Goal: Information Seeking & Learning: Understand process/instructions

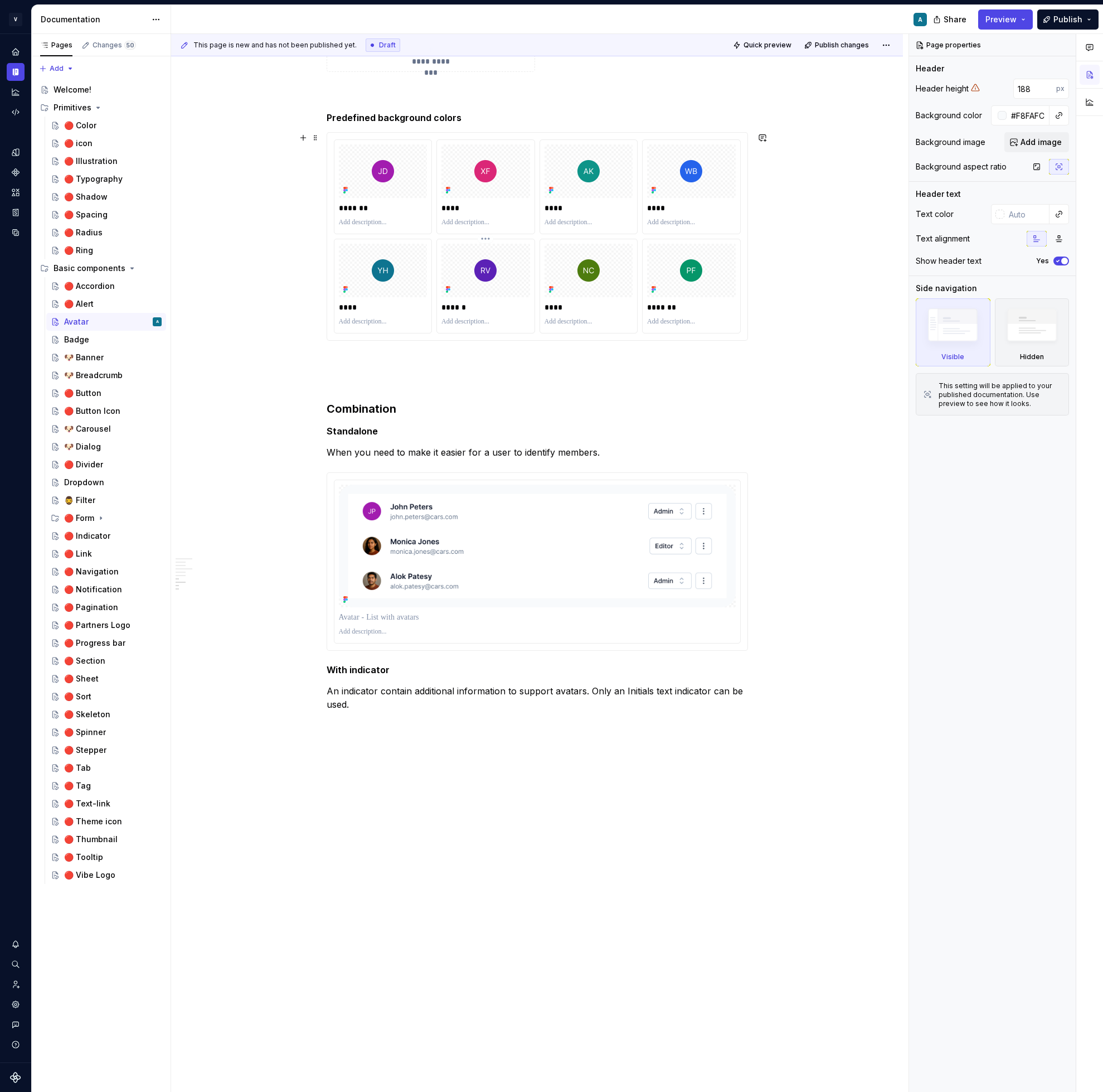
scroll to position [1224, 0]
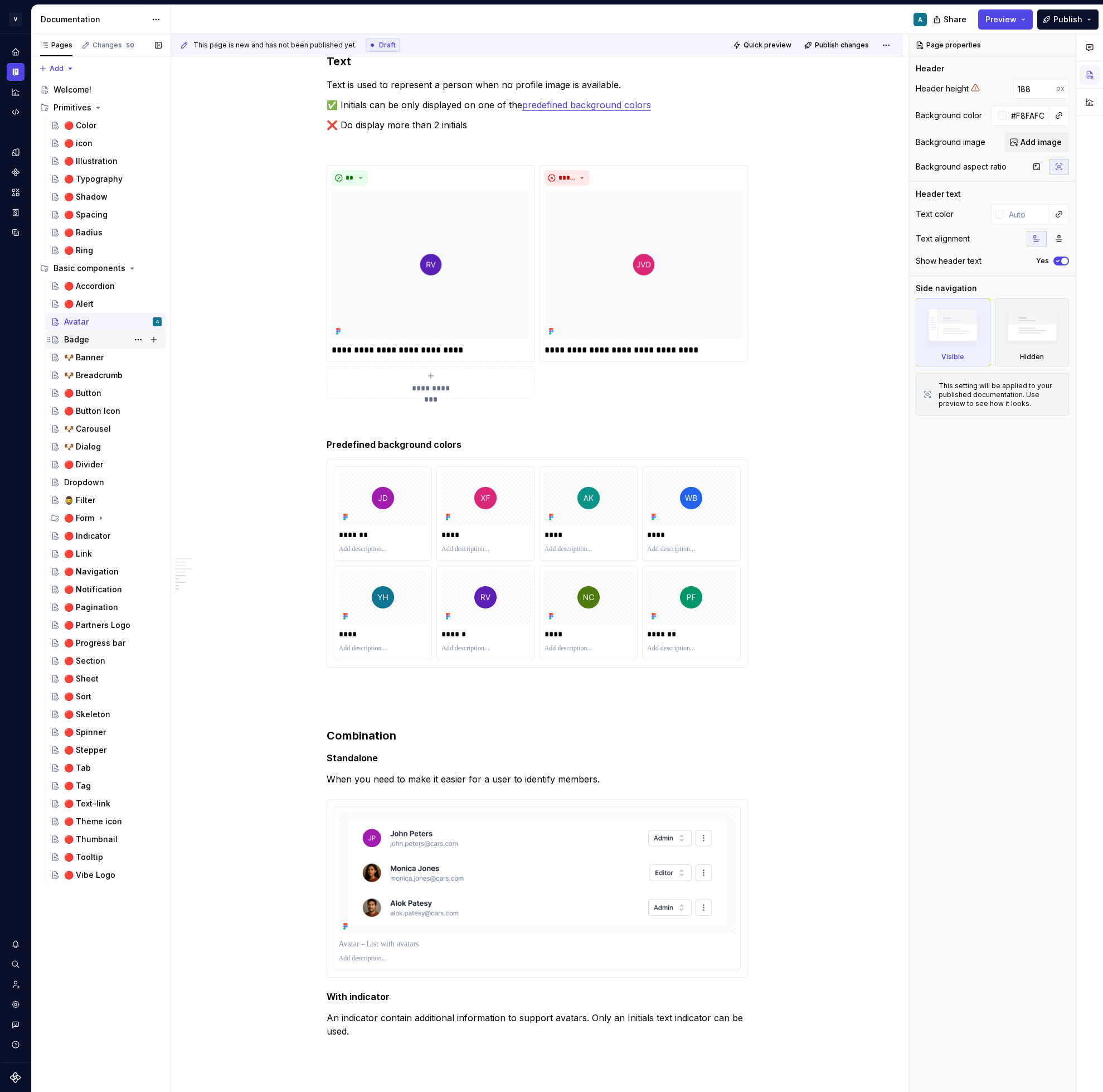
click at [95, 343] on div "Badge" at bounding box center [113, 340] width 97 height 16
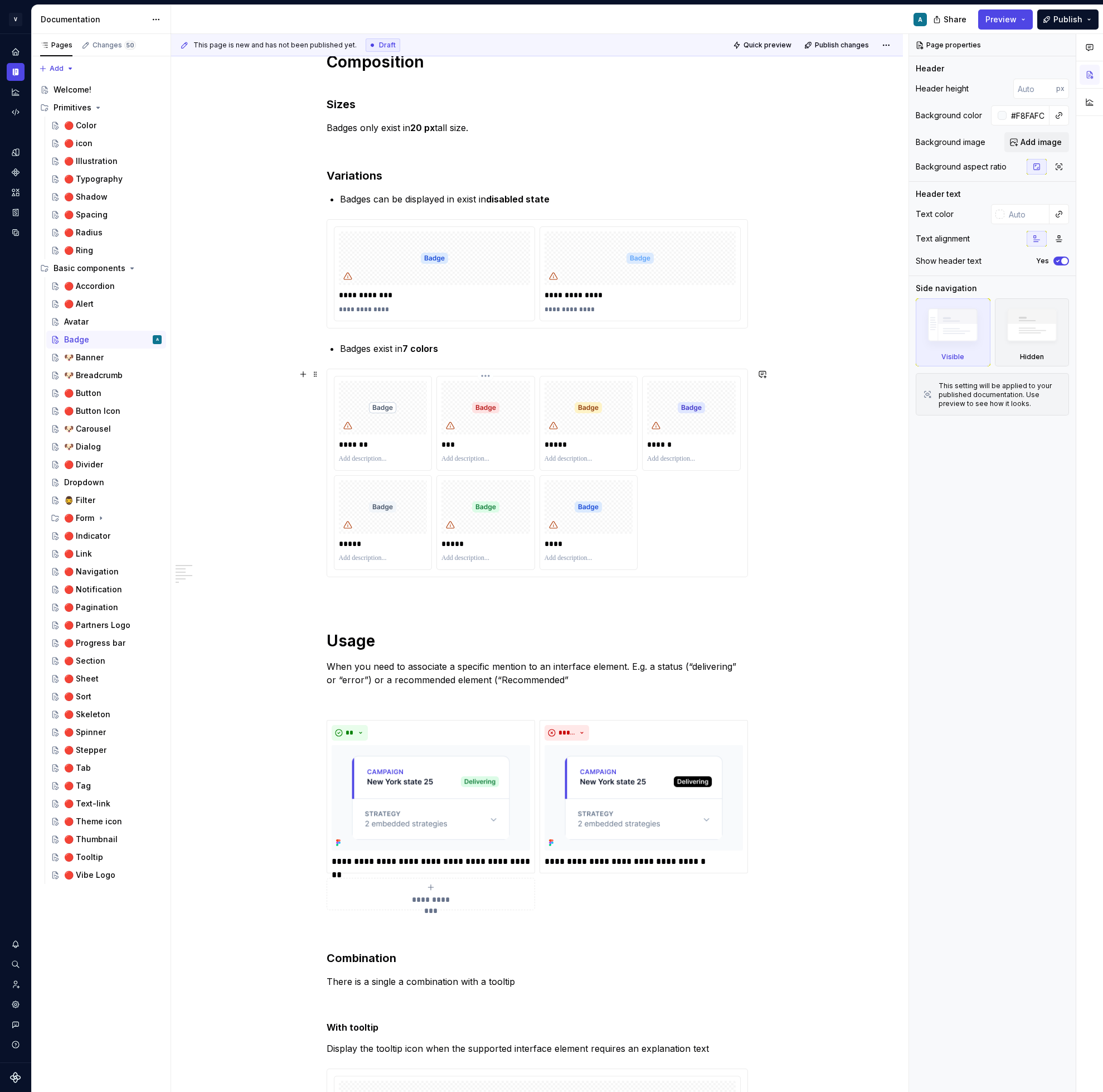
scroll to position [246, 0]
click at [678, 399] on div at bounding box center [691, 408] width 89 height 54
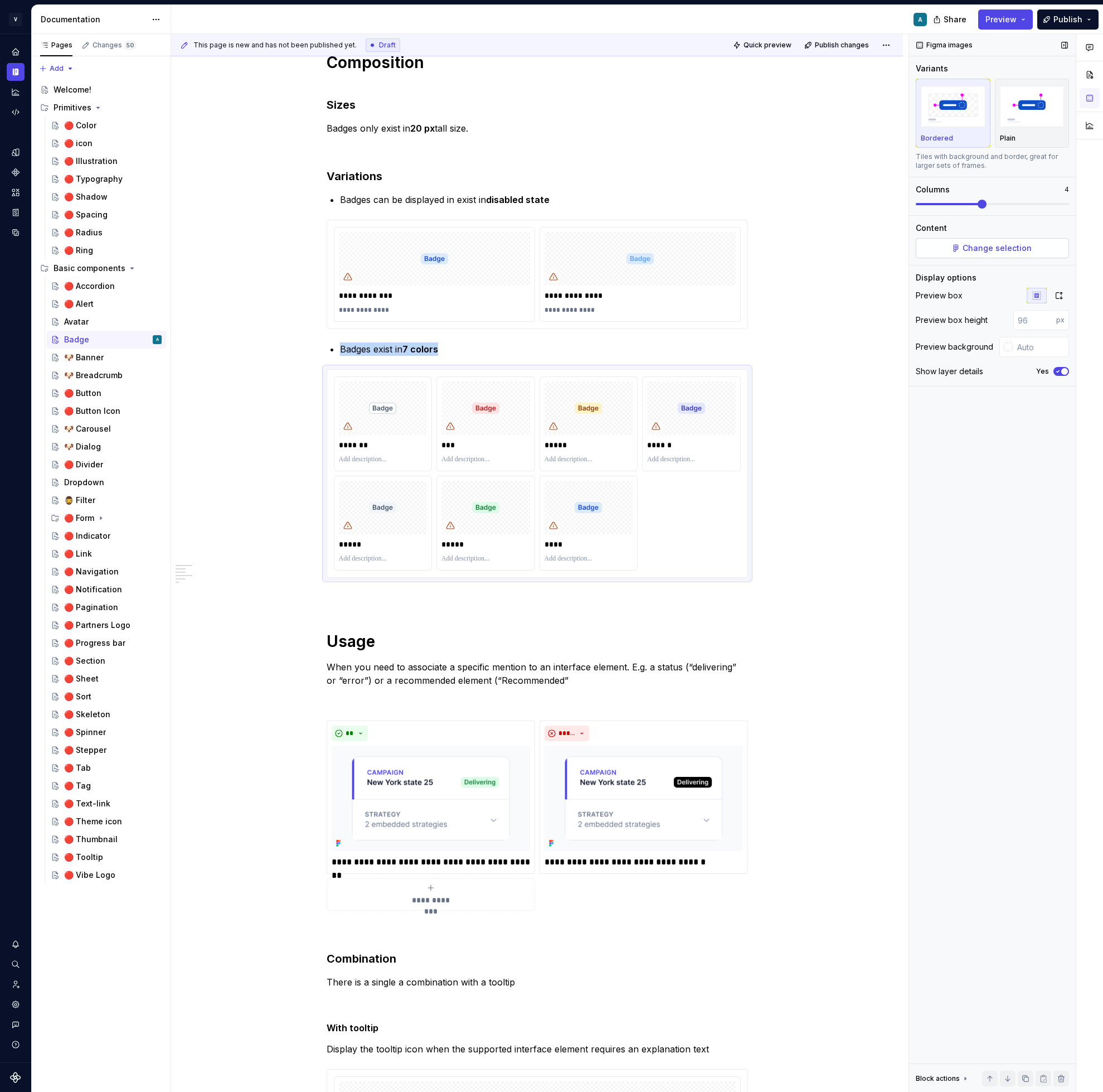
click at [988, 250] on span "Change selection" at bounding box center [997, 248] width 69 height 11
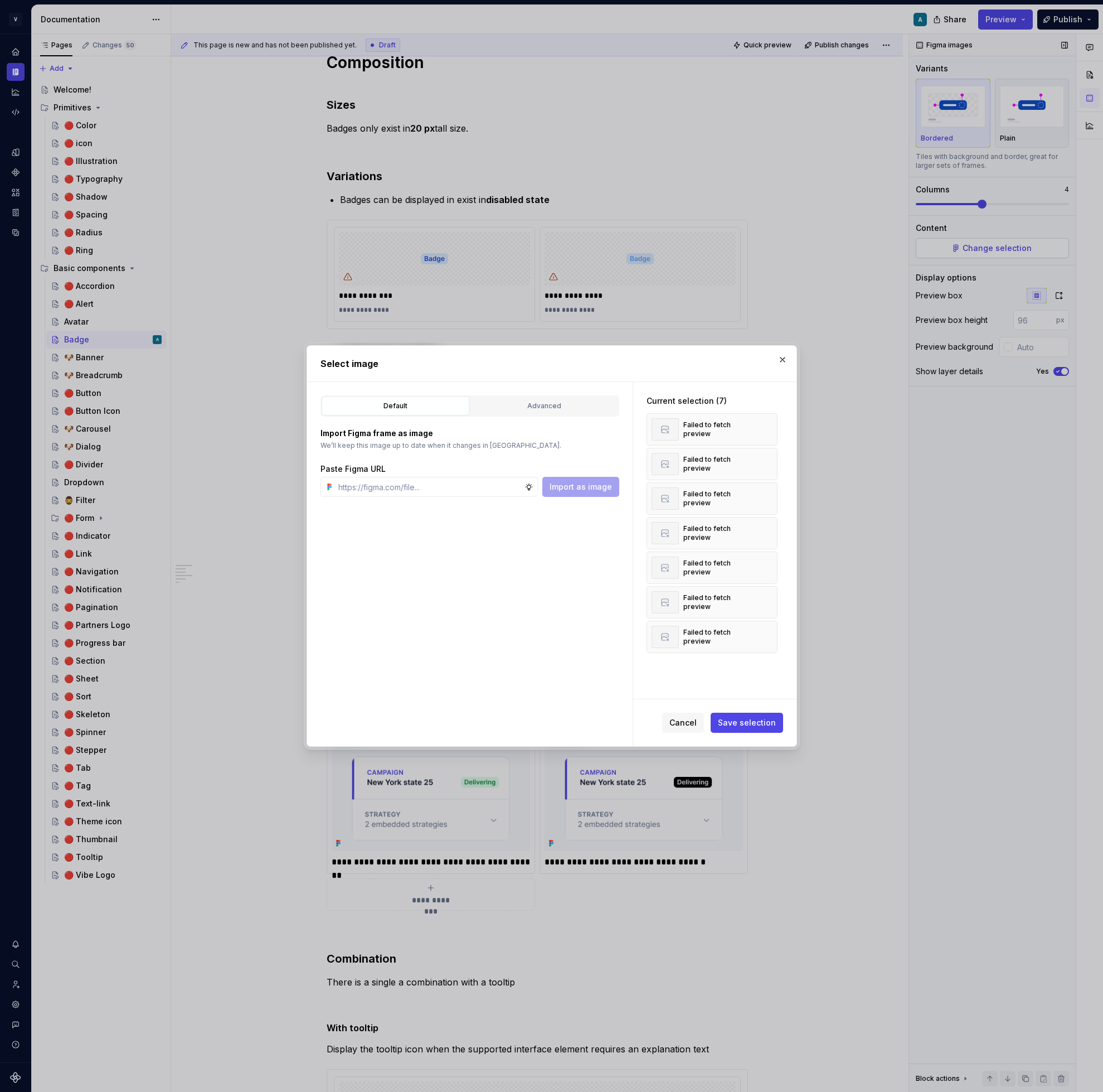
type textarea "*"
click at [544, 409] on div "Advanced" at bounding box center [544, 405] width 140 height 11
click at [381, 504] on div "---- Badge 0 / 87" at bounding box center [466, 501] width 290 height 18
click at [575, 503] on button "button" at bounding box center [567, 501] width 16 height 16
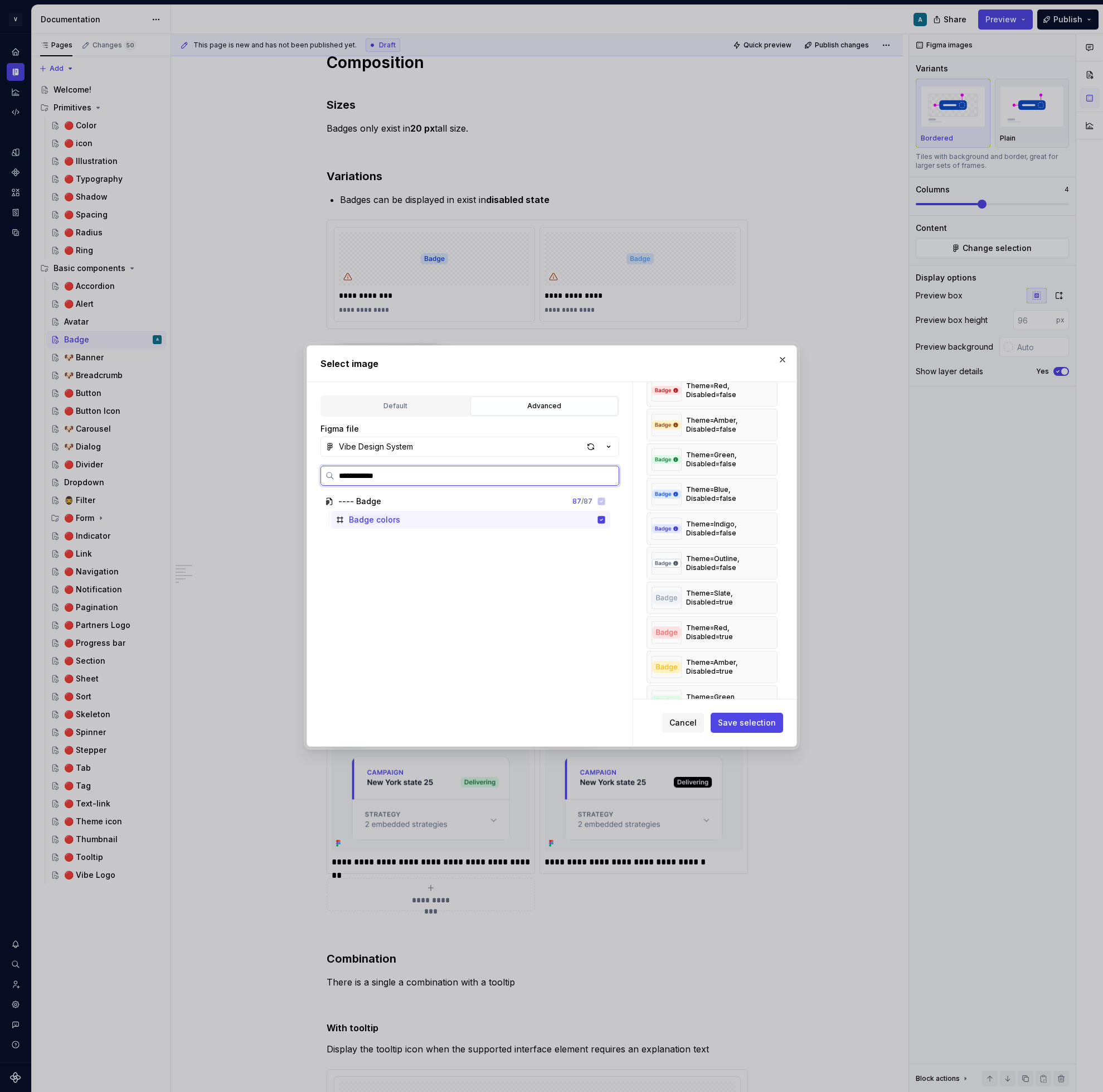
scroll to position [0, 0]
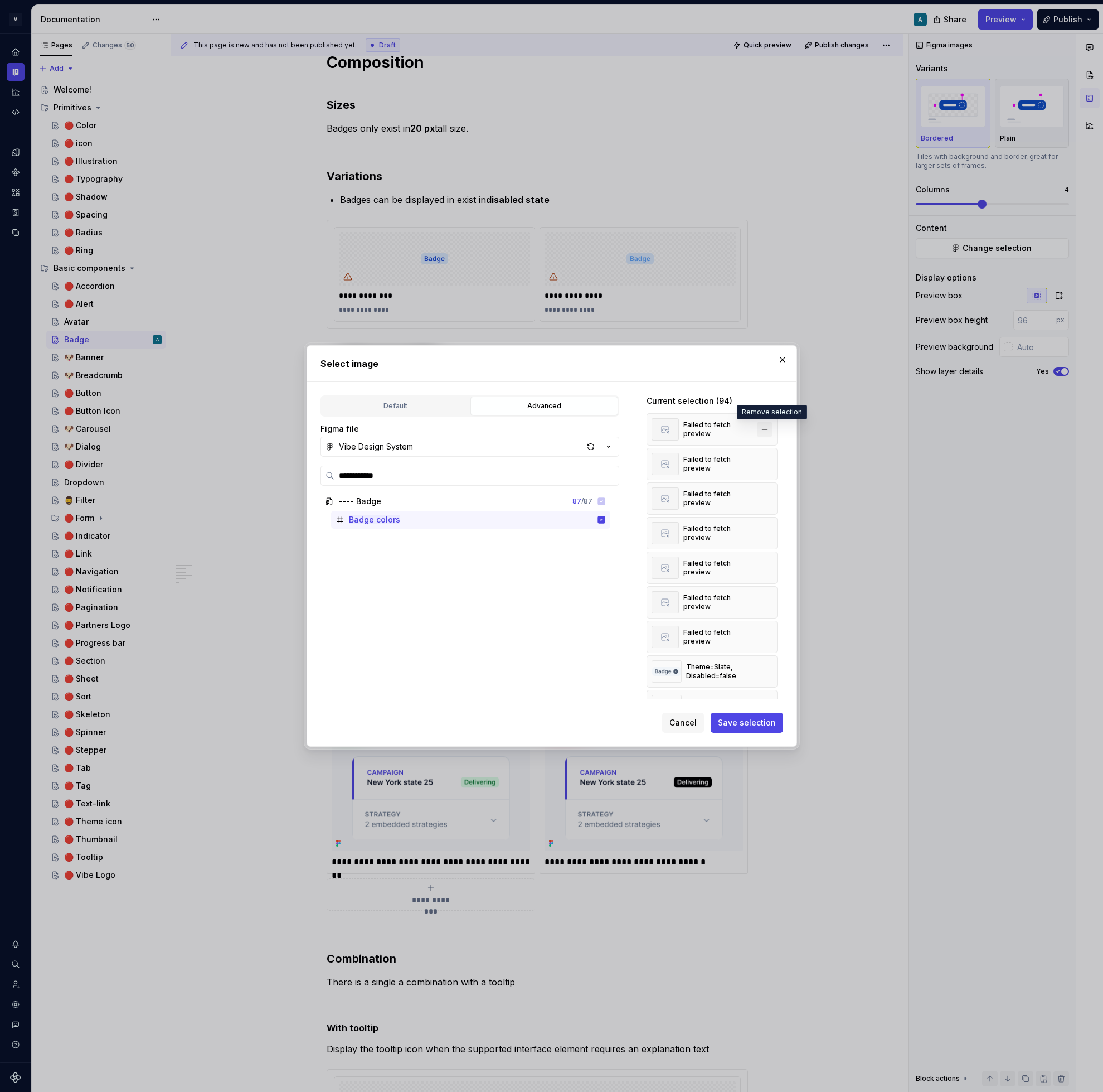
click at [769, 425] on button "button" at bounding box center [764, 429] width 16 height 16
click at [769, 456] on button "button" at bounding box center [764, 464] width 16 height 16
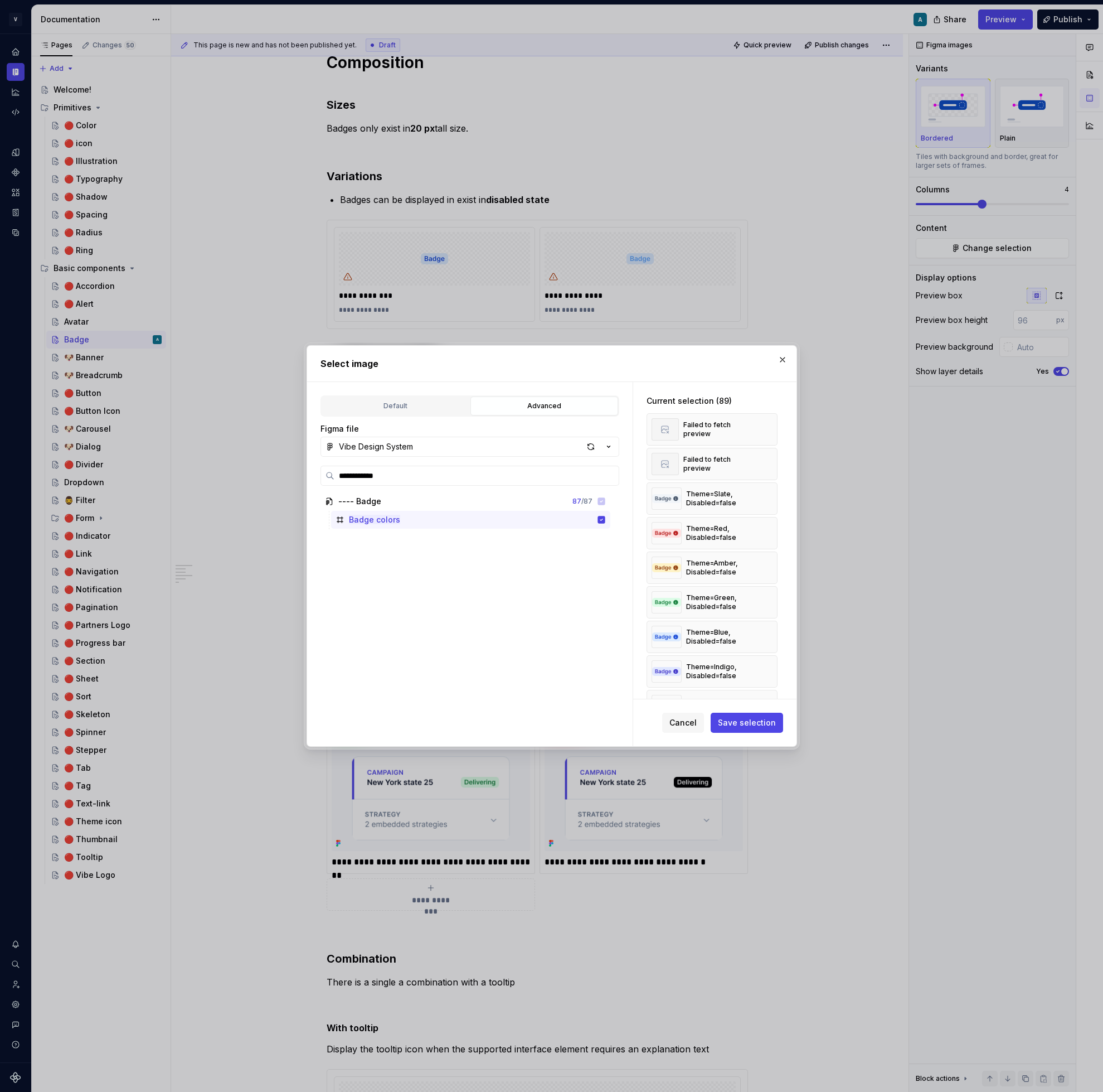
click at [769, 425] on button "button" at bounding box center [764, 429] width 16 height 16
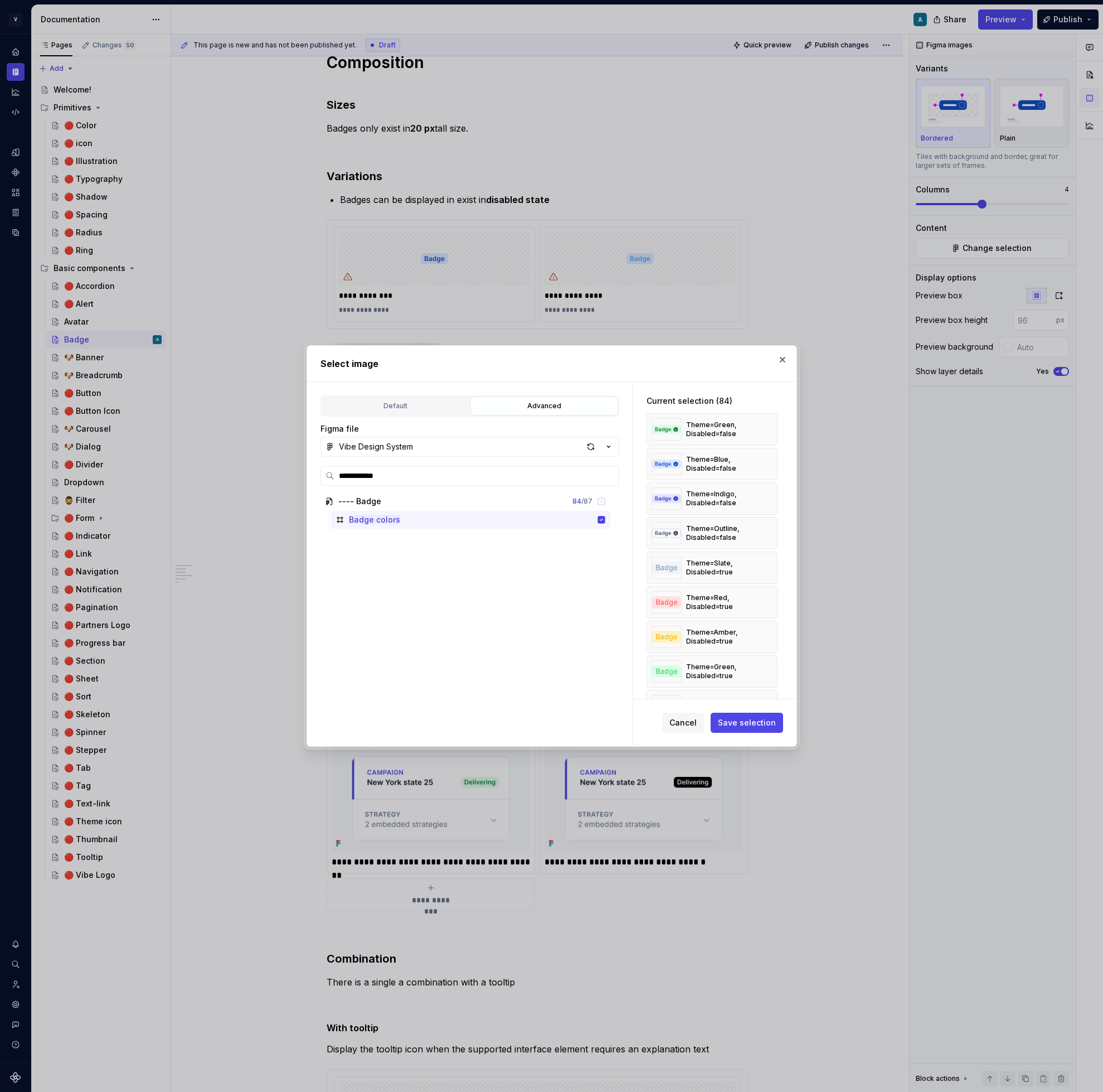
click at [769, 425] on button "button" at bounding box center [764, 429] width 16 height 16
click at [769, 456] on button "button" at bounding box center [764, 464] width 16 height 16
click at [769, 425] on button "button" at bounding box center [764, 429] width 16 height 16
click at [771, 426] on button "button" at bounding box center [764, 429] width 16 height 16
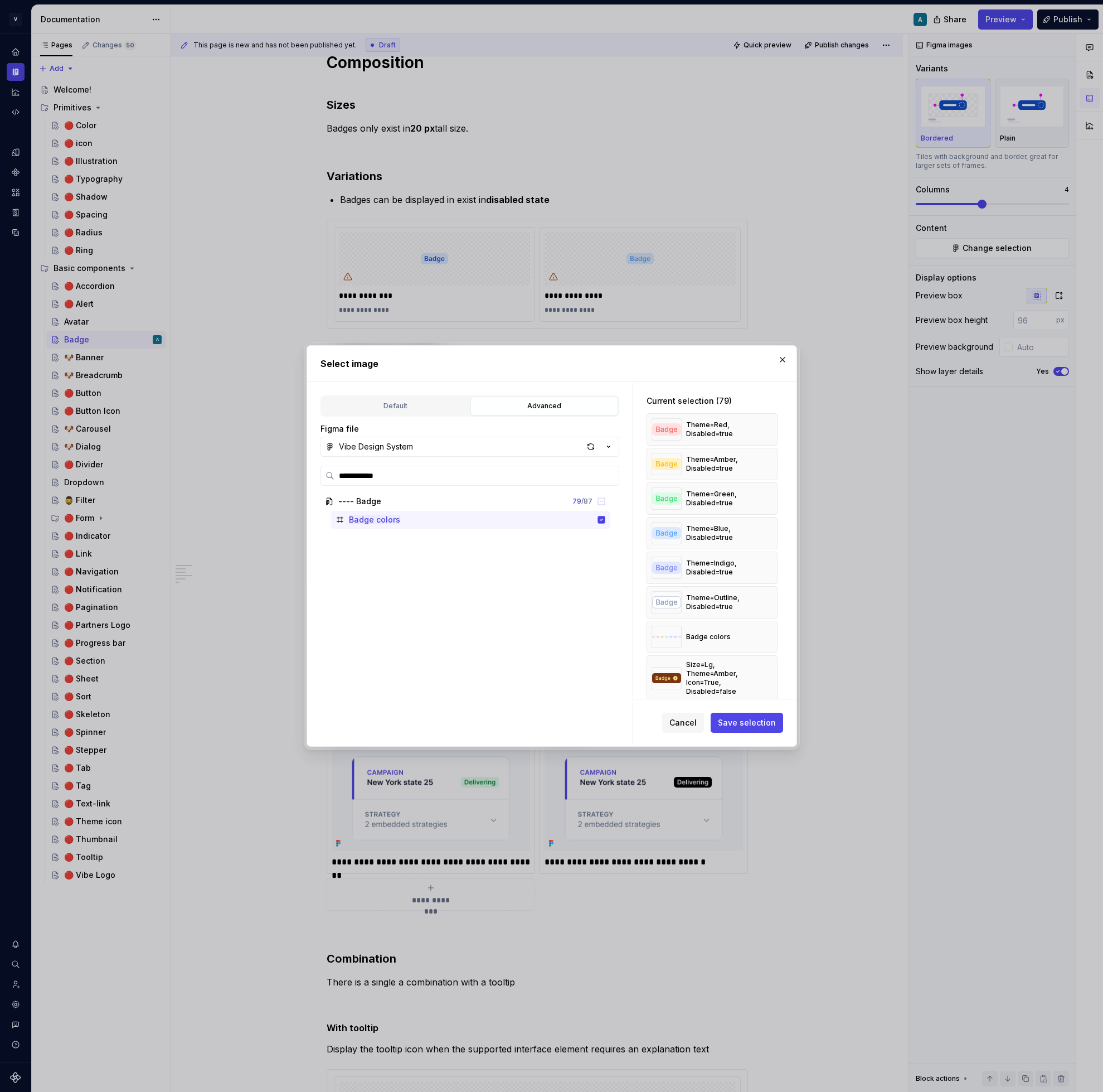
click at [771, 426] on button "button" at bounding box center [764, 429] width 16 height 16
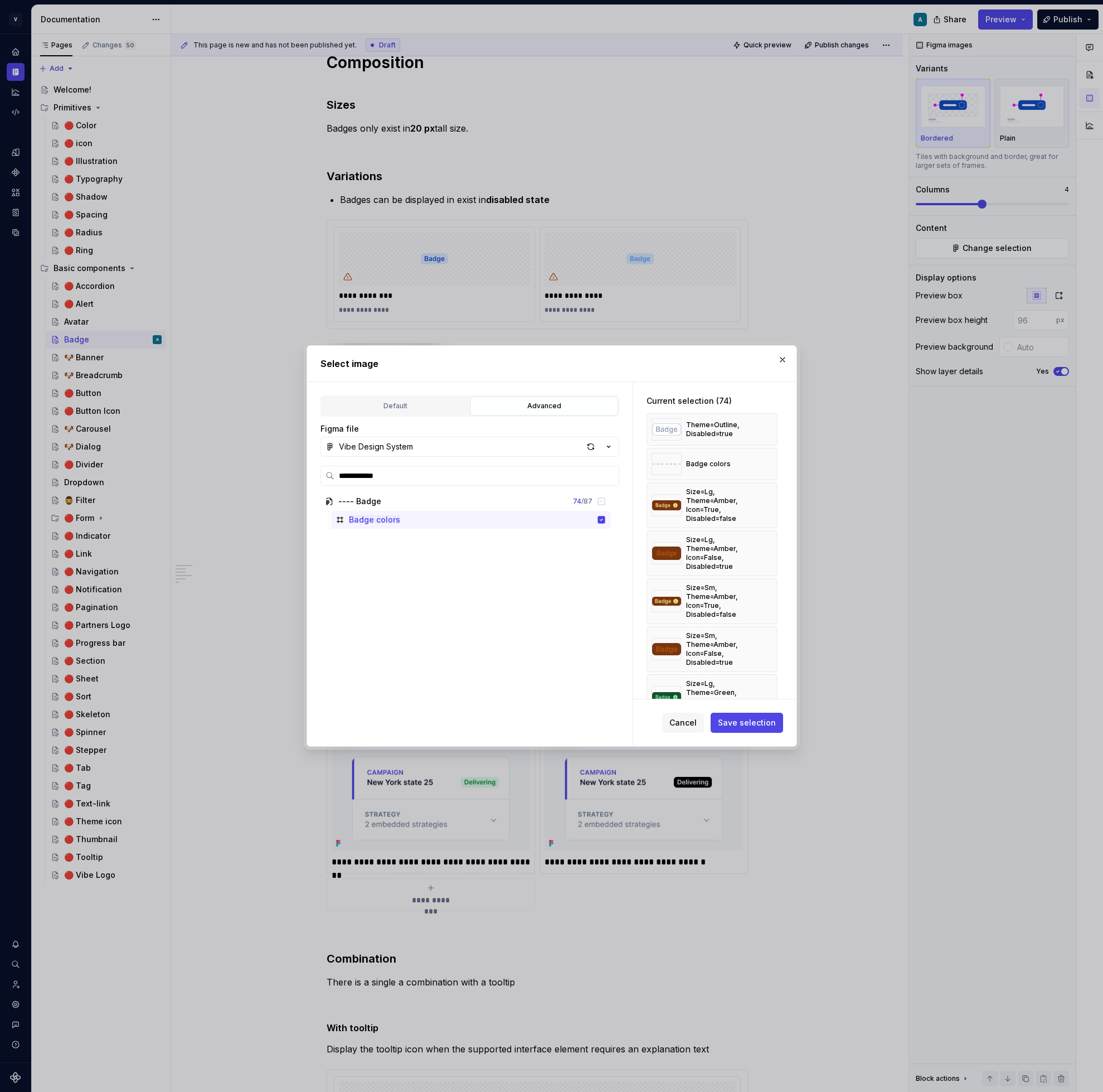
click at [771, 426] on button "button" at bounding box center [764, 429] width 16 height 16
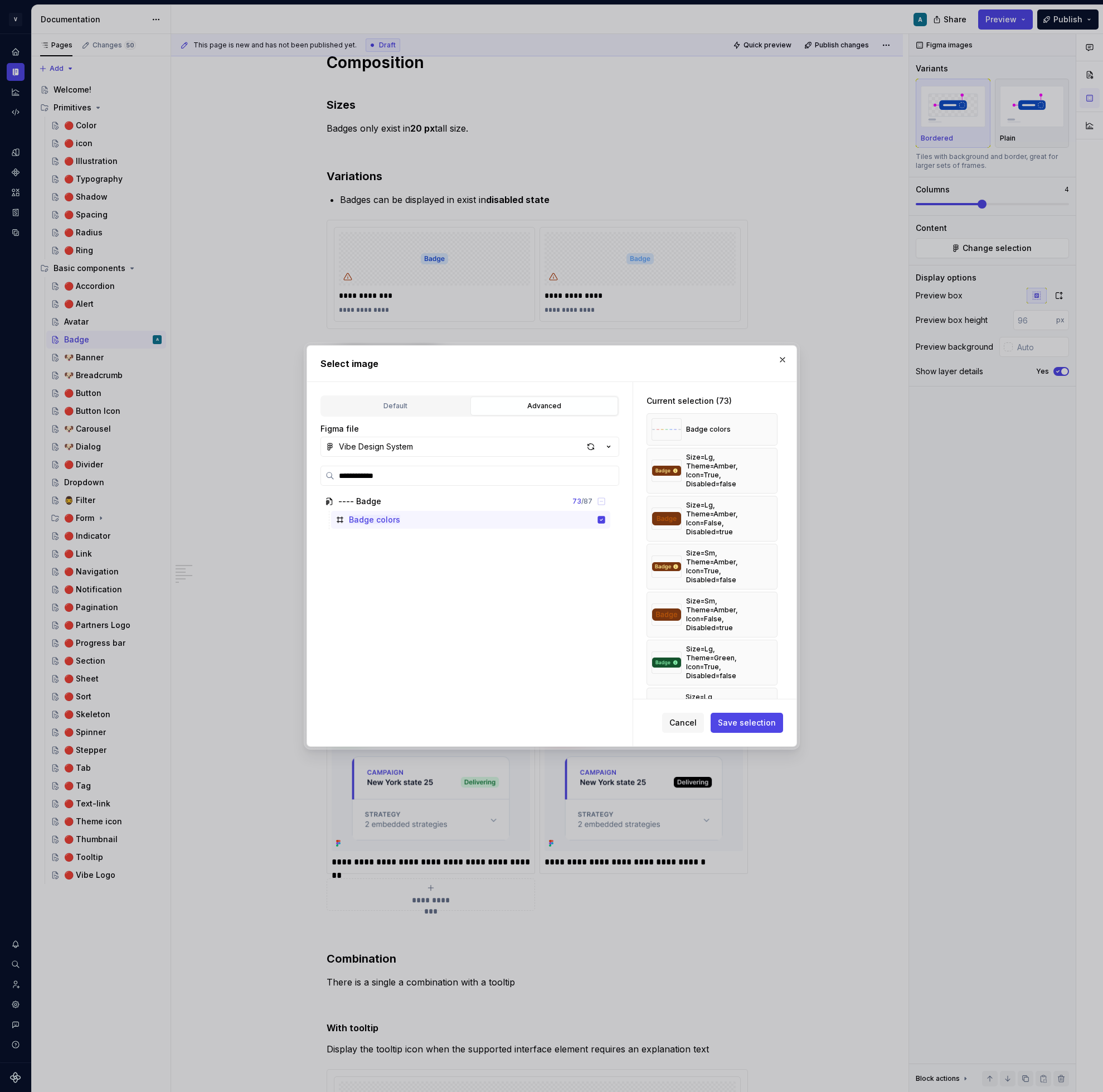
click at [771, 426] on button "button" at bounding box center [764, 429] width 16 height 16
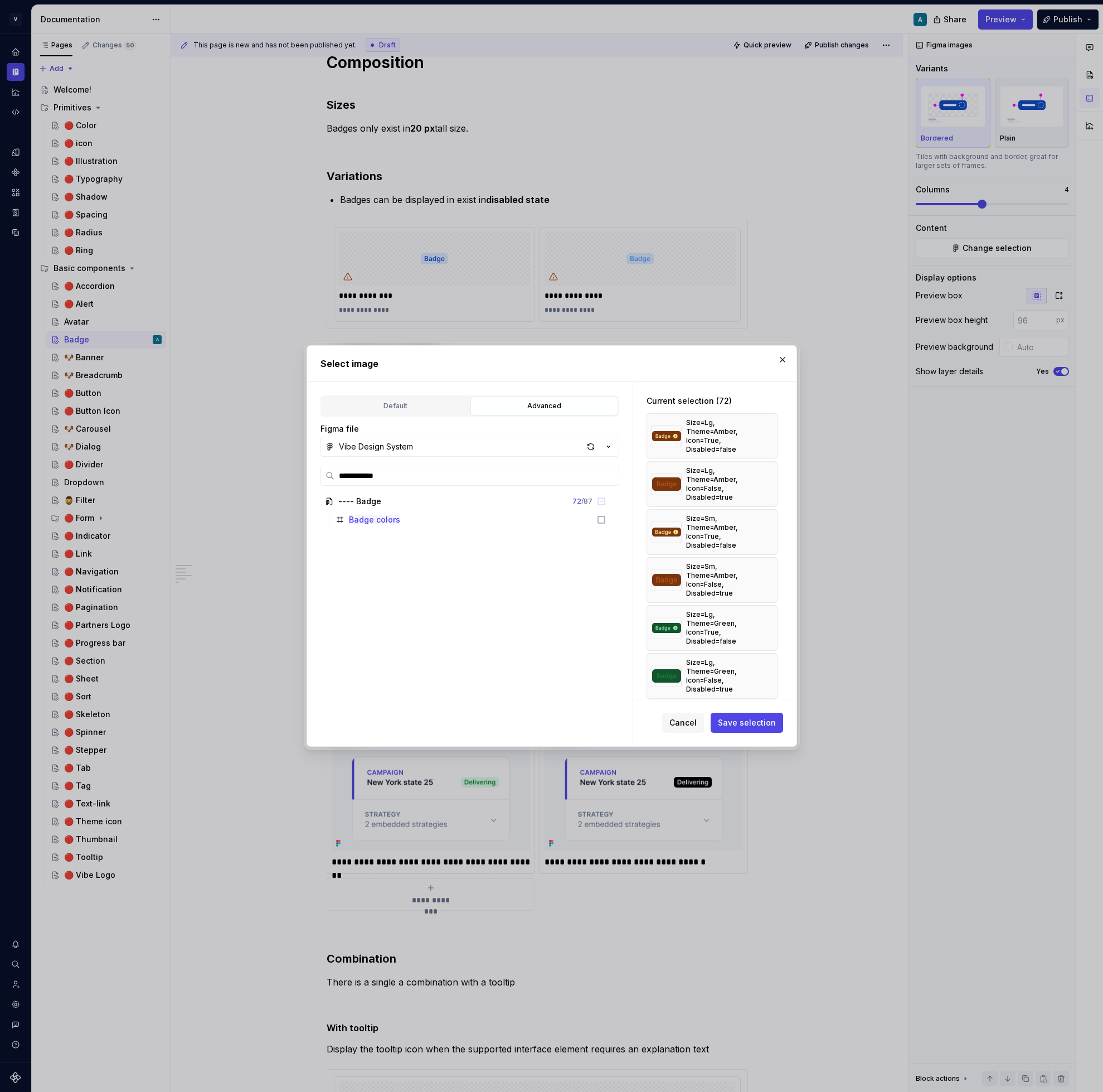
click at [771, 426] on div "Size=Lg, Theme=Amber, Icon=True, Disabled=false" at bounding box center [712, 435] width 131 height 46
click at [769, 435] on button "button" at bounding box center [764, 436] width 16 height 16
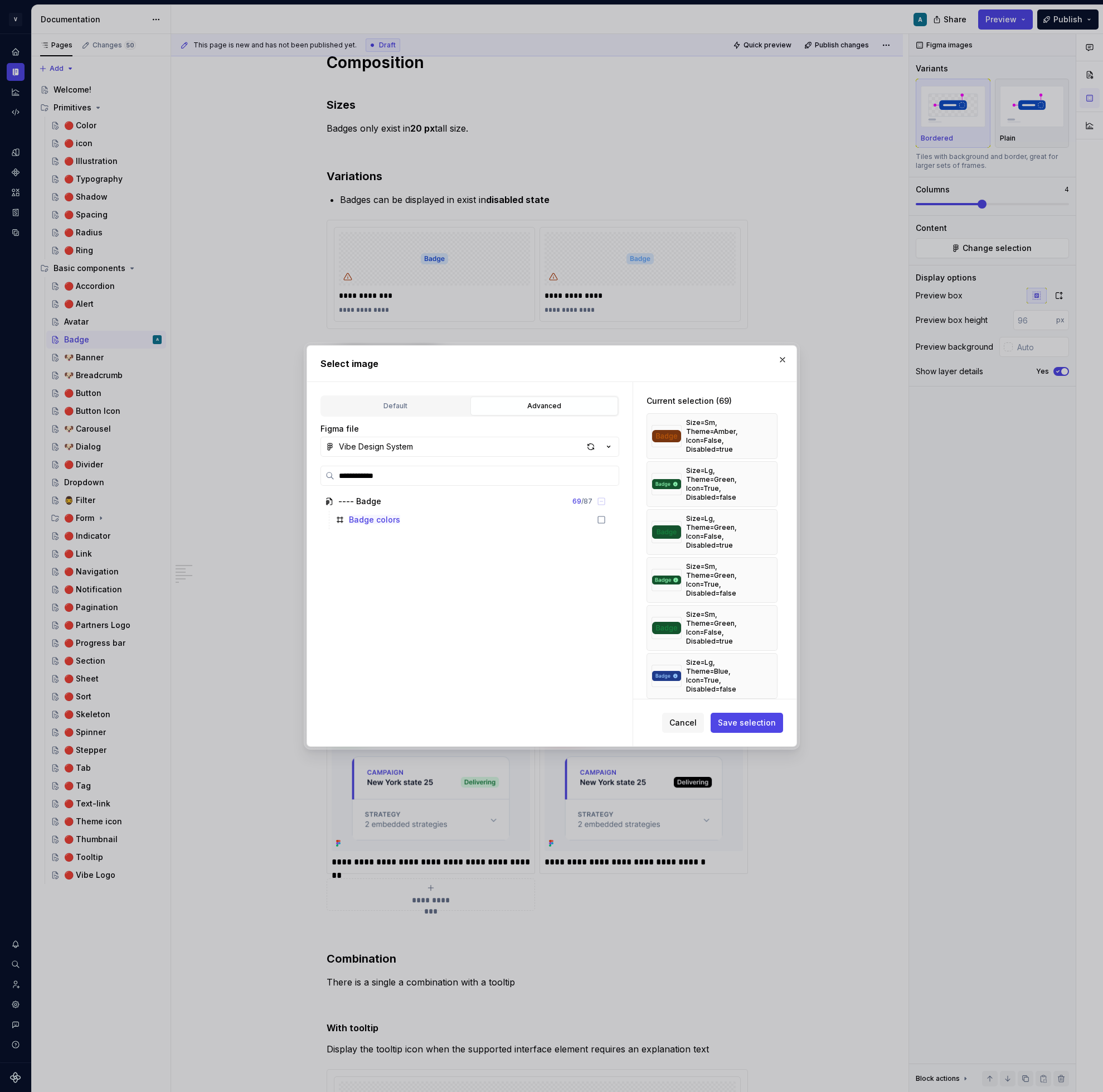
click at [769, 435] on button "button" at bounding box center [764, 436] width 16 height 16
click at [769, 476] on button "button" at bounding box center [764, 484] width 16 height 16
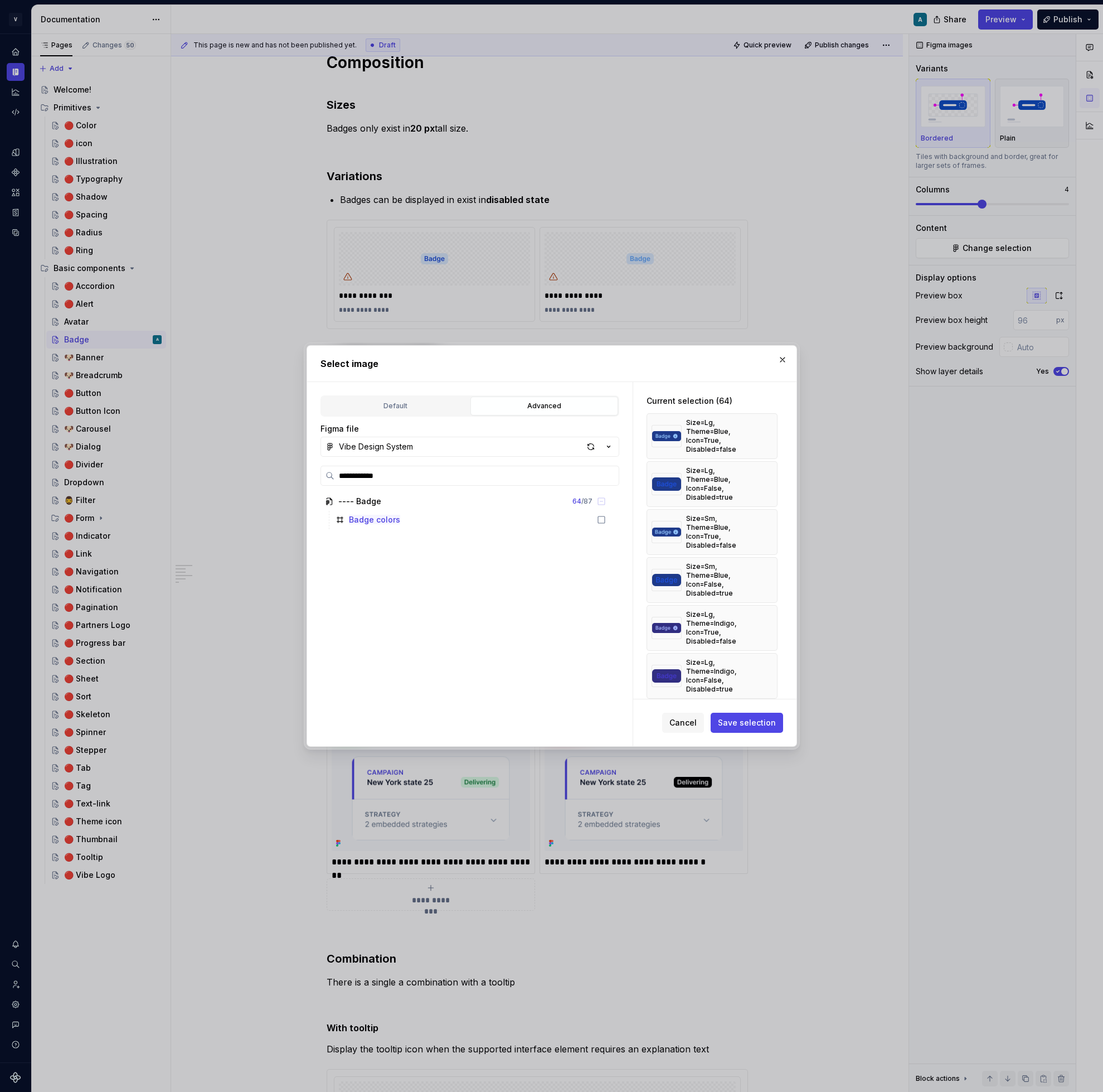
click at [769, 435] on button "button" at bounding box center [764, 436] width 16 height 16
click at [769, 476] on button "button" at bounding box center [764, 484] width 16 height 16
click at [769, 435] on button "button" at bounding box center [764, 436] width 16 height 16
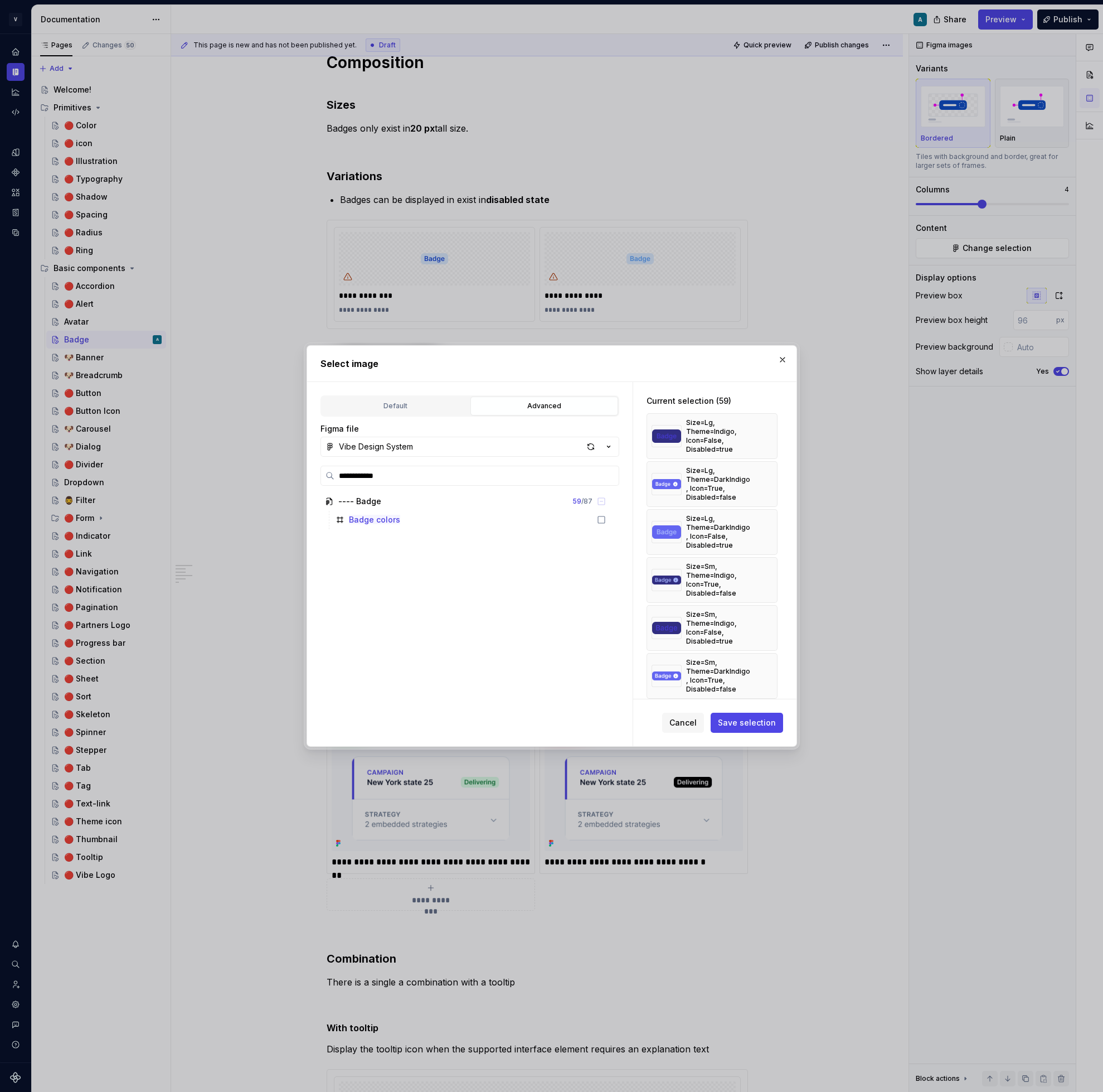
click at [769, 435] on button "button" at bounding box center [764, 436] width 16 height 16
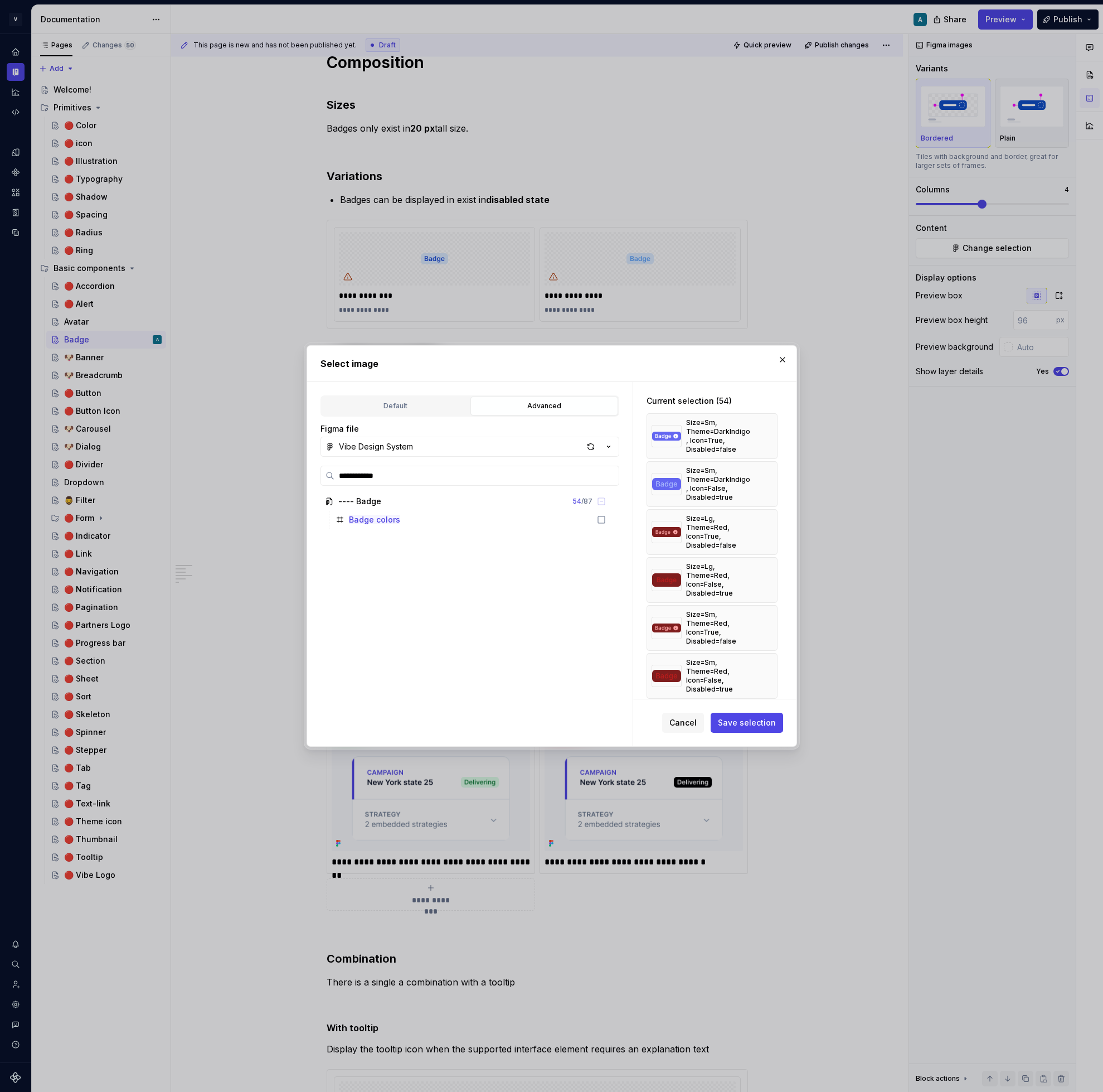
click at [769, 435] on button "button" at bounding box center [764, 436] width 16 height 16
click at [769, 476] on button "button" at bounding box center [764, 484] width 16 height 16
click at [769, 432] on button "button" at bounding box center [764, 436] width 16 height 16
click at [769, 476] on button "button" at bounding box center [764, 484] width 16 height 16
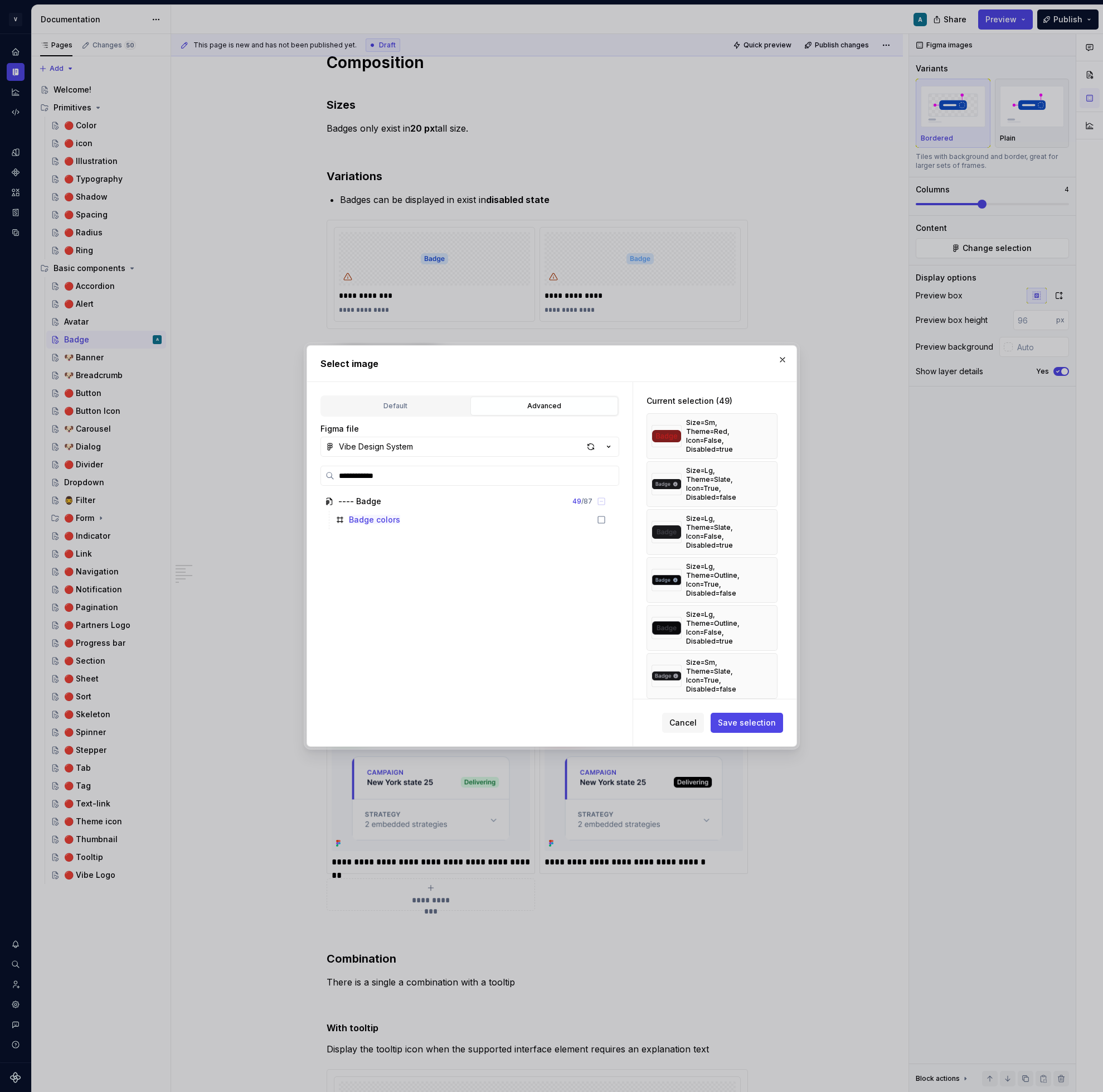
click at [769, 432] on button "button" at bounding box center [764, 436] width 16 height 16
click at [769, 476] on button "button" at bounding box center [764, 484] width 16 height 16
click at [769, 432] on button "button" at bounding box center [764, 436] width 16 height 16
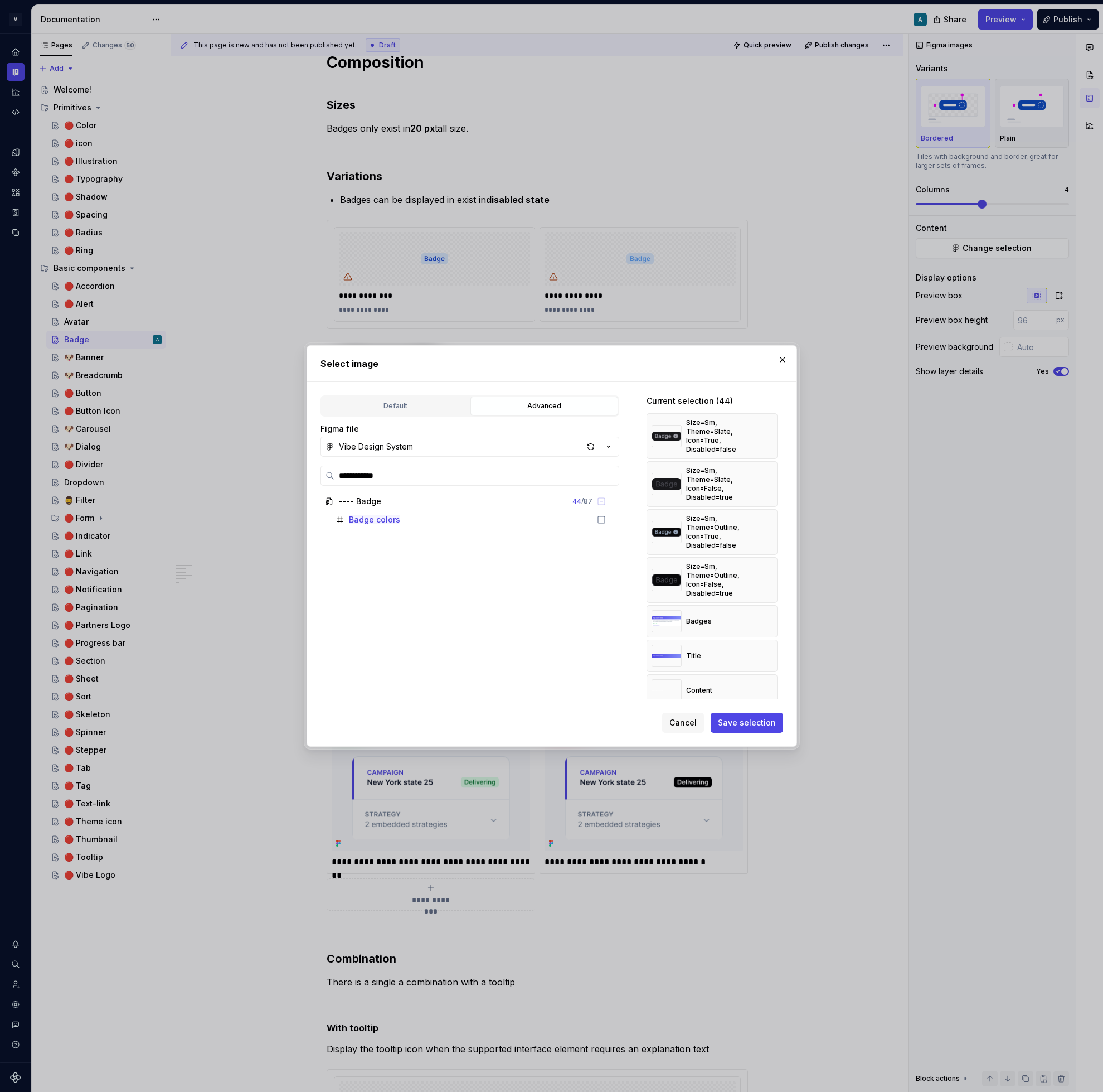
click at [769, 432] on button "button" at bounding box center [764, 436] width 16 height 16
click at [769, 432] on button "button" at bounding box center [764, 429] width 16 height 16
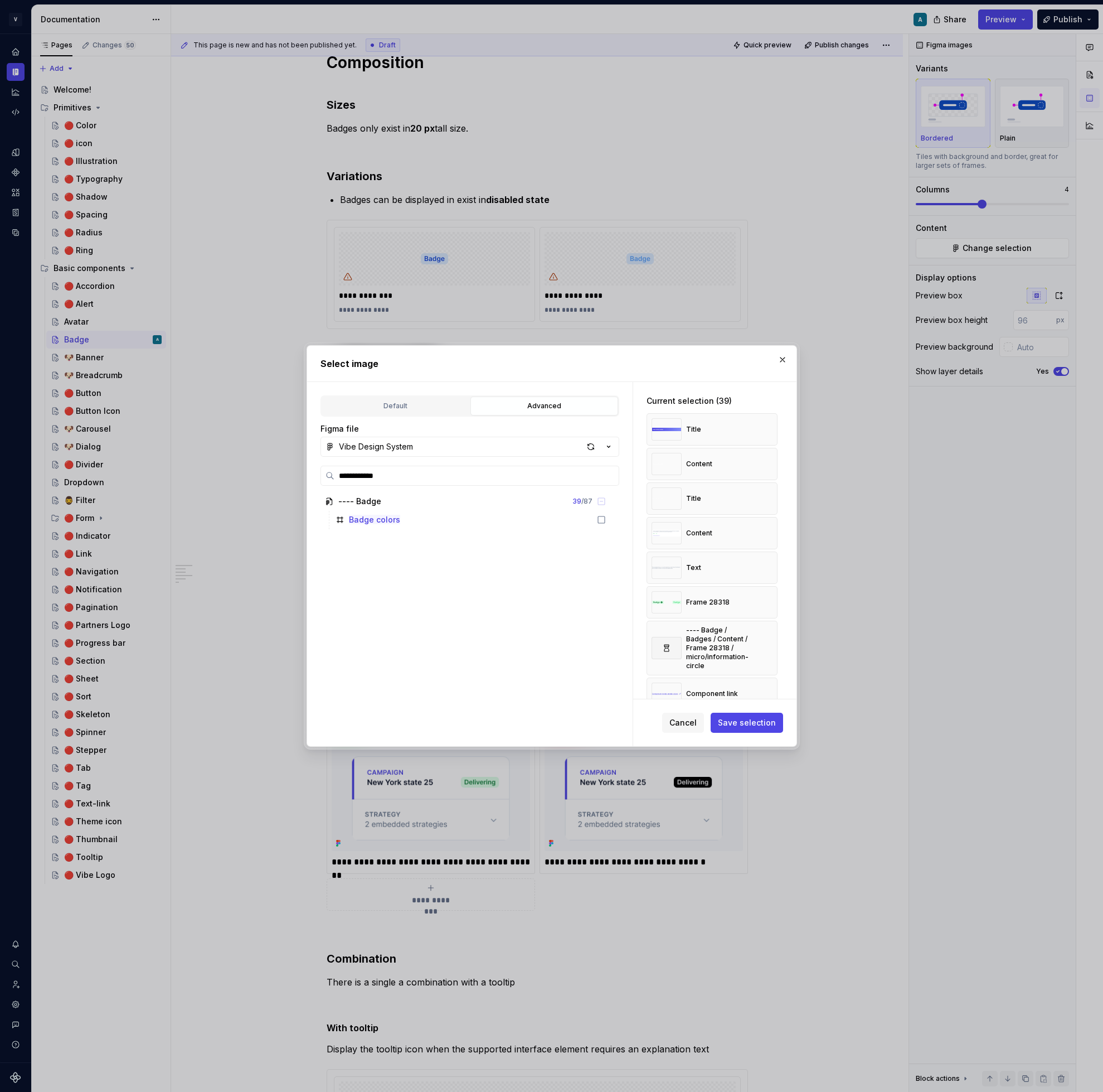
click at [769, 432] on button "button" at bounding box center [764, 429] width 16 height 16
click at [769, 456] on button "button" at bounding box center [764, 464] width 16 height 16
click at [769, 432] on button "button" at bounding box center [764, 429] width 16 height 16
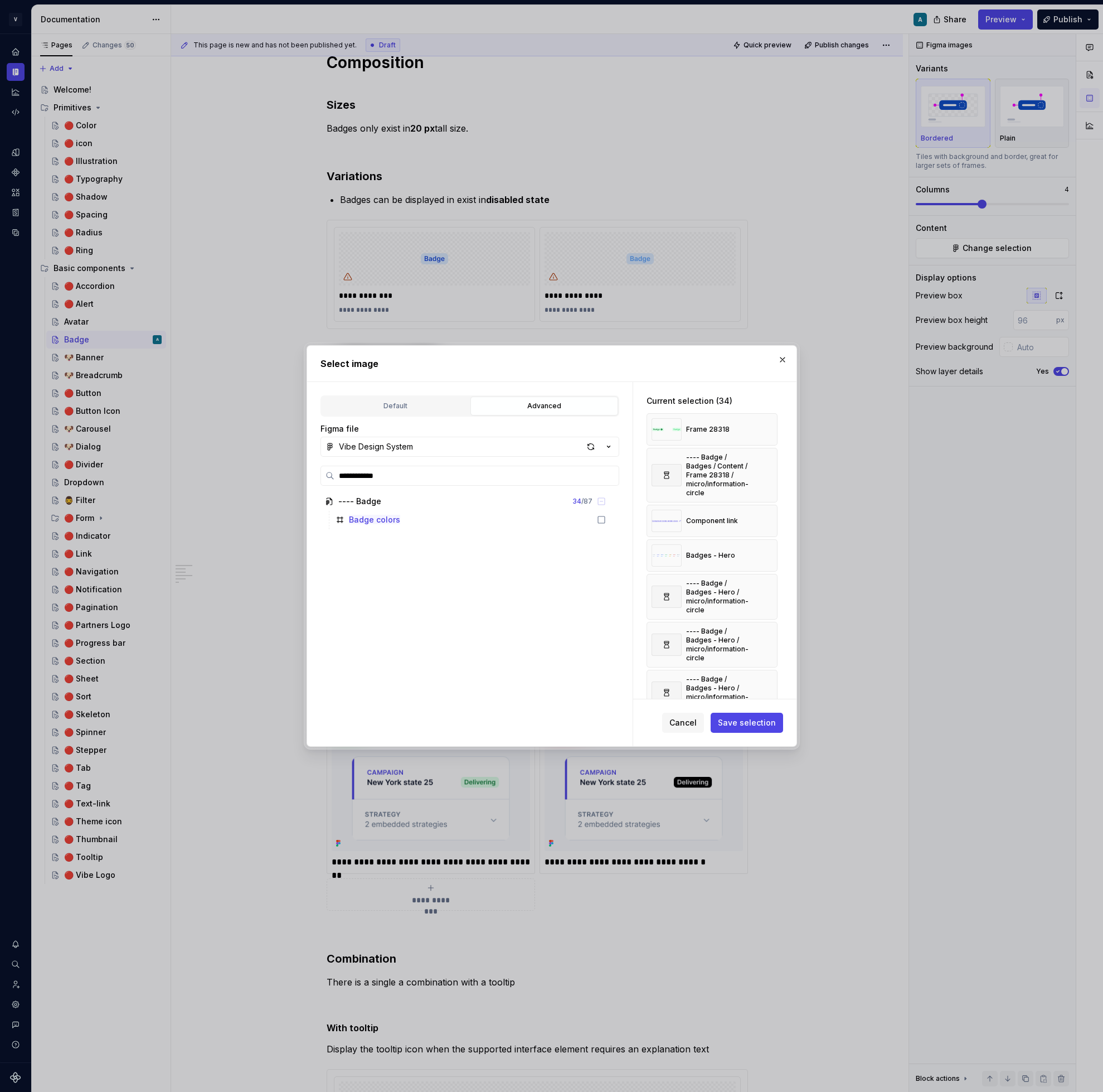
click at [769, 432] on button "button" at bounding box center [764, 429] width 16 height 16
click at [769, 432] on div "---- Badge / Badges / Content / Frame 28318 / micro/information-circle" at bounding box center [712, 440] width 131 height 55
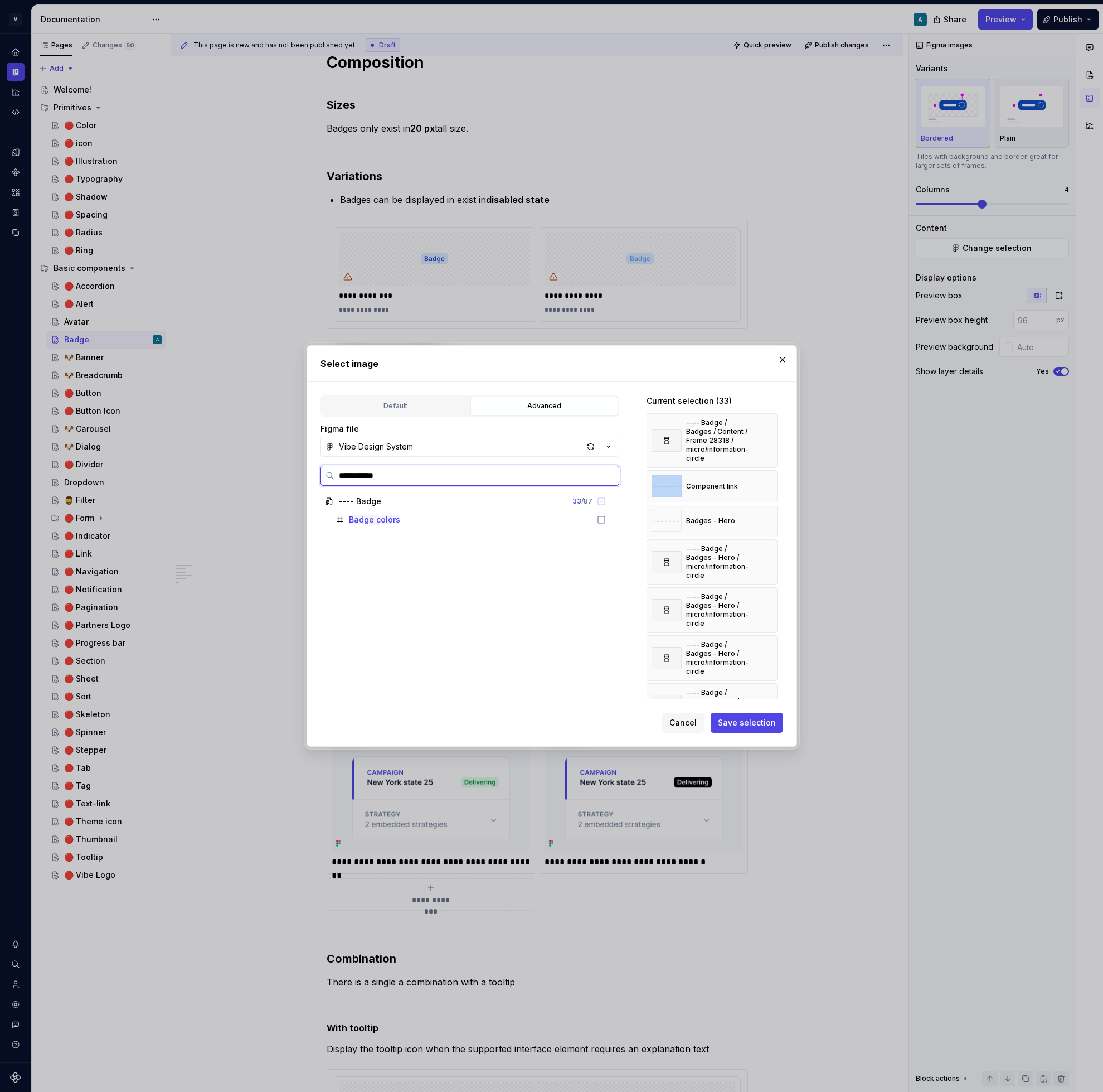
click at [416, 479] on input "**********" at bounding box center [476, 475] width 284 height 11
type input "*****"
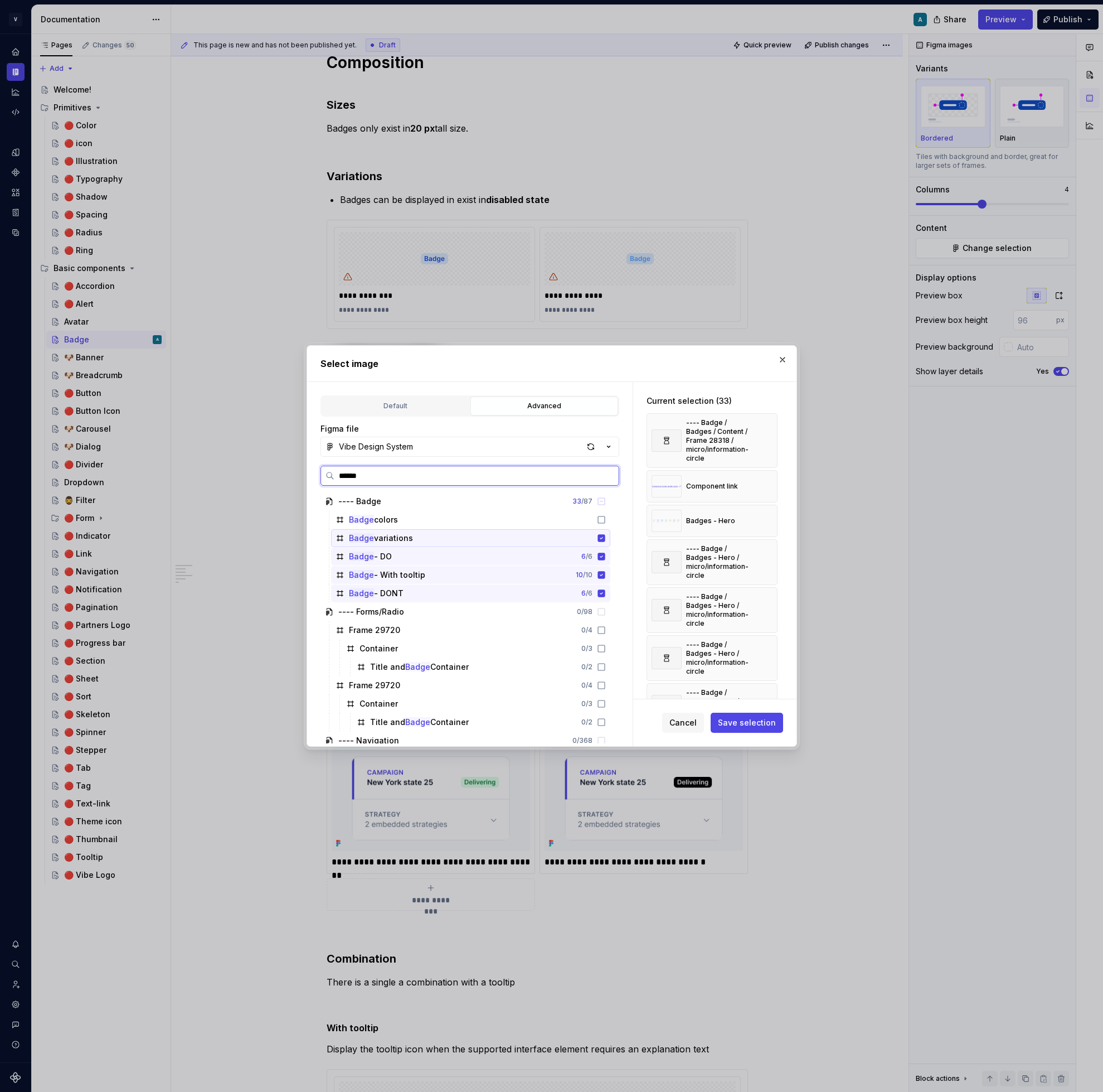
click at [605, 536] on icon at bounding box center [601, 538] width 7 height 7
click at [605, 557] on icon at bounding box center [601, 556] width 7 height 7
click at [605, 576] on icon at bounding box center [601, 574] width 7 height 7
click at [606, 597] on icon at bounding box center [601, 593] width 9 height 9
click at [606, 524] on icon at bounding box center [601, 520] width 9 height 9
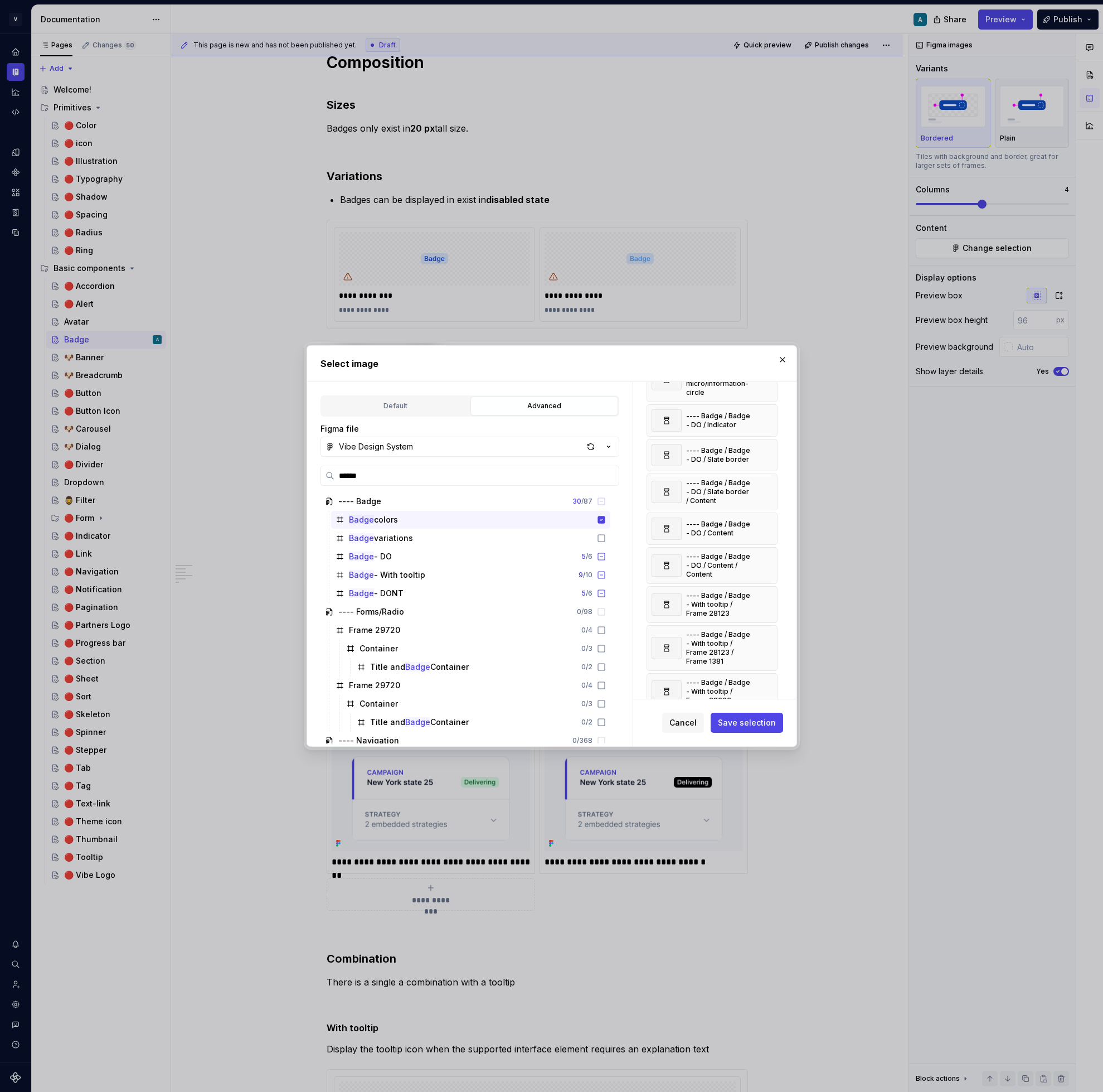
scroll to position [954, 0]
click at [772, 665] on button "button" at bounding box center [764, 672] width 16 height 16
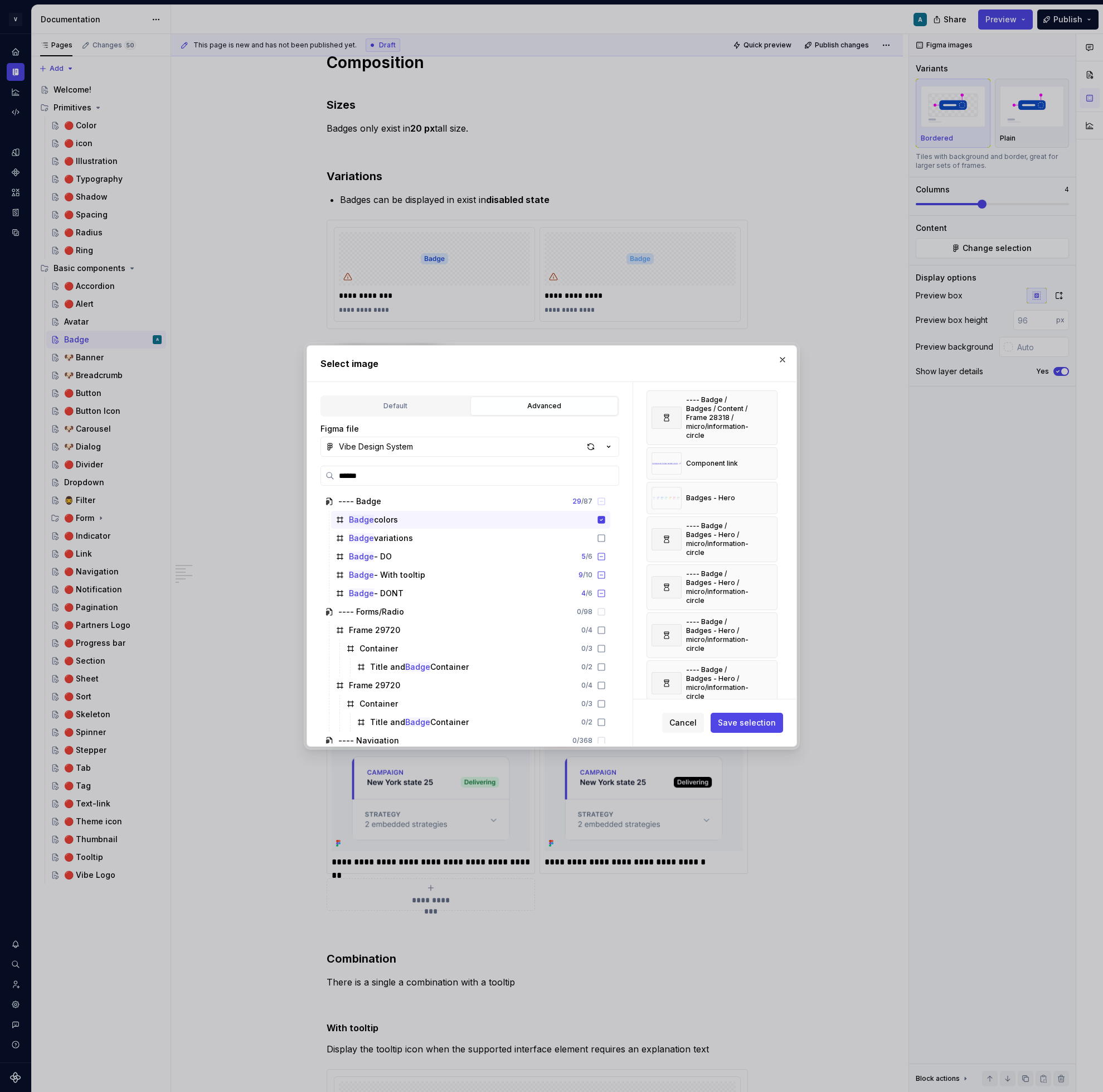
scroll to position [0, 0]
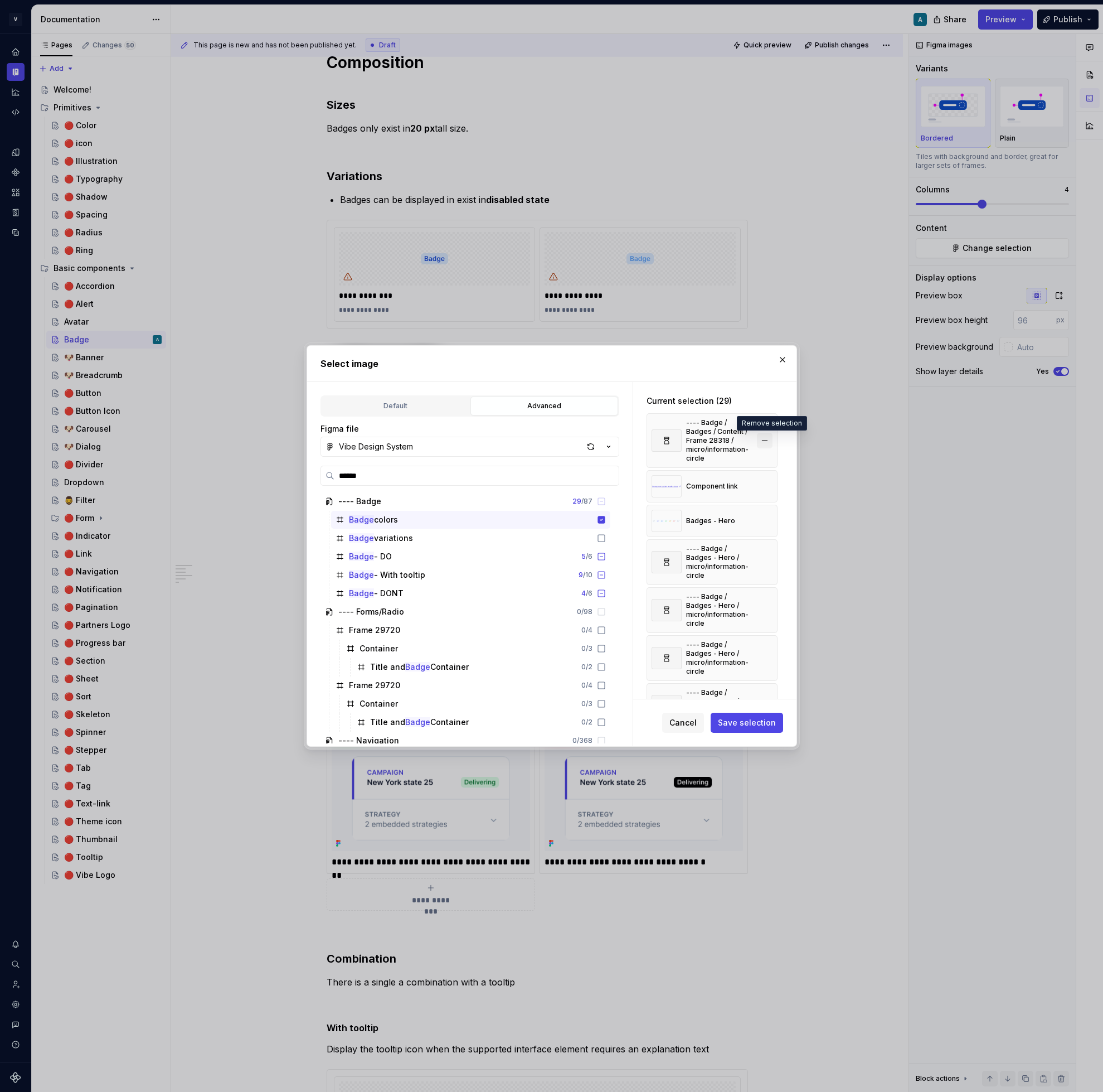
click at [766, 438] on button "button" at bounding box center [764, 440] width 16 height 16
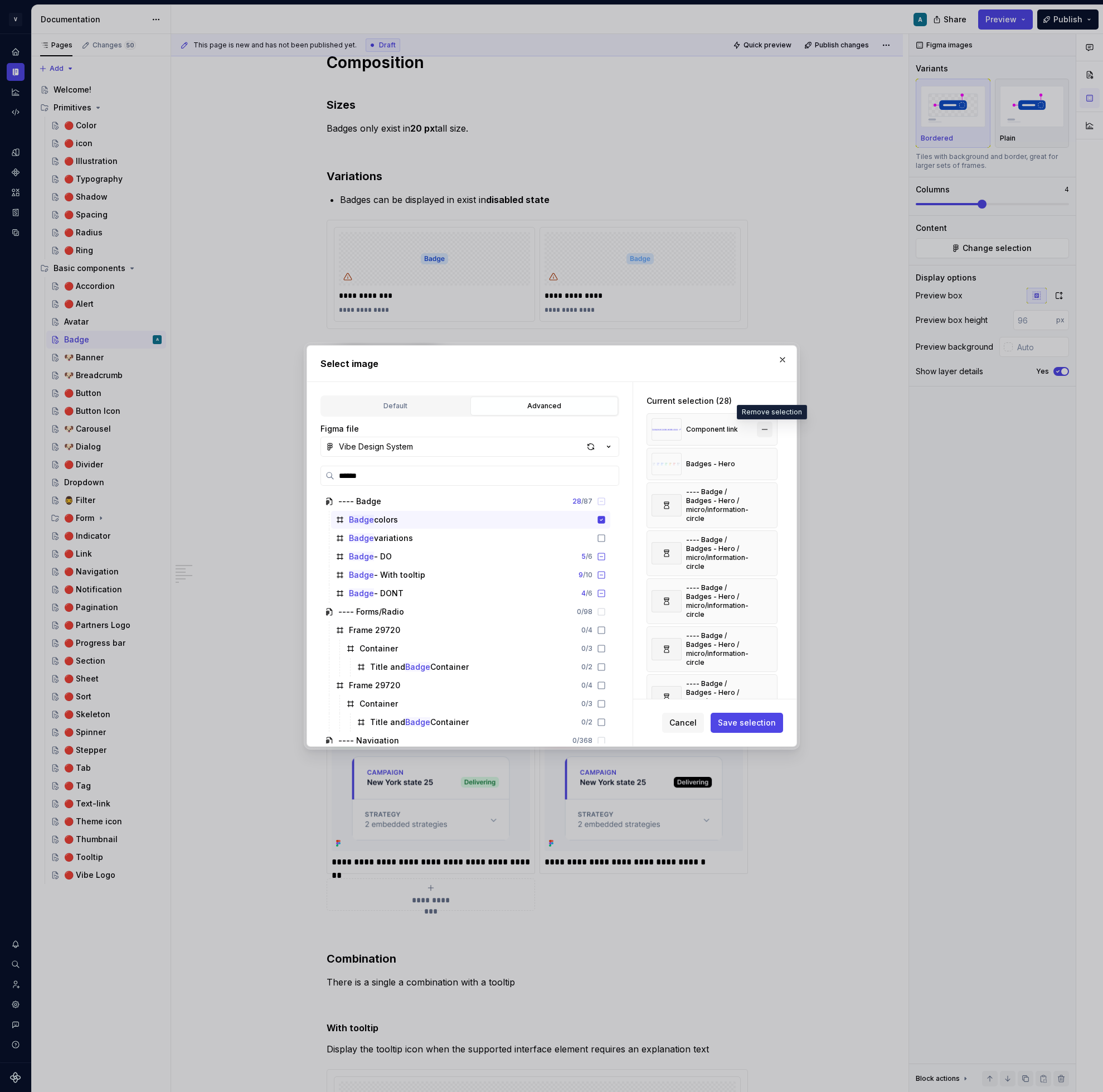
click at [769, 433] on button "button" at bounding box center [764, 429] width 16 height 16
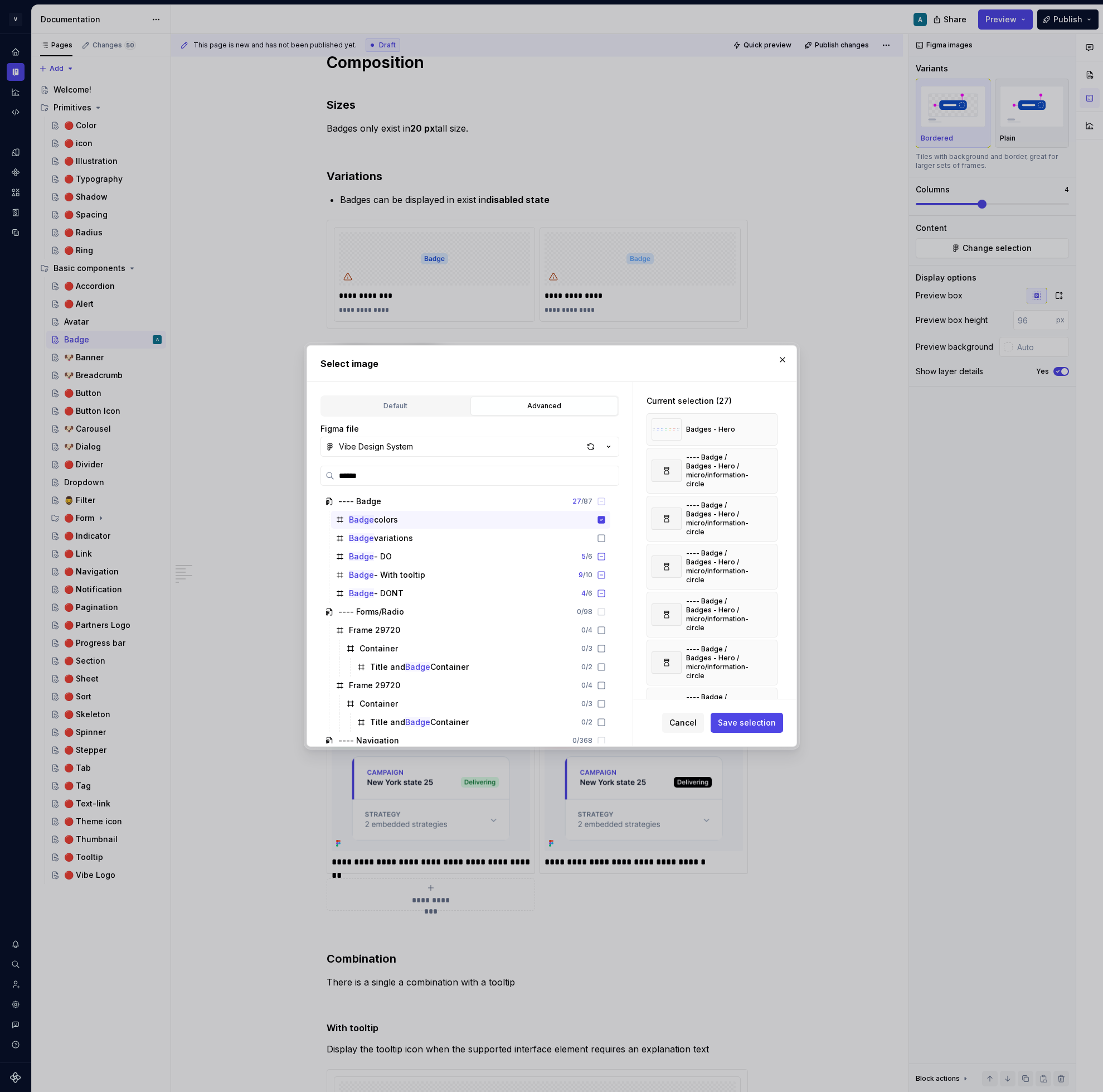
click at [769, 433] on button "button" at bounding box center [764, 429] width 16 height 16
click at [768, 429] on button "button" at bounding box center [764, 436] width 16 height 16
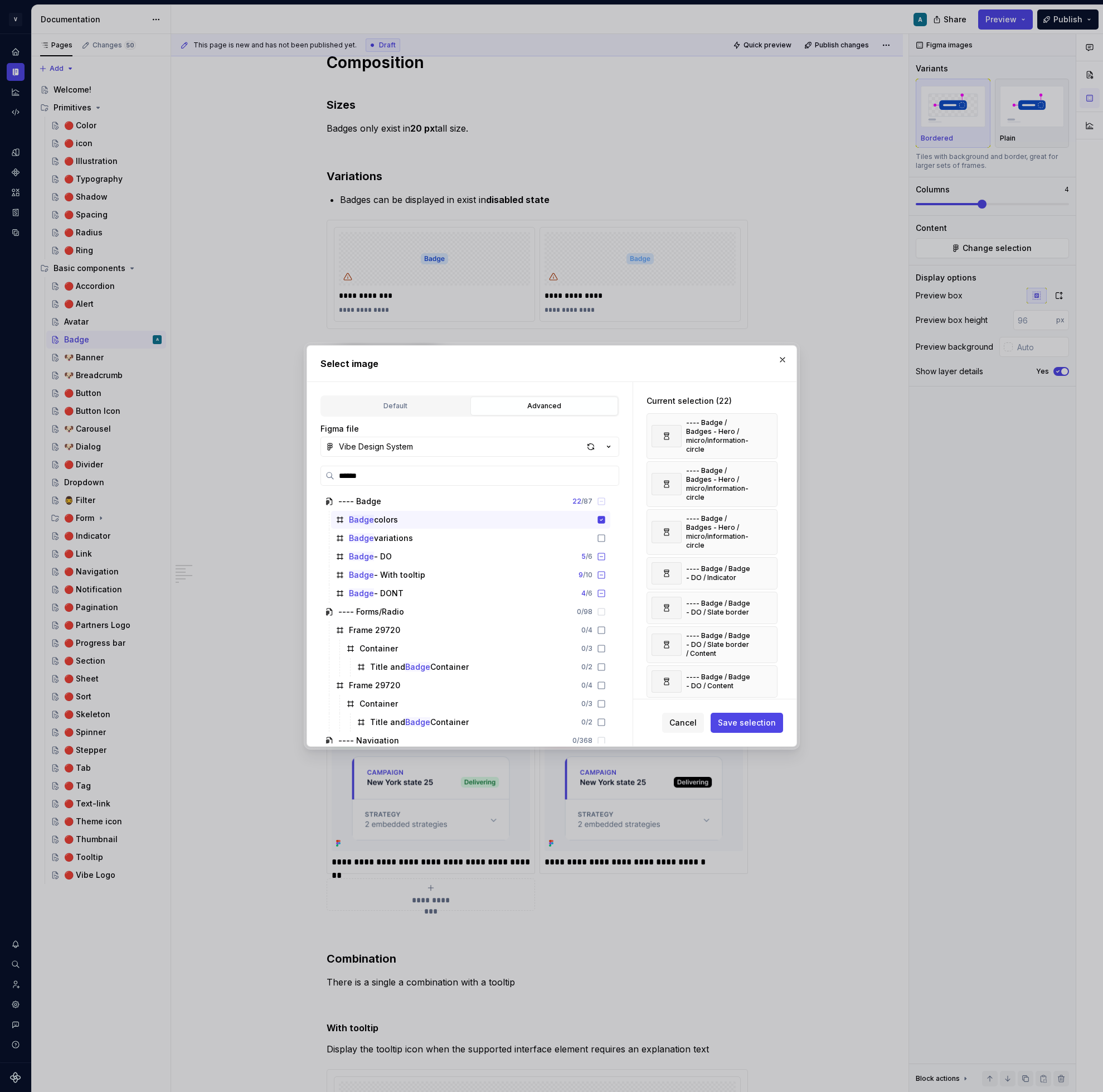
click at [768, 429] on button "button" at bounding box center [764, 436] width 16 height 16
click at [768, 476] on button "button" at bounding box center [764, 484] width 16 height 16
click at [768, 428] on button "button" at bounding box center [764, 429] width 16 height 16
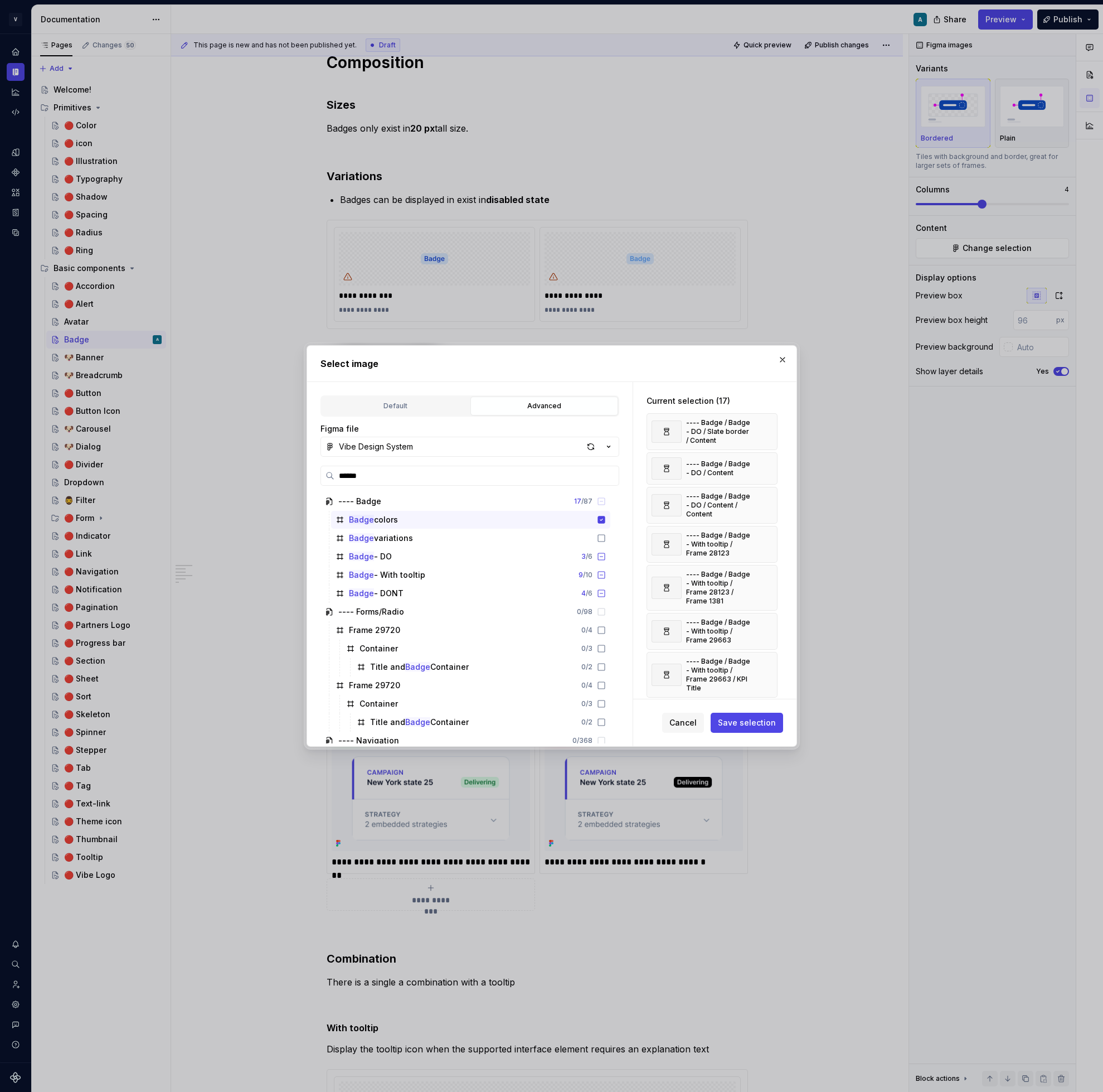
click at [768, 428] on button "button" at bounding box center [764, 432] width 16 height 16
click at [768, 428] on button "button" at bounding box center [764, 429] width 16 height 16
click at [768, 428] on button "button" at bounding box center [764, 432] width 16 height 16
click at [768, 467] on button "button" at bounding box center [764, 475] width 16 height 16
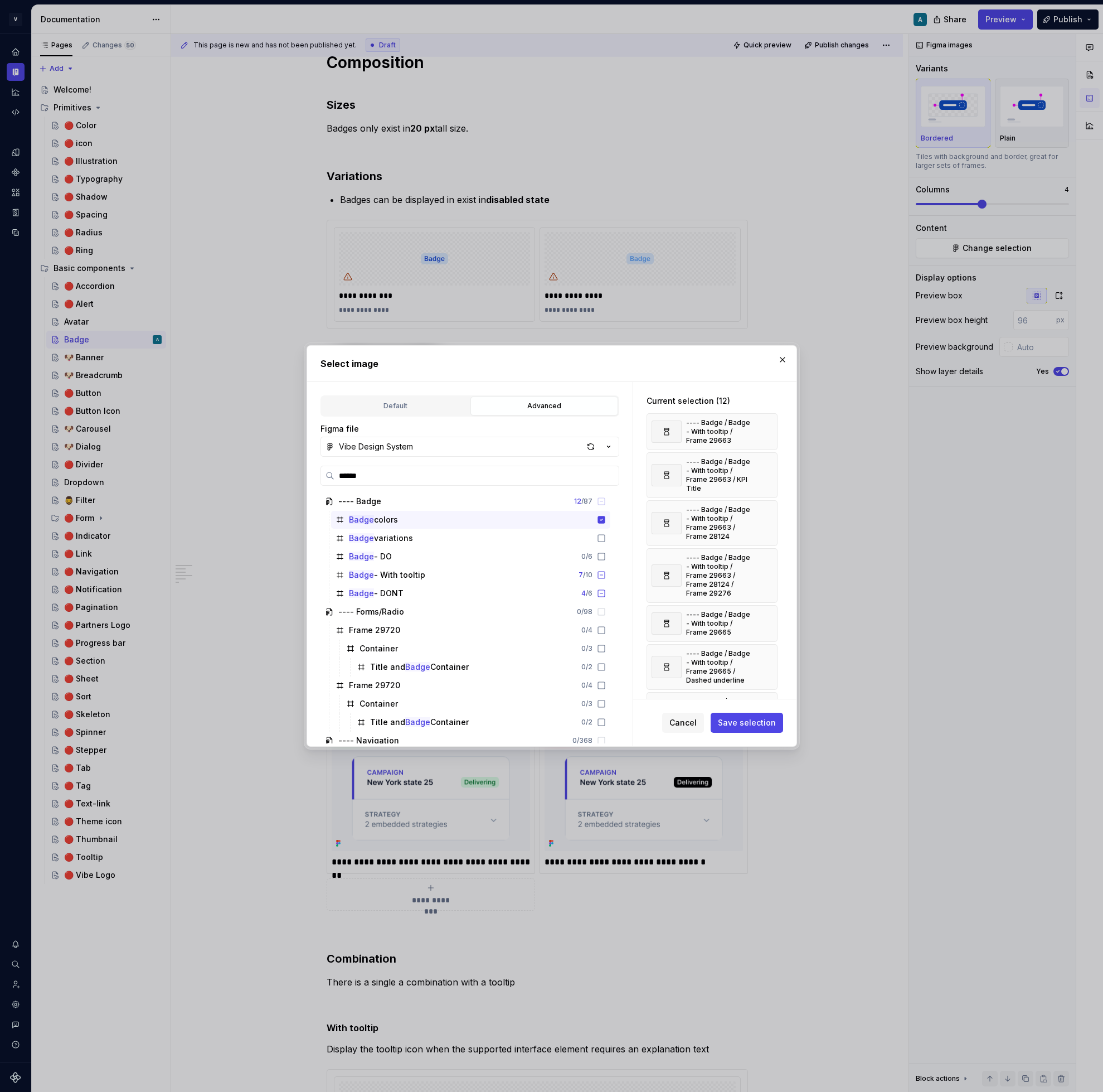
click at [768, 428] on button "button" at bounding box center [764, 432] width 16 height 16
click at [768, 467] on button "button" at bounding box center [764, 475] width 16 height 16
click at [768, 429] on button "button" at bounding box center [764, 436] width 16 height 16
click at [768, 432] on button "button" at bounding box center [764, 440] width 16 height 16
click at [768, 428] on button "button" at bounding box center [764, 432] width 16 height 16
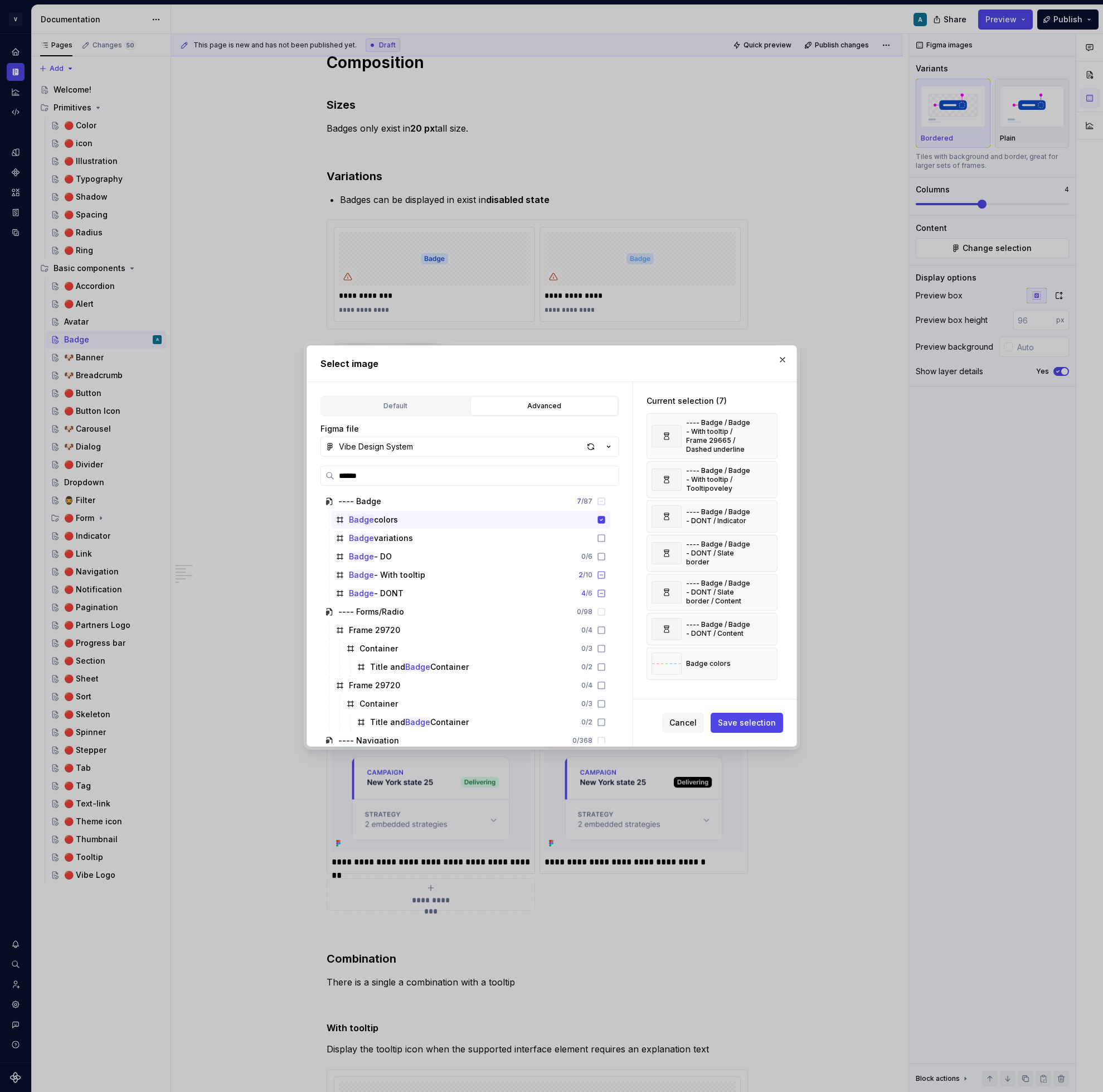
click at [768, 429] on button "button" at bounding box center [764, 436] width 16 height 16
click at [768, 472] on button "button" at bounding box center [764, 479] width 16 height 16
click at [768, 428] on button "button" at bounding box center [764, 429] width 16 height 16
click at [768, 428] on button "button" at bounding box center [764, 432] width 16 height 16
click at [768, 463] on button "button" at bounding box center [764, 470] width 16 height 16
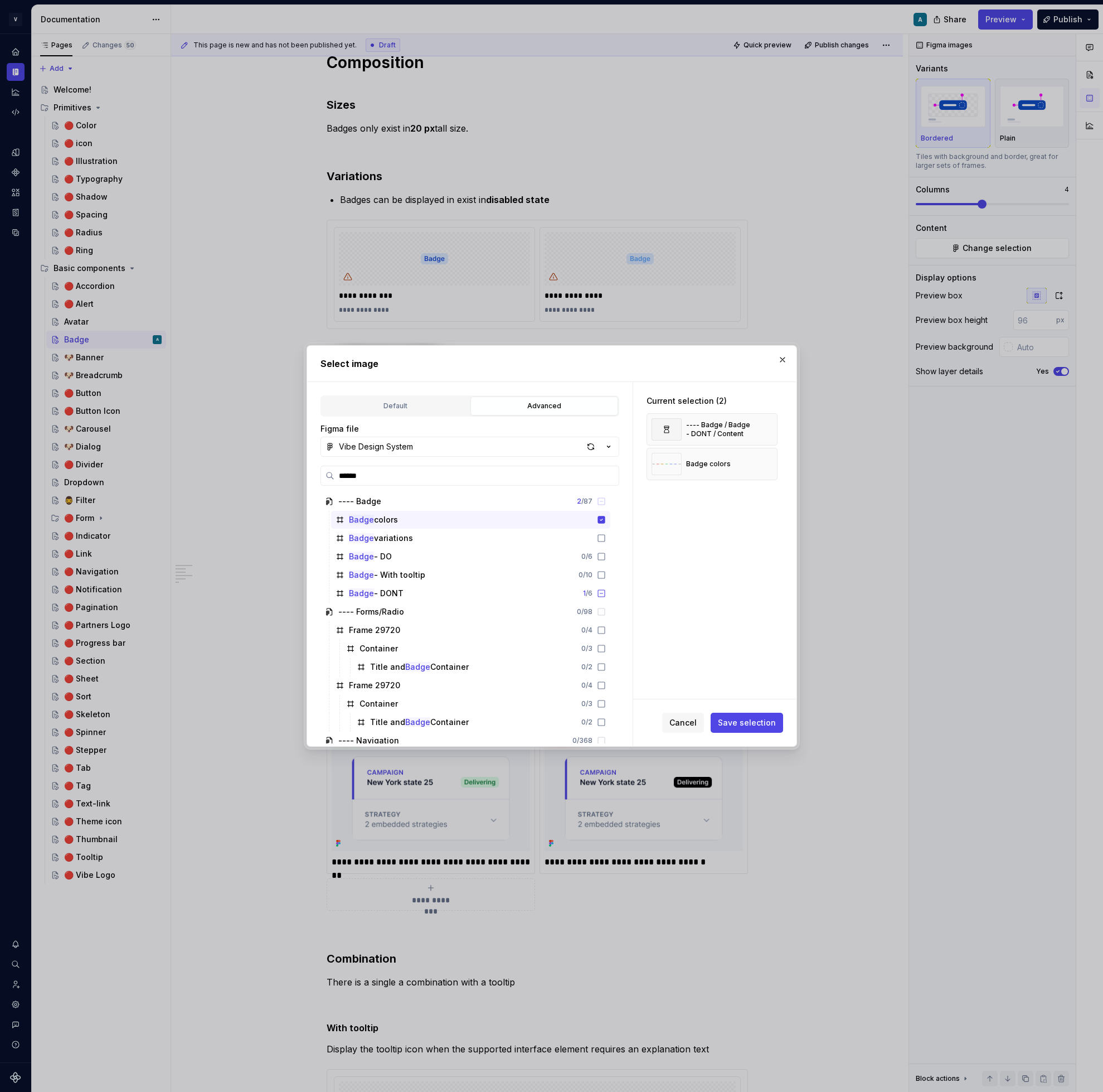
click at [768, 428] on button "button" at bounding box center [764, 429] width 16 height 16
click at [737, 720] on span "Save selection" at bounding box center [747, 723] width 58 height 11
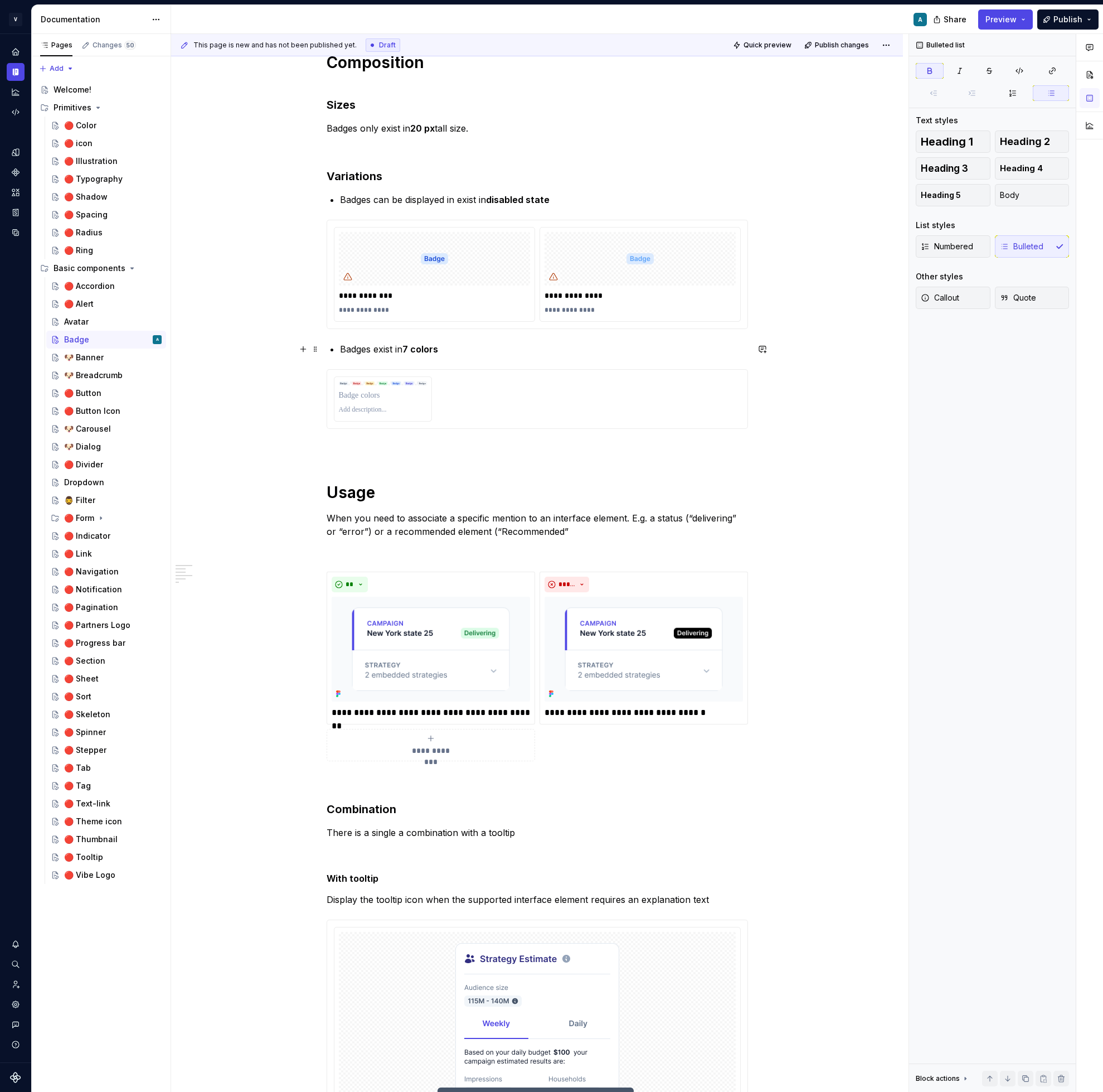
click at [467, 348] on p "Badges exist in 7 colors" at bounding box center [544, 349] width 408 height 13
click at [437, 394] on div at bounding box center [538, 399] width 407 height 45
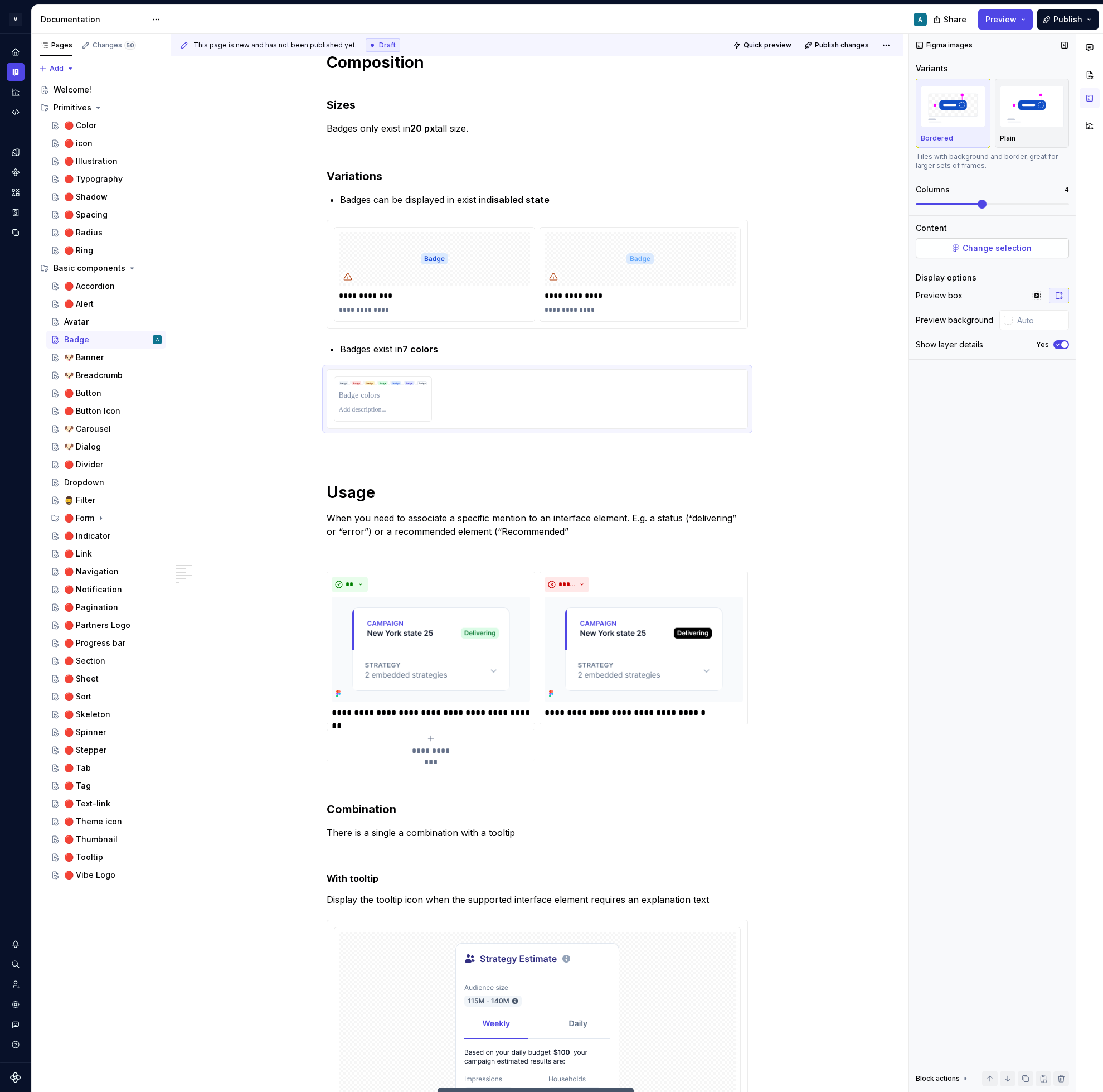
click at [976, 253] on span "Change selection" at bounding box center [997, 248] width 69 height 11
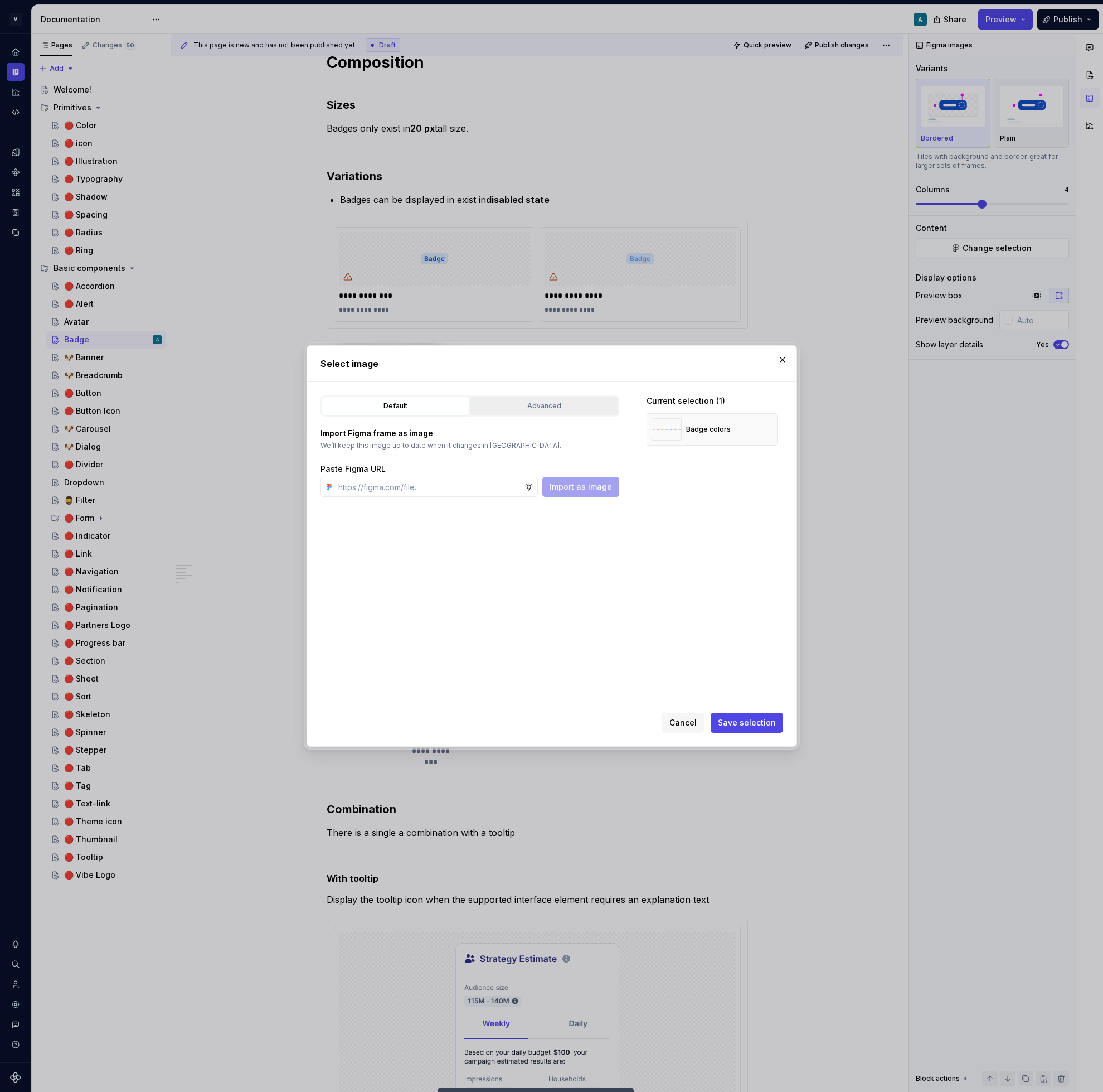
click at [544, 408] on div "Advanced" at bounding box center [544, 405] width 140 height 11
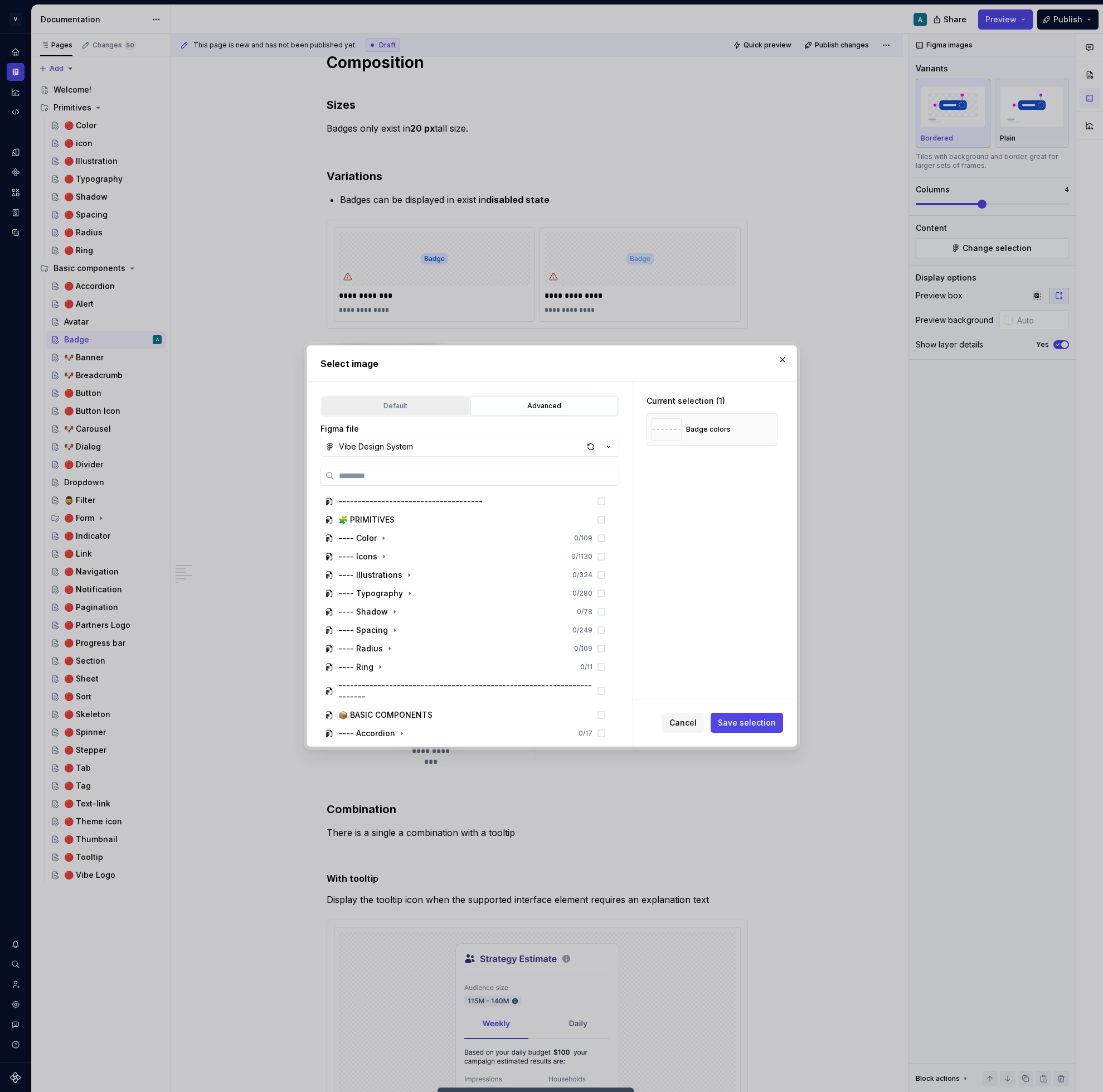
click at [437, 409] on div "Default" at bounding box center [395, 405] width 140 height 11
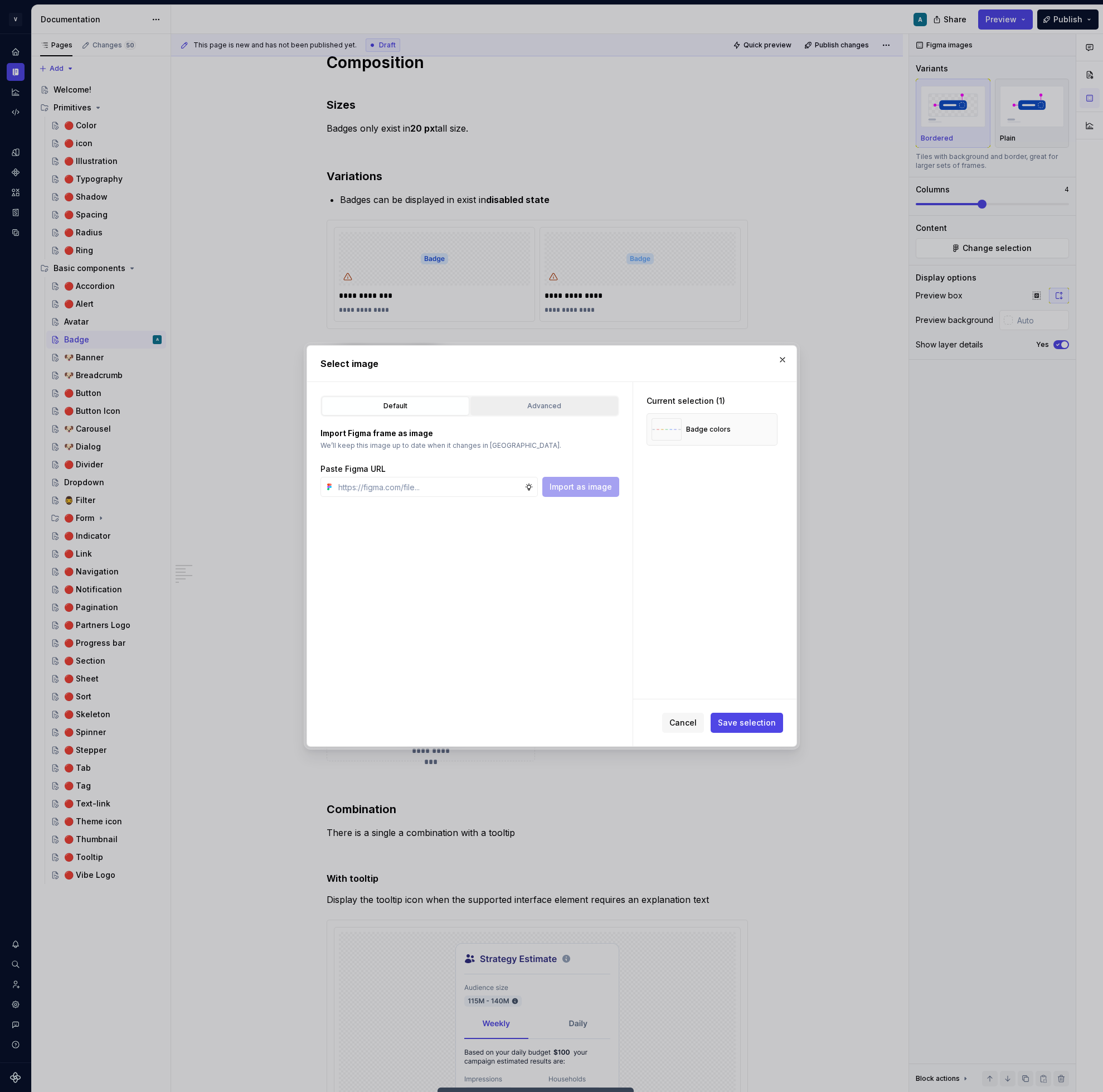
click at [503, 406] on div "Advanced" at bounding box center [544, 405] width 140 height 11
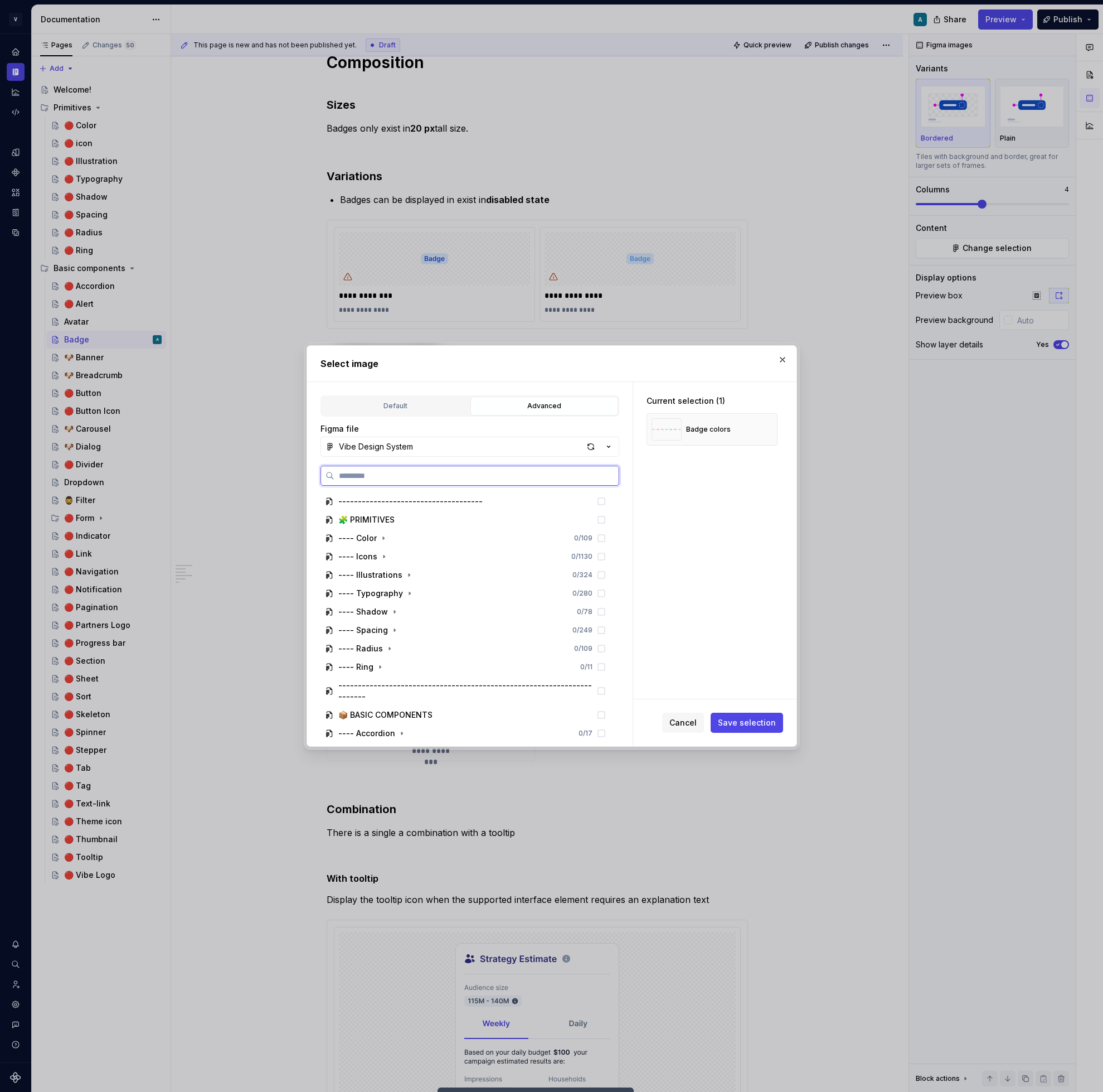
click at [365, 476] on input "search" at bounding box center [476, 475] width 284 height 11
click at [411, 465] on label at bounding box center [470, 475] width 299 height 20
click at [411, 470] on input "search" at bounding box center [476, 475] width 284 height 11
click at [589, 452] on div "button" at bounding box center [591, 447] width 16 height 16
type textarea "*"
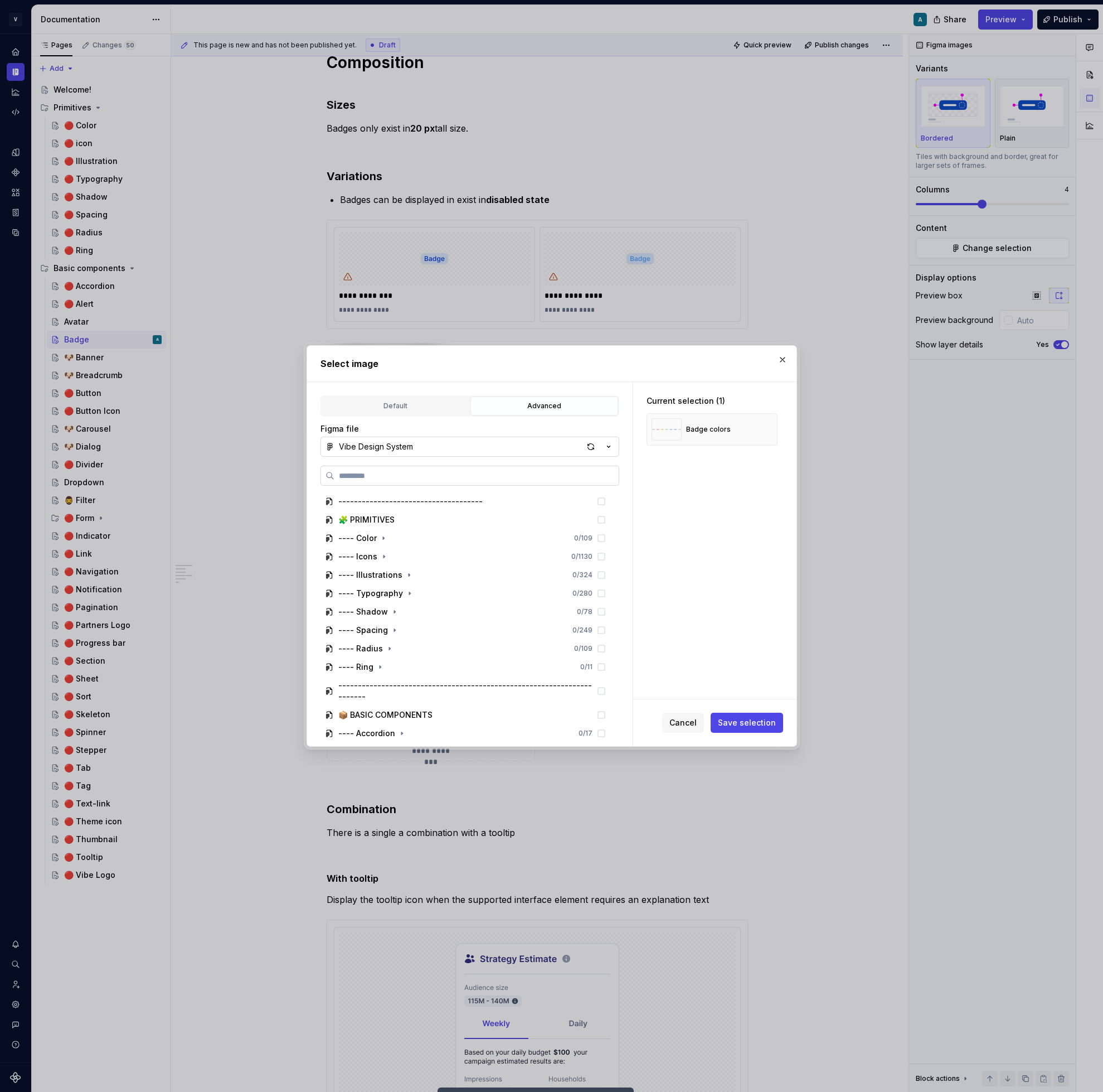
click at [447, 470] on input "search" at bounding box center [476, 475] width 284 height 11
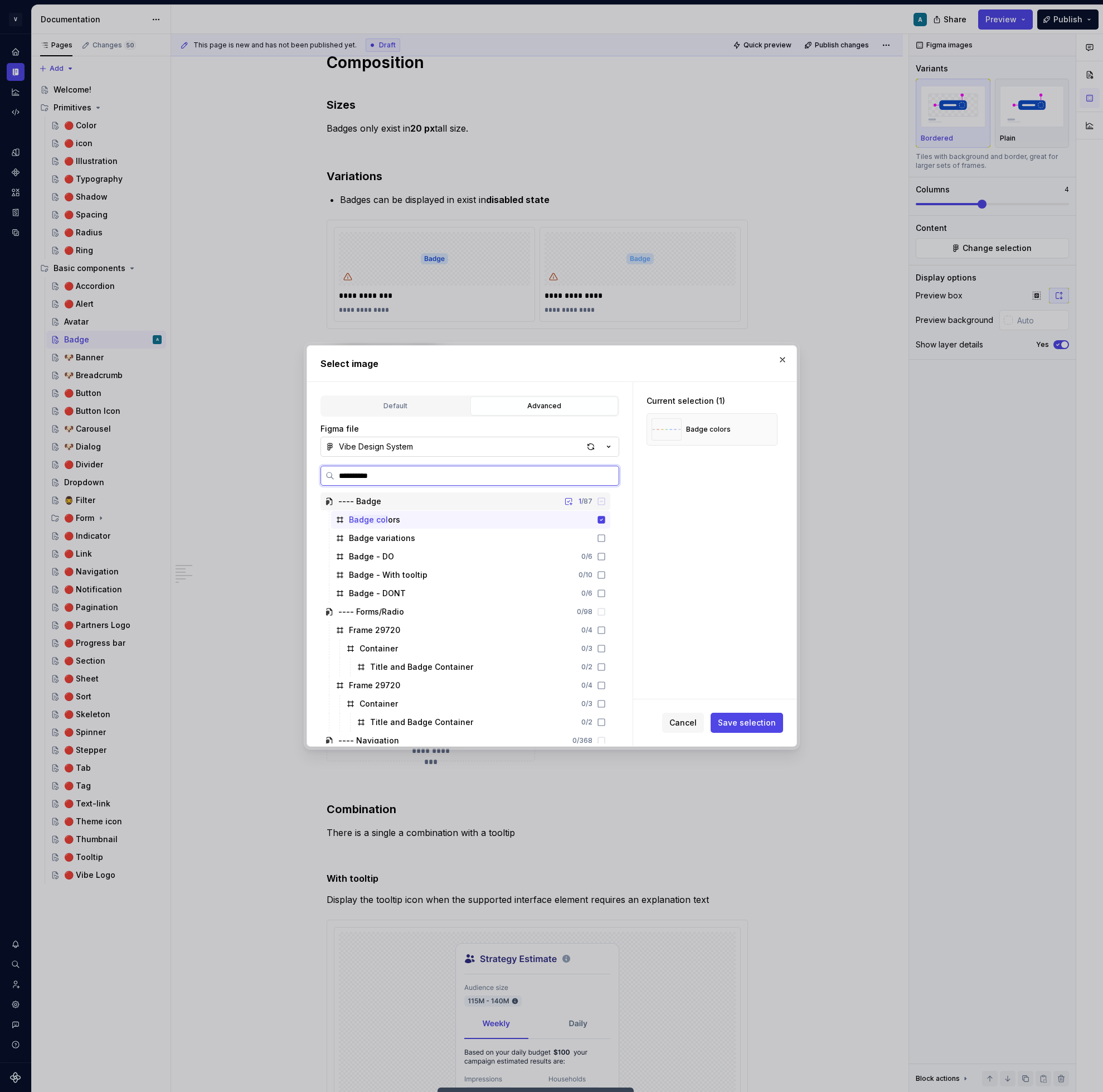
type input "**********"
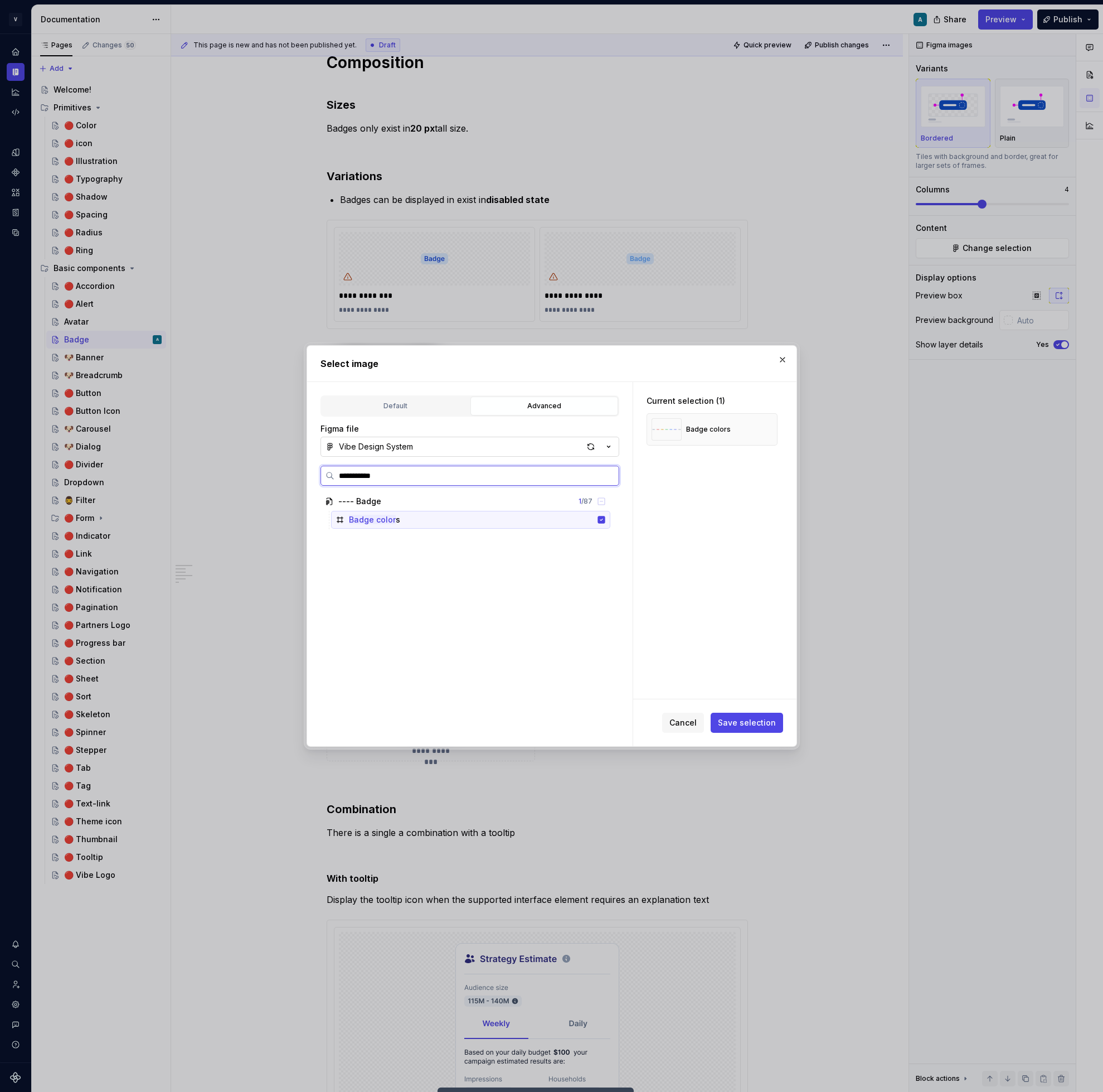
click at [498, 512] on div "Badge color s" at bounding box center [470, 520] width 279 height 18
click at [422, 496] on div "---- Badge 0 / 87" at bounding box center [466, 501] width 290 height 18
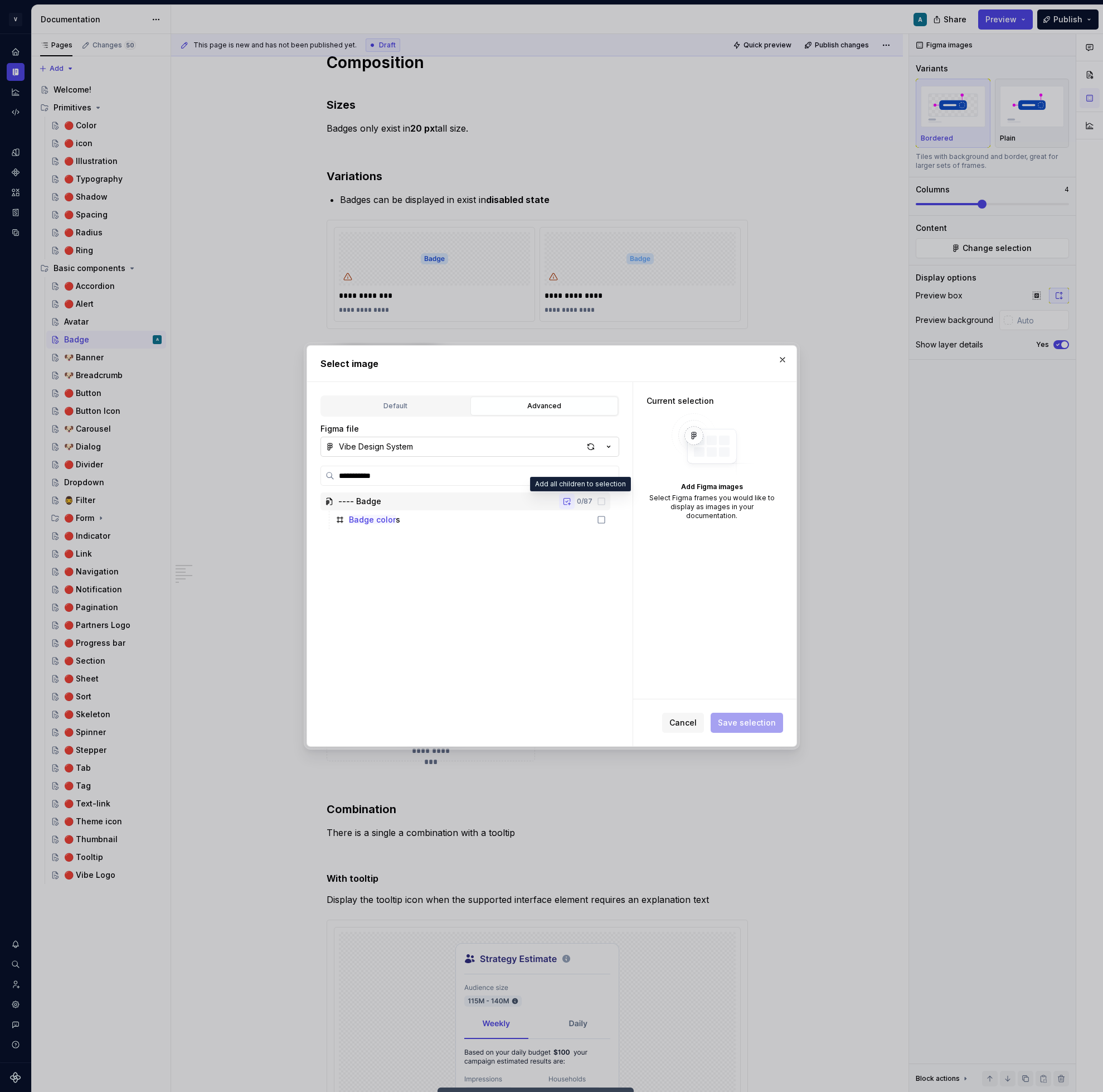
click at [575, 504] on button "button" at bounding box center [567, 501] width 16 height 16
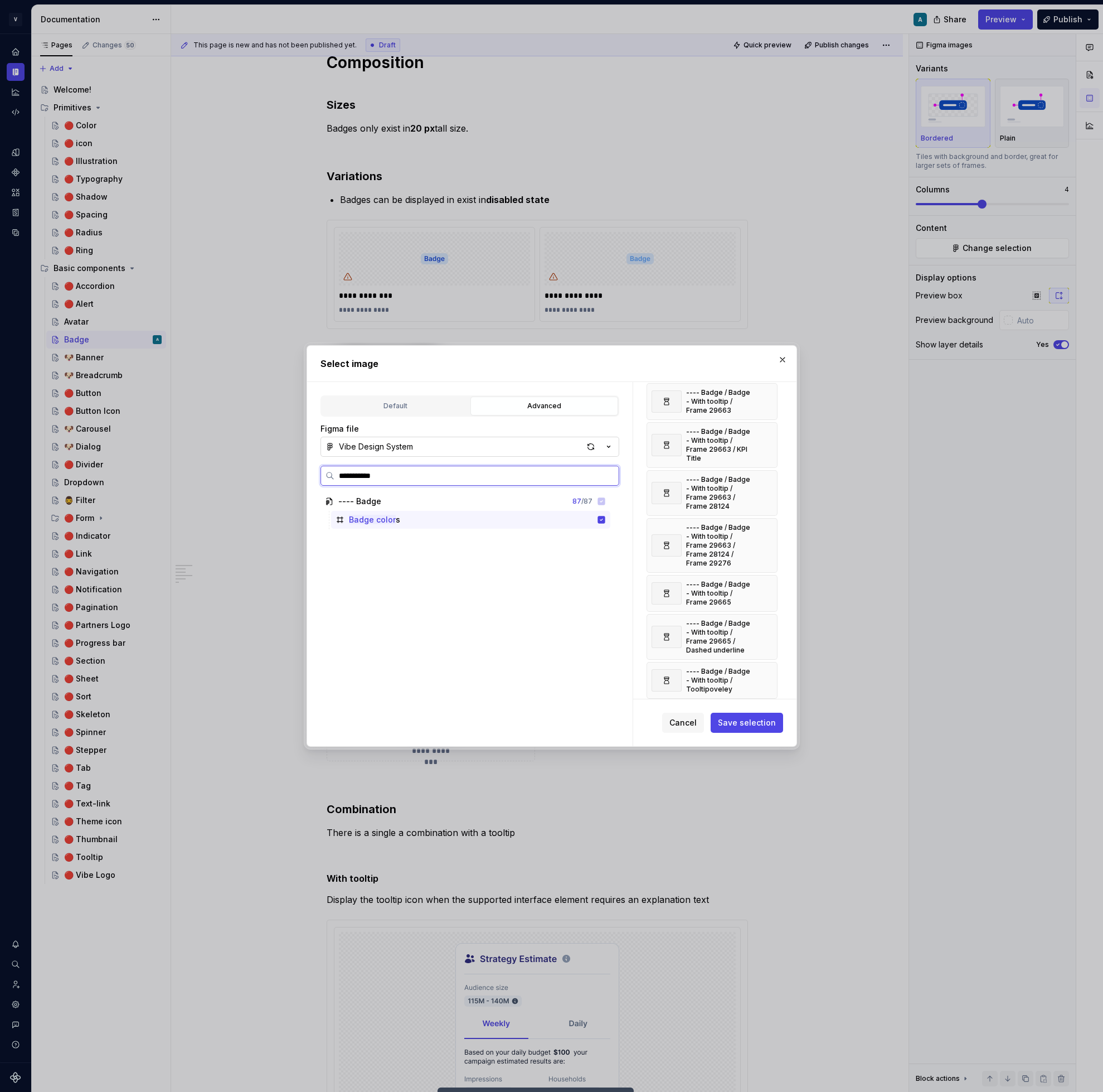
scroll to position [3335, 0]
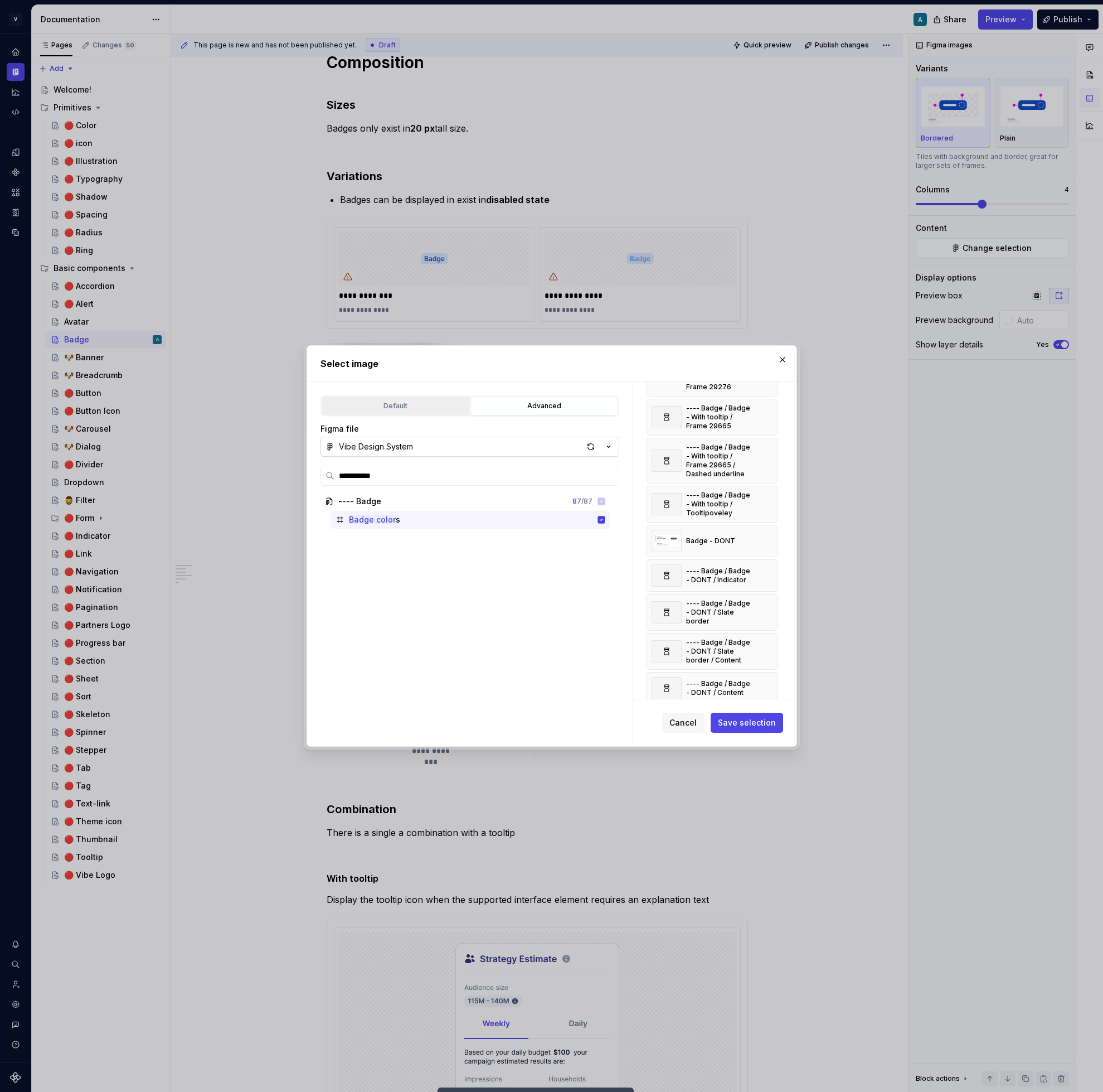
click at [414, 404] on div "Default" at bounding box center [395, 405] width 140 height 11
click at [403, 494] on input "text" at bounding box center [429, 486] width 191 height 20
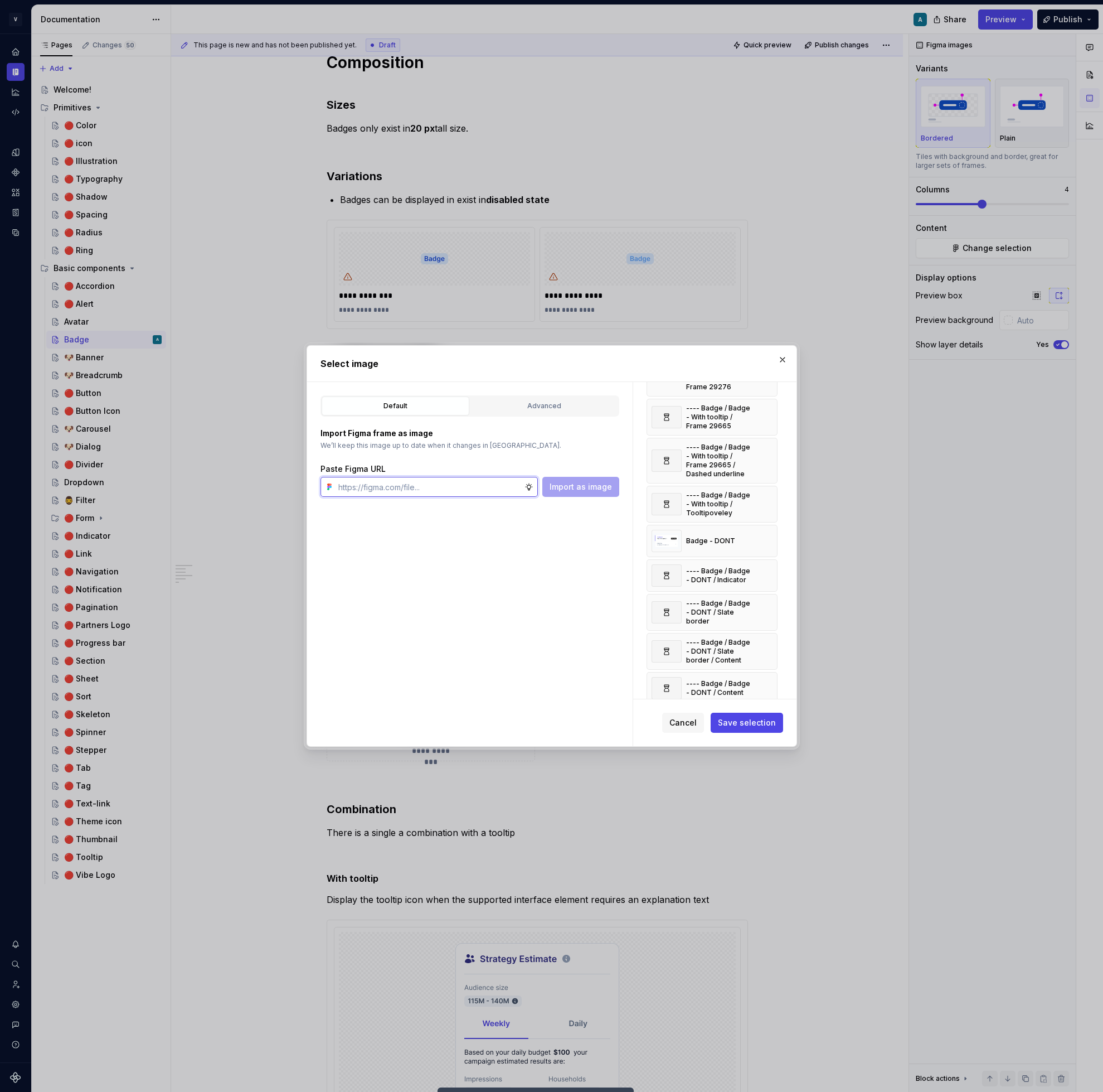
click at [373, 480] on input "text" at bounding box center [429, 486] width 191 height 20
paste input "[URL][DOMAIN_NAME]"
type input "[URL][DOMAIN_NAME]"
click at [581, 487] on span "Import as image" at bounding box center [580, 486] width 62 height 11
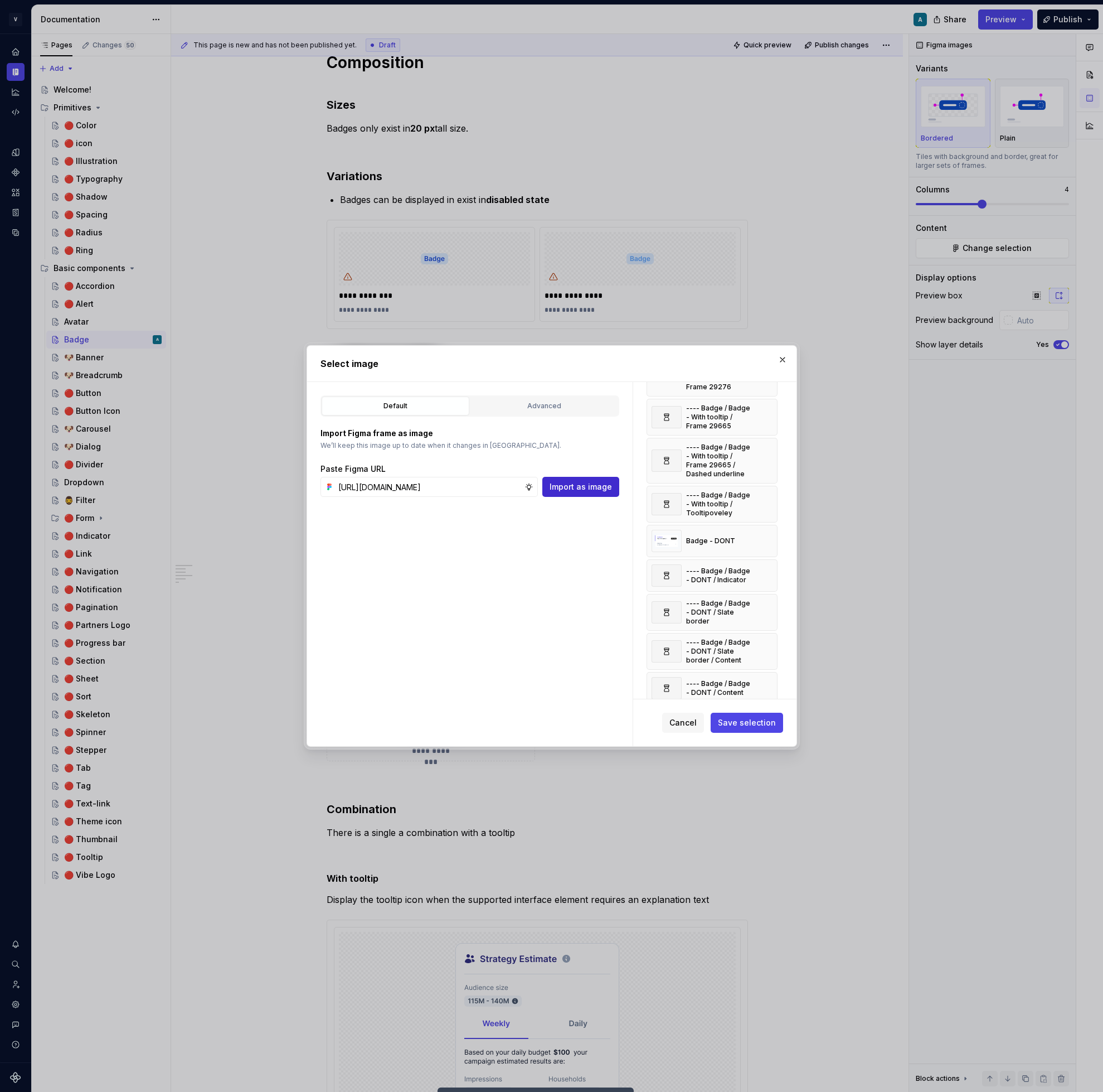
scroll to position [0, 0]
click at [748, 720] on span "Save selection" at bounding box center [747, 723] width 58 height 11
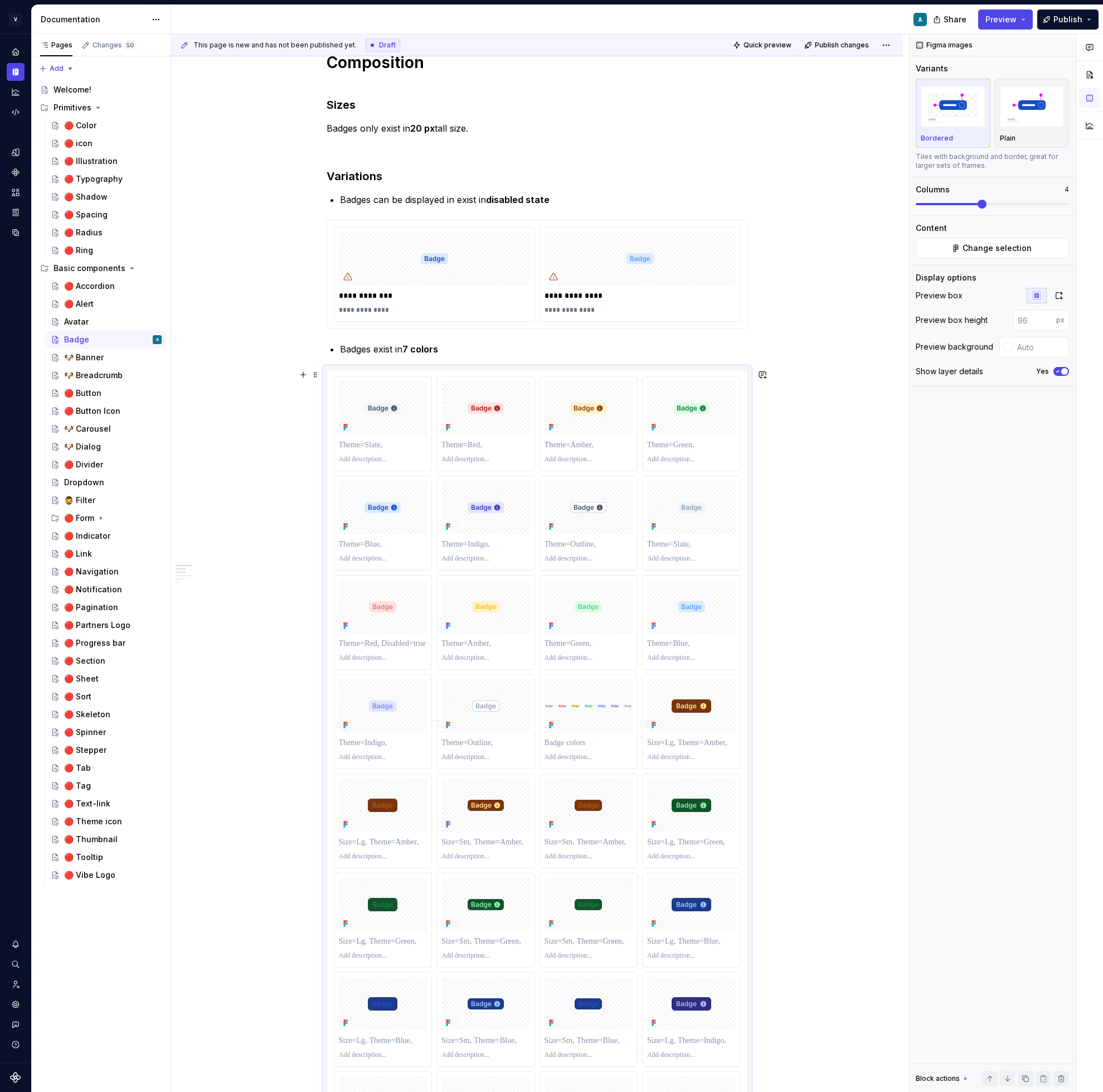
click at [623, 477] on div at bounding box center [589, 523] width 97 height 93
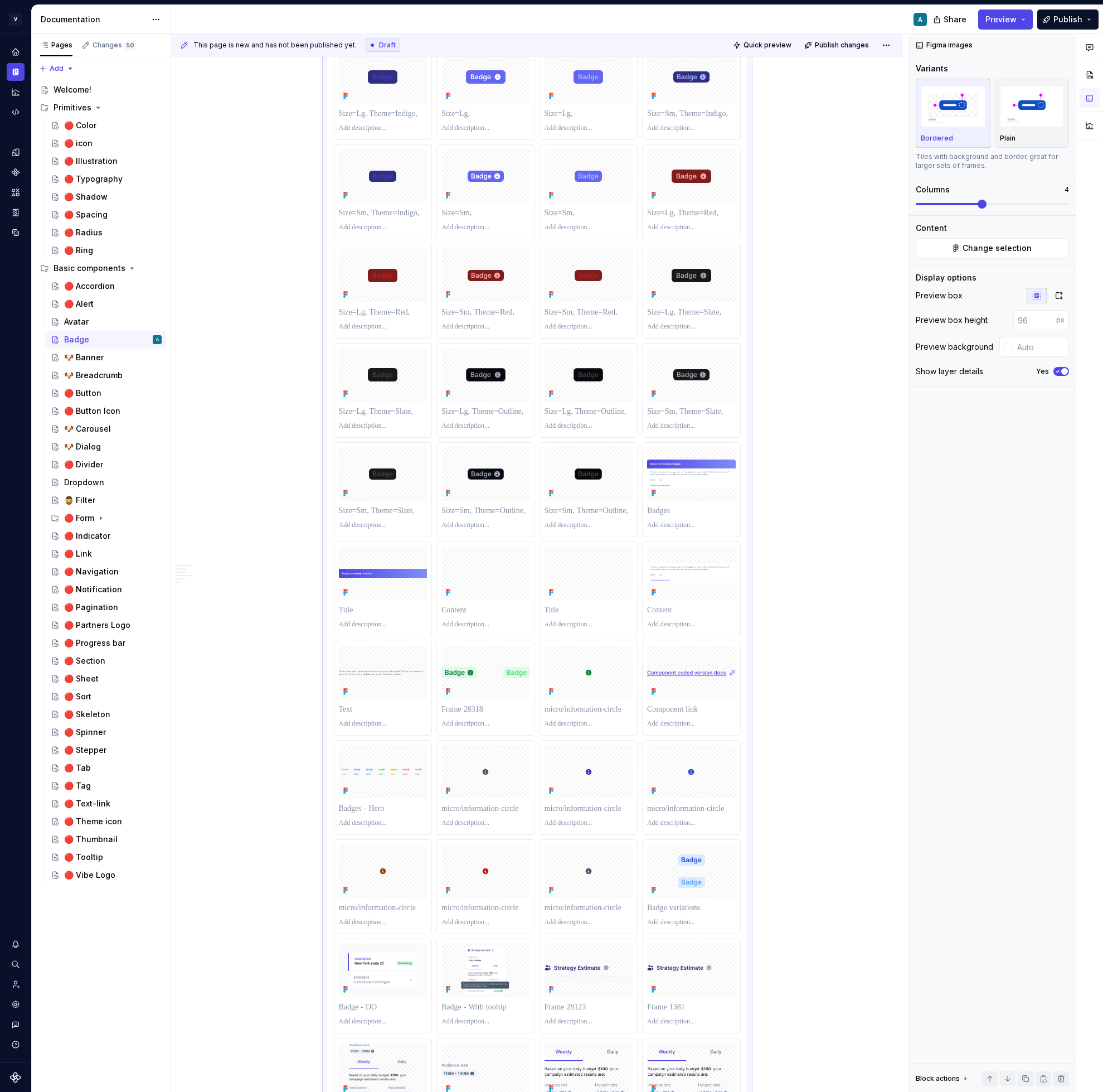
scroll to position [1261, 0]
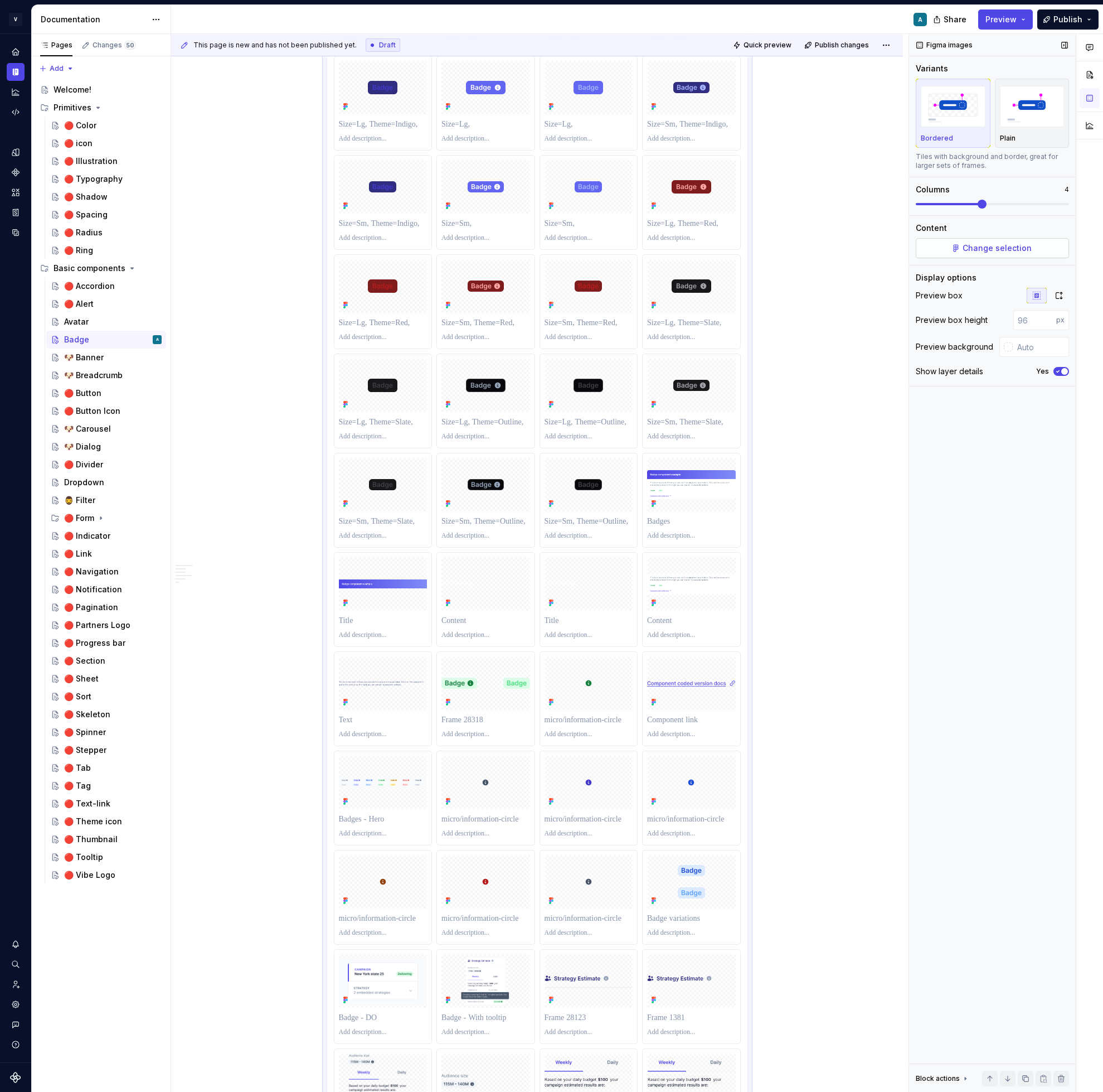
click at [991, 251] on span "Change selection" at bounding box center [997, 248] width 69 height 11
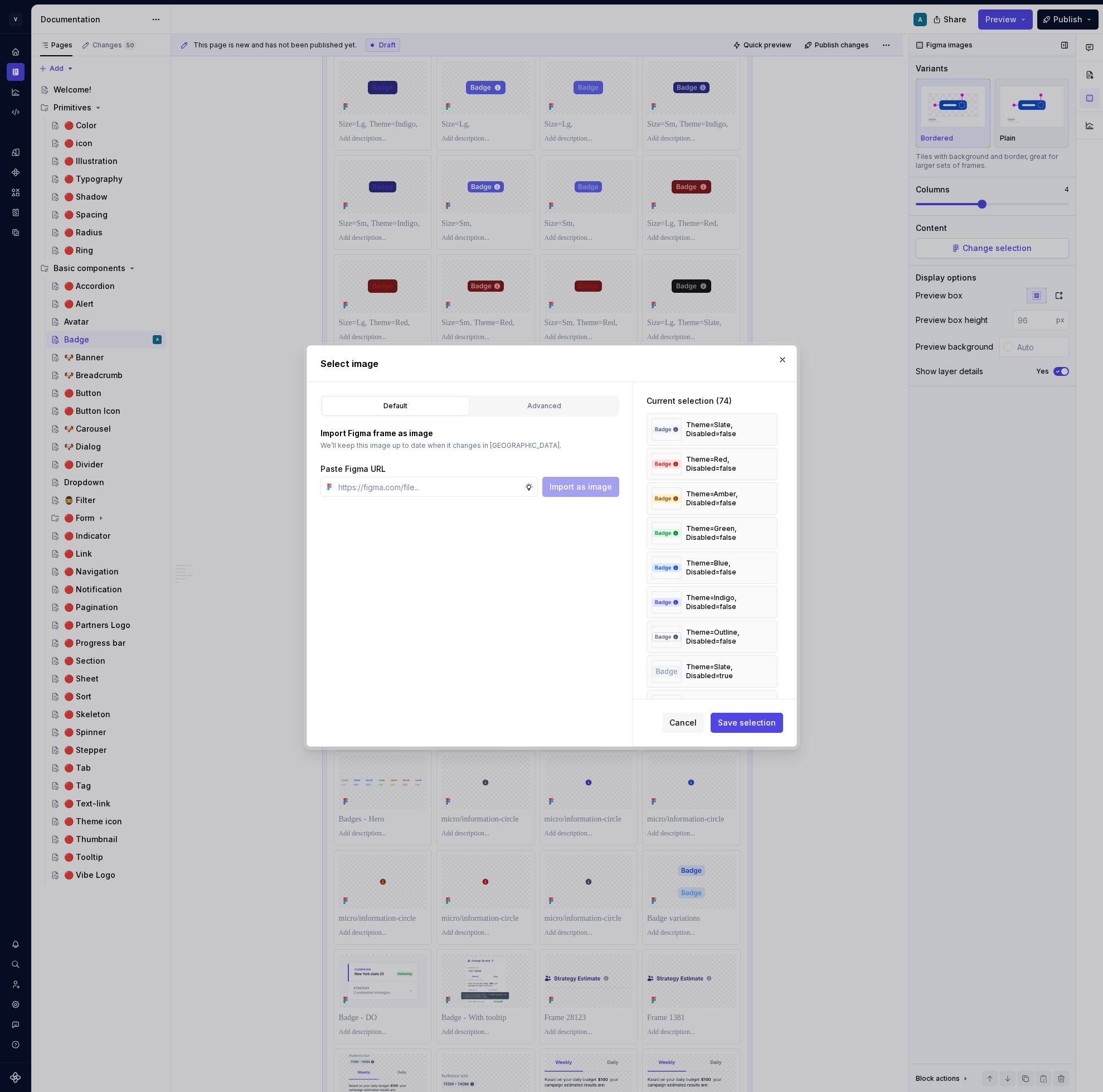
type textarea "*"
click at [766, 429] on button "button" at bounding box center [764, 429] width 16 height 16
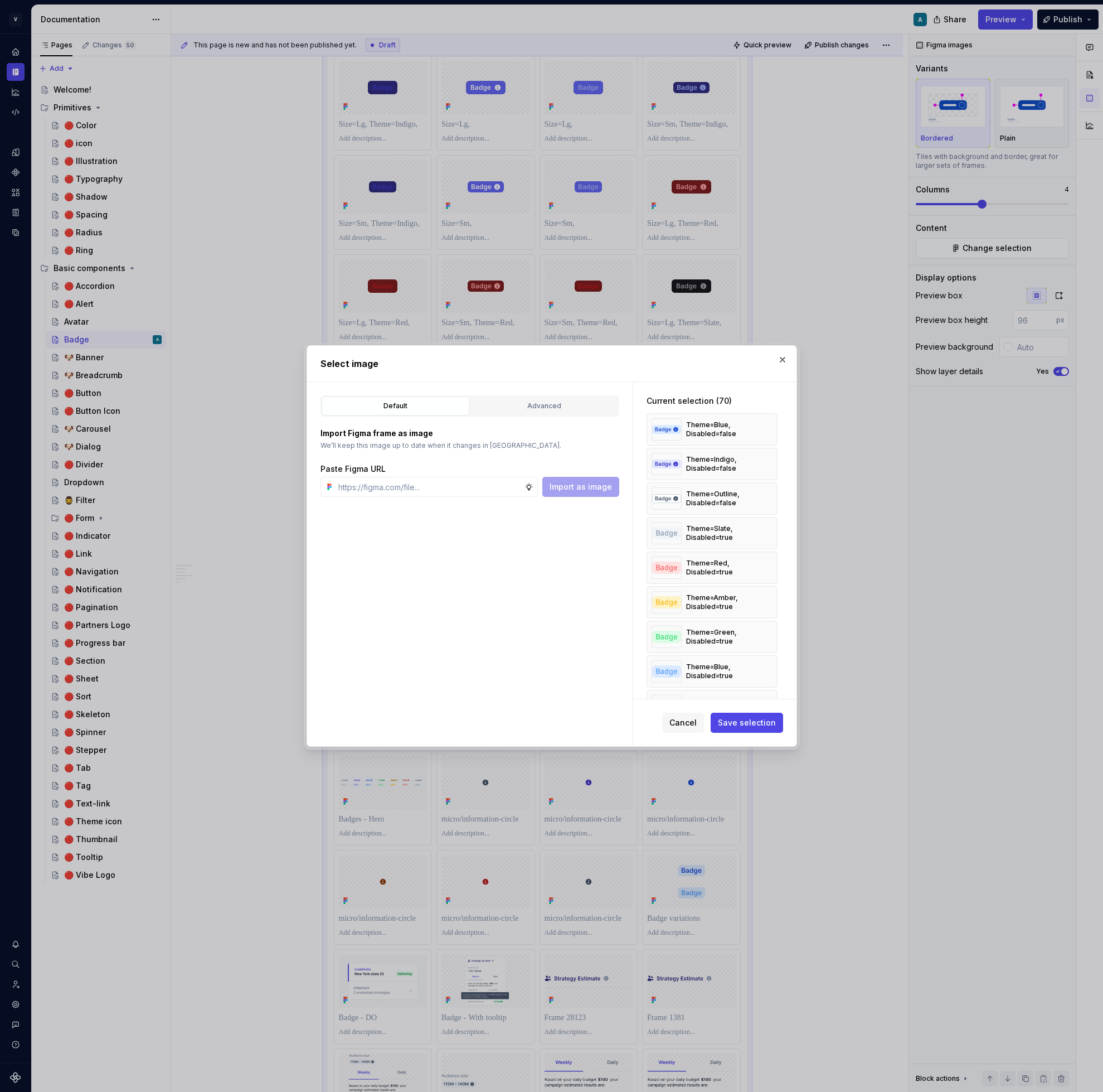
click at [766, 429] on button "button" at bounding box center [764, 429] width 16 height 16
click at [766, 429] on button "button" at bounding box center [764, 429] width 16 height 16
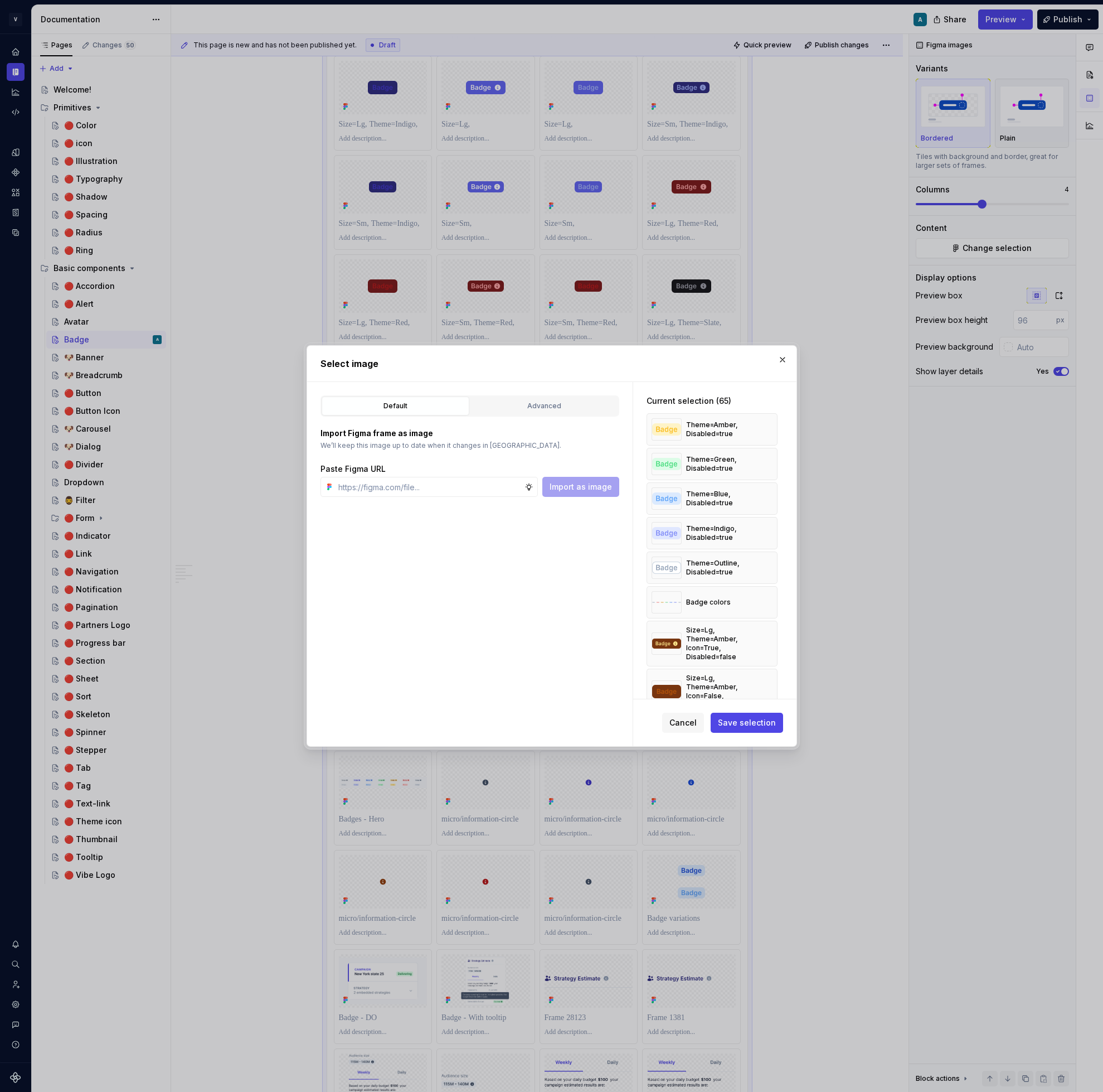
click at [766, 429] on button "button" at bounding box center [764, 429] width 16 height 16
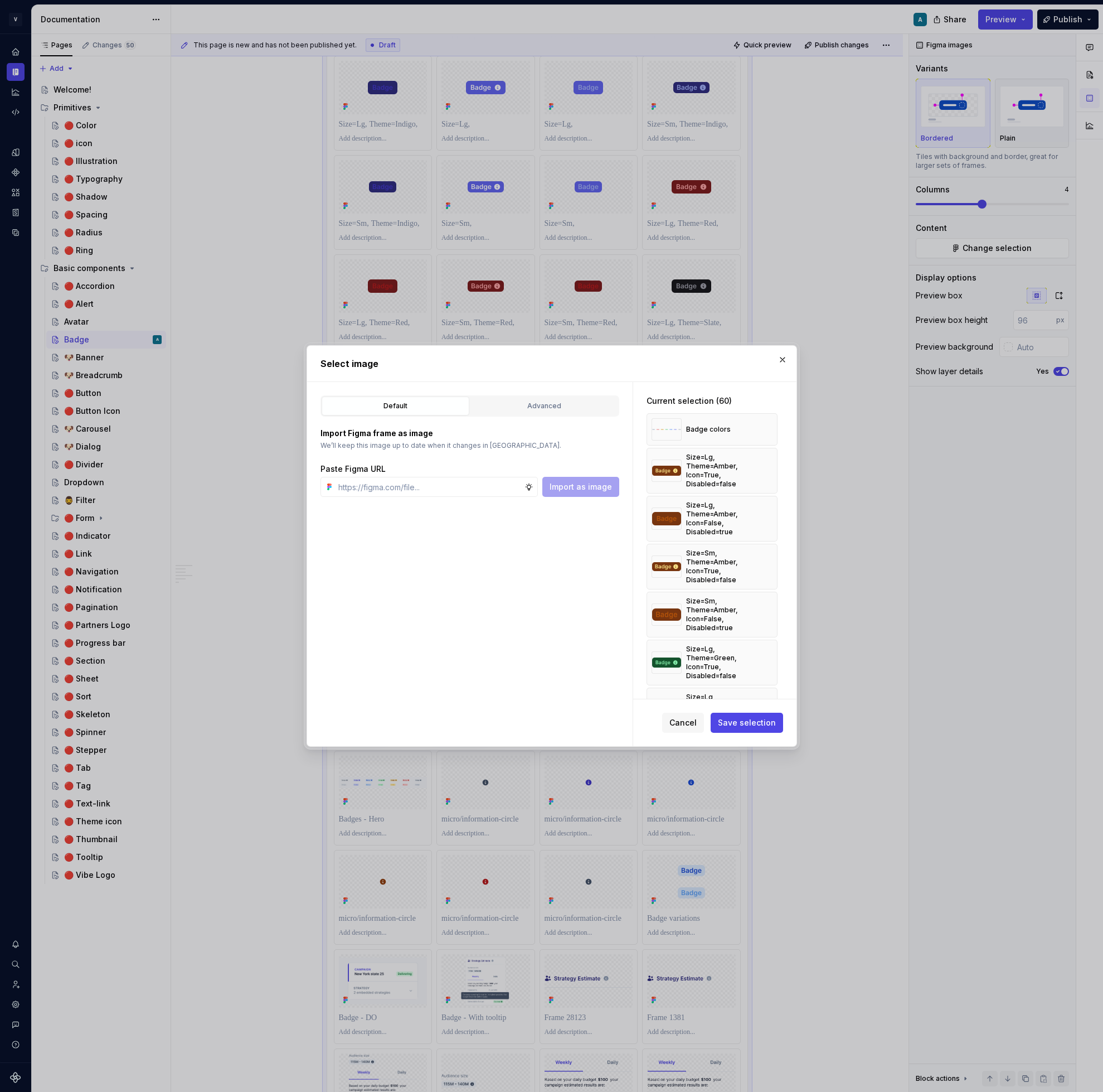
click at [766, 429] on button "button" at bounding box center [764, 429] width 16 height 16
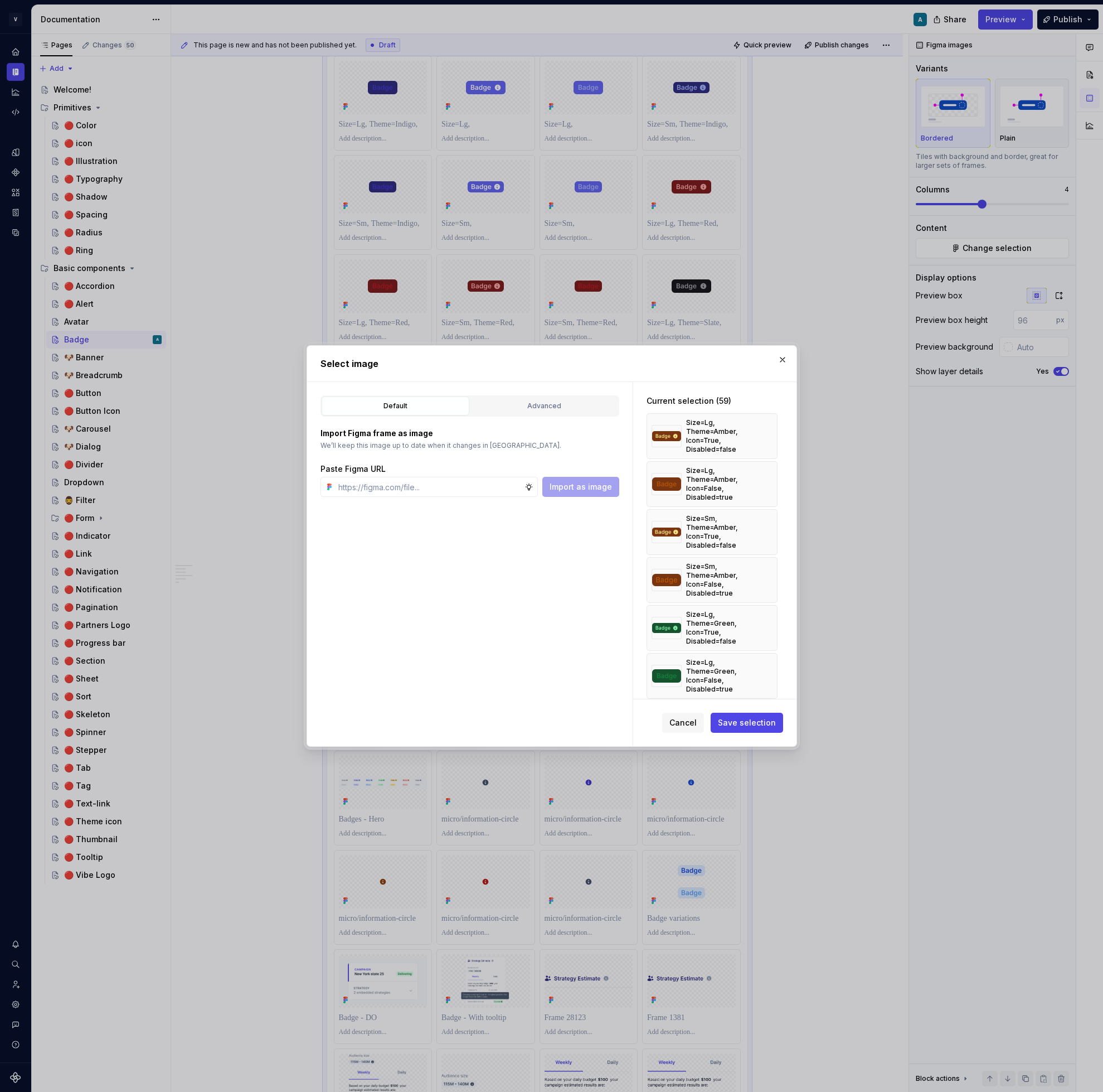
click at [766, 429] on button "button" at bounding box center [764, 436] width 16 height 16
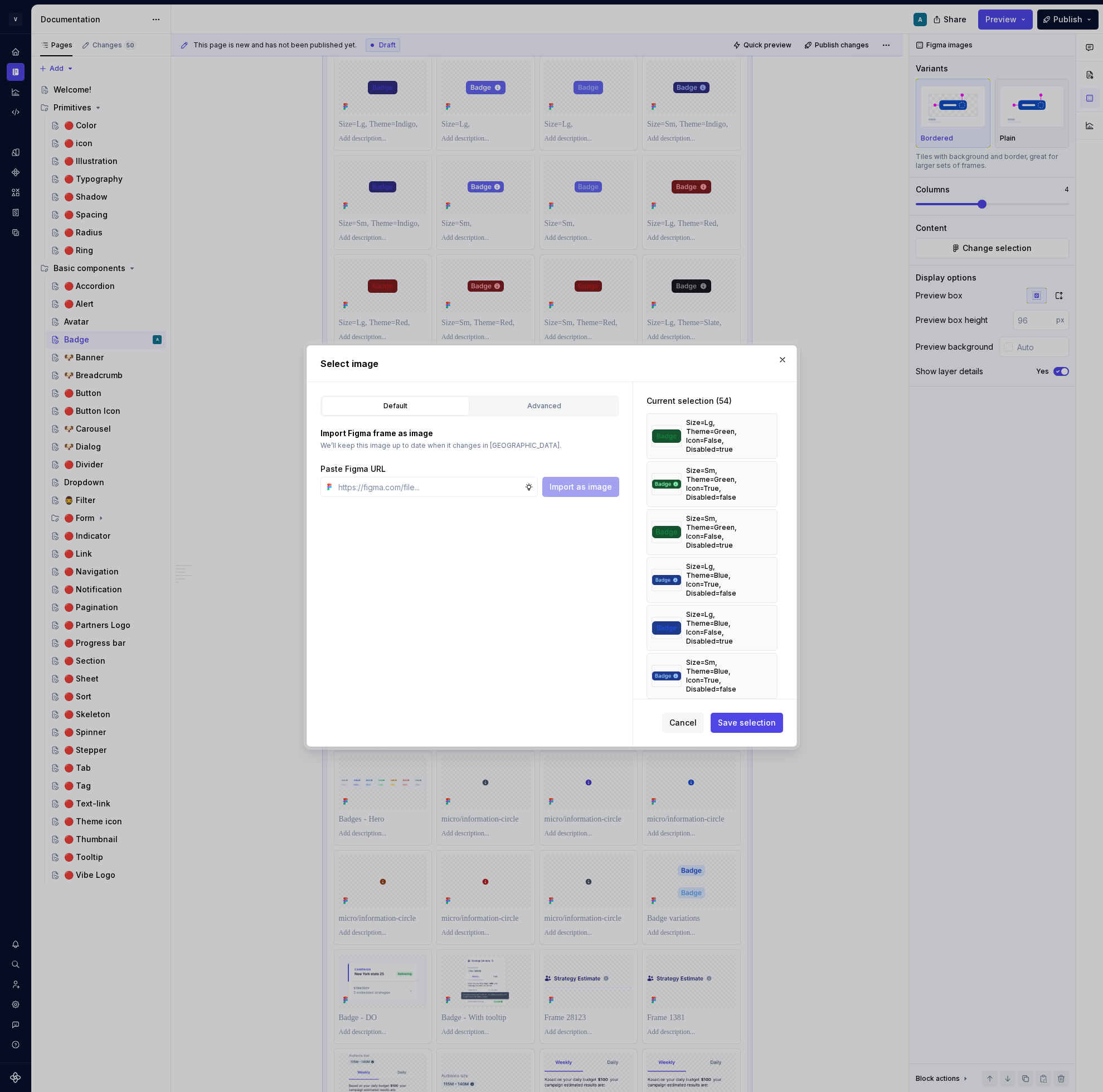
click at [766, 429] on button "button" at bounding box center [764, 436] width 16 height 16
click at [766, 476] on button "button" at bounding box center [764, 484] width 16 height 16
click at [766, 429] on button "button" at bounding box center [764, 436] width 16 height 16
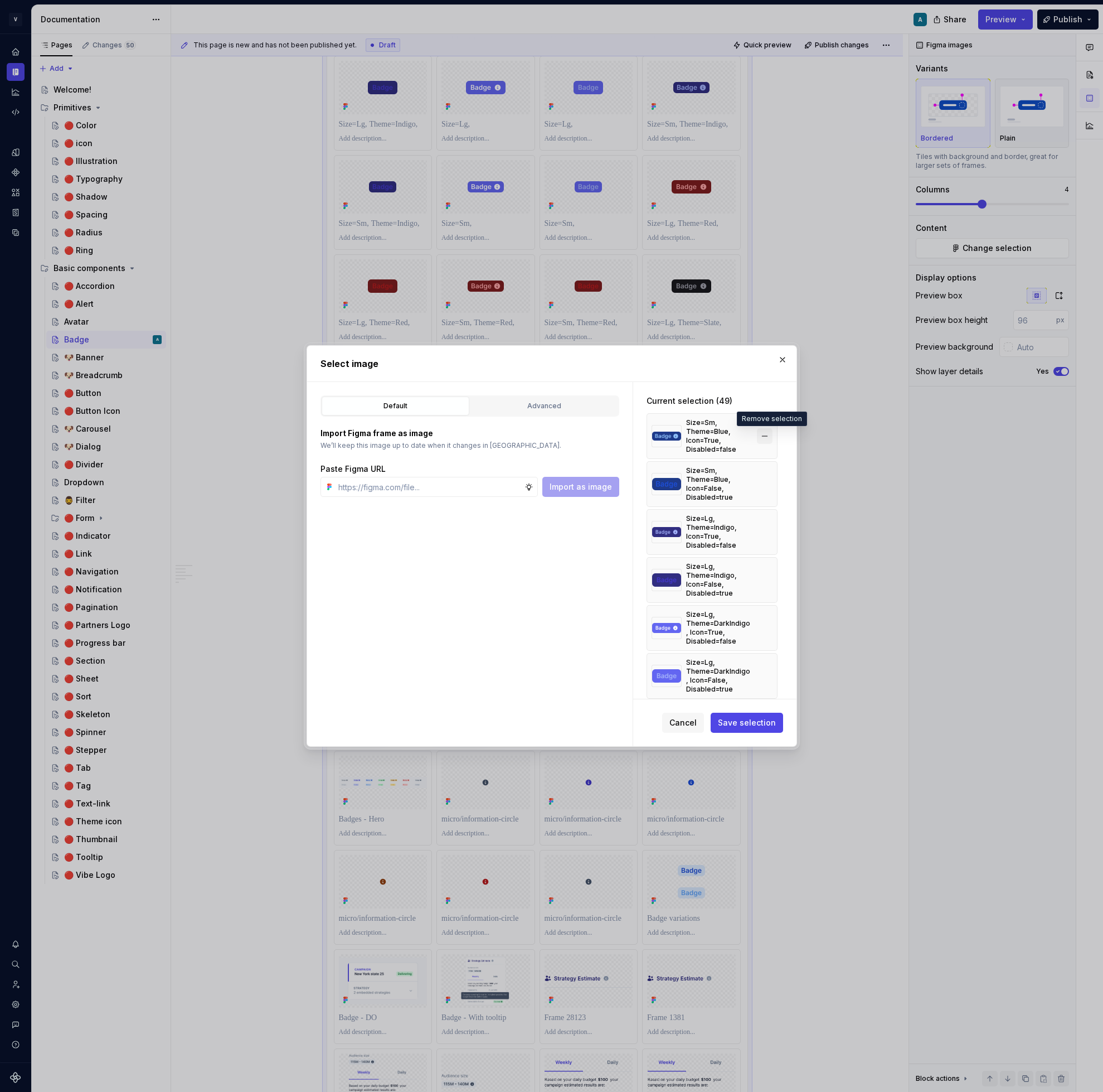
click at [768, 432] on button "button" at bounding box center [764, 436] width 16 height 16
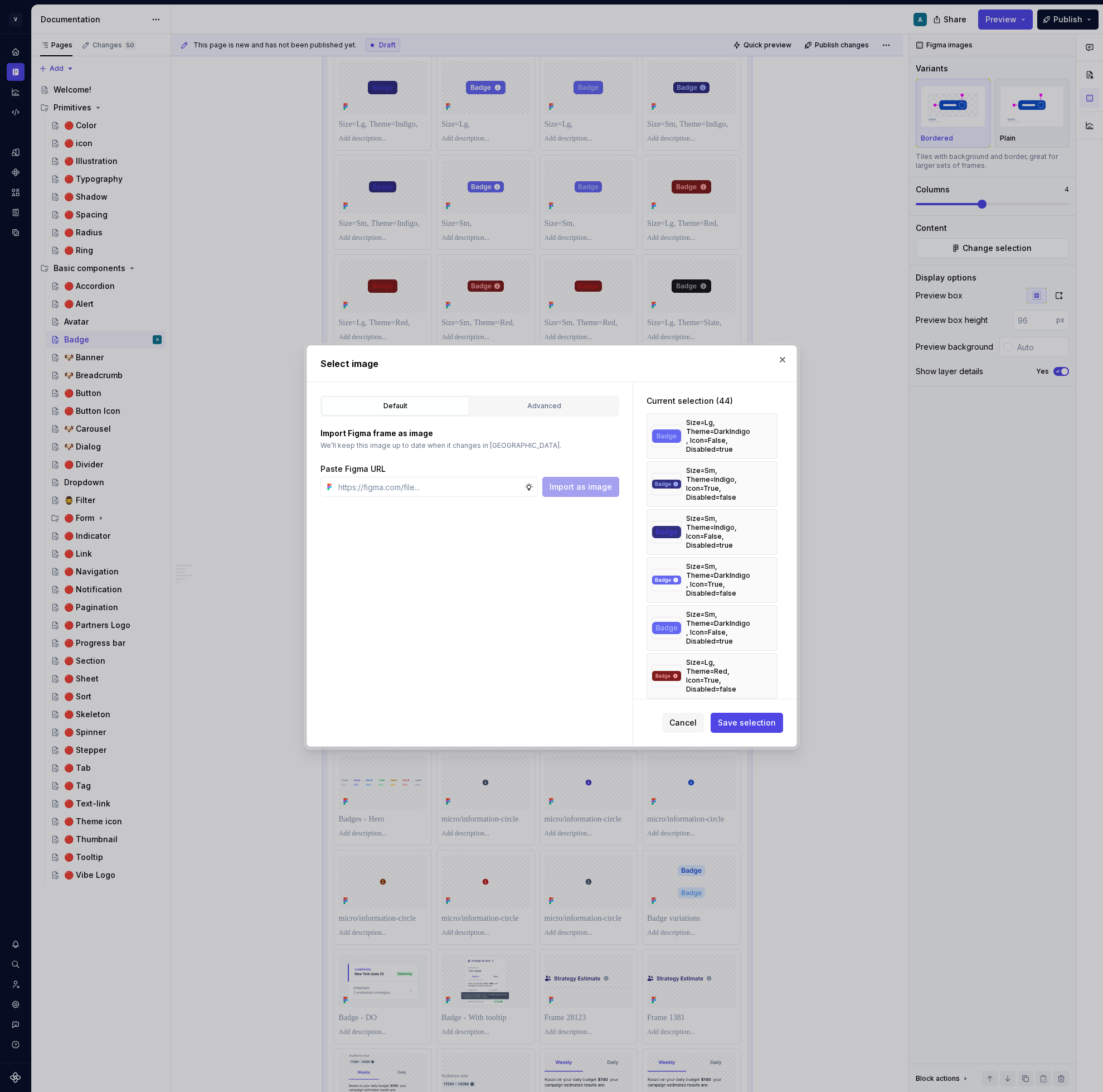
click at [768, 432] on button "button" at bounding box center [764, 436] width 16 height 16
click at [772, 432] on button "button" at bounding box center [764, 436] width 16 height 16
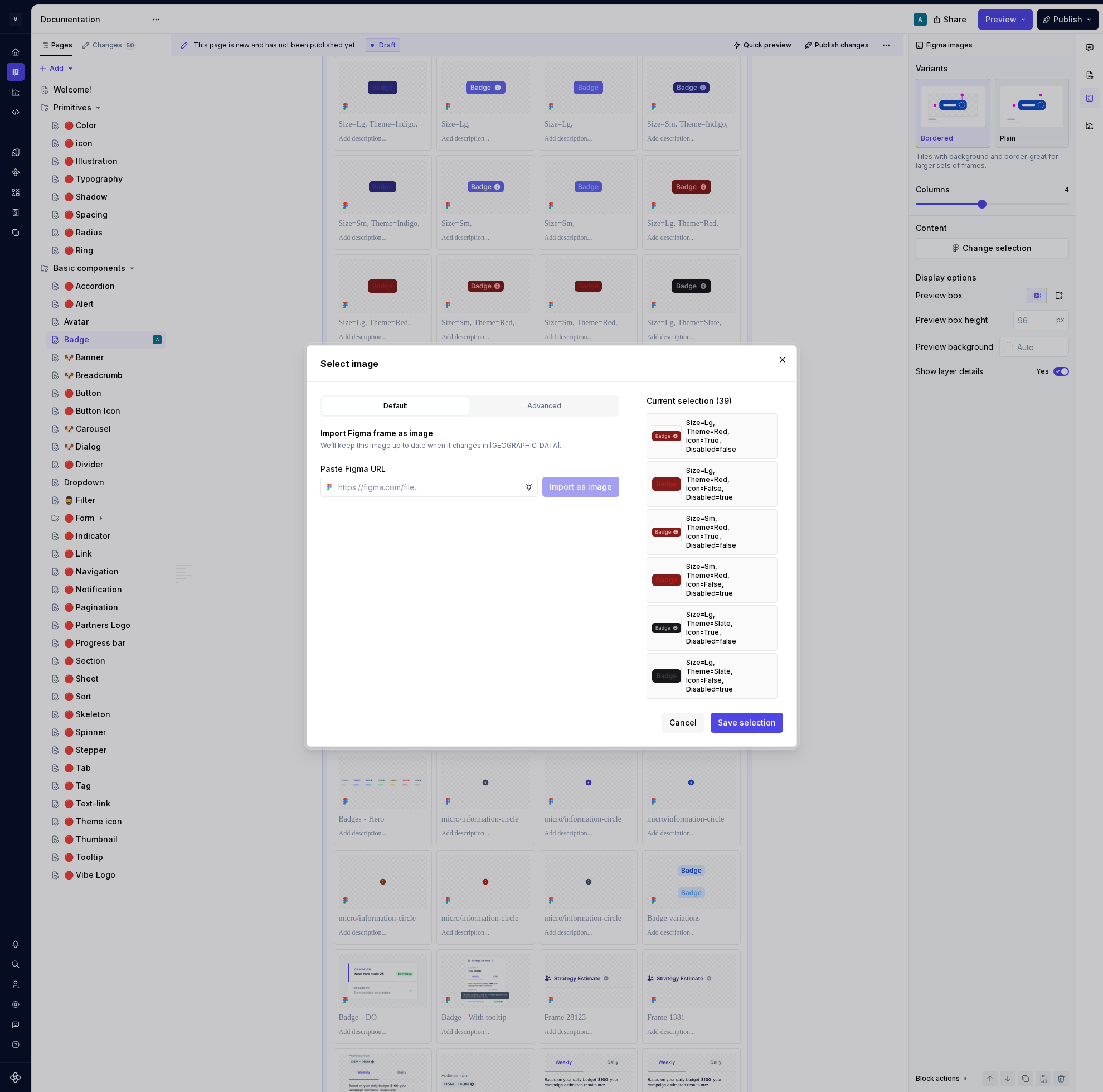
click at [772, 432] on button "button" at bounding box center [764, 436] width 16 height 16
click at [772, 476] on button "button" at bounding box center [764, 484] width 16 height 16
click at [772, 432] on button "button" at bounding box center [764, 436] width 16 height 16
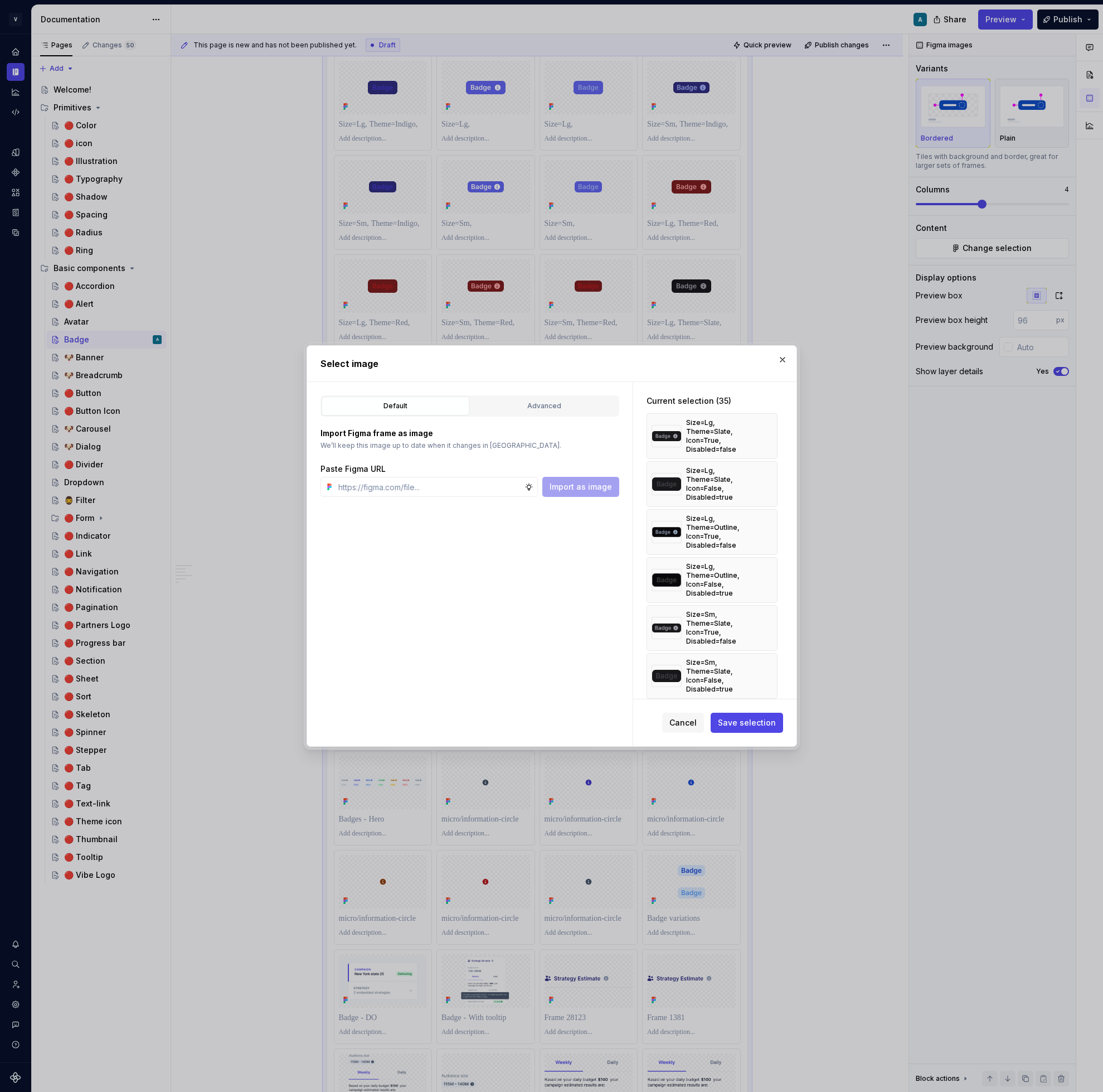
click at [772, 476] on button "button" at bounding box center [764, 484] width 16 height 16
click at [772, 432] on button "button" at bounding box center [764, 436] width 16 height 16
click at [772, 476] on button "button" at bounding box center [764, 484] width 16 height 16
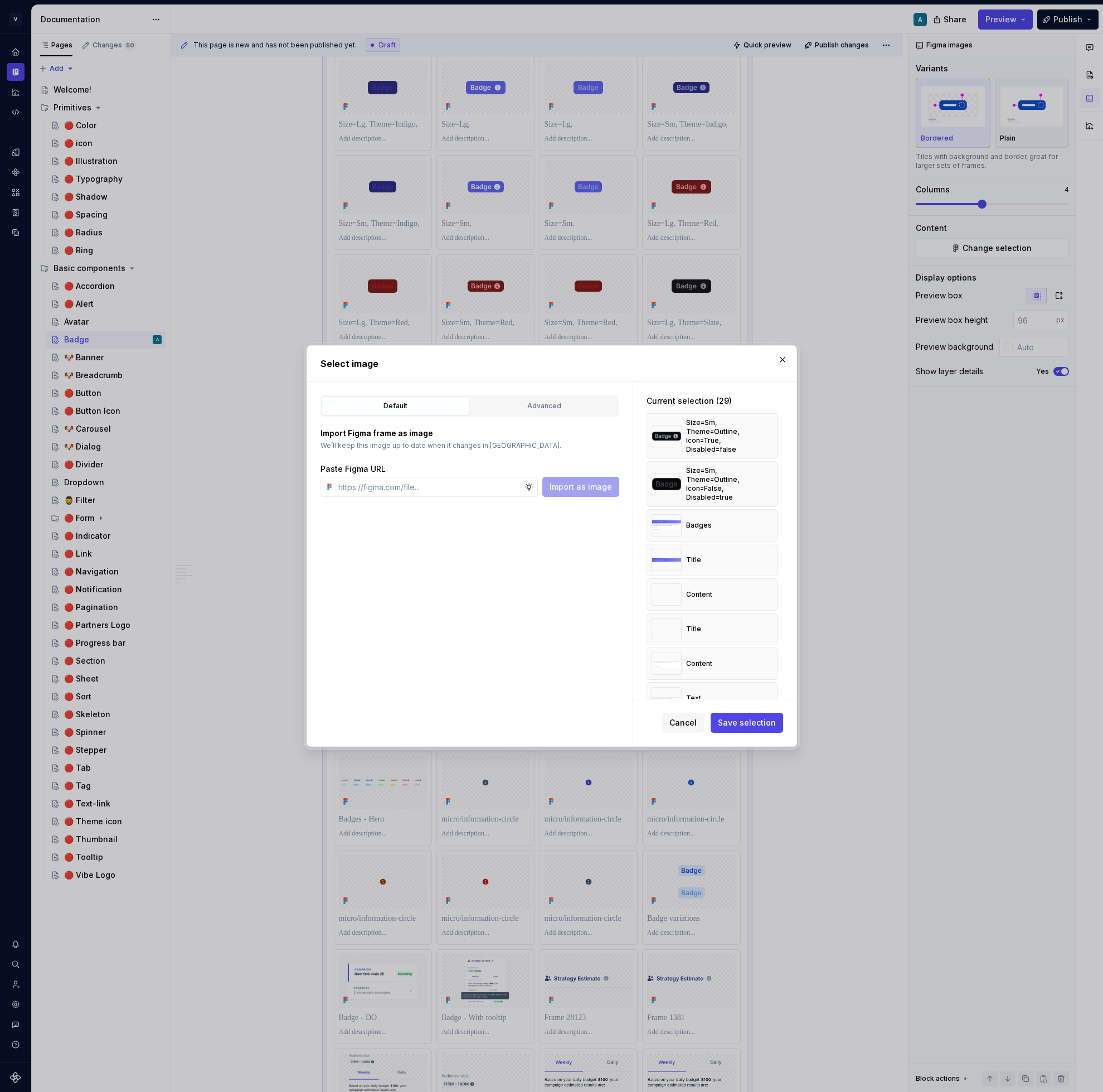
click at [772, 432] on button "button" at bounding box center [764, 436] width 16 height 16
click at [772, 432] on button "button" at bounding box center [764, 429] width 16 height 16
click at [772, 432] on button "button" at bounding box center [764, 429] width 16 height 16
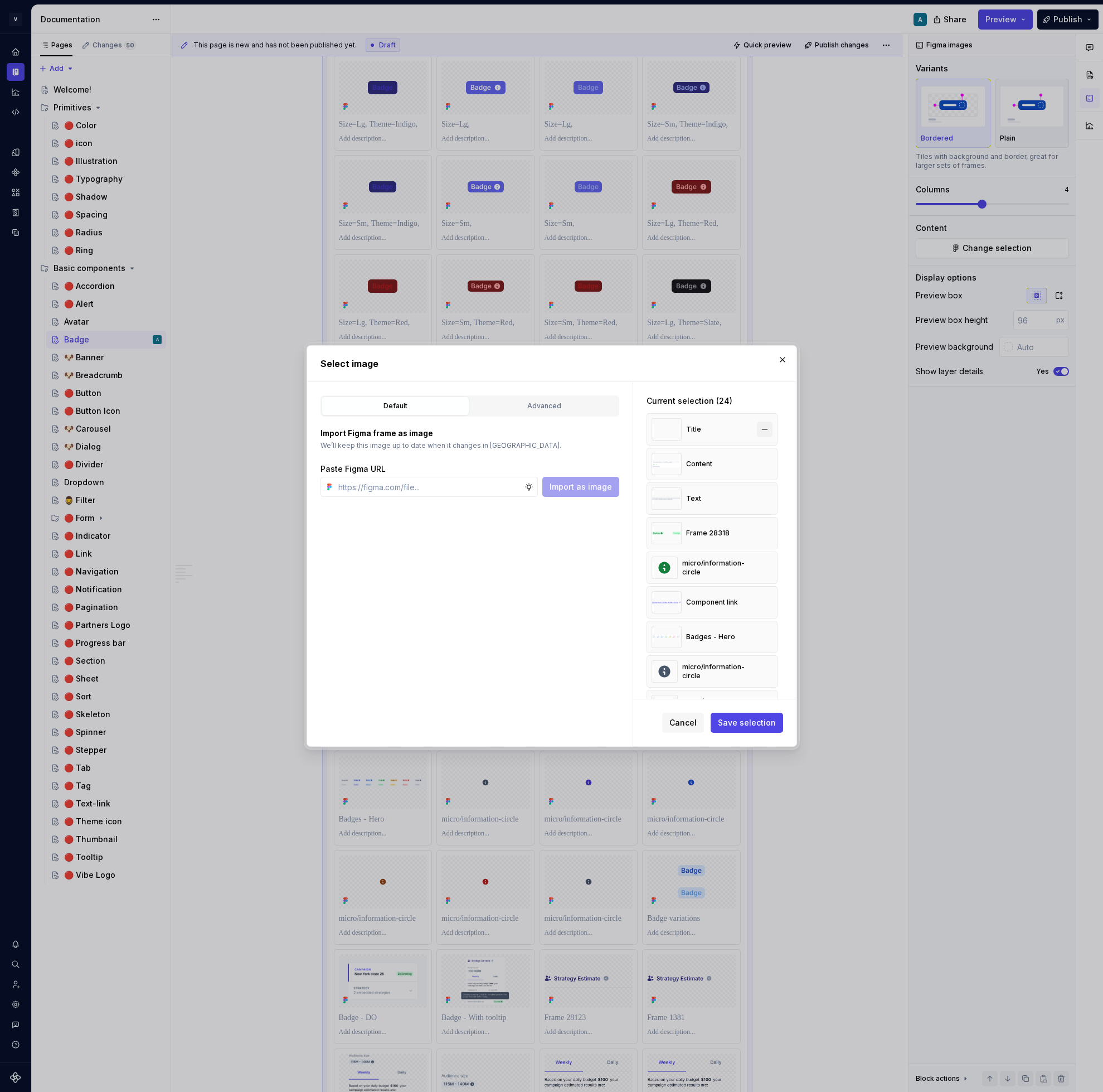
click at [768, 429] on button "button" at bounding box center [764, 429] width 16 height 16
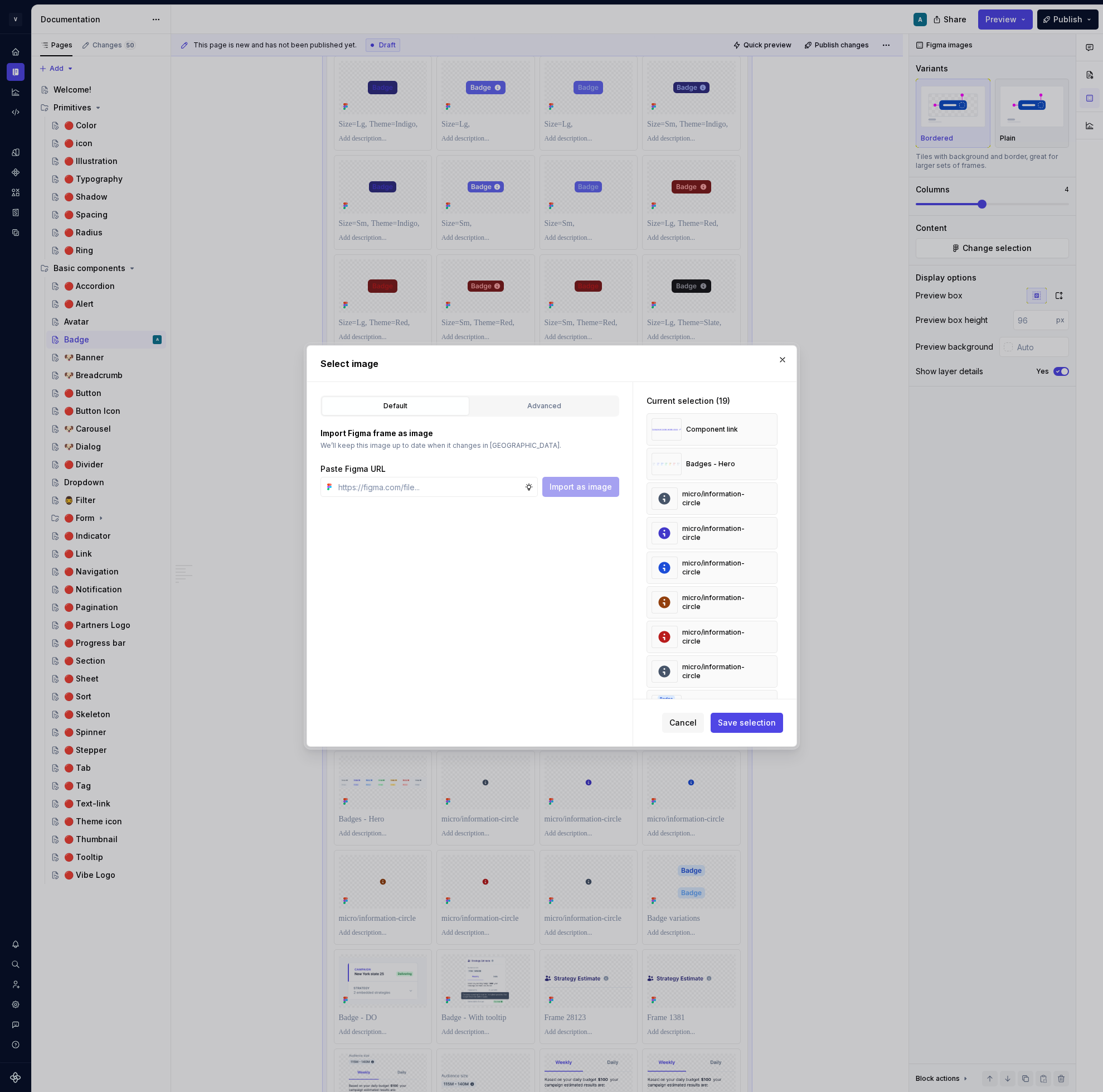
click at [768, 429] on button "button" at bounding box center [764, 429] width 16 height 16
click at [768, 456] on button "button" at bounding box center [764, 464] width 16 height 16
click at [768, 429] on button "button" at bounding box center [764, 429] width 16 height 16
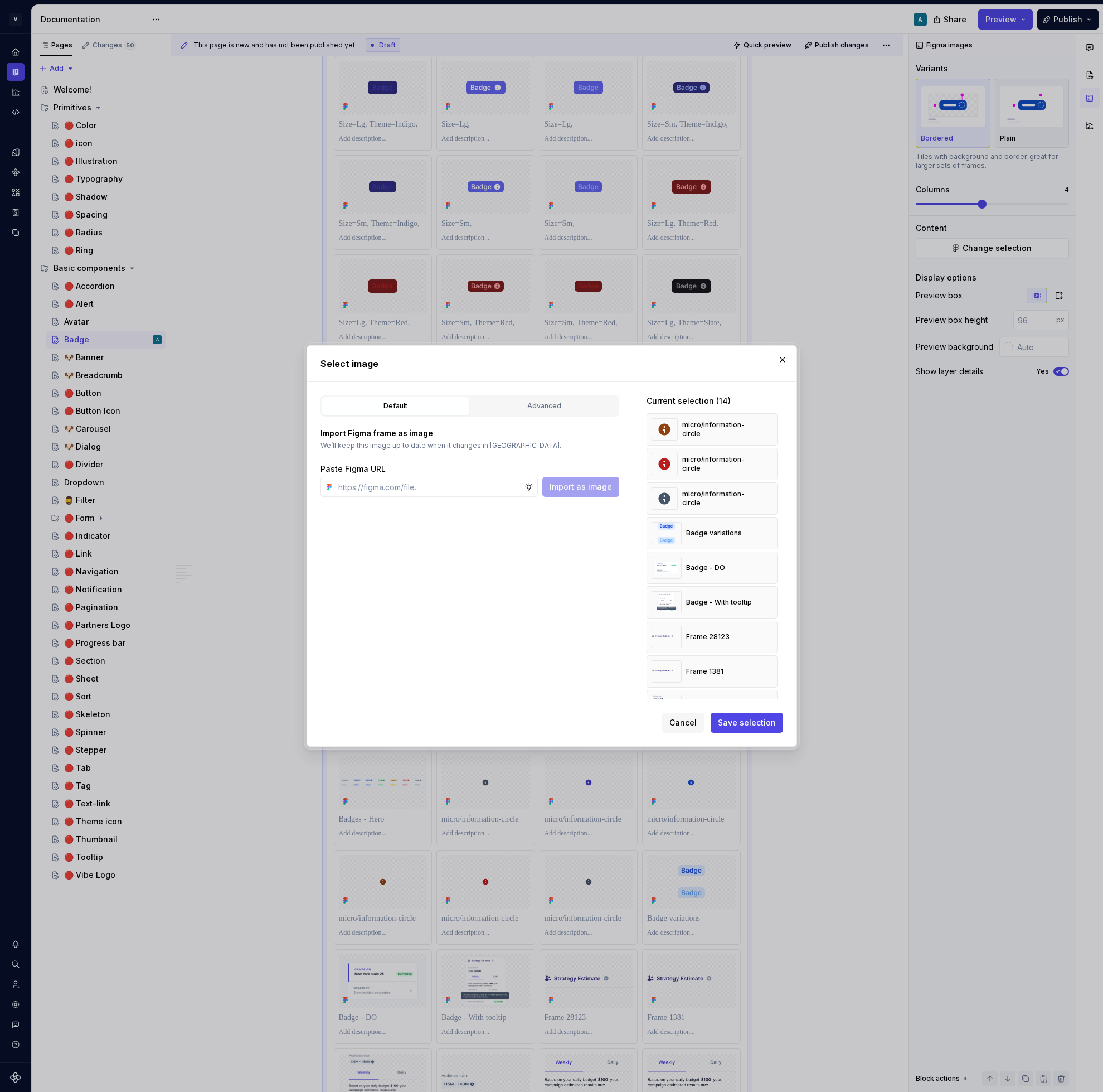
click at [768, 429] on button "button" at bounding box center [764, 429] width 16 height 16
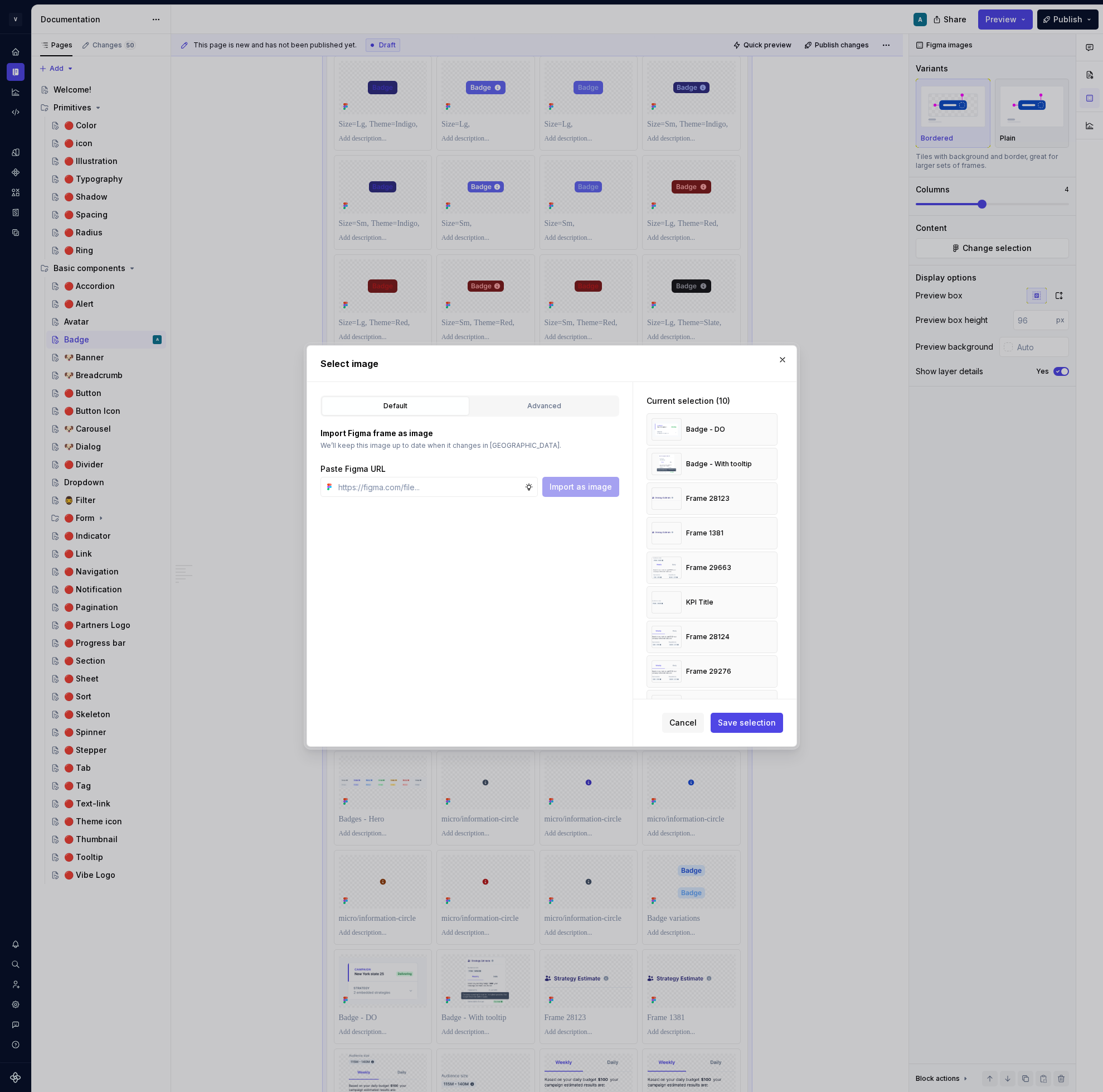
click at [768, 456] on button "button" at bounding box center [764, 464] width 16 height 16
click at [768, 429] on button "button" at bounding box center [764, 429] width 16 height 16
click at [780, 362] on button "button" at bounding box center [782, 359] width 16 height 16
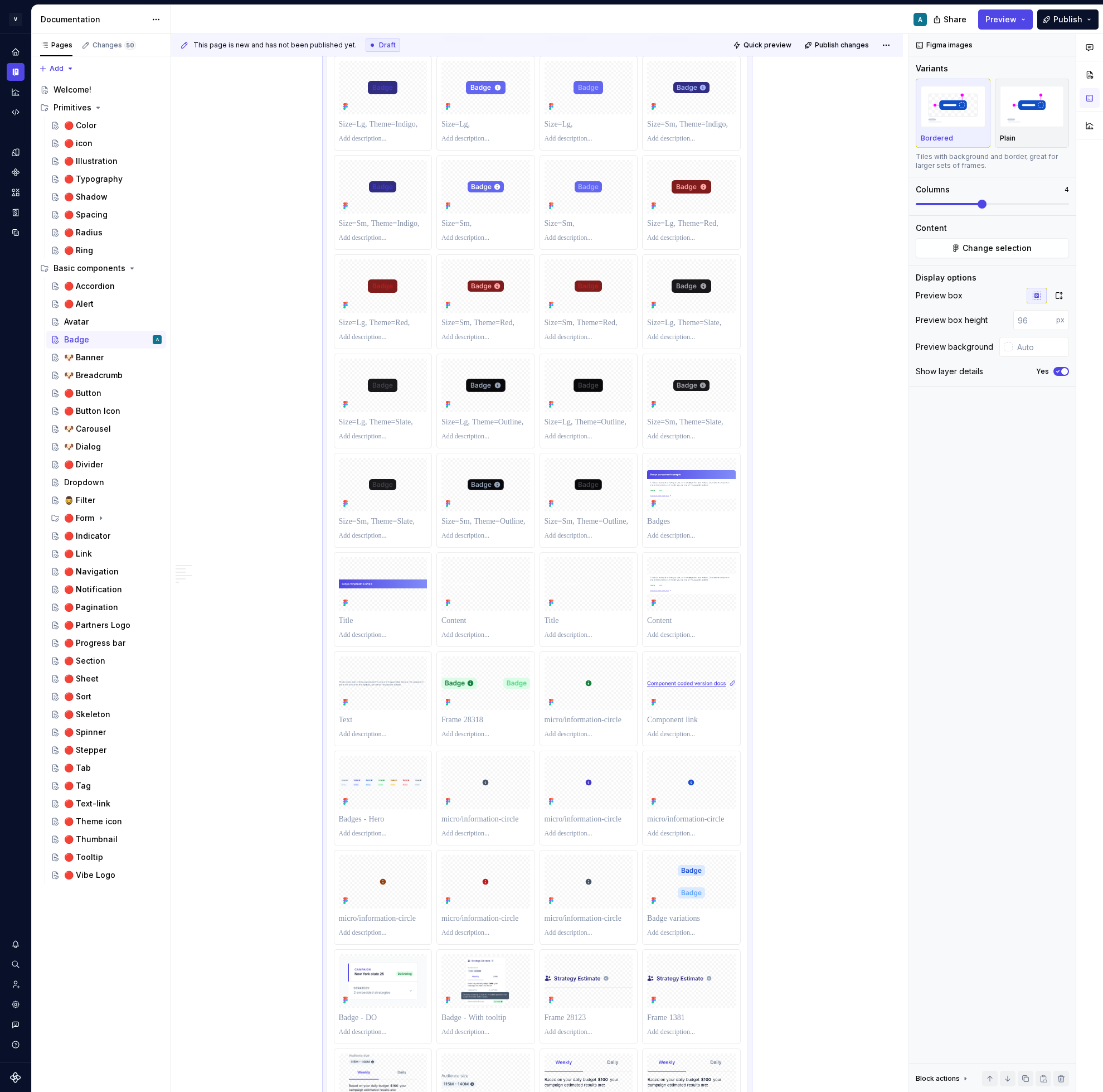
click at [842, 375] on div "**********" at bounding box center [537, 806] width 732 height 3752
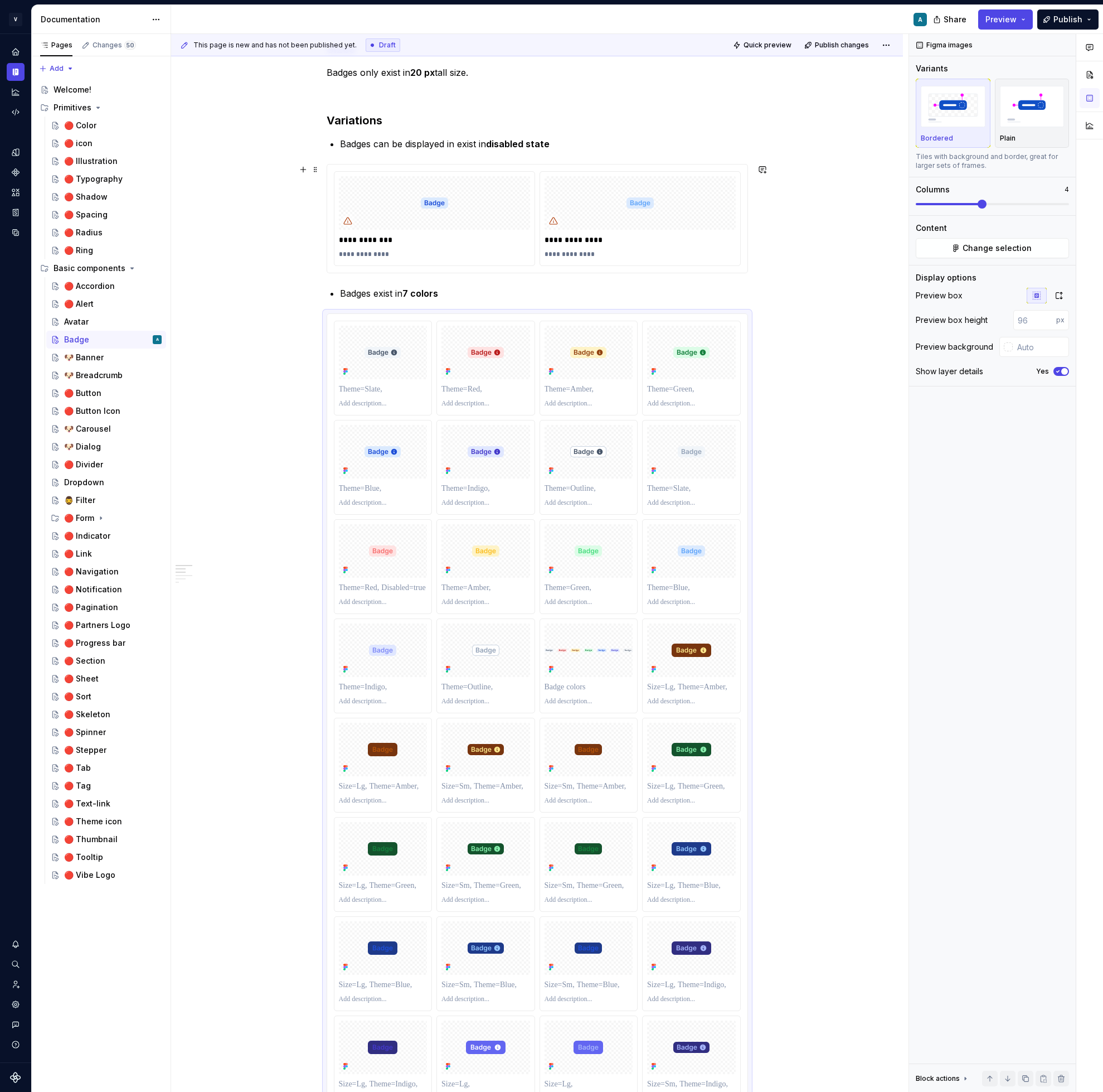
scroll to position [120, 0]
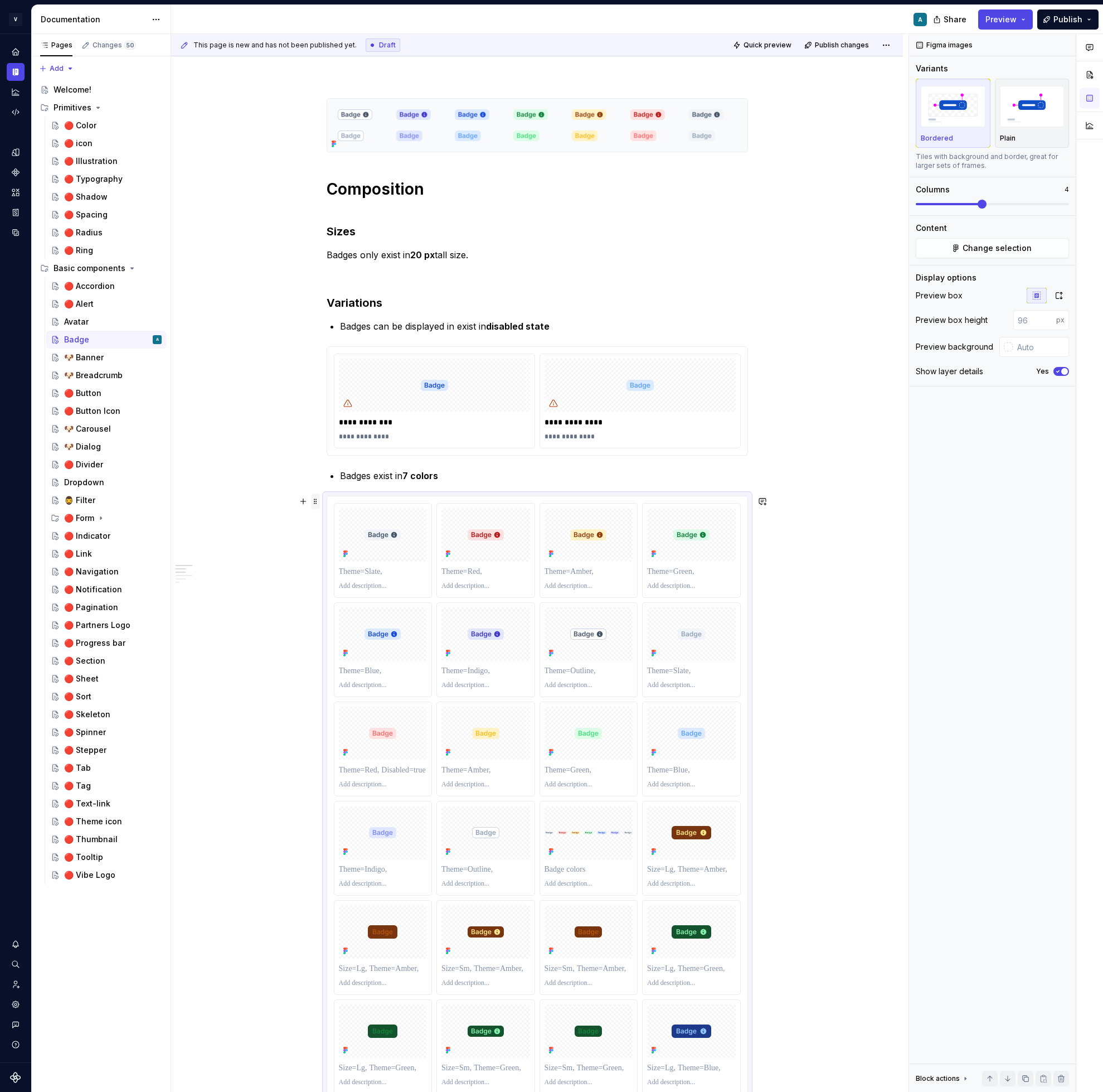
click at [320, 497] on span at bounding box center [316, 501] width 9 height 16
click at [361, 597] on div "Delete" at bounding box center [370, 600] width 73 height 11
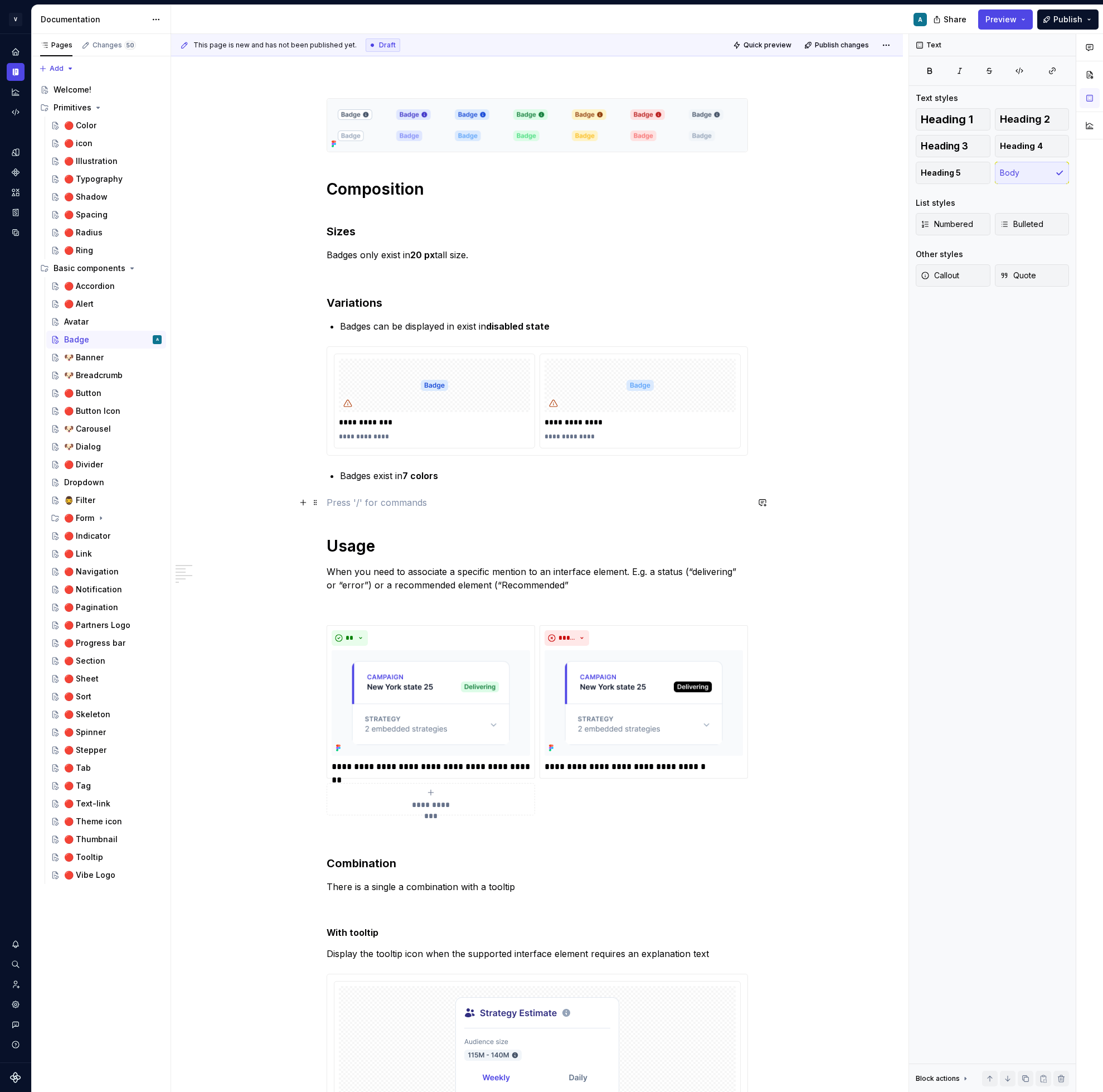
click at [366, 500] on p at bounding box center [538, 503] width 422 height 13
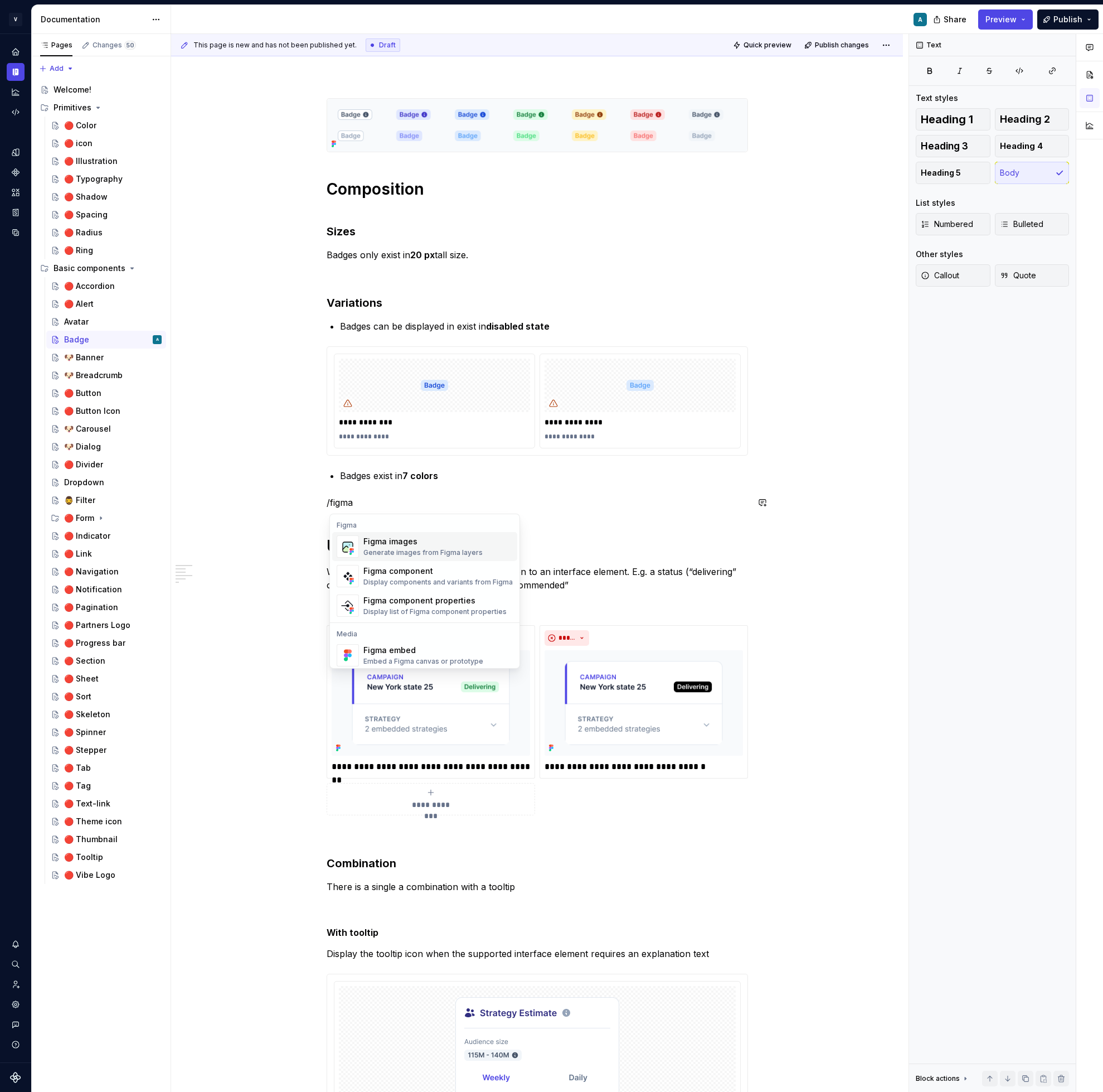
click at [546, 274] on p at bounding box center [538, 275] width 422 height 13
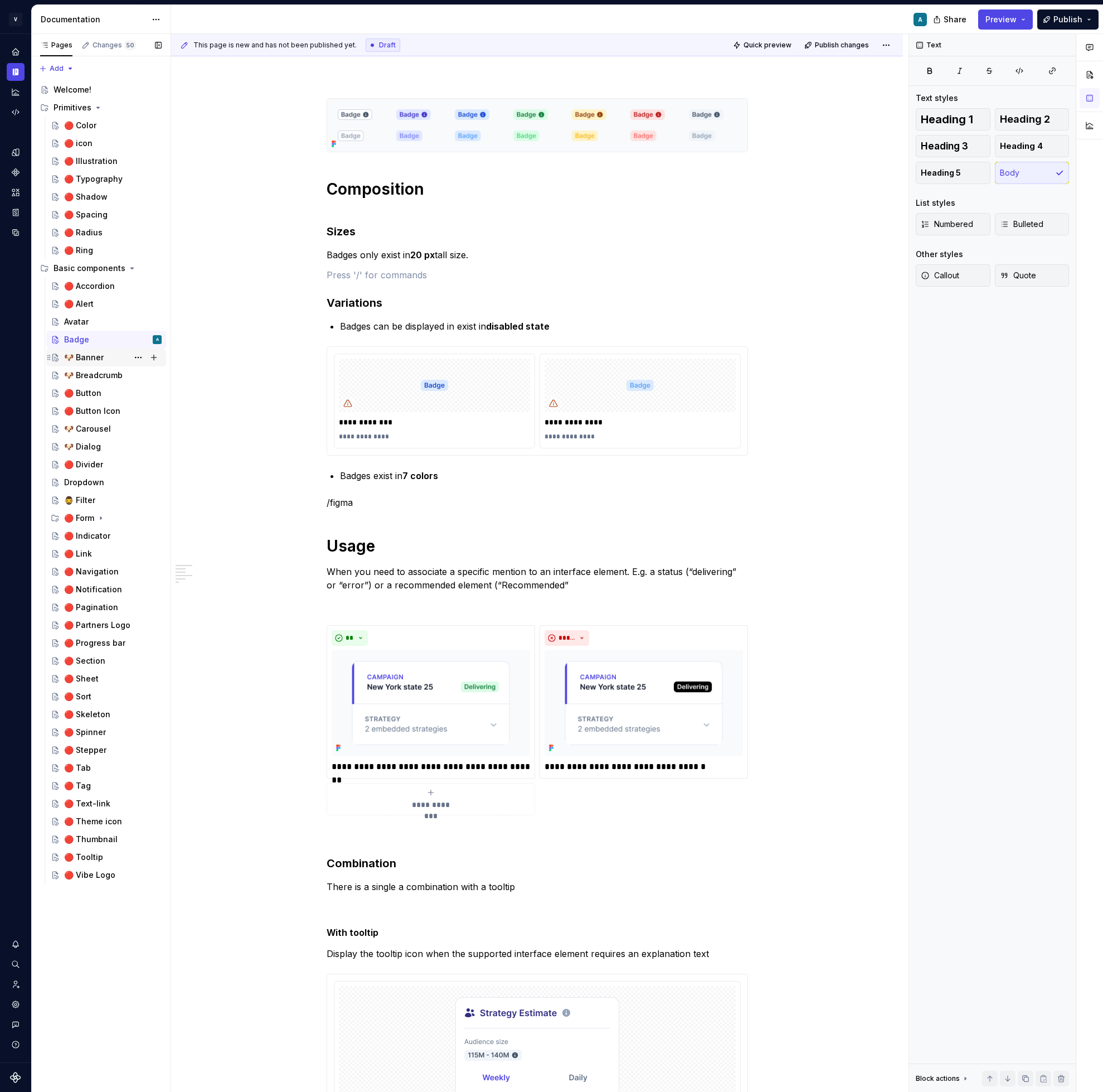
click at [95, 359] on div "🐶 Banner" at bounding box center [84, 357] width 40 height 11
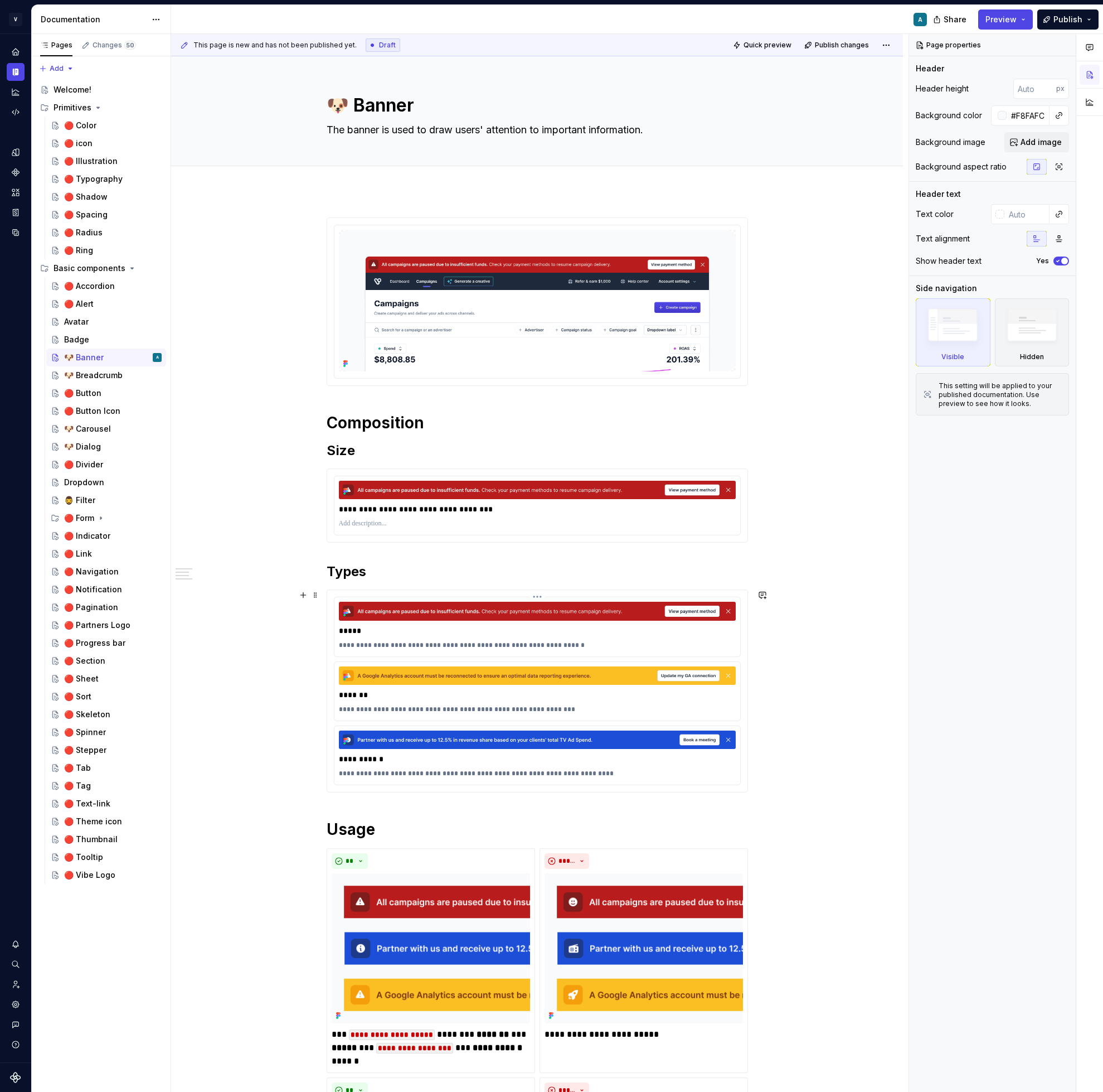
click at [482, 646] on p "**********" at bounding box center [537, 645] width 397 height 9
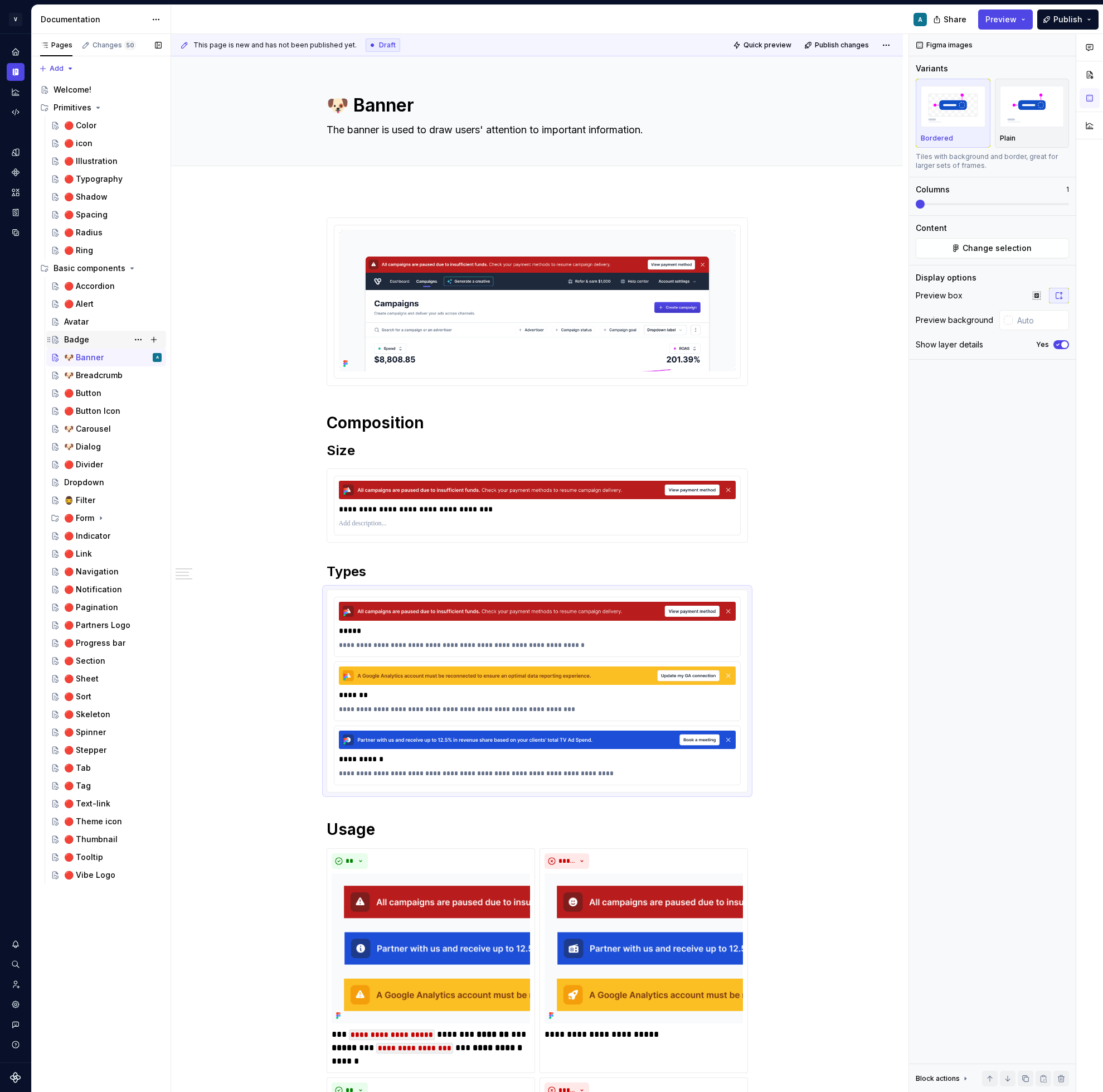
click at [93, 337] on div "Badge" at bounding box center [113, 340] width 97 height 16
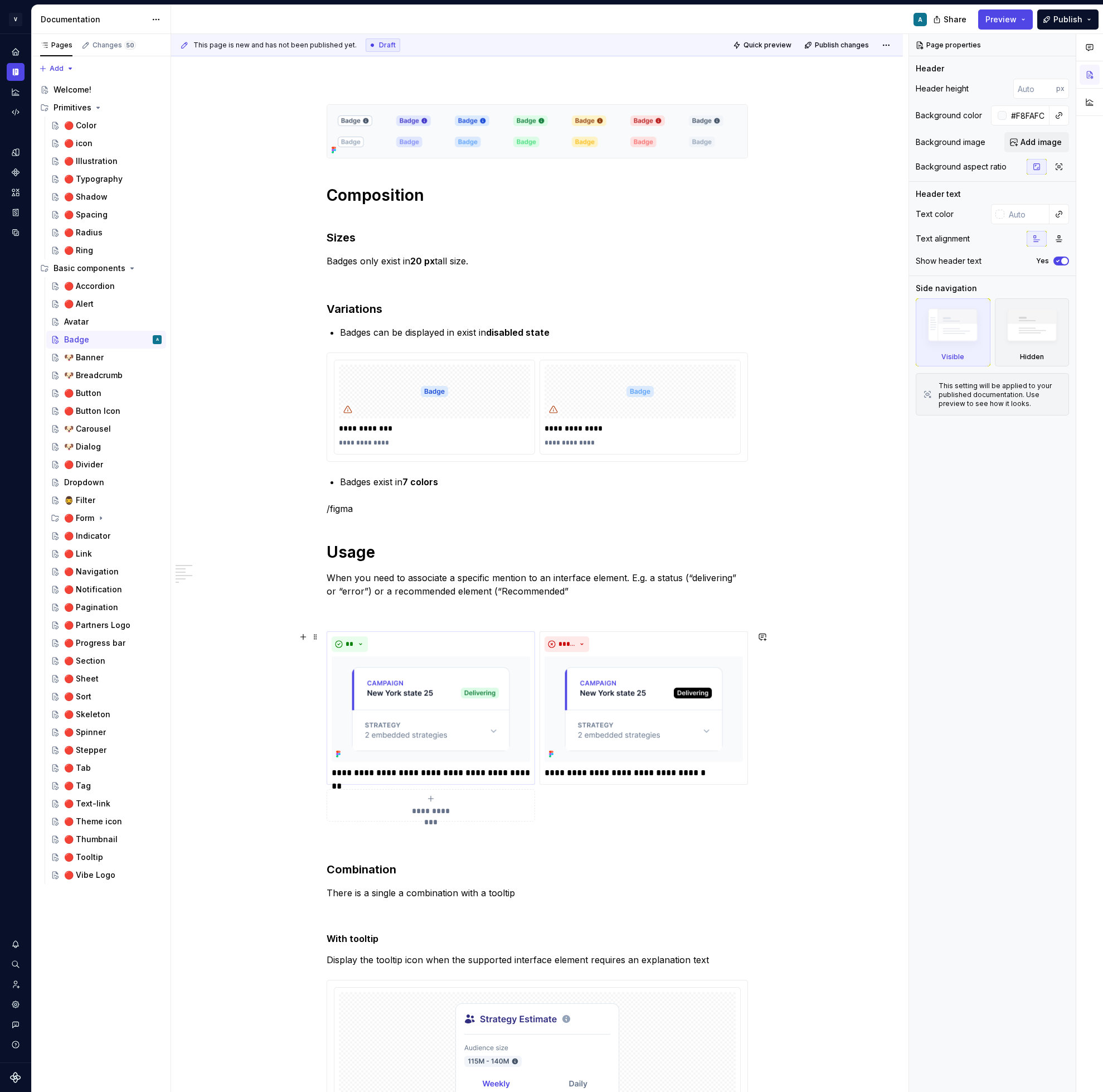
scroll to position [88, 0]
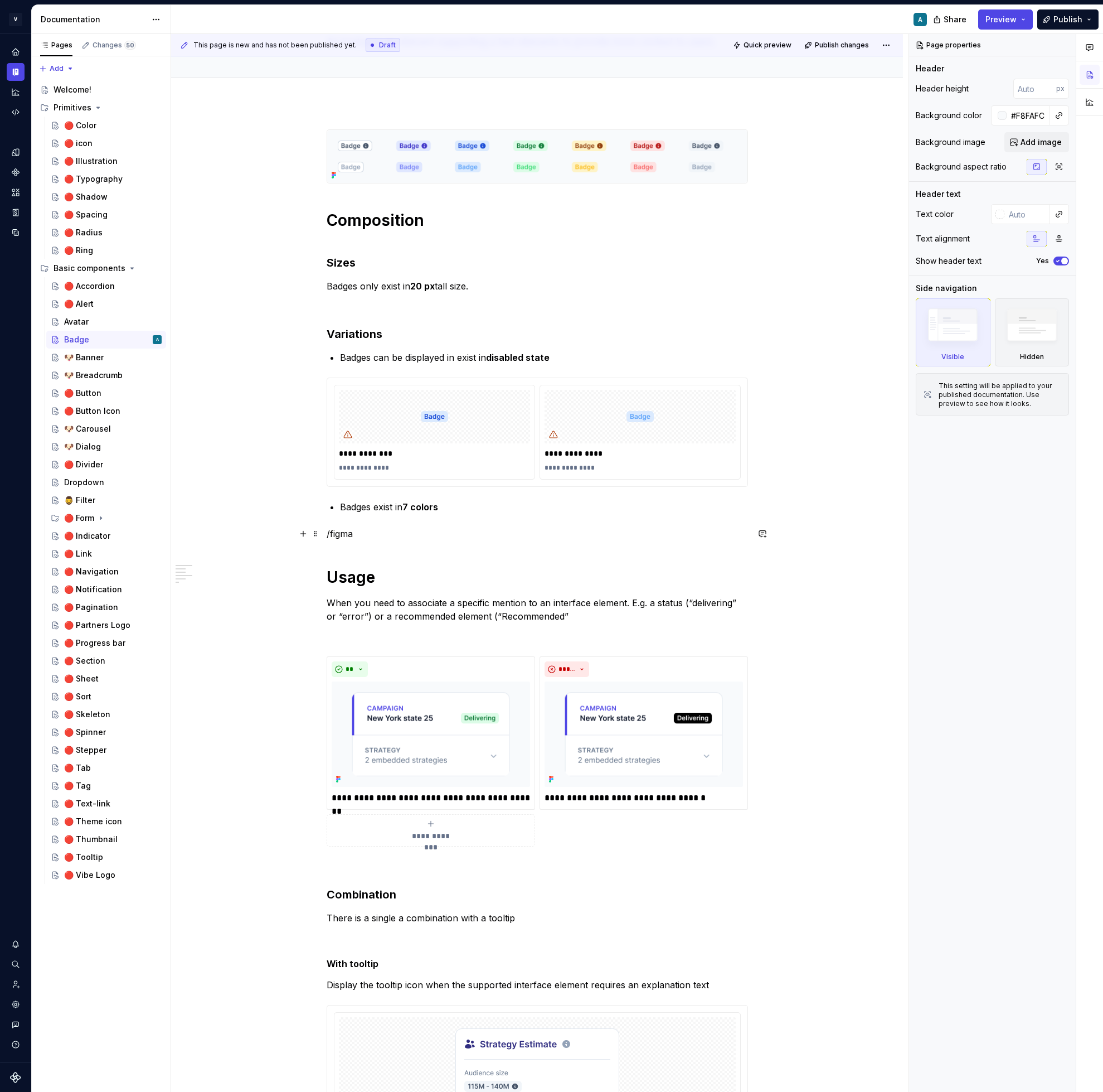
click at [350, 528] on p "/figma" at bounding box center [538, 533] width 422 height 13
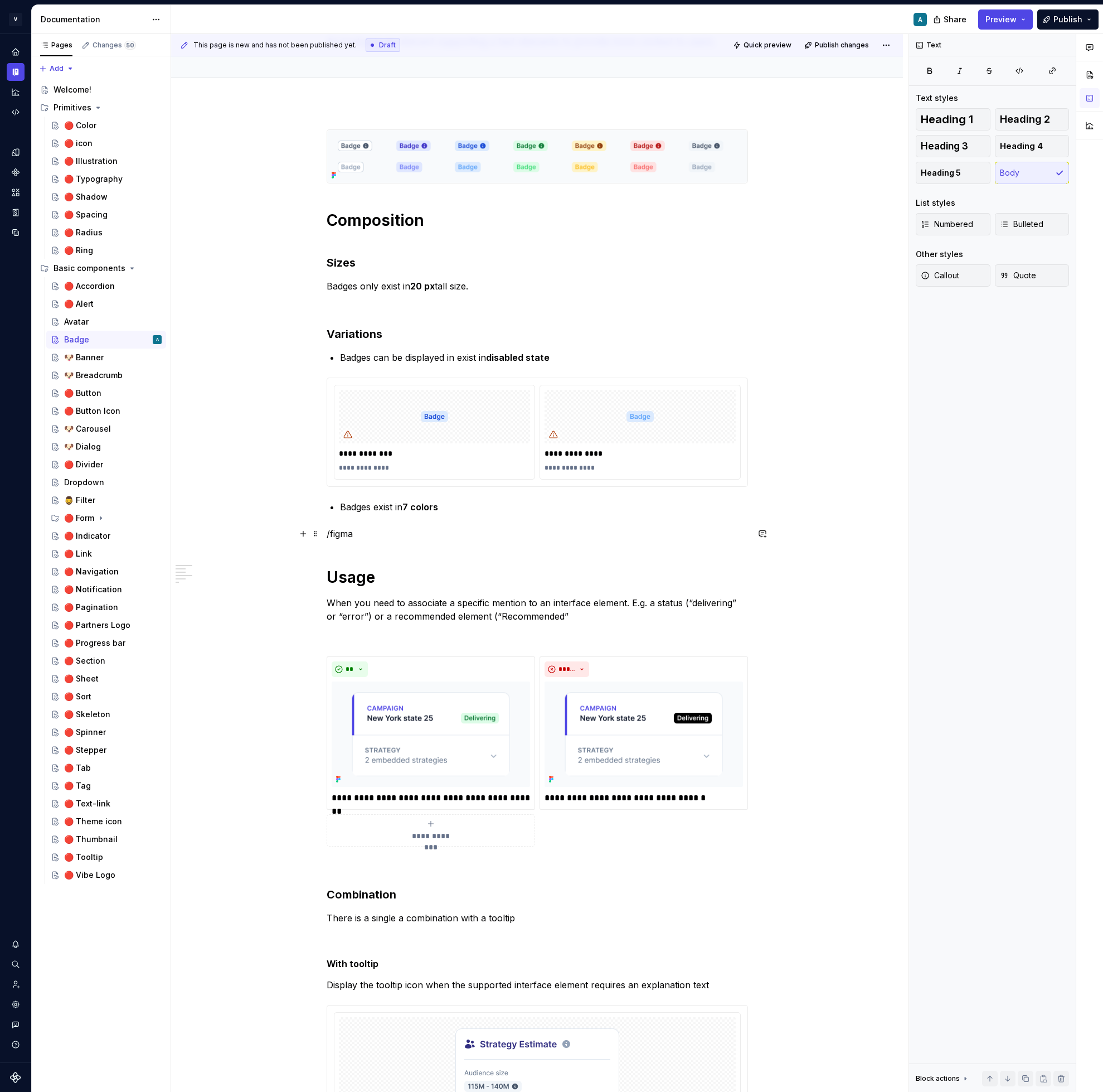
click at [350, 528] on p "/figma" at bounding box center [538, 533] width 422 height 13
type textarea "*"
click at [365, 516] on div "**********" at bounding box center [538, 717] width 422 height 1178
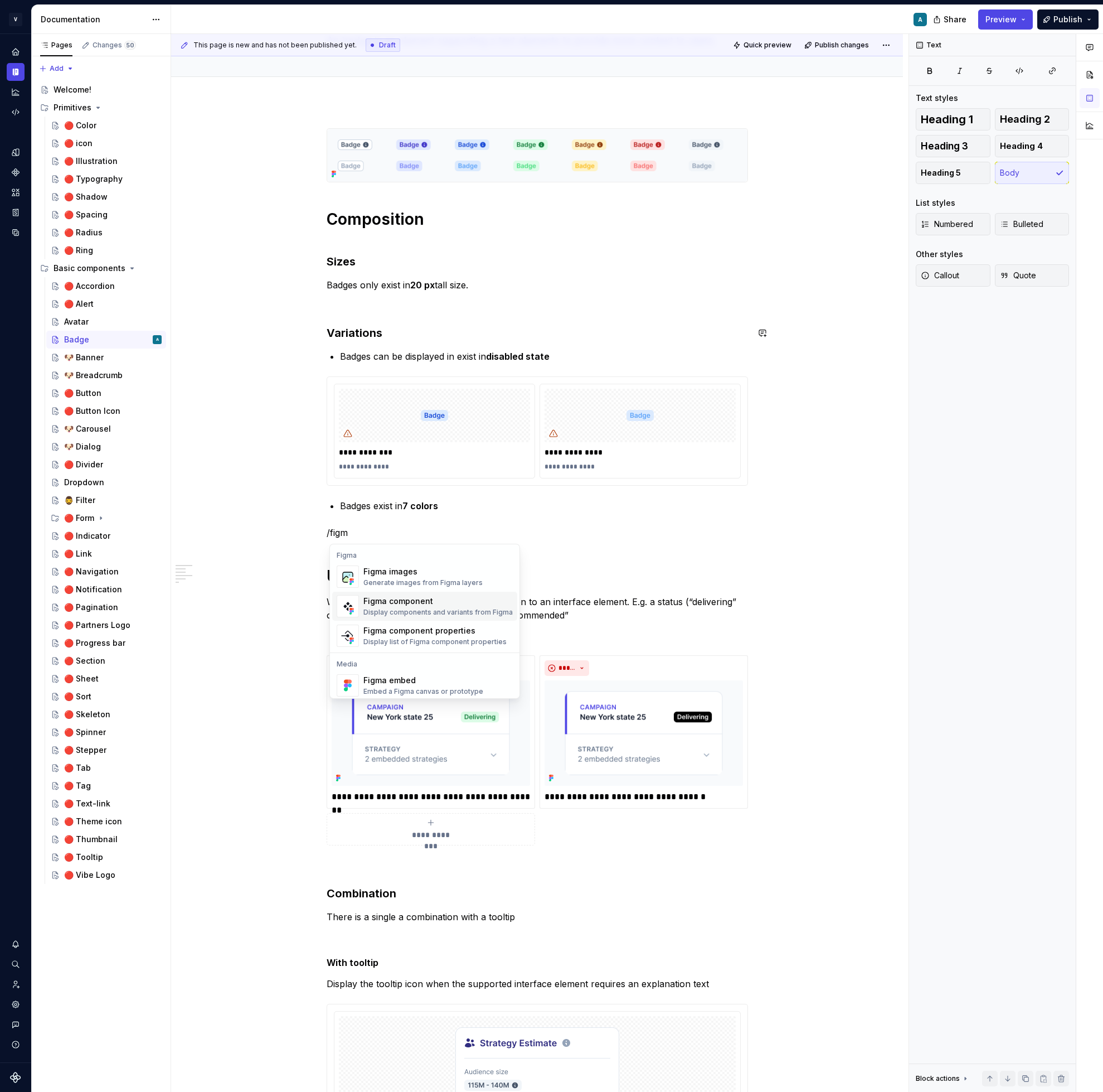
click at [404, 610] on div "Display components and variants from Figma" at bounding box center [438, 613] width 150 height 9
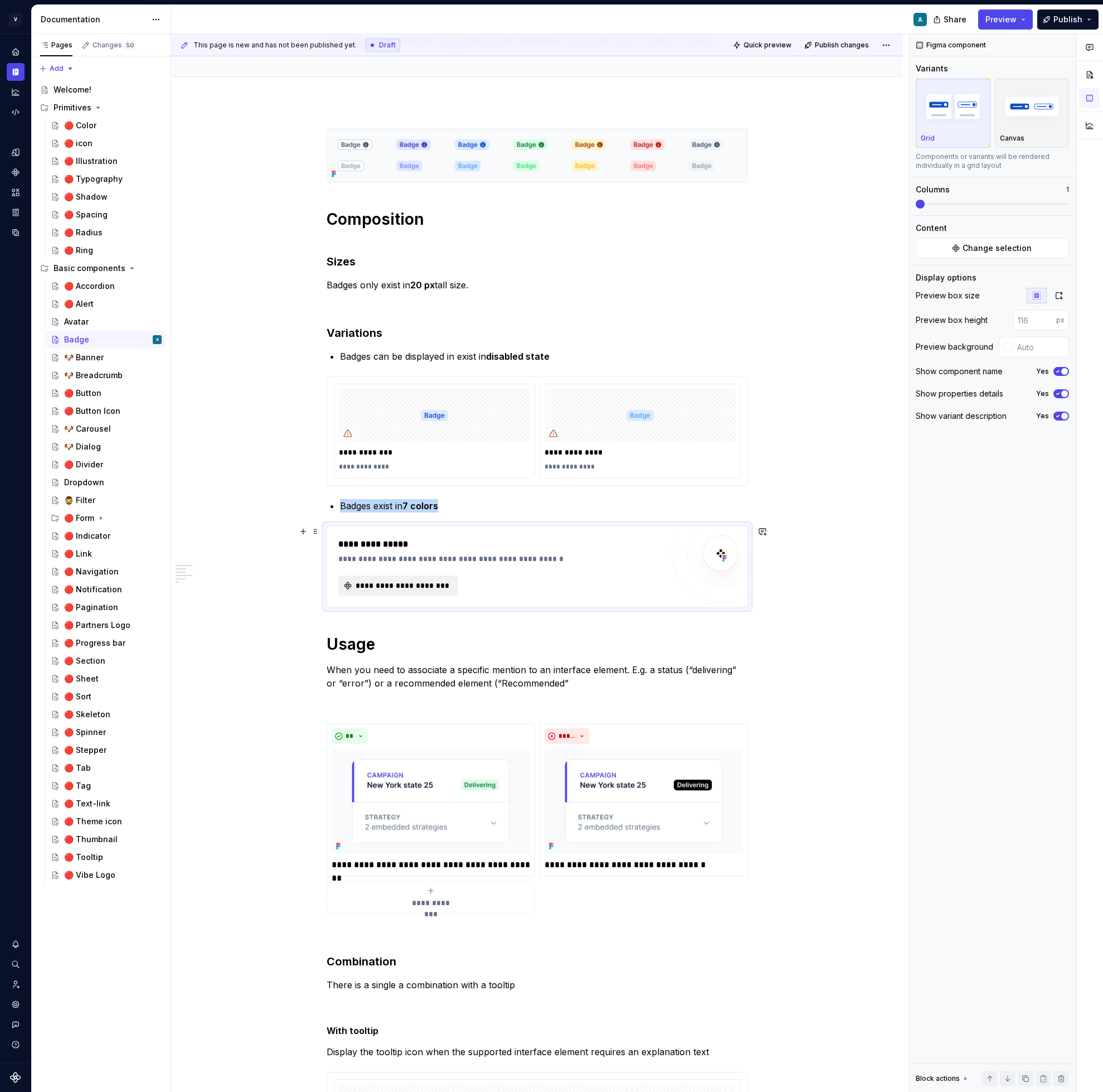
click at [404, 589] on span "**********" at bounding box center [402, 585] width 96 height 11
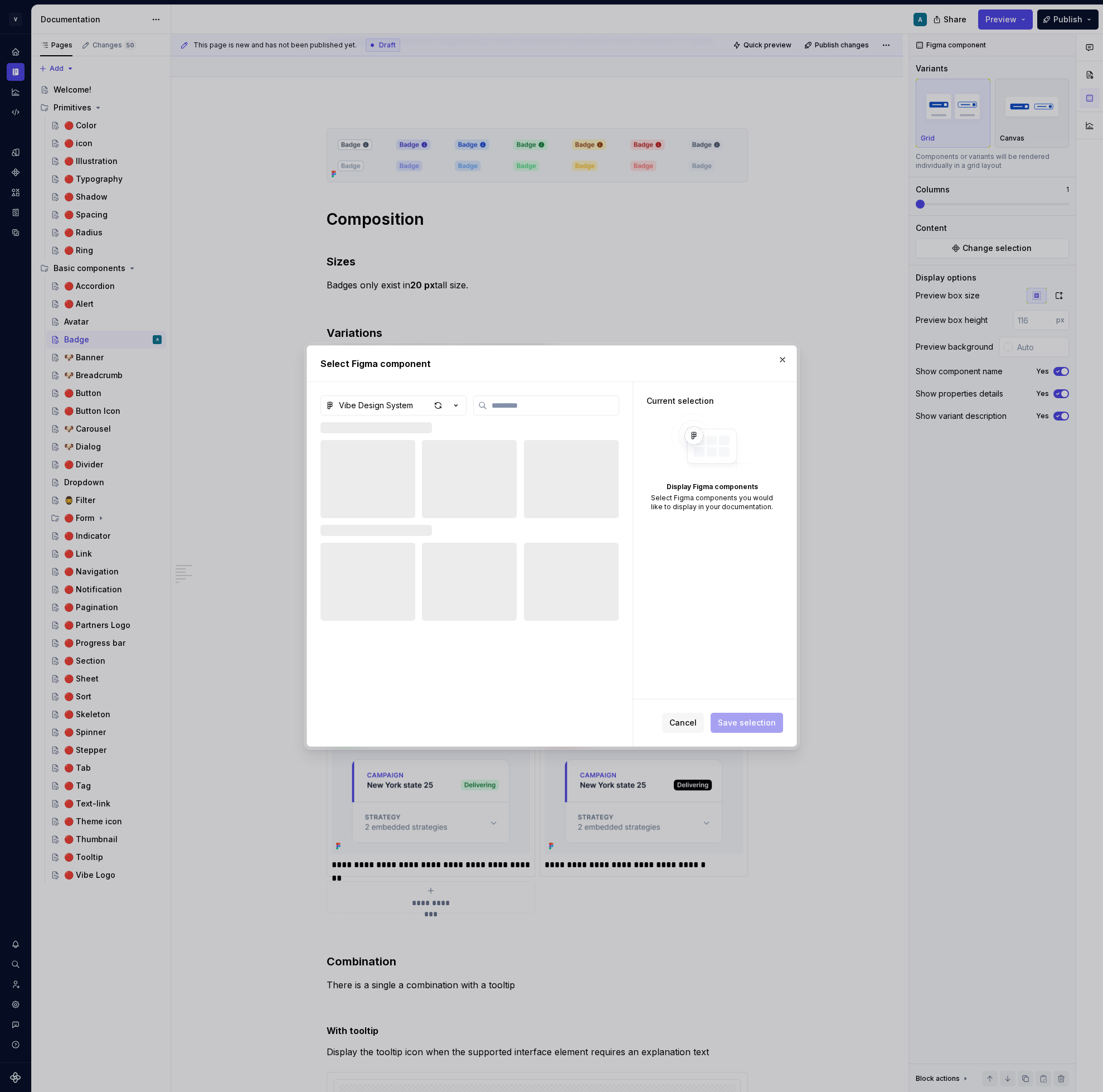
type textarea "*"
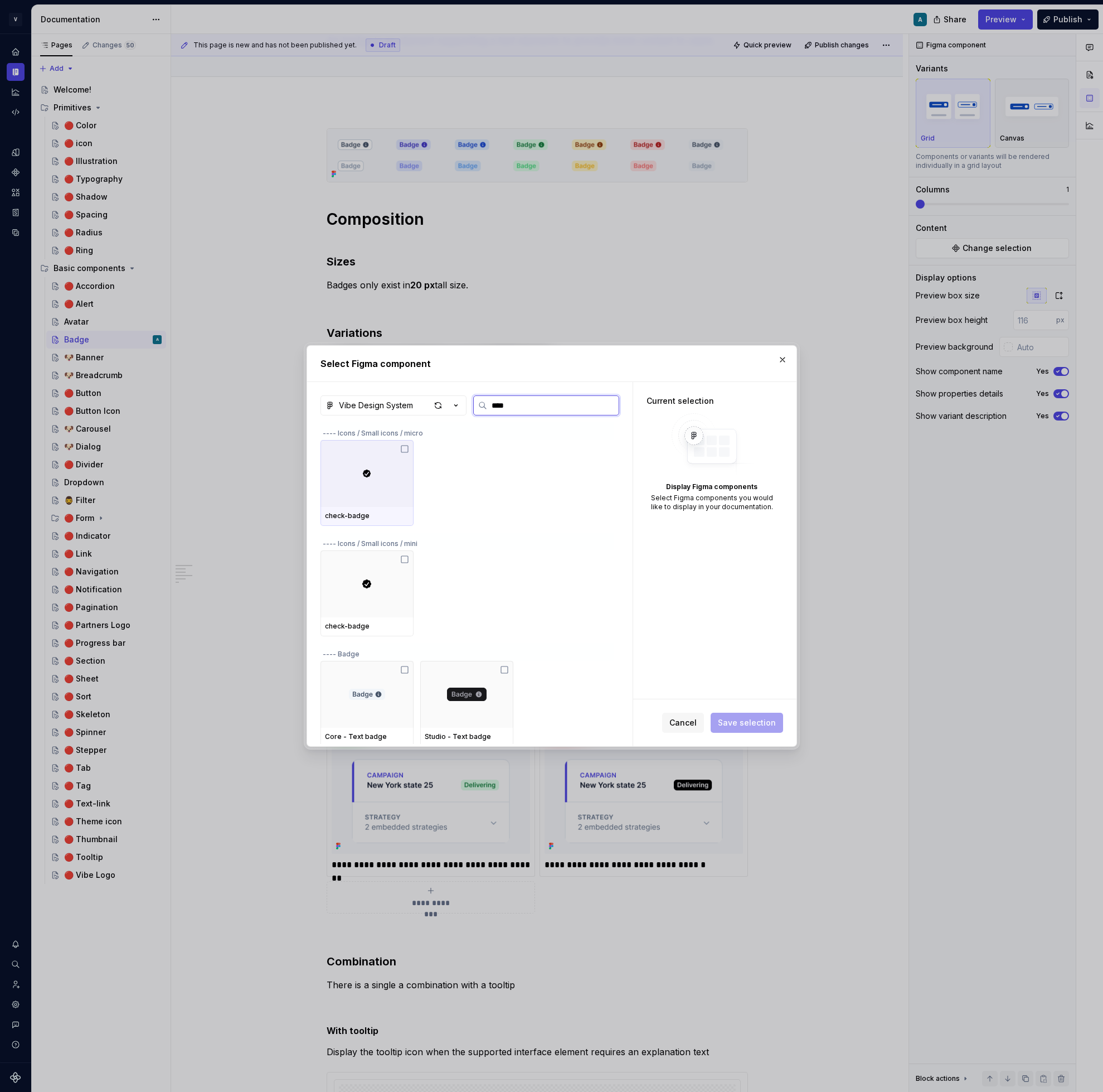
type input "*****"
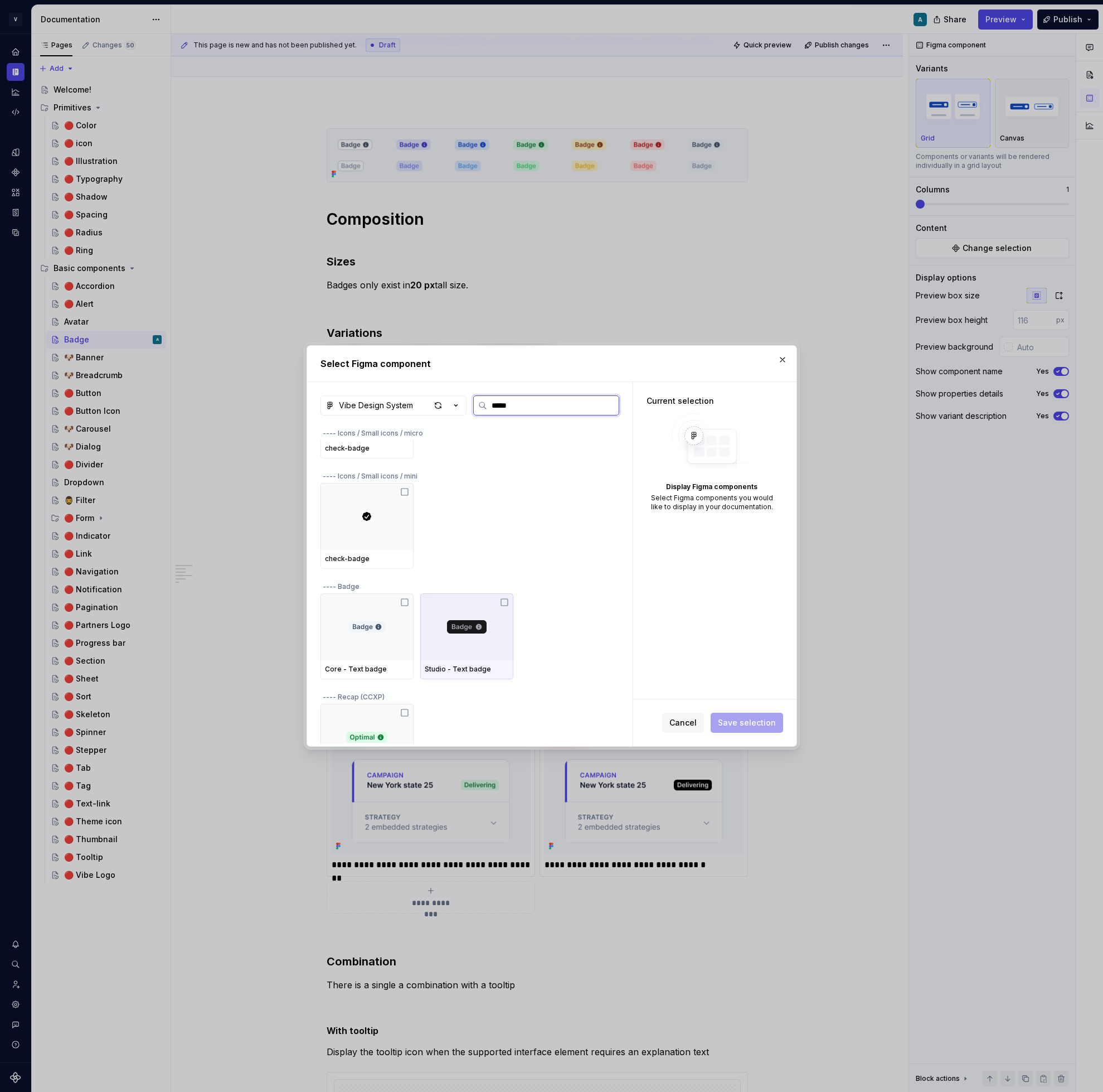
scroll to position [0, 0]
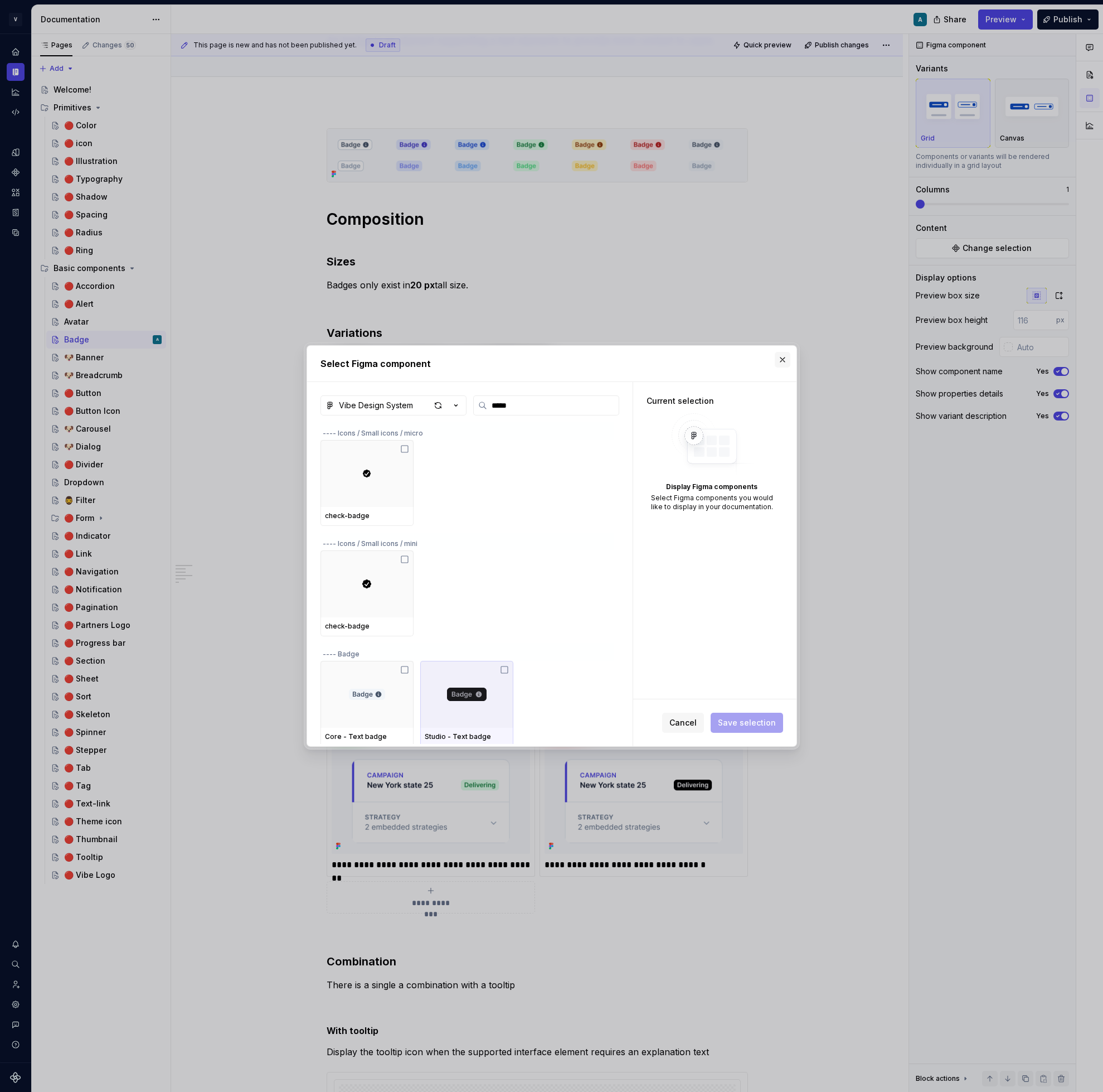
click at [783, 361] on button "button" at bounding box center [782, 359] width 16 height 16
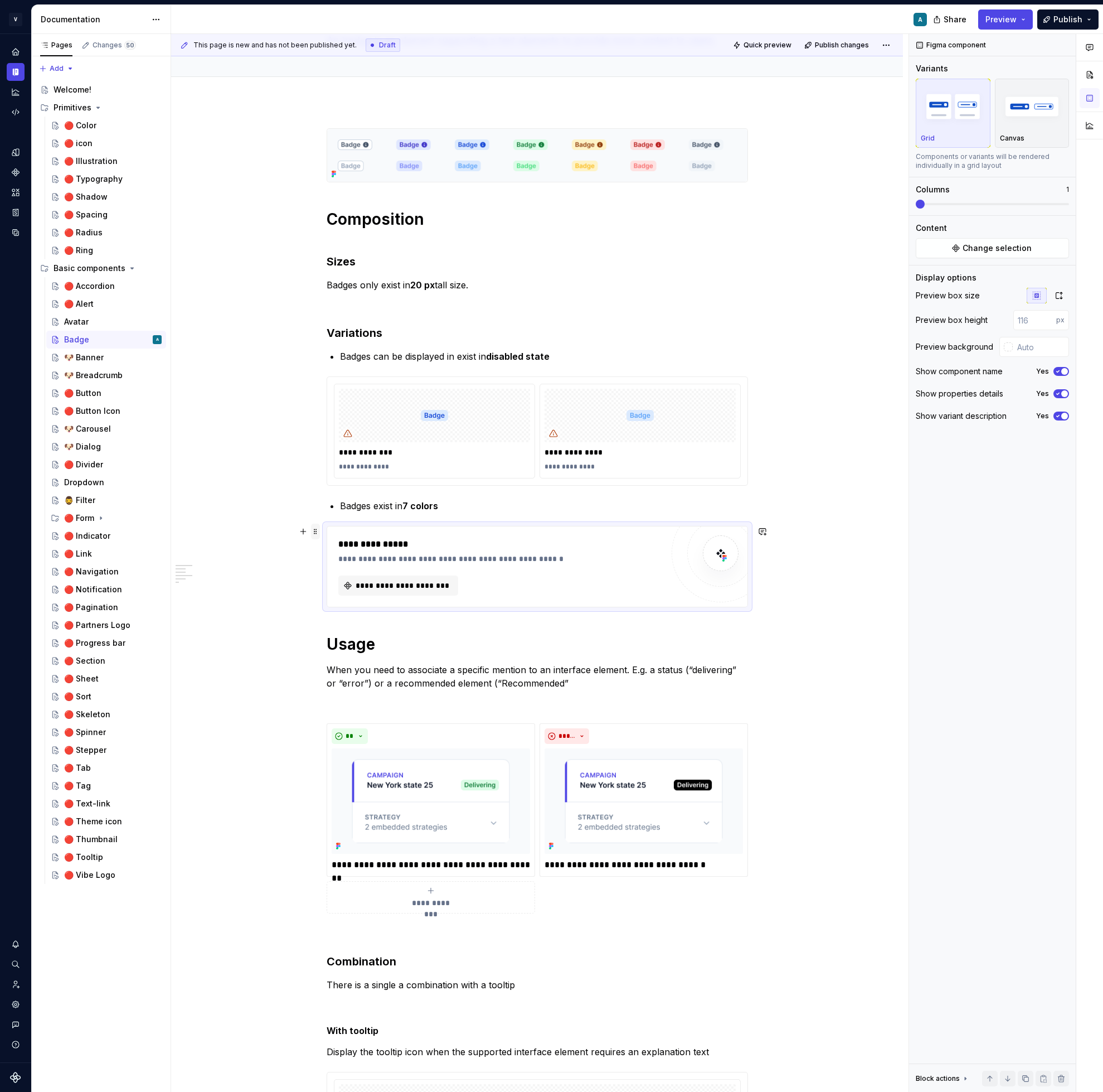
click at [316, 532] on span at bounding box center [316, 531] width 9 height 16
click at [348, 625] on div "Delete" at bounding box center [370, 630] width 73 height 11
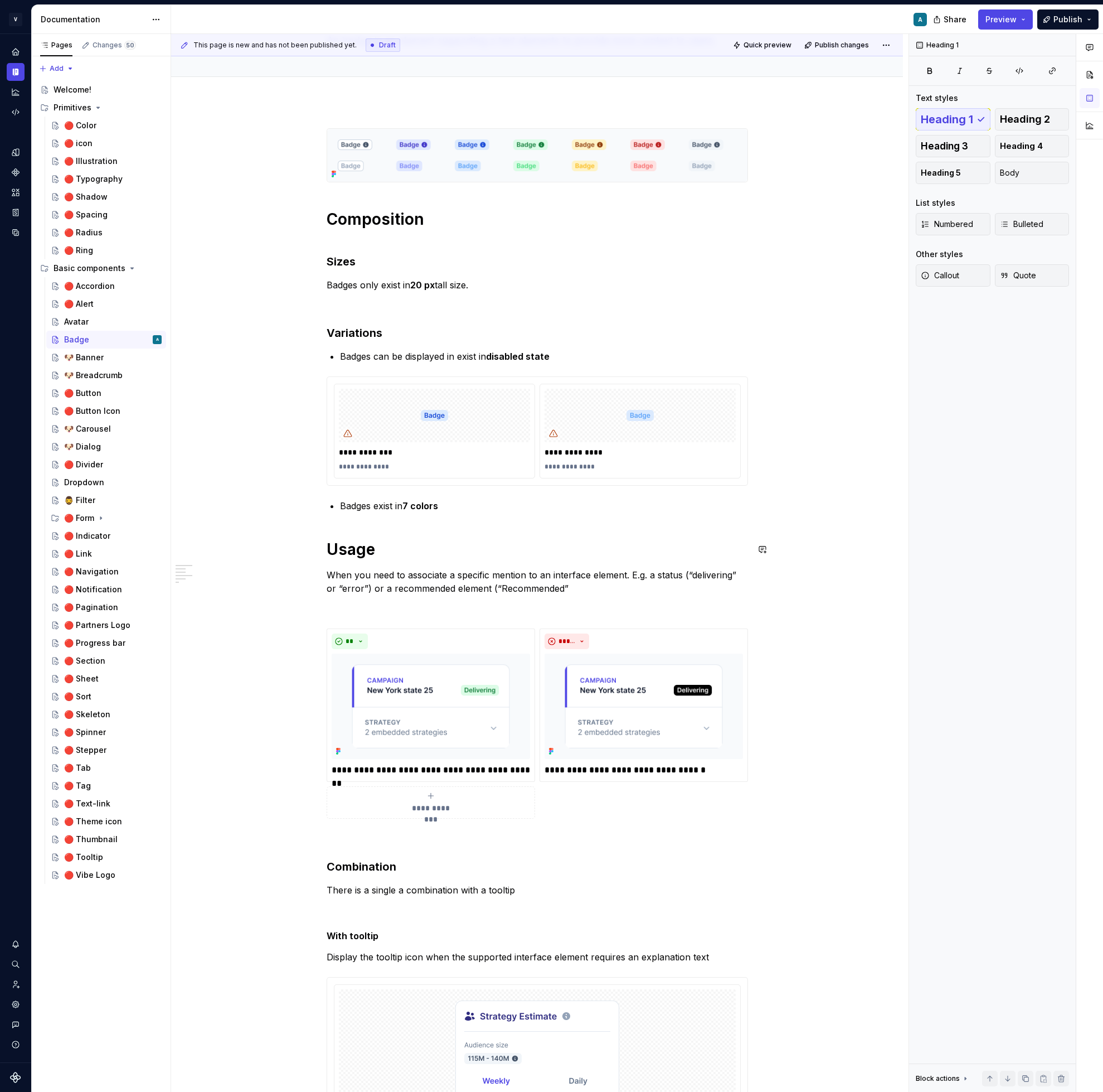
click at [355, 524] on div "**********" at bounding box center [538, 703] width 422 height 1151
click at [387, 521] on div "**********" at bounding box center [538, 703] width 422 height 1151
click at [484, 511] on p "Badges exist in 7 colors" at bounding box center [544, 506] width 408 height 13
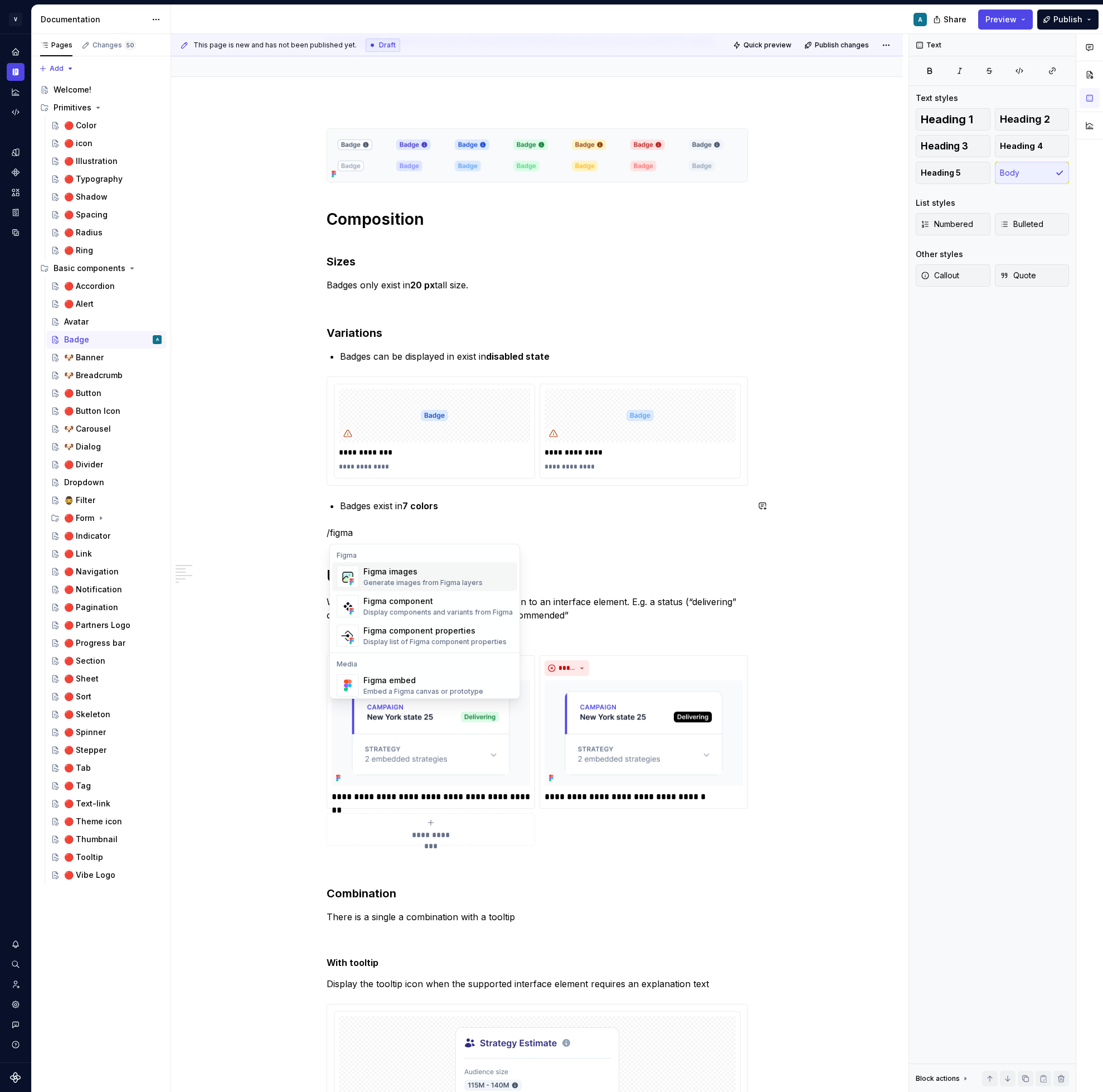
click at [416, 582] on div "Generate images from Figma layers" at bounding box center [423, 583] width 120 height 9
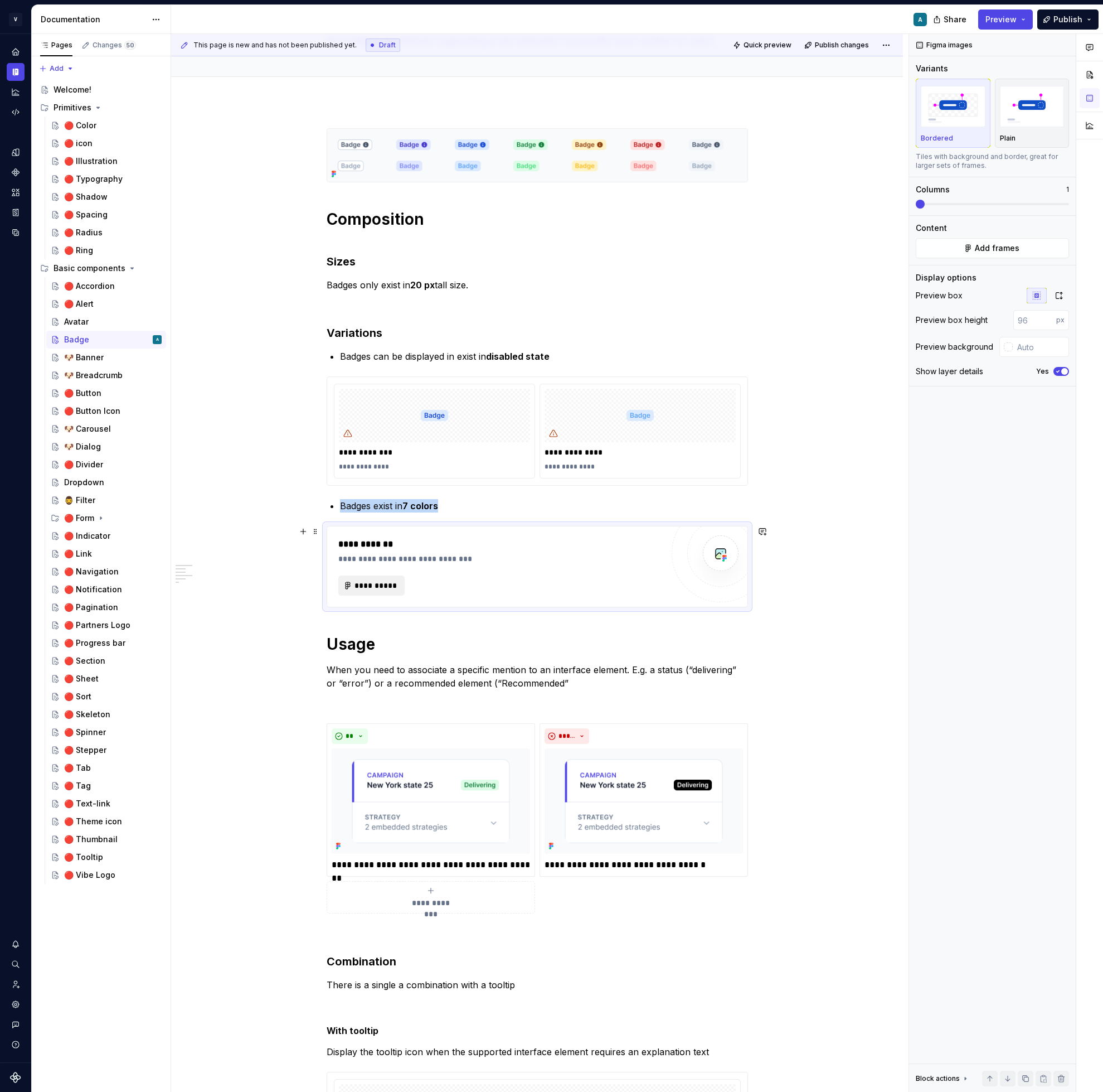
click at [384, 586] on span "**********" at bounding box center [376, 585] width 43 height 11
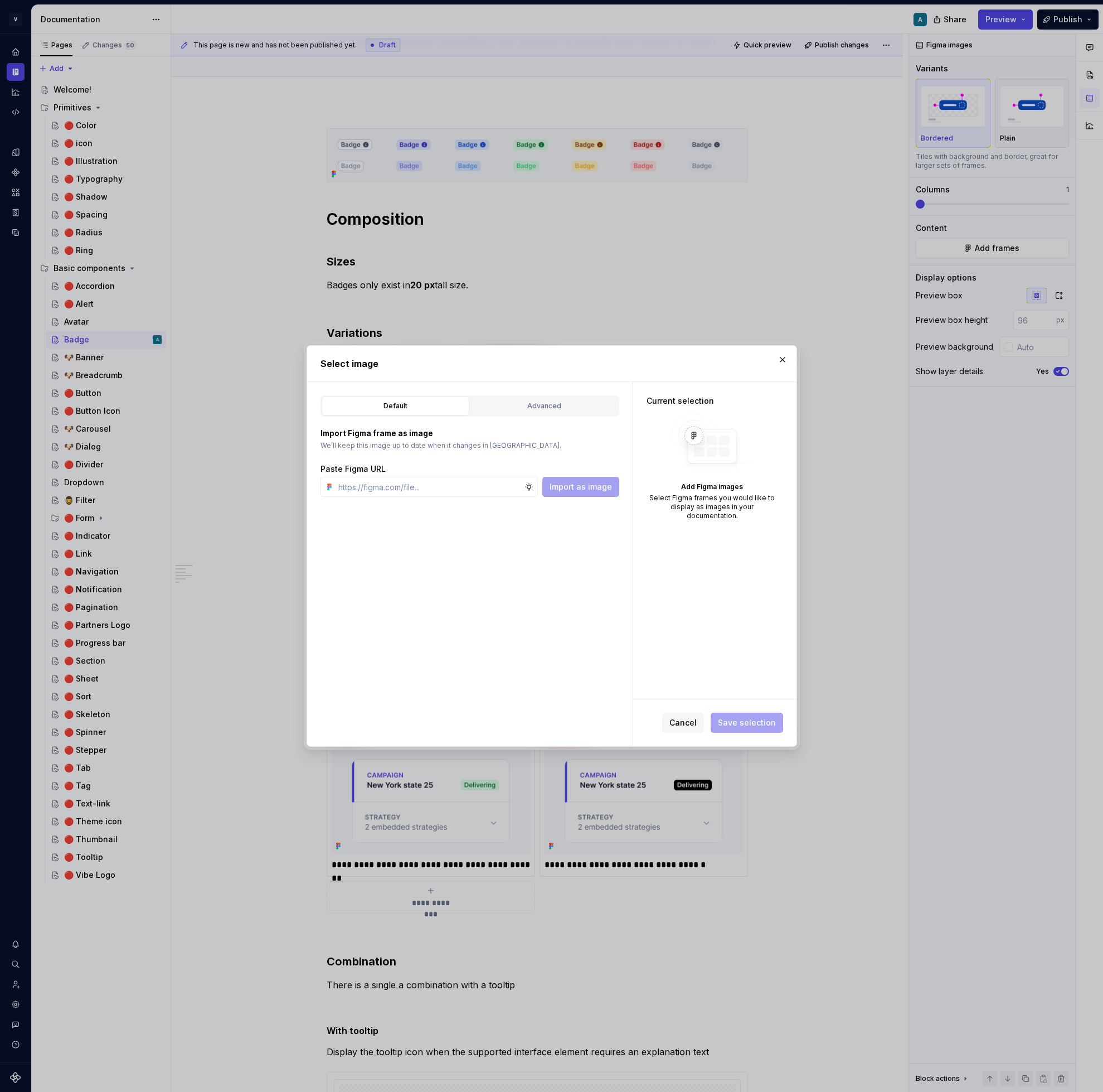
click at [544, 392] on div "Default Advanced Import Figma frame as image We’ll keep this image up to date w…" at bounding box center [470, 564] width 325 height 364
click at [532, 407] on div "Advanced" at bounding box center [544, 405] width 140 height 11
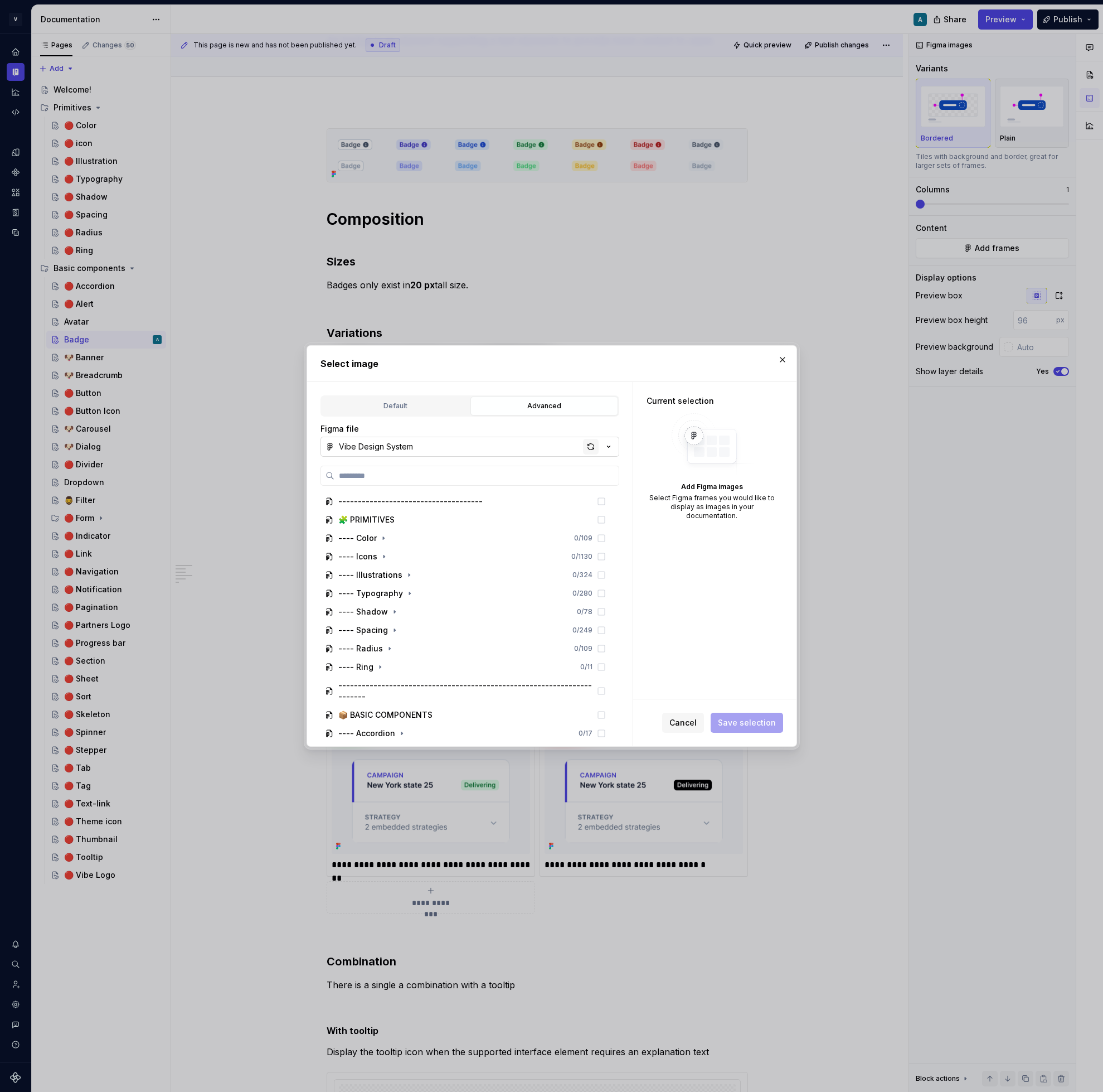
click at [594, 444] on div "button" at bounding box center [591, 447] width 16 height 16
type textarea "*"
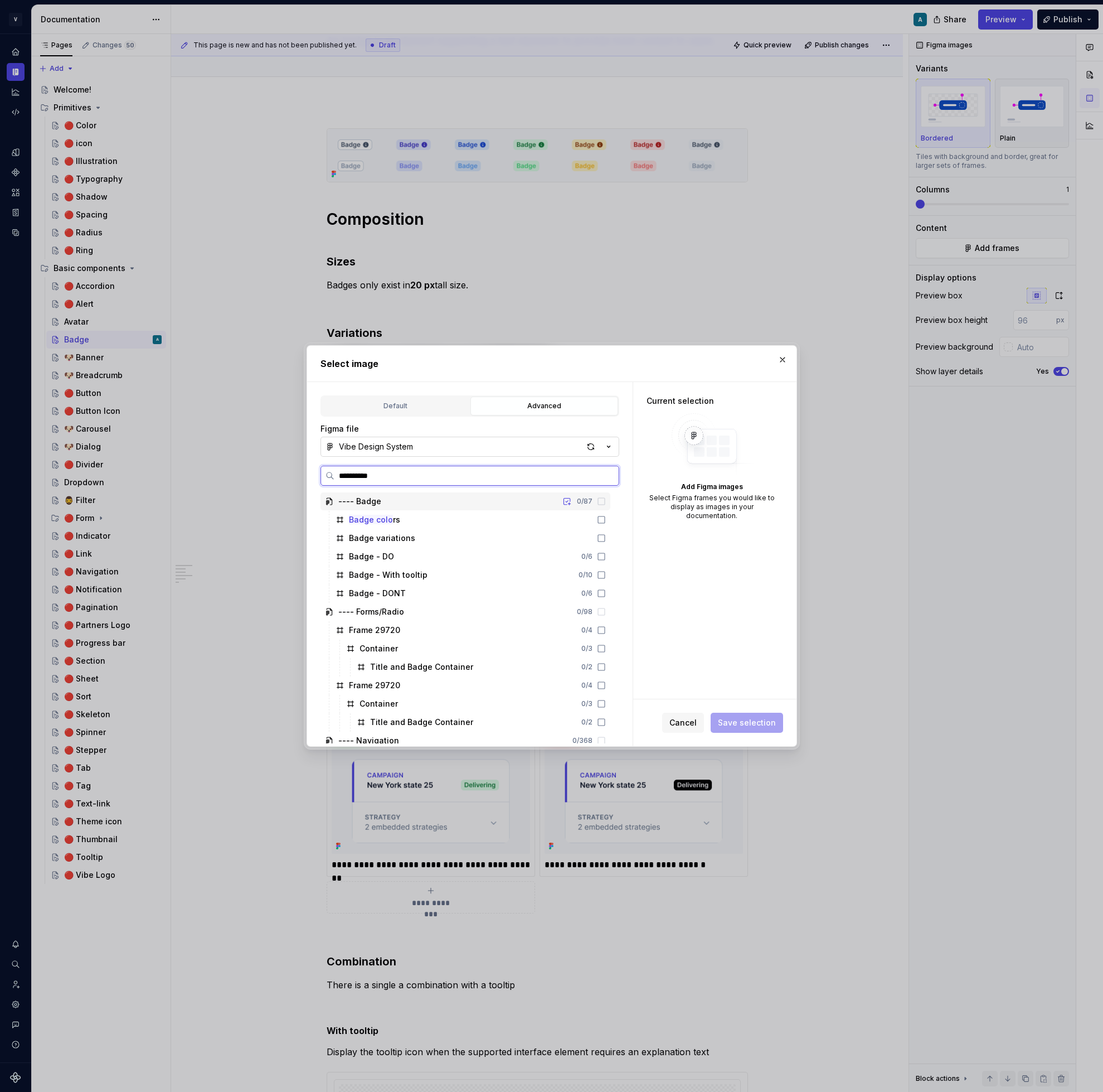
type input "**********"
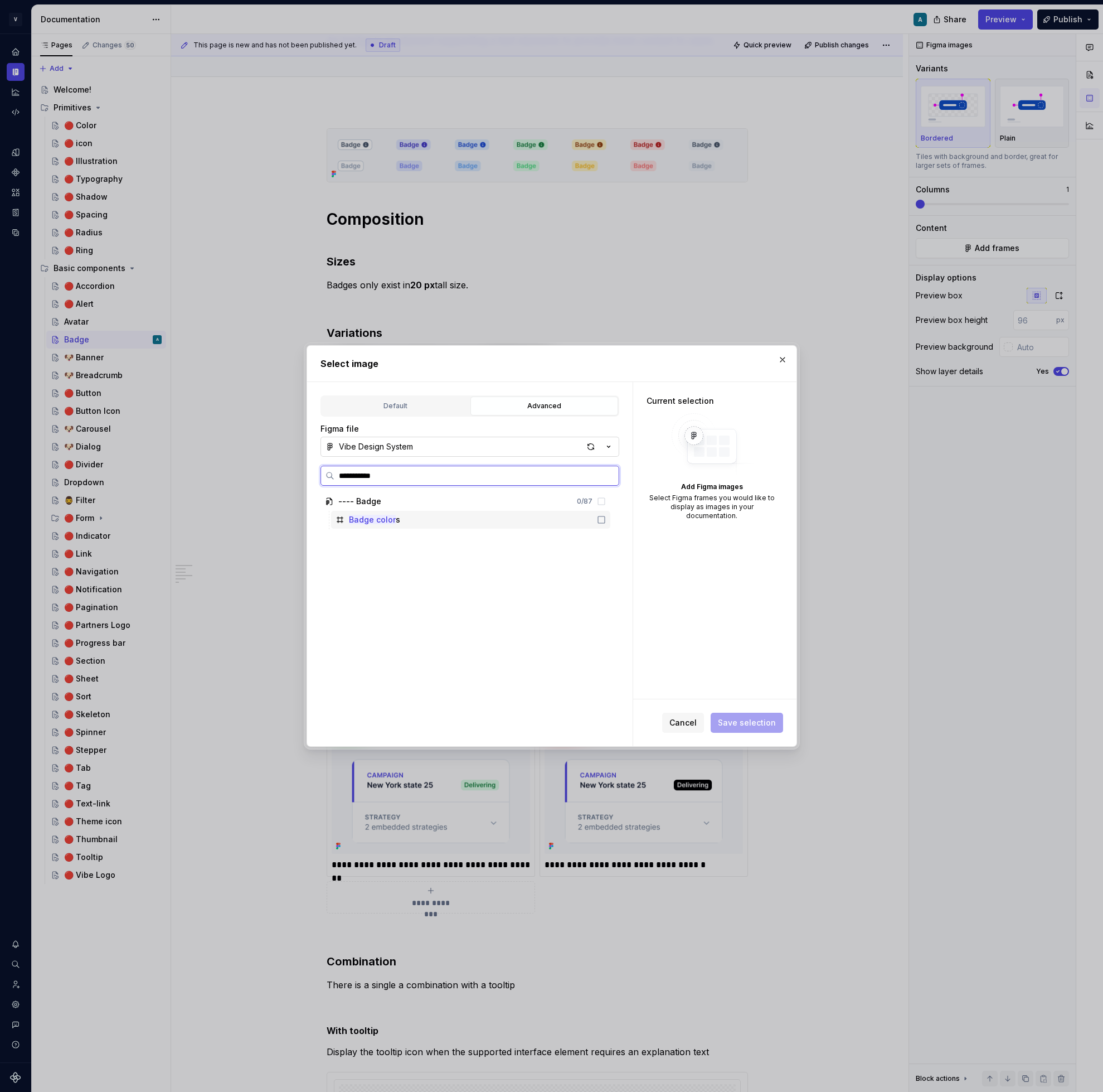
click at [606, 520] on icon at bounding box center [601, 520] width 9 height 9
click at [605, 516] on icon at bounding box center [601, 520] width 7 height 7
click at [405, 478] on input "**********" at bounding box center [476, 475] width 284 height 11
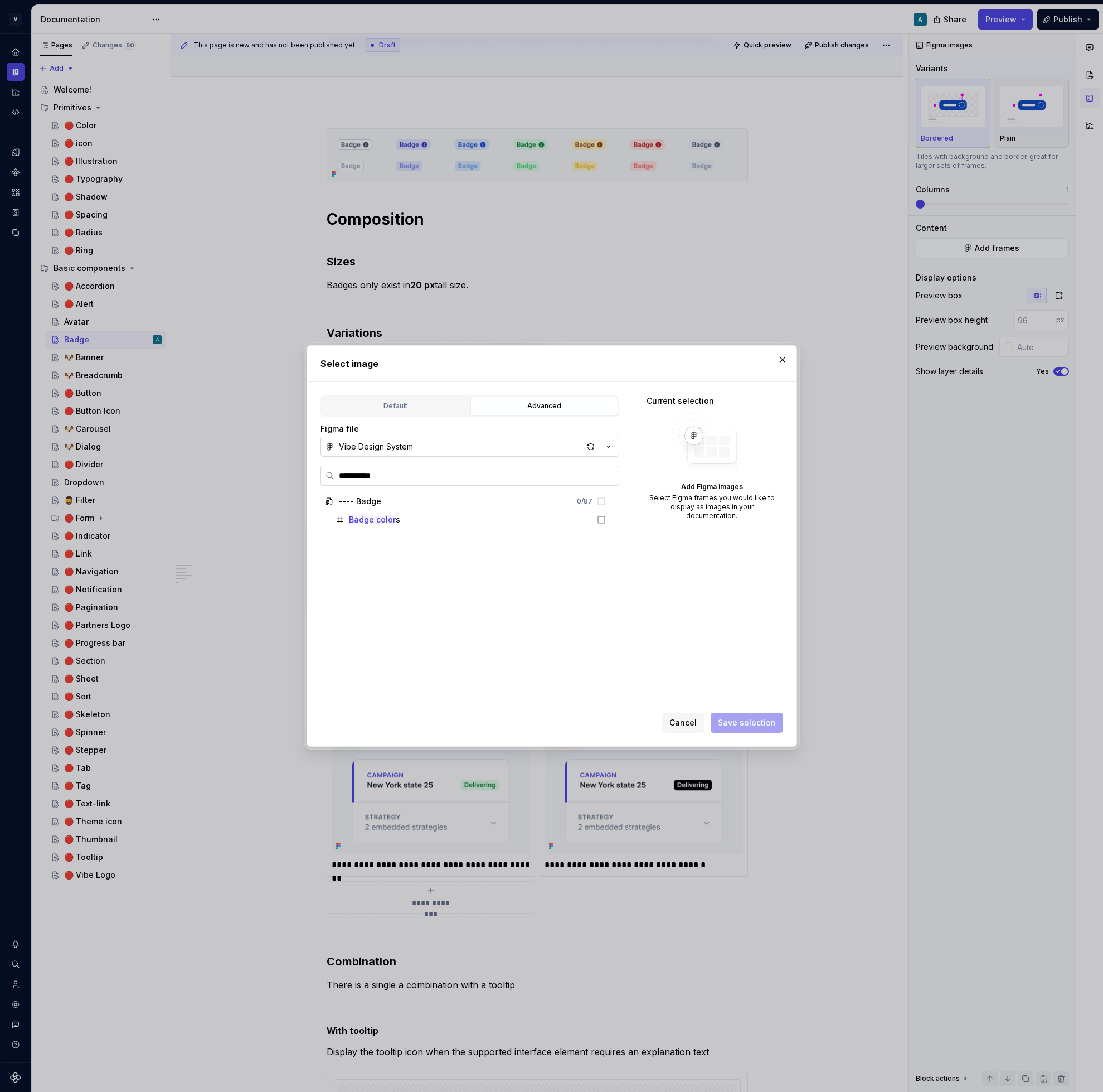
click at [609, 480] on input "**********" at bounding box center [476, 475] width 284 height 11
click at [609, 473] on input "**********" at bounding box center [476, 475] width 284 height 11
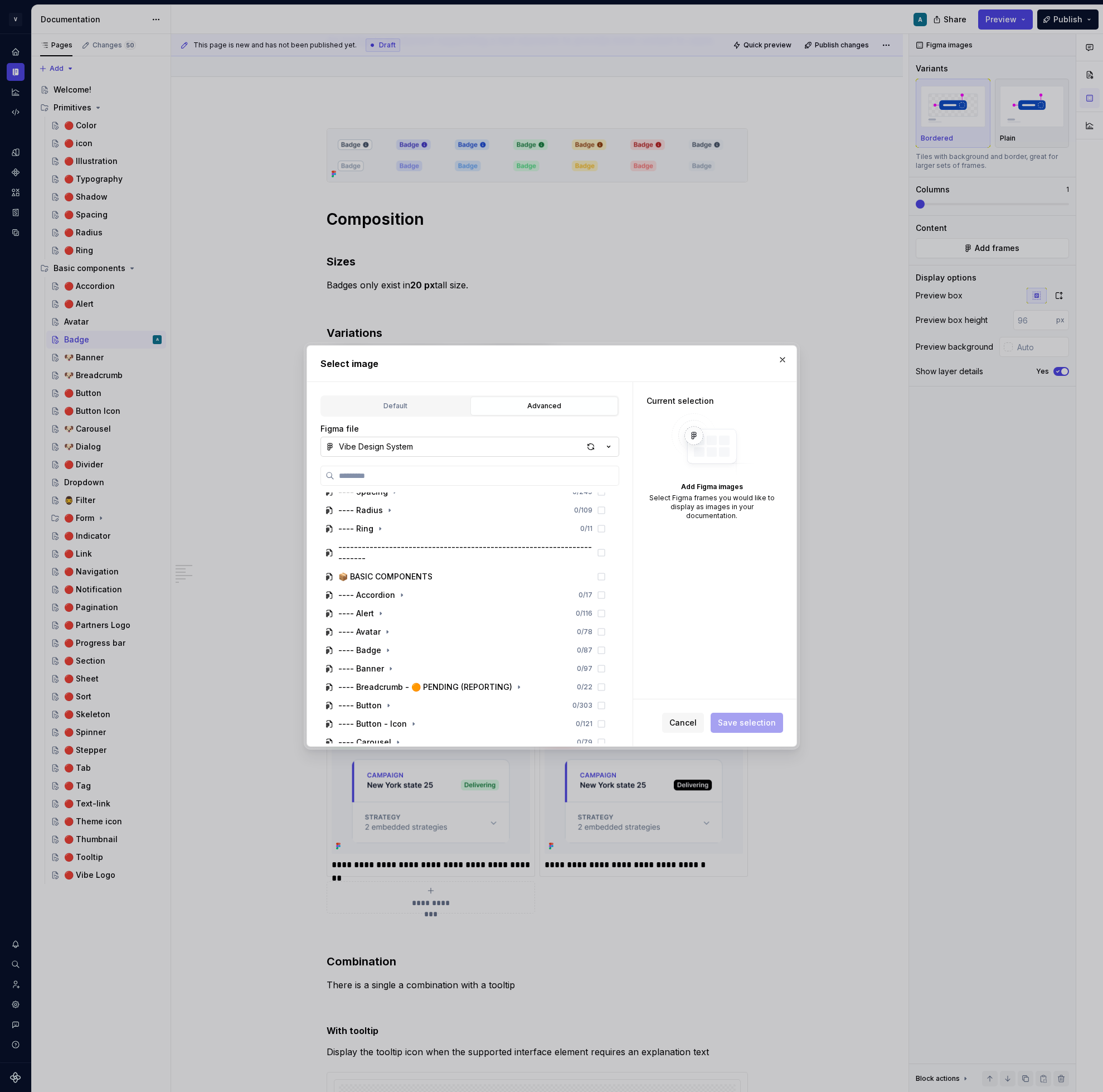
scroll to position [139, 0]
click at [384, 645] on icon "button" at bounding box center [388, 650] width 9 height 9
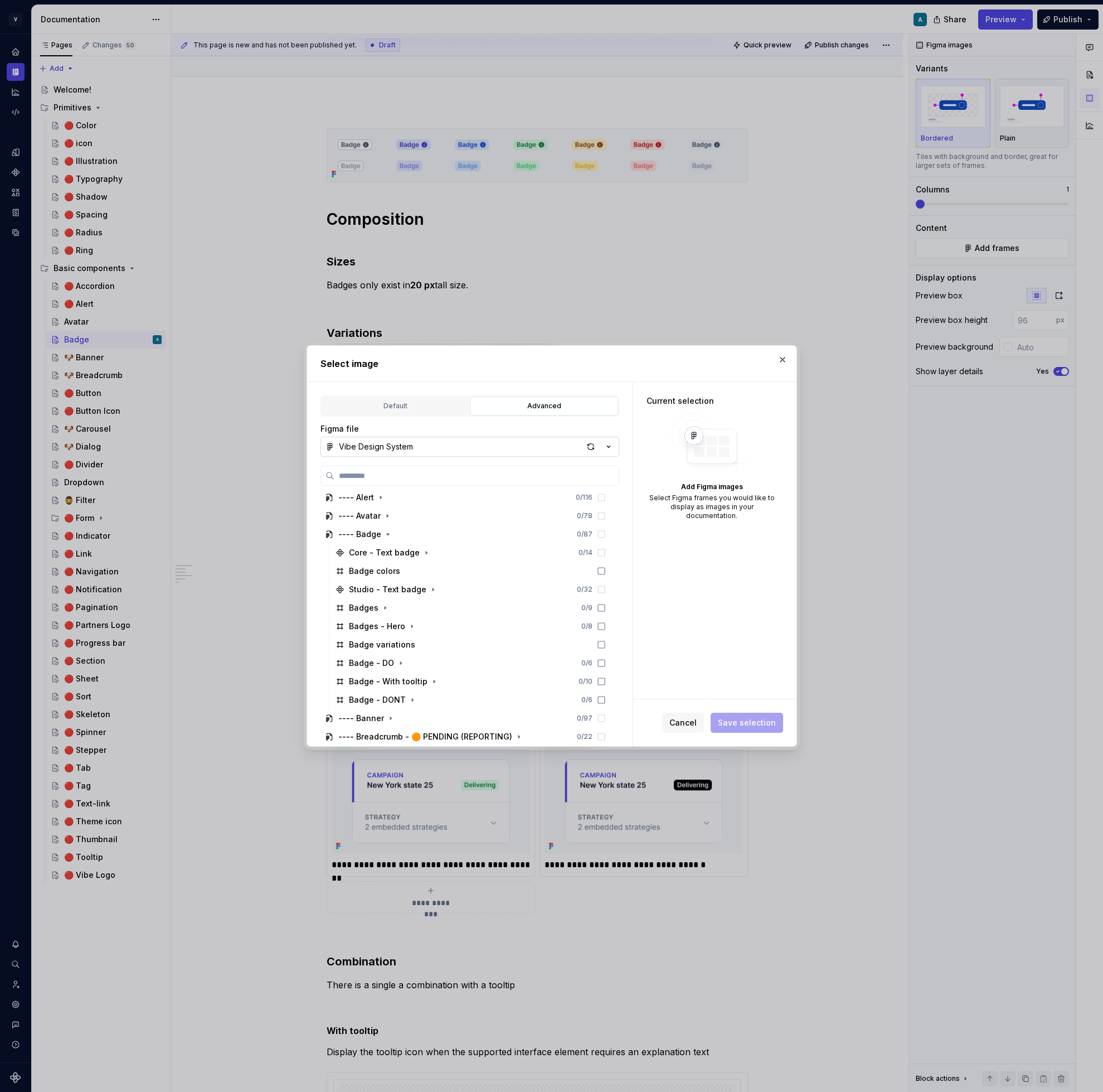
scroll to position [240, 0]
click at [784, 358] on button "button" at bounding box center [782, 359] width 16 height 16
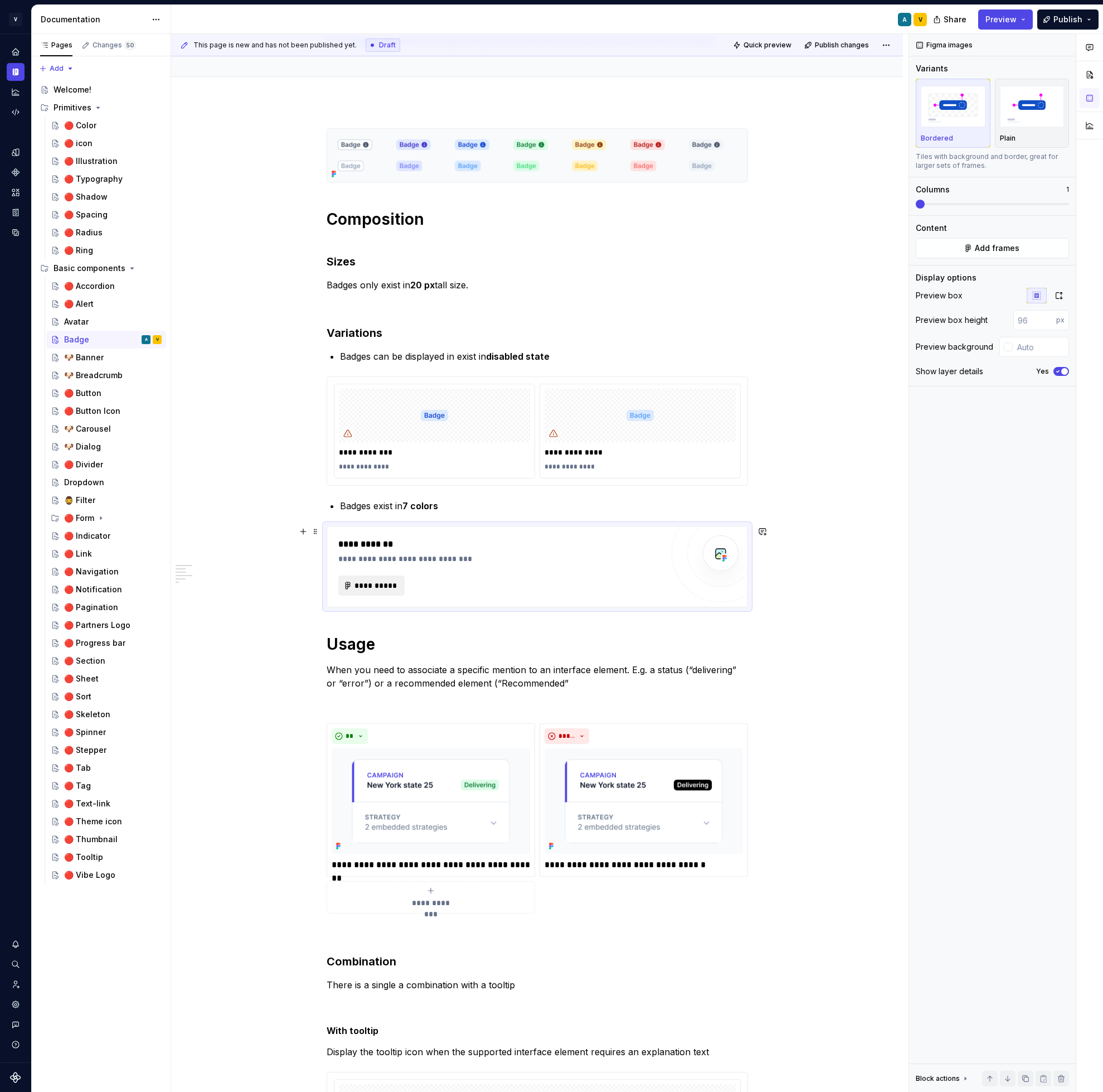
click at [372, 582] on span "**********" at bounding box center [376, 585] width 43 height 11
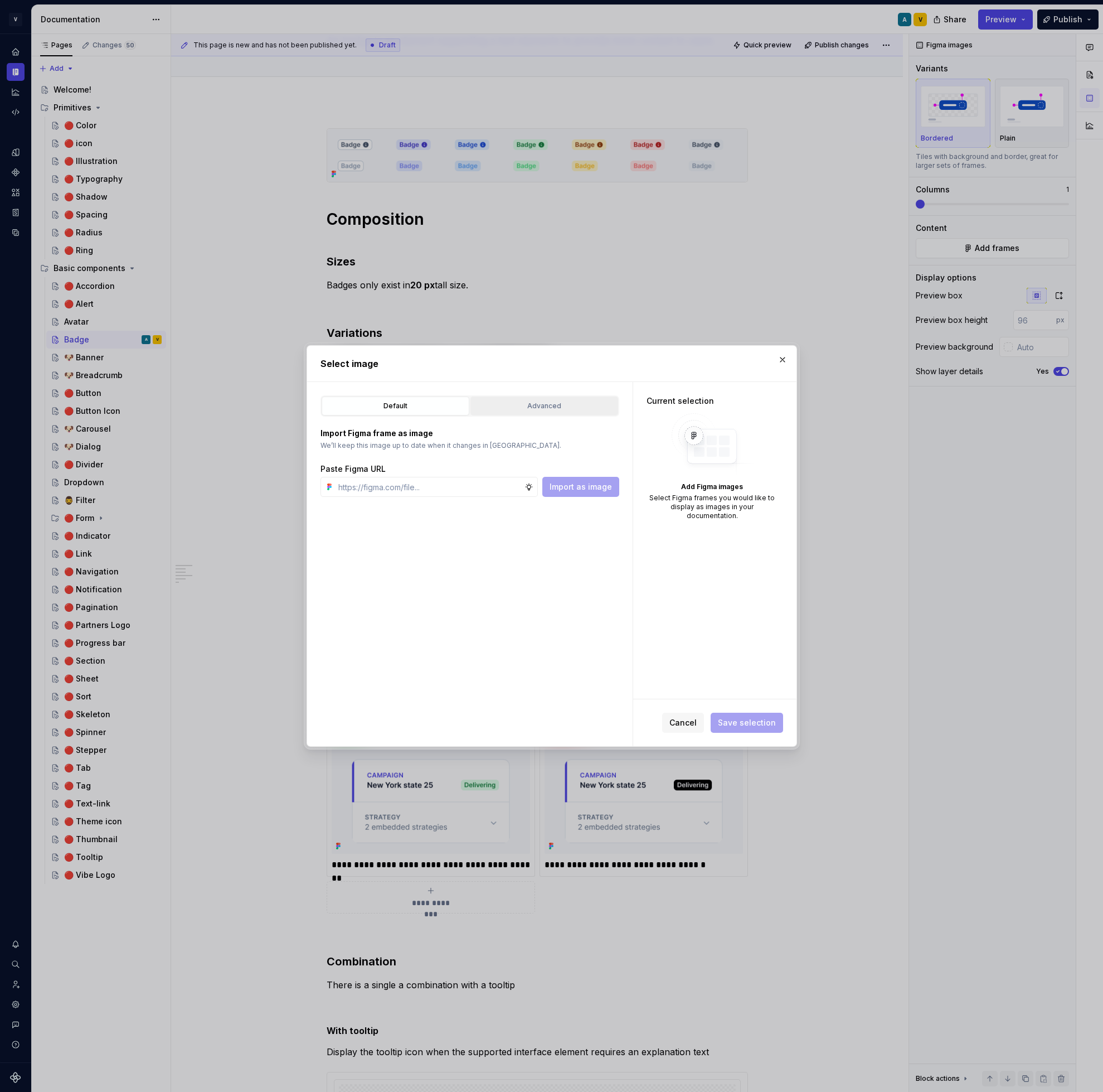
click at [532, 400] on div "Advanced" at bounding box center [544, 405] width 140 height 11
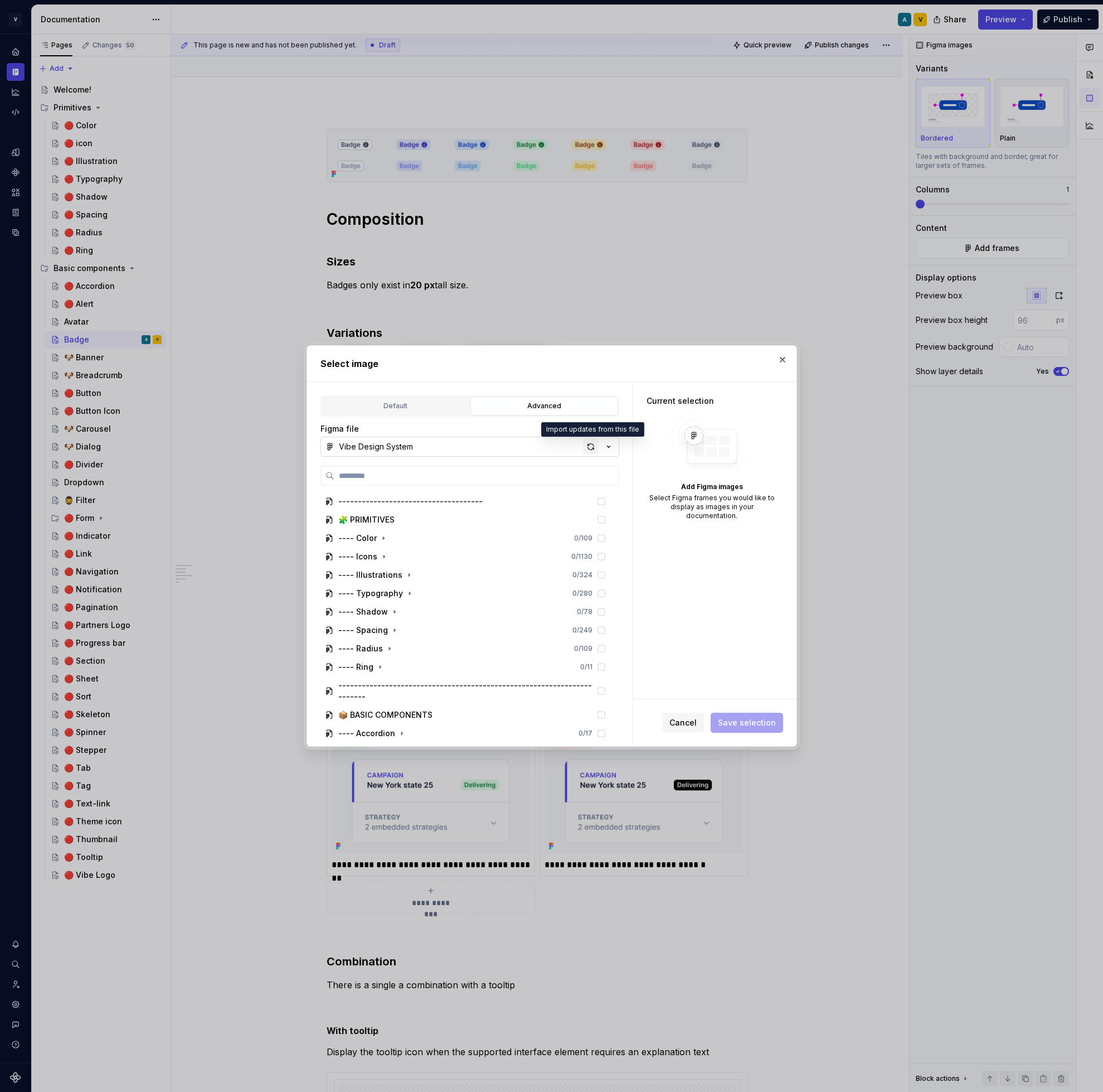
click at [594, 450] on div "button" at bounding box center [591, 447] width 16 height 16
type textarea "*"
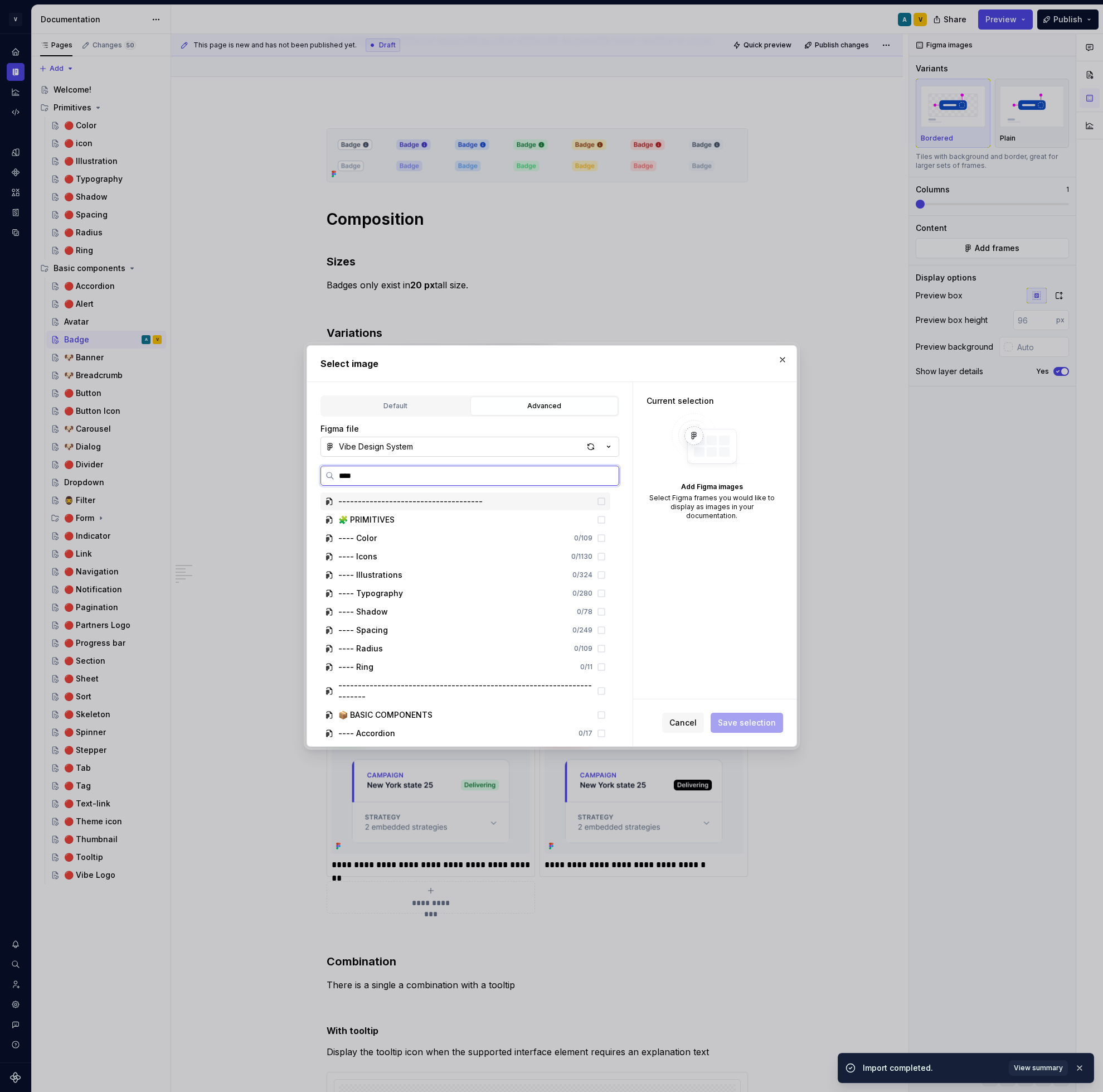
type input "*****"
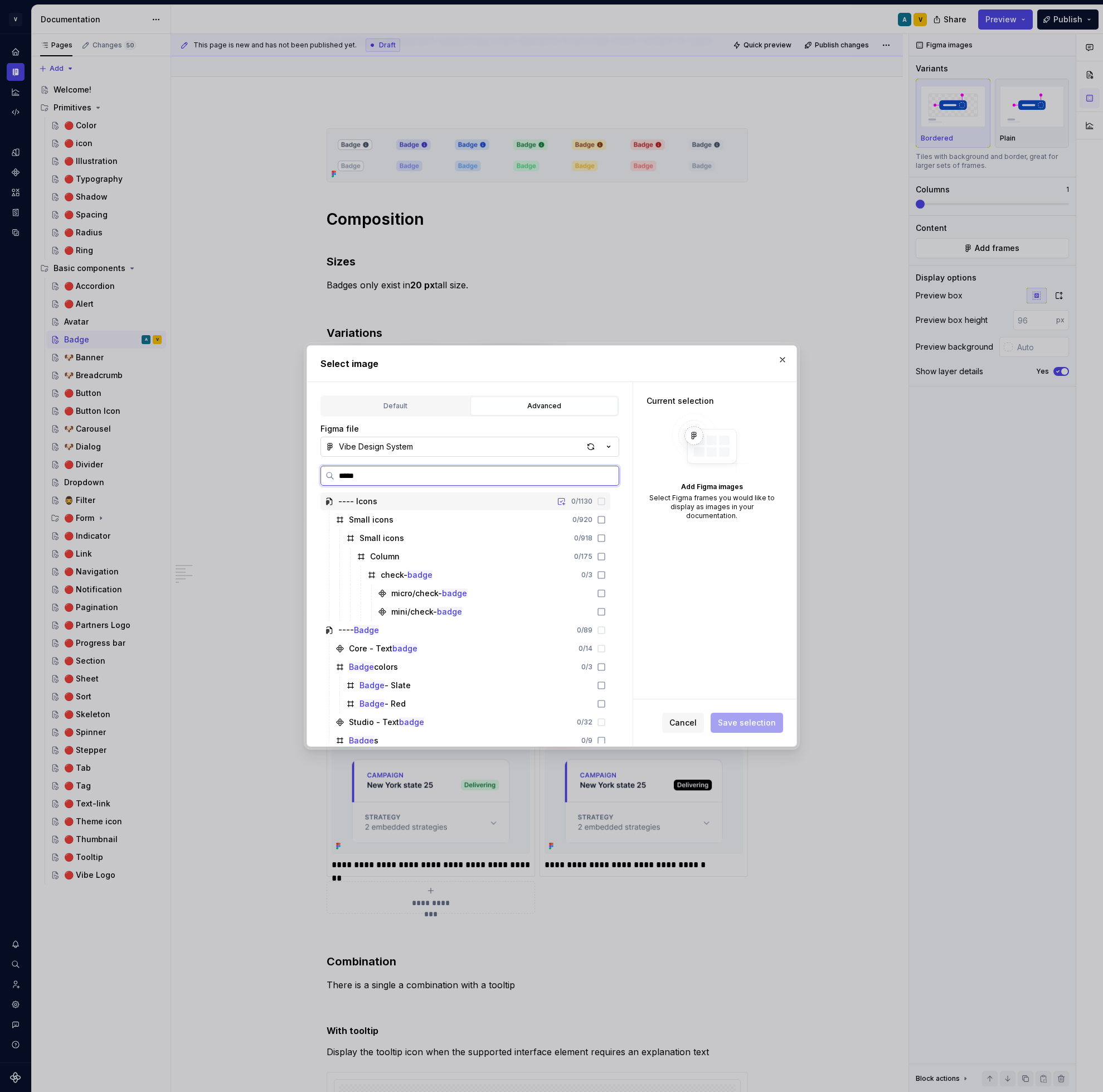
type textarea "*"
type input "*****"
click at [606, 540] on icon at bounding box center [601, 538] width 9 height 9
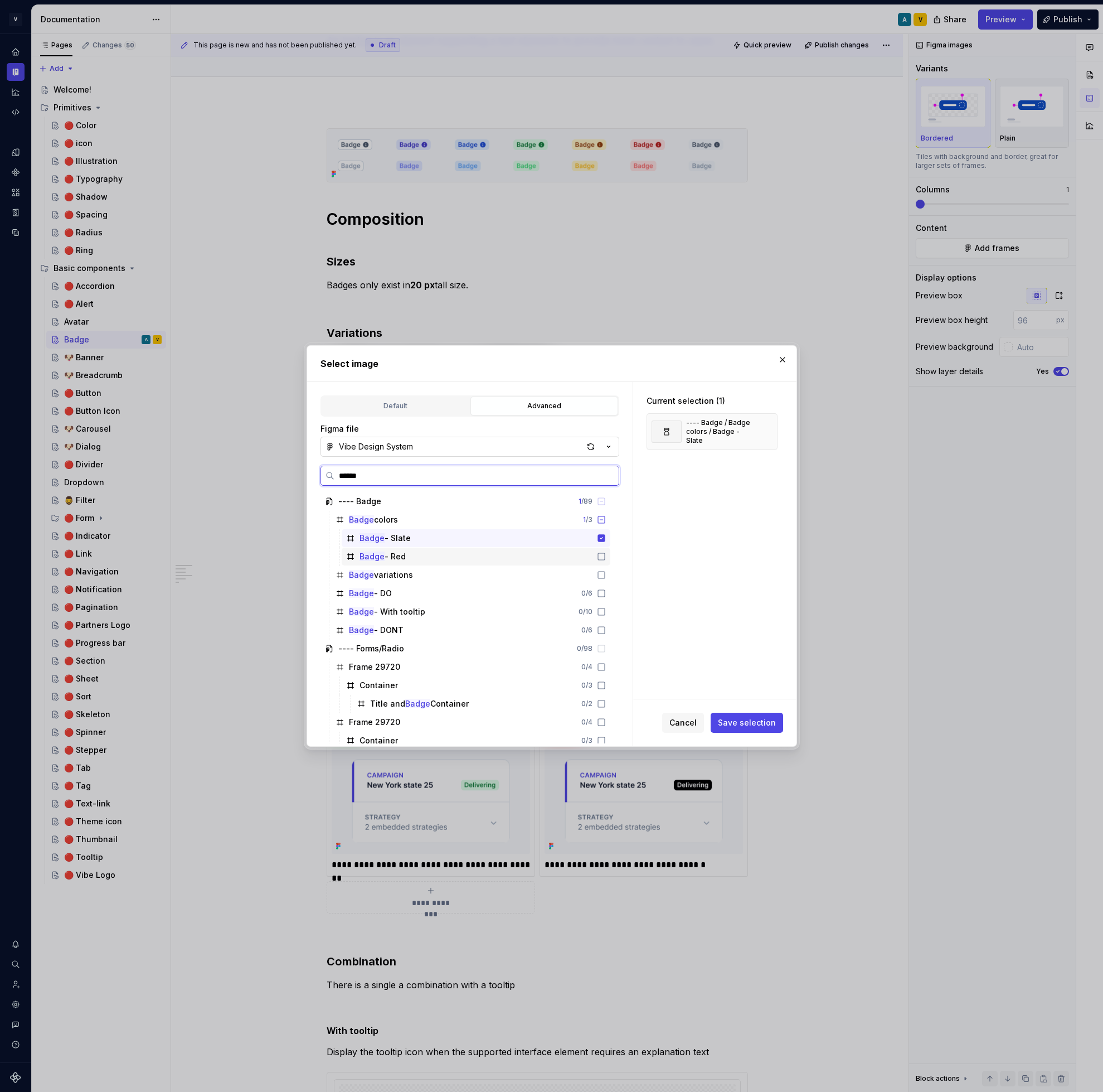
click at [606, 555] on icon at bounding box center [601, 556] width 9 height 9
click at [747, 725] on span "Save selection" at bounding box center [747, 723] width 58 height 11
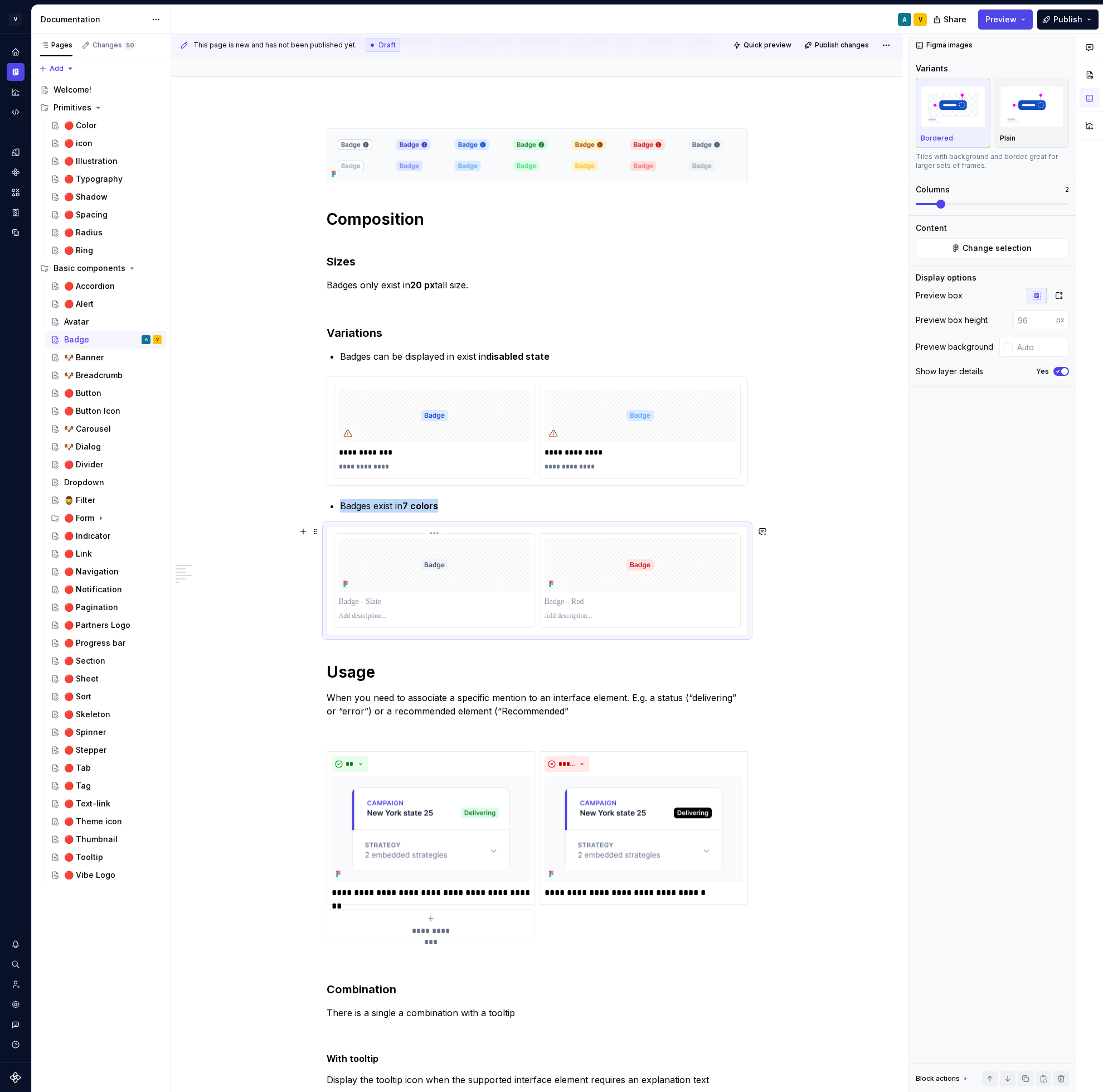
click at [511, 578] on div at bounding box center [434, 565] width 191 height 54
click at [1017, 251] on span "Change selection" at bounding box center [997, 248] width 69 height 11
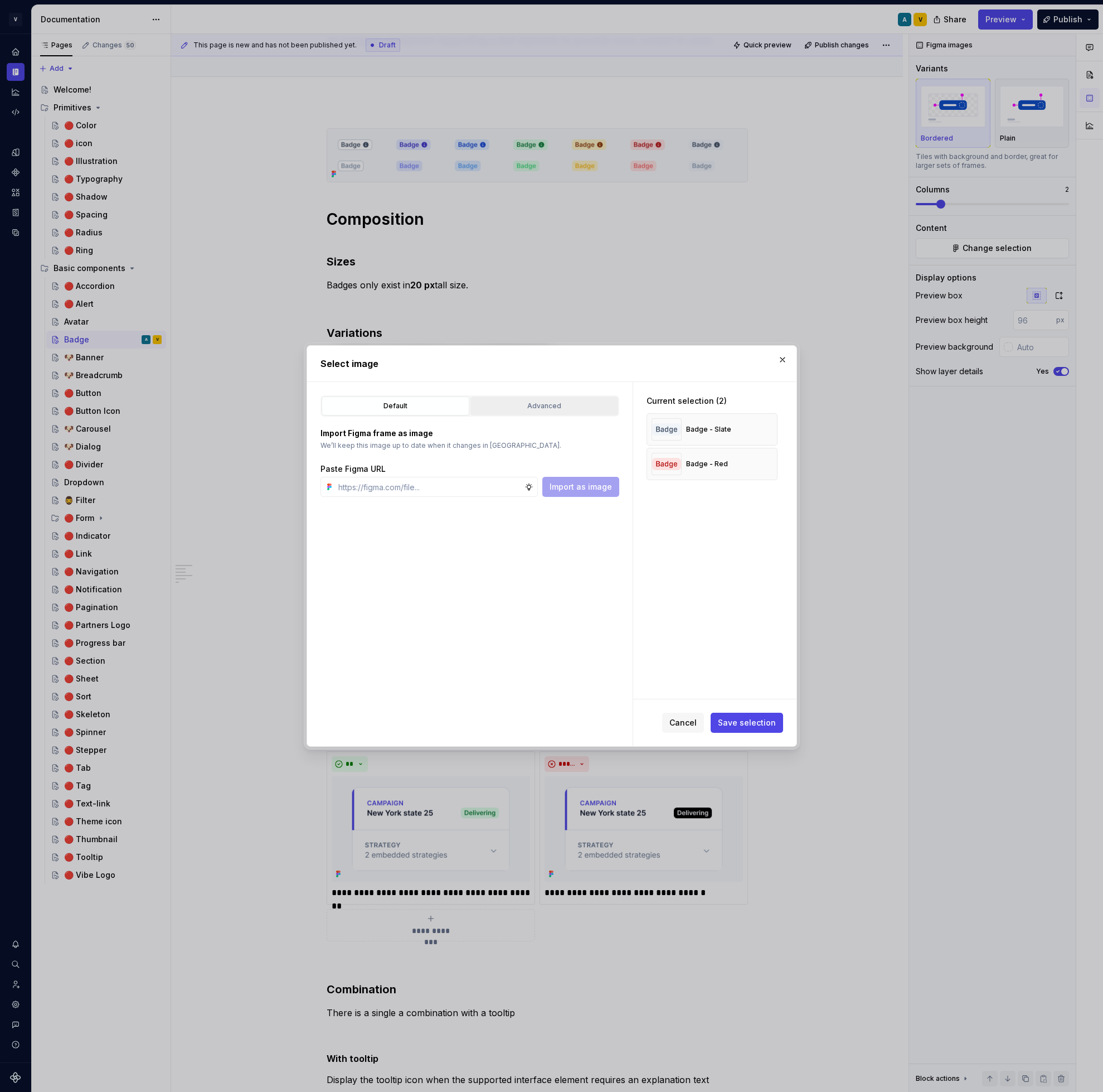
click at [526, 403] on div "Advanced" at bounding box center [544, 405] width 140 height 11
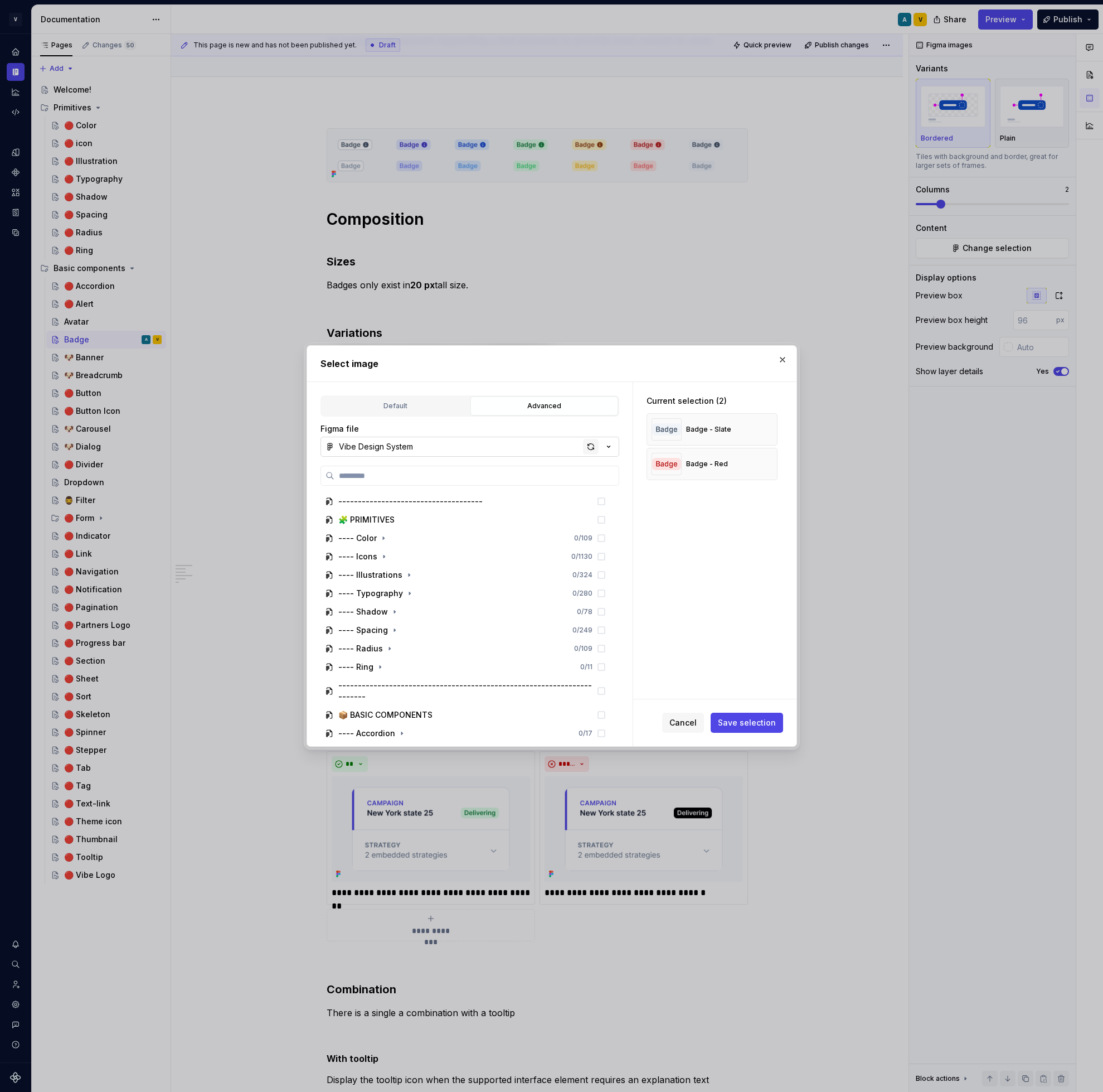
click at [597, 444] on div "button" at bounding box center [591, 447] width 16 height 16
type textarea "*"
click at [498, 467] on label at bounding box center [470, 475] width 299 height 20
click at [498, 470] on input "search" at bounding box center [476, 475] width 284 height 11
type input "*****"
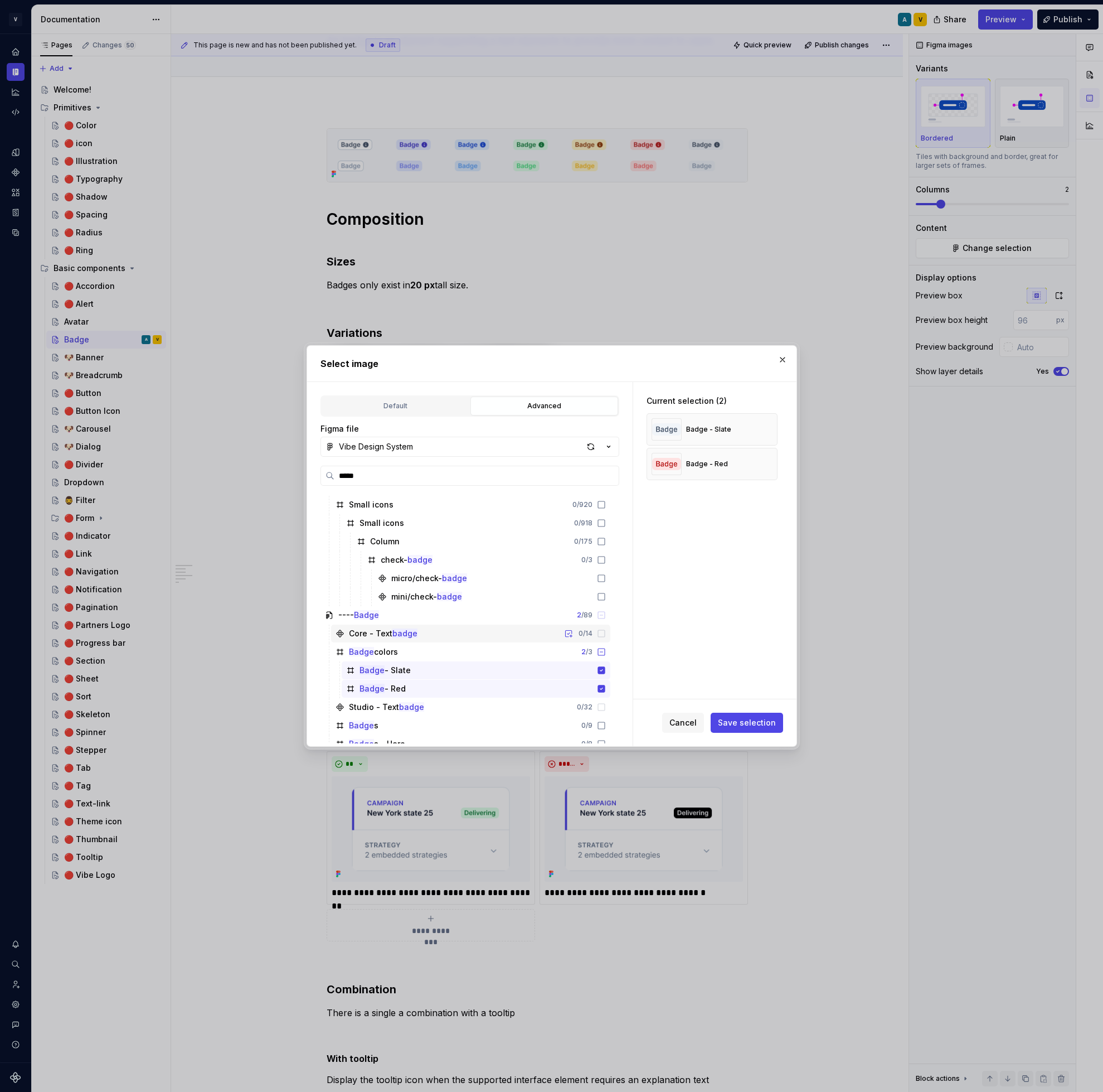
scroll to position [22, 0]
click at [585, 448] on div "button" at bounding box center [591, 447] width 16 height 16
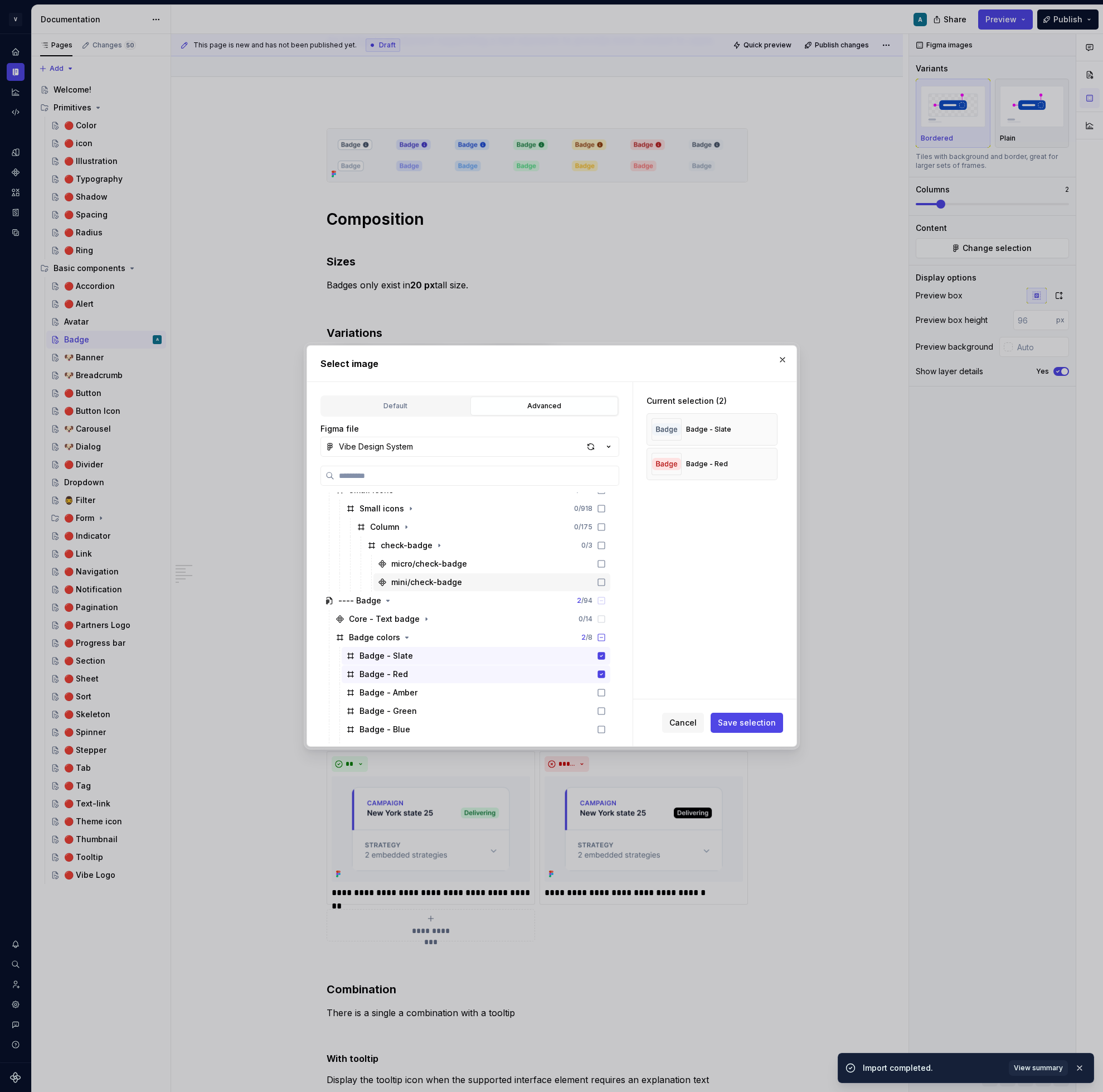
scroll to position [37, 0]
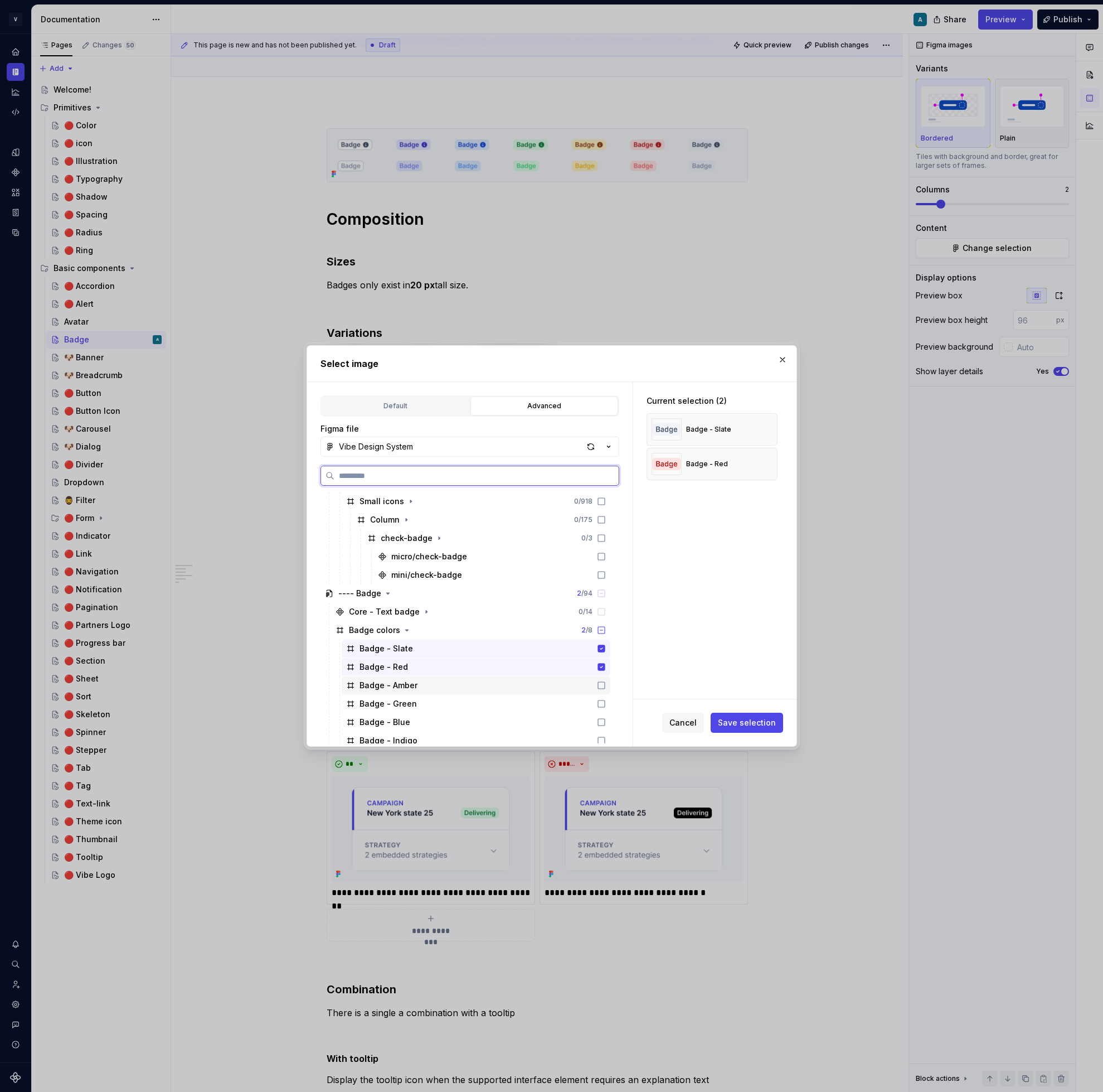
click at [606, 684] on icon at bounding box center [601, 685] width 9 height 9
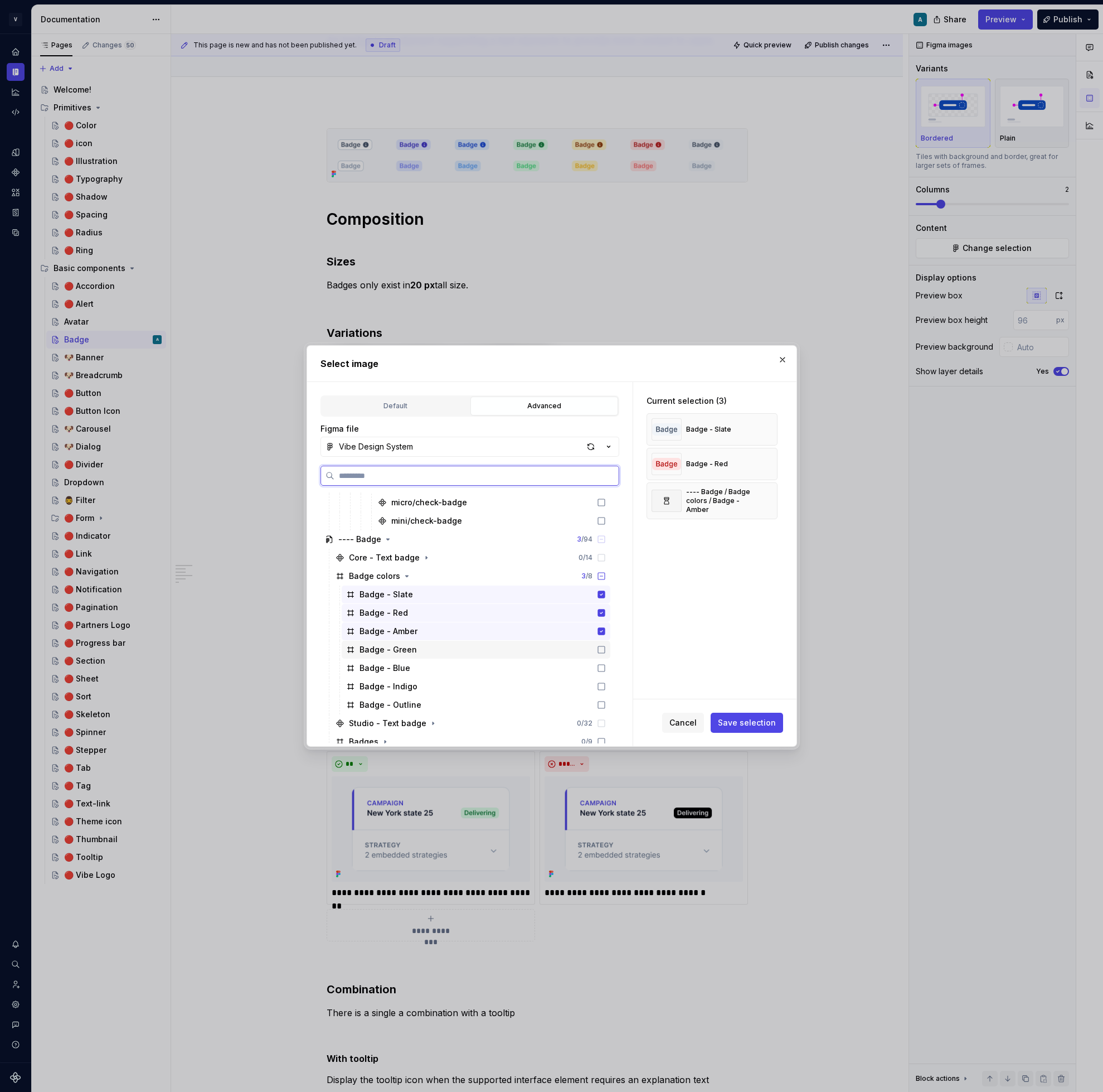
click at [606, 649] on icon at bounding box center [601, 650] width 9 height 9
click at [606, 666] on icon at bounding box center [601, 668] width 9 height 9
click at [605, 683] on icon at bounding box center [601, 686] width 7 height 7
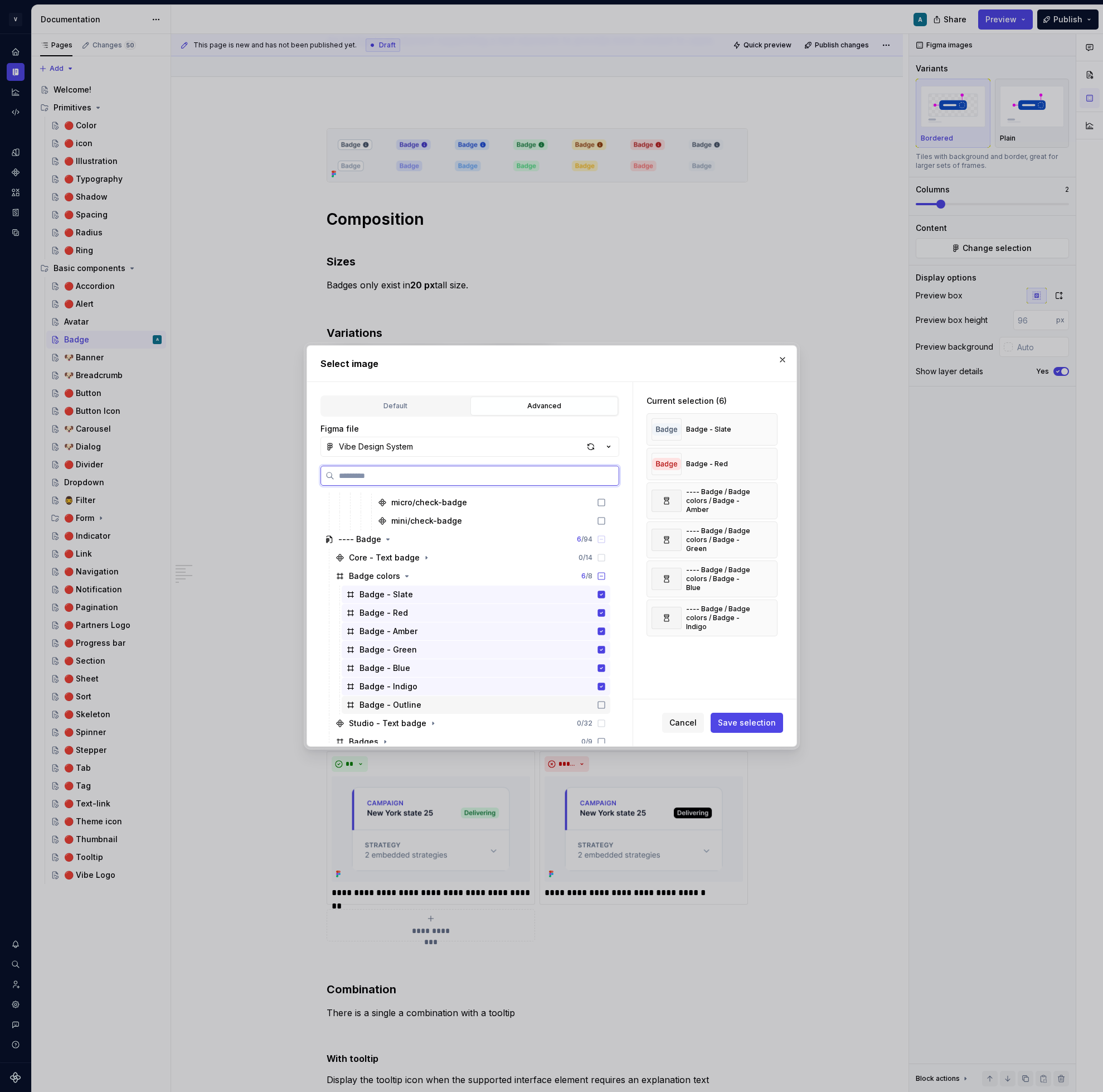
click at [606, 706] on icon at bounding box center [601, 705] width 9 height 9
click at [746, 725] on span "Save selection" at bounding box center [747, 723] width 58 height 11
type textarea "*"
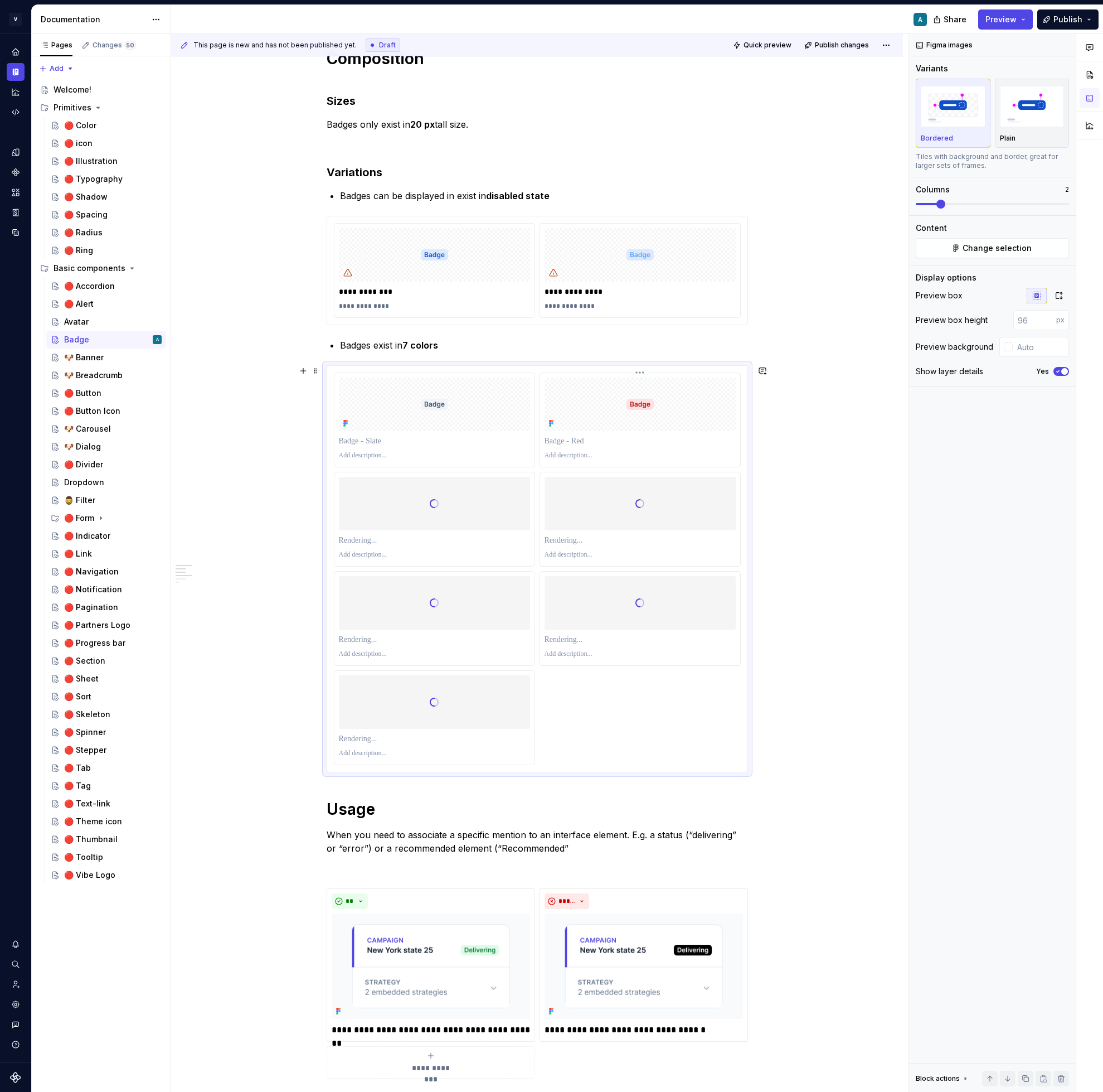
scroll to position [251, 0]
click at [369, 438] on p at bounding box center [434, 440] width 191 height 11
click at [575, 437] on p at bounding box center [640, 440] width 191 height 11
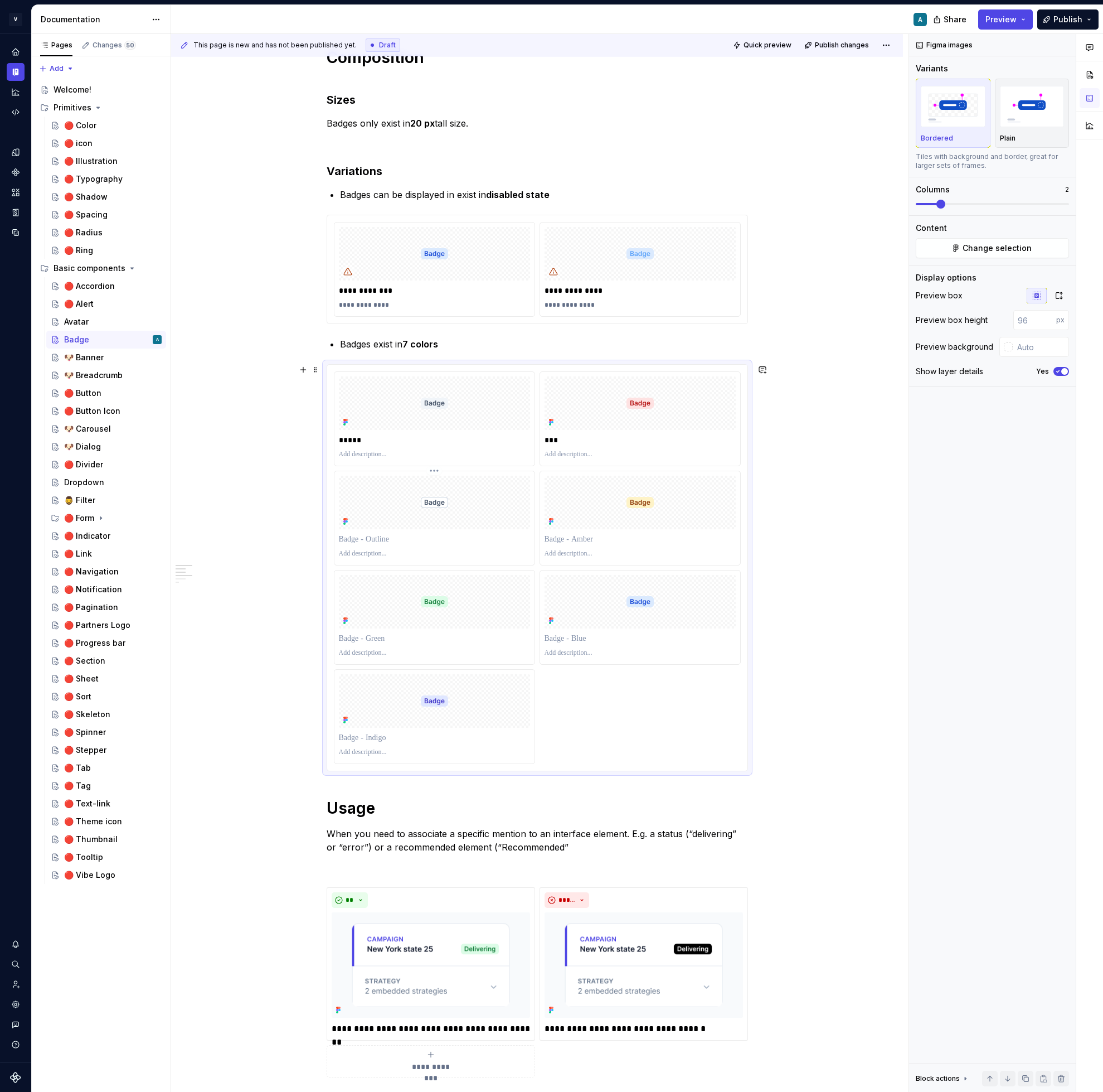
click at [387, 544] on p at bounding box center [434, 539] width 191 height 11
click at [562, 538] on p at bounding box center [640, 539] width 191 height 11
click at [396, 639] on p at bounding box center [434, 638] width 191 height 11
click at [604, 631] on div at bounding box center [640, 638] width 191 height 16
click at [592, 640] on p at bounding box center [640, 638] width 191 height 11
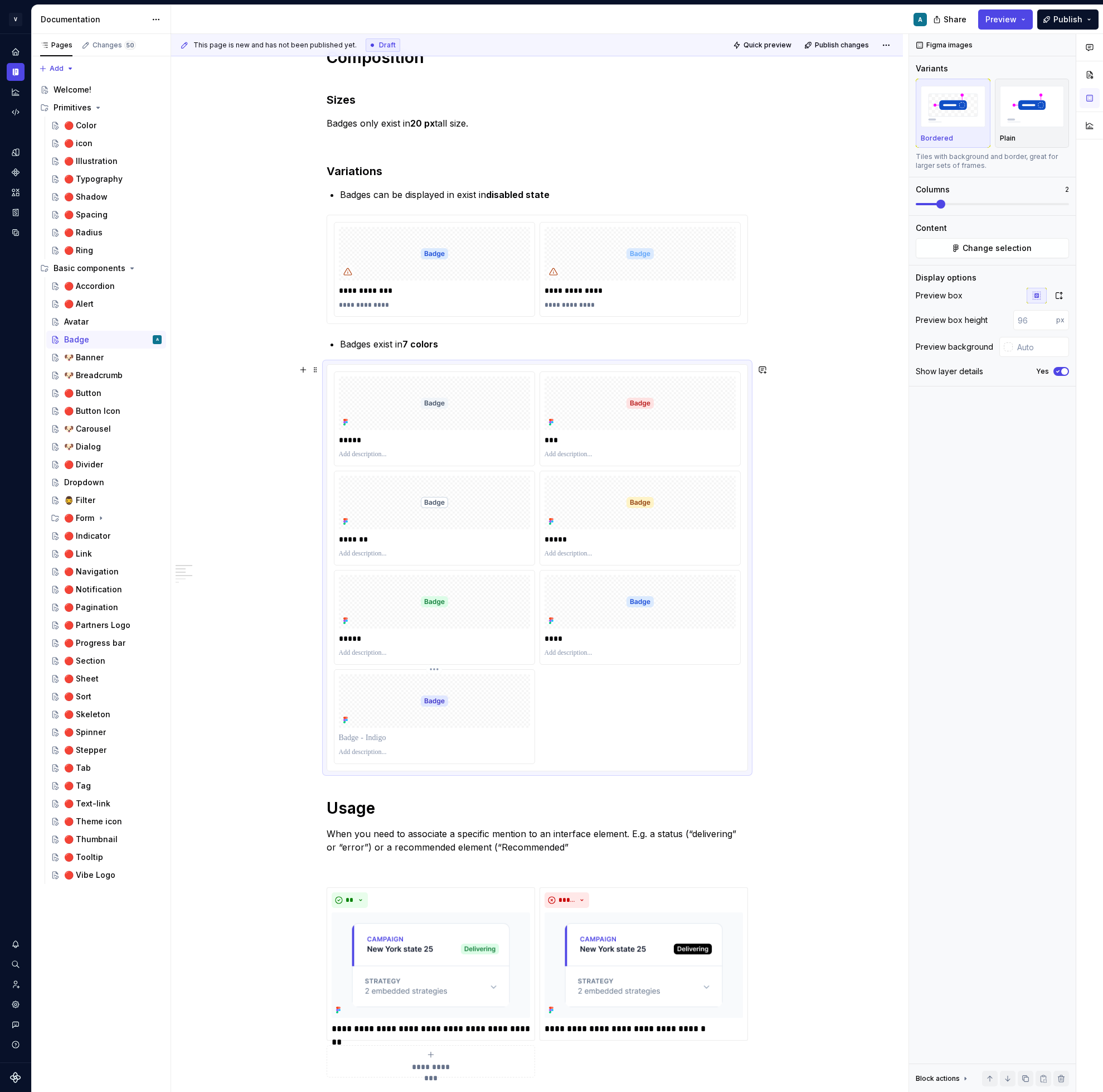
click at [387, 734] on p at bounding box center [434, 737] width 191 height 11
click at [860, 516] on div "**********" at bounding box center [537, 943] width 732 height 2007
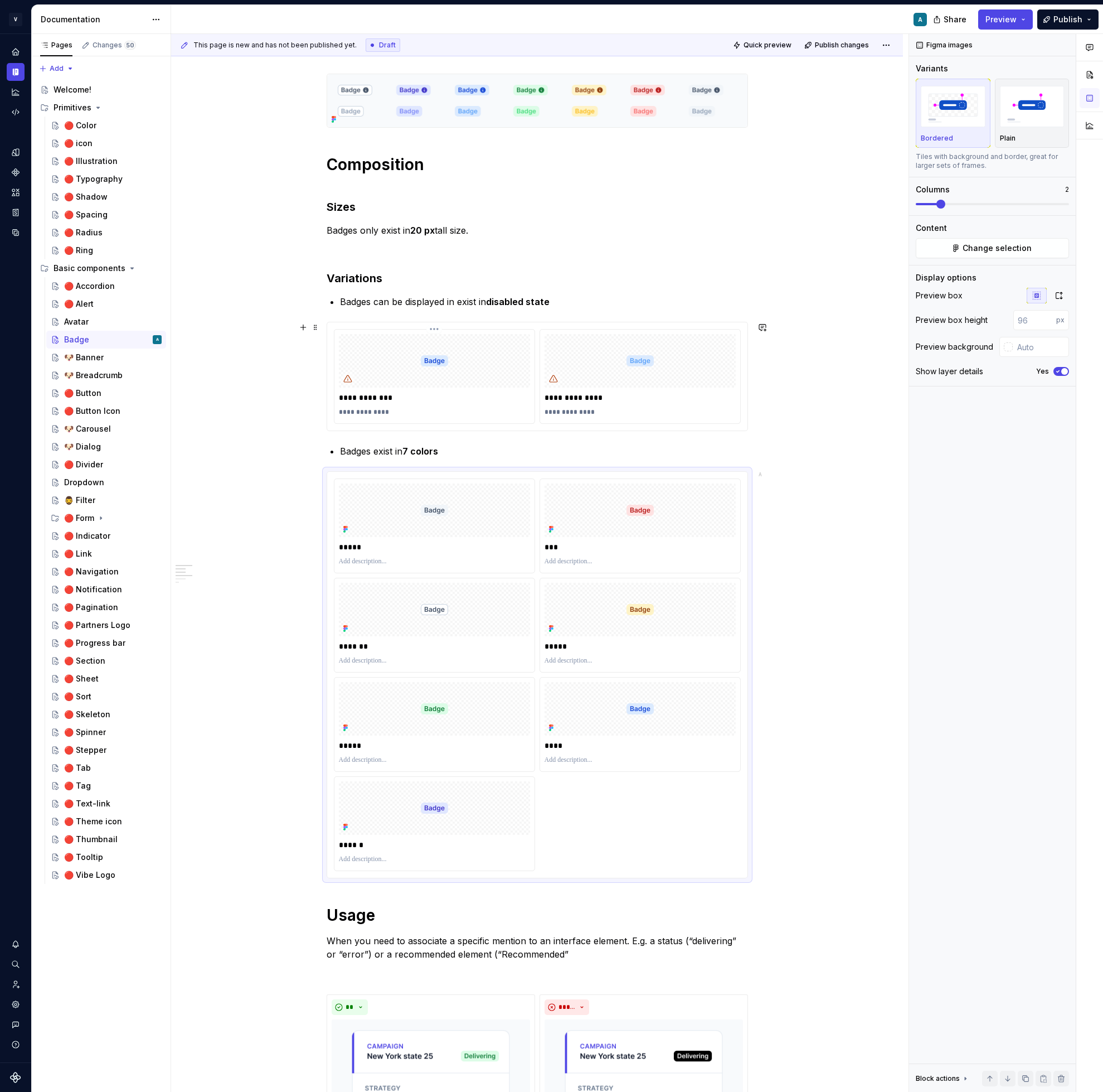
click at [490, 361] on div at bounding box center [434, 361] width 191 height 54
click at [995, 248] on span "Change selection" at bounding box center [997, 248] width 69 height 11
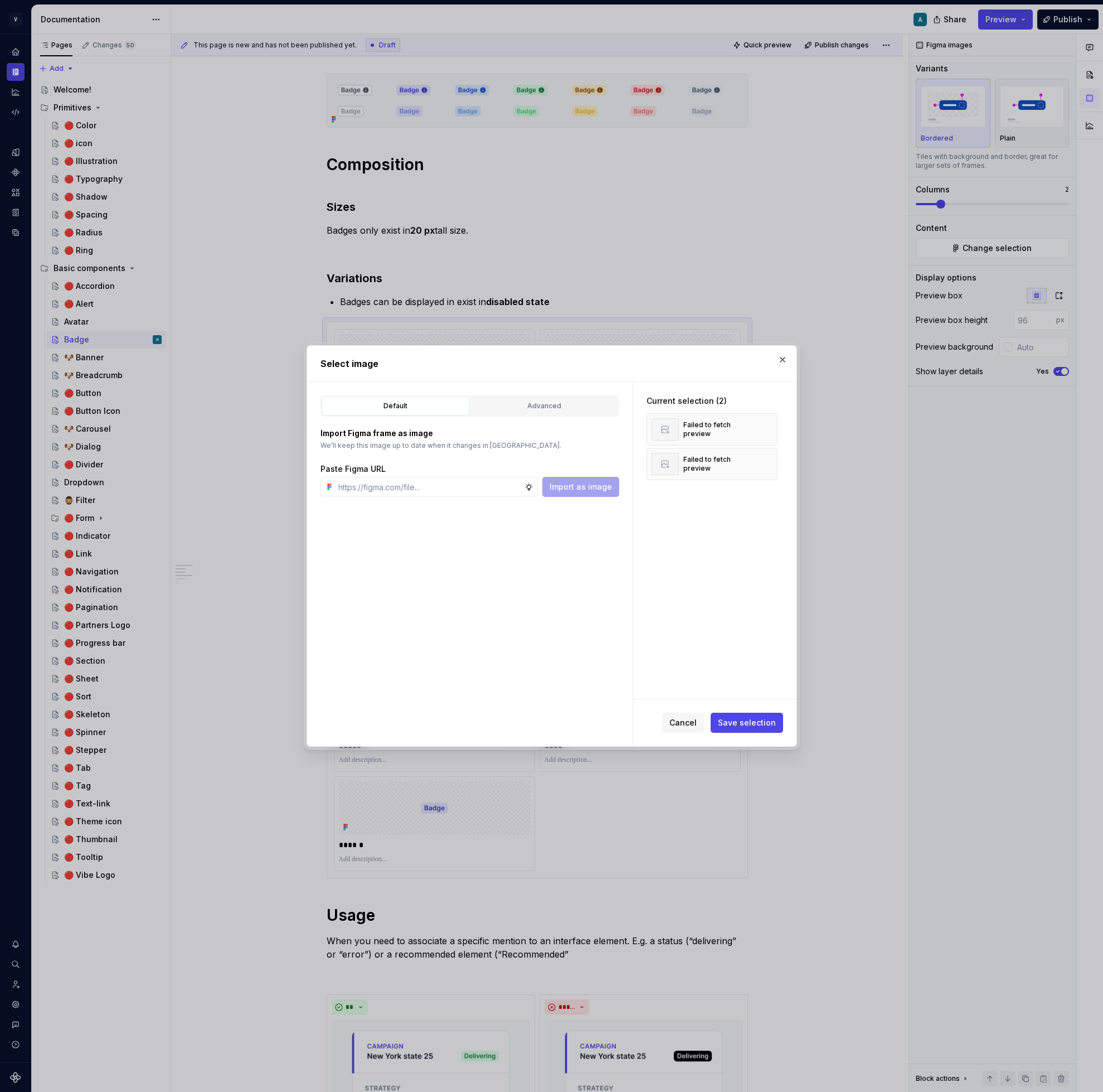
type textarea "*"
click at [770, 429] on button "button" at bounding box center [764, 429] width 16 height 16
click at [516, 405] on div "Advanced" at bounding box center [544, 405] width 140 height 11
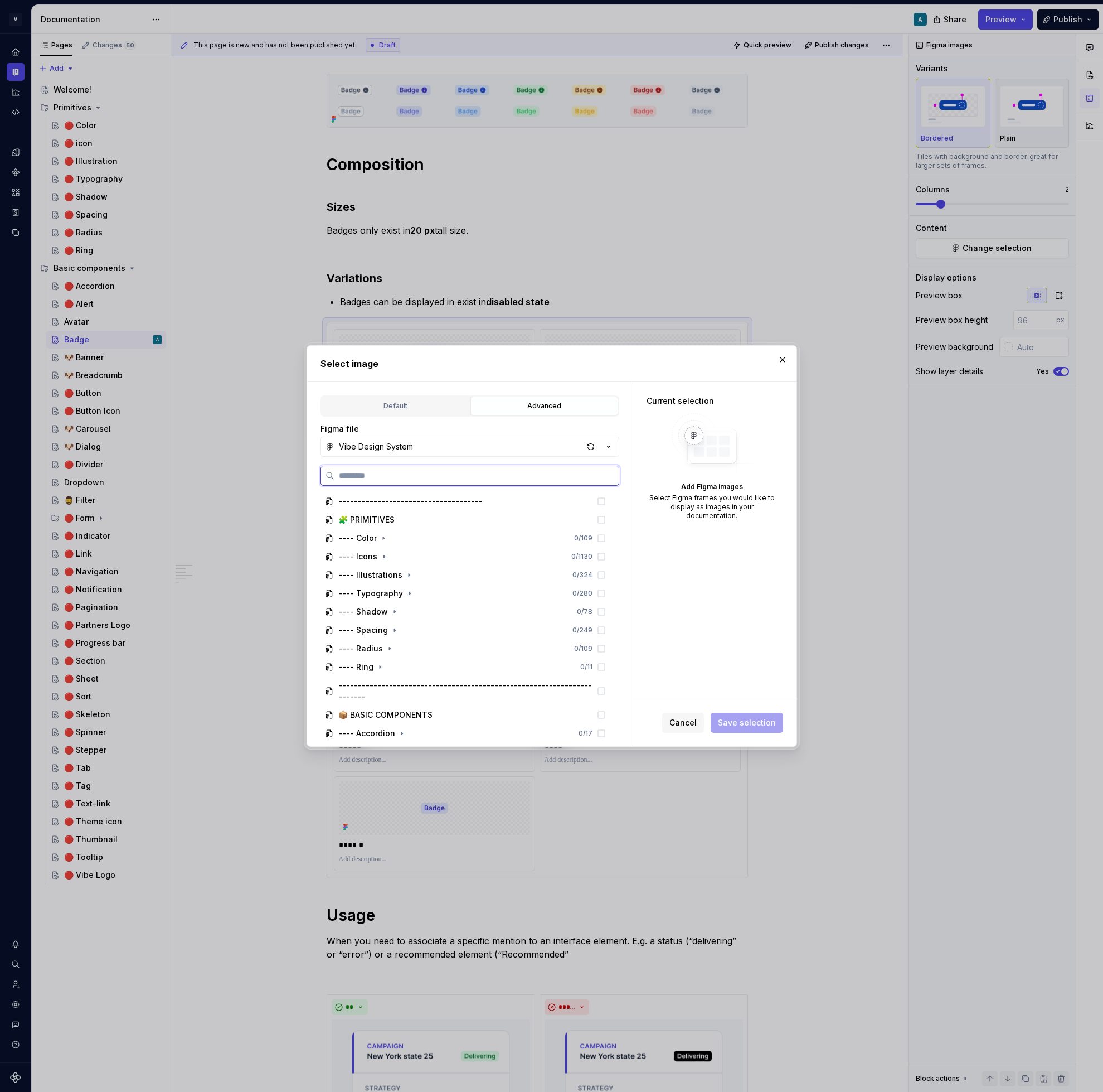
click at [390, 472] on input "search" at bounding box center [476, 475] width 284 height 11
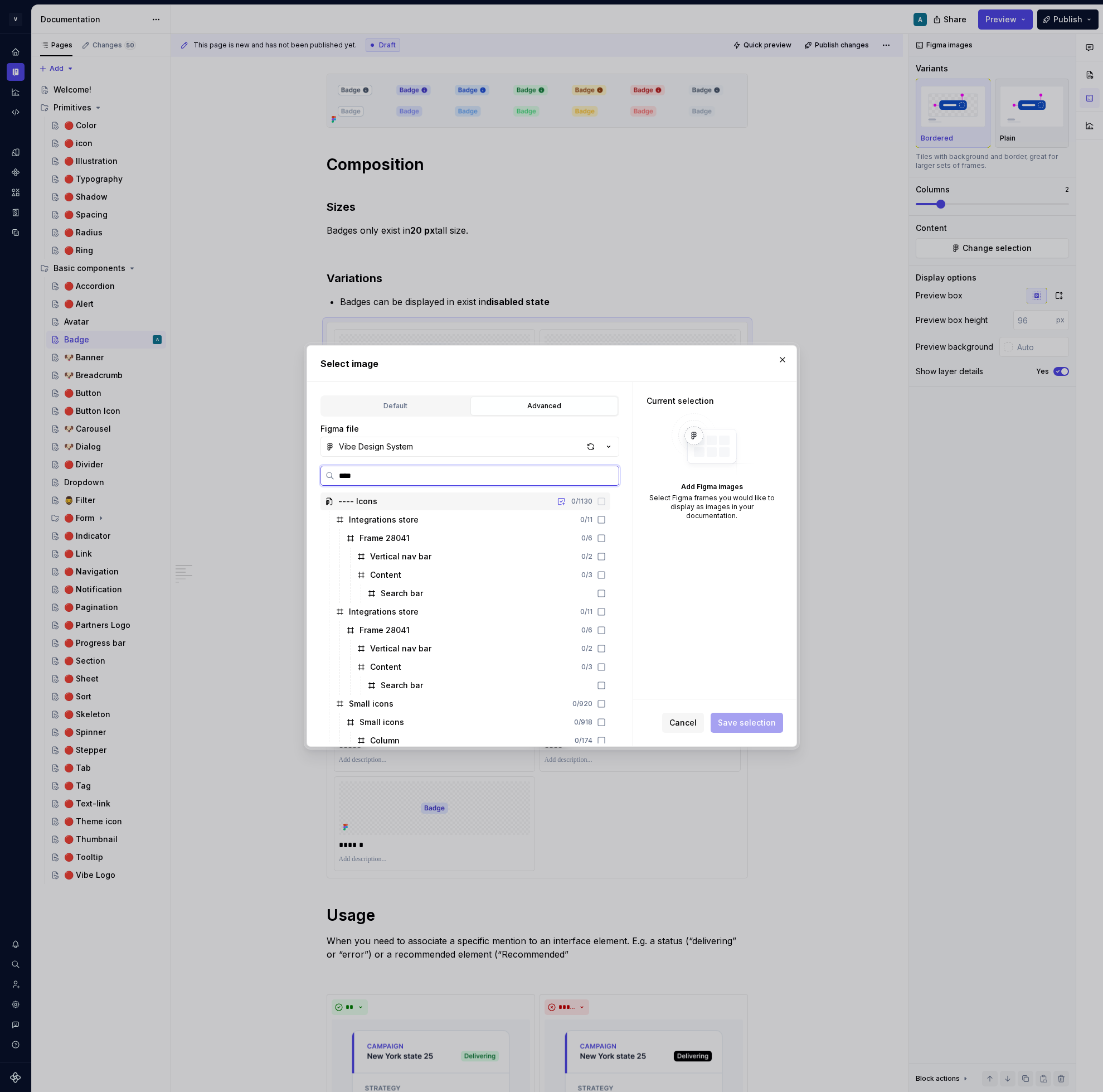
type input "*****"
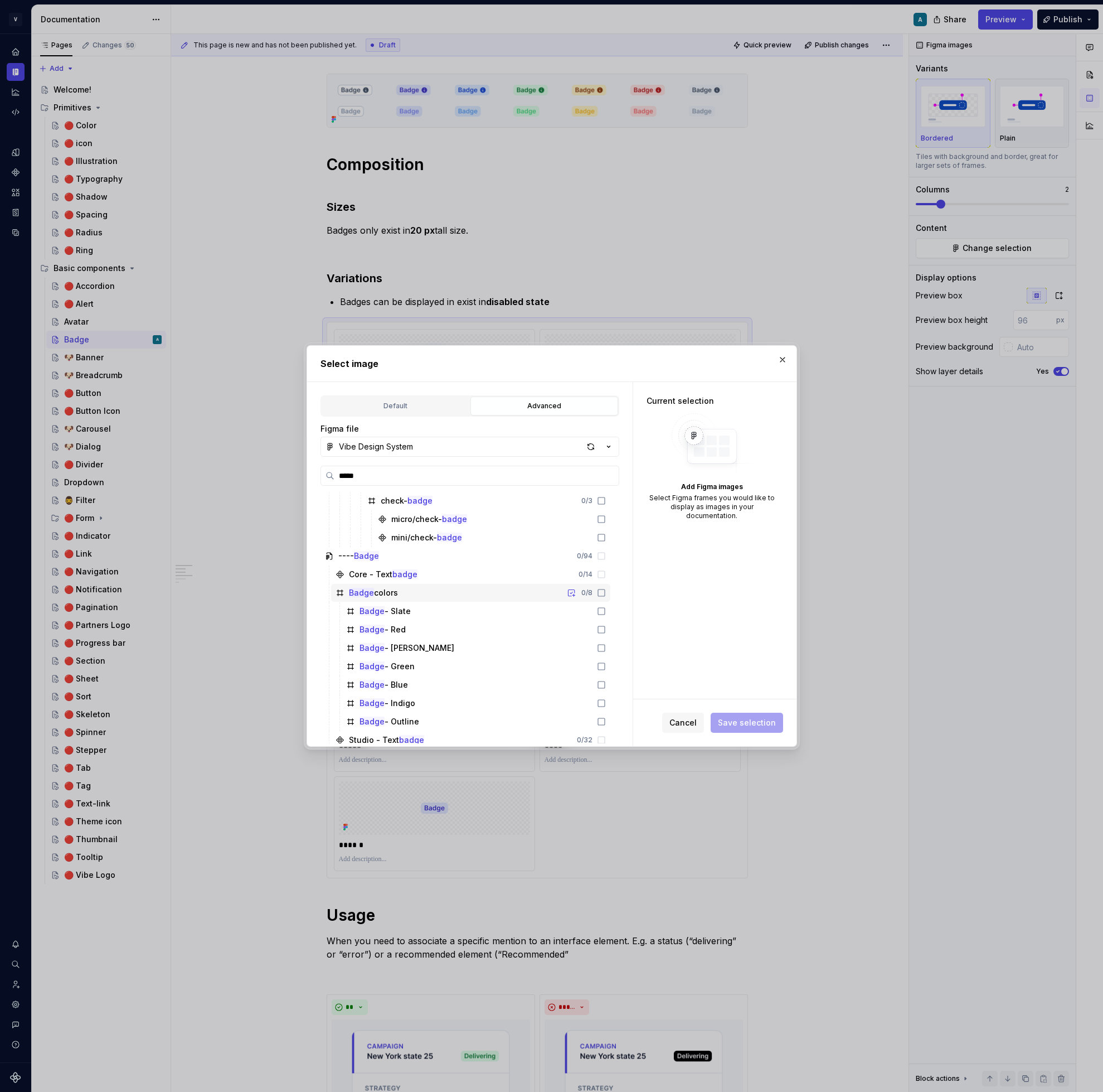
scroll to position [85, 0]
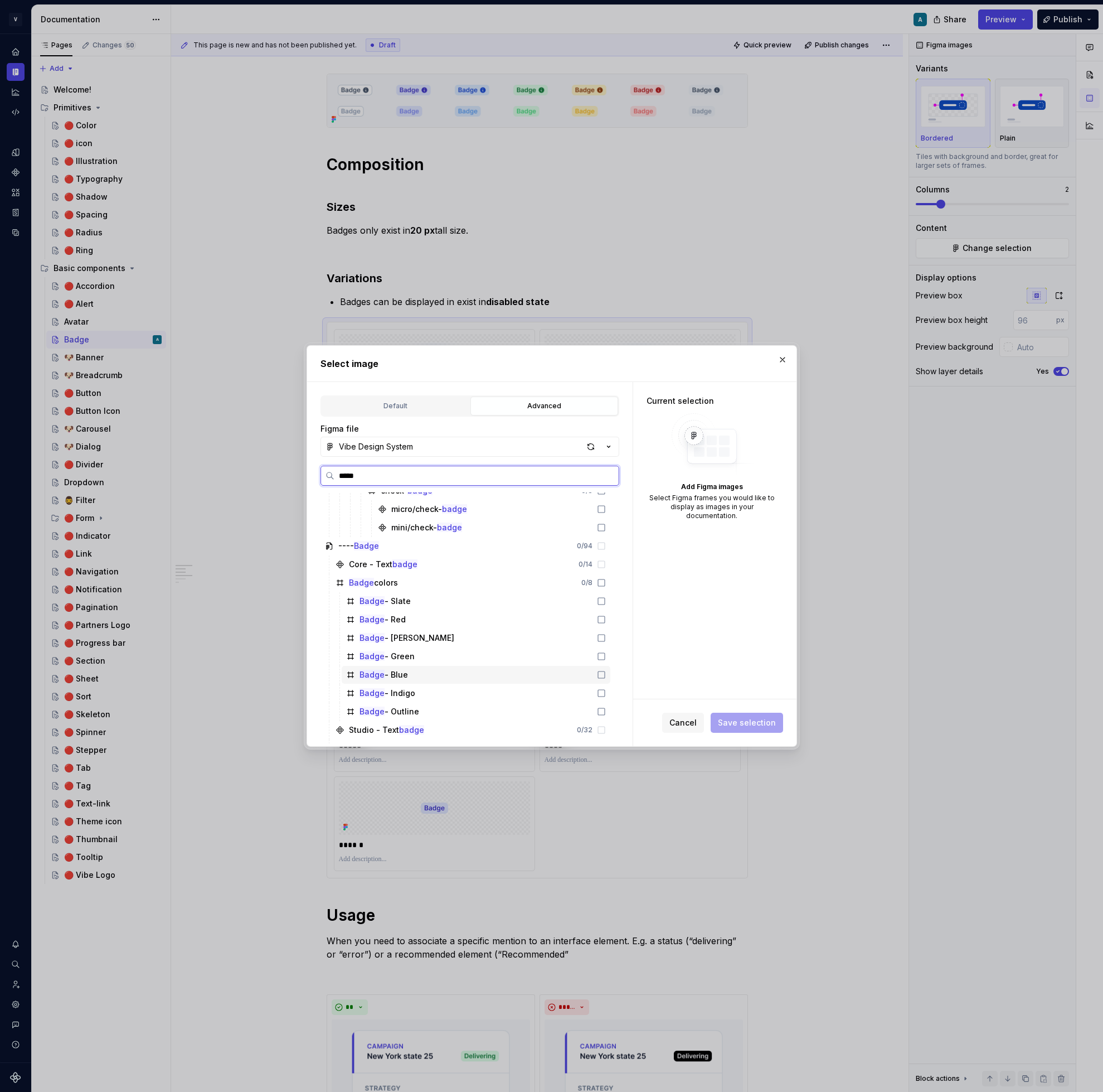
click at [606, 675] on icon at bounding box center [601, 675] width 9 height 9
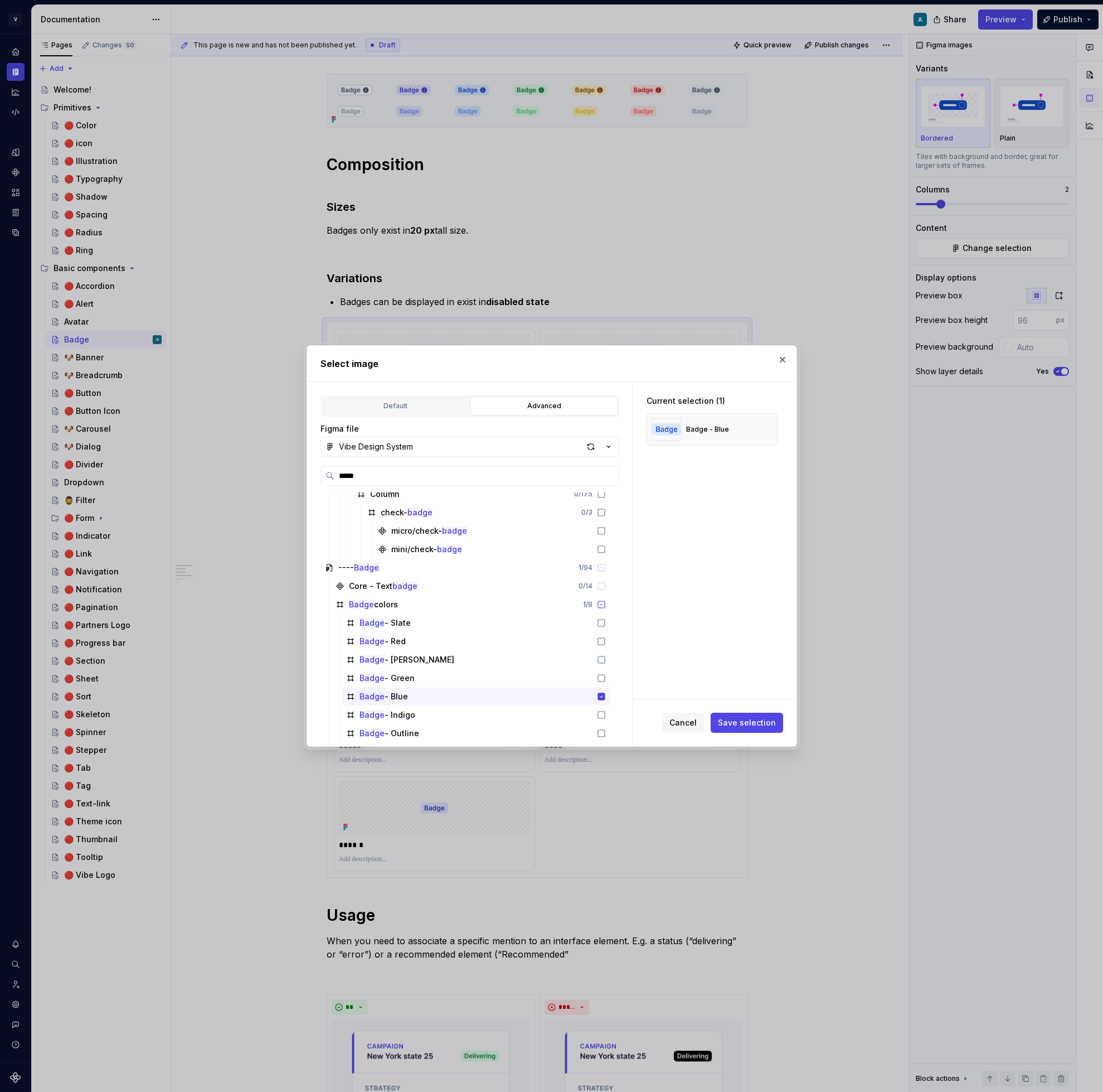
scroll to position [61, 0]
click at [606, 571] on icon at bounding box center [601, 569] width 9 height 9
click at [606, 567] on icon at bounding box center [601, 569] width 9 height 9
click at [606, 588] on icon at bounding box center [601, 588] width 9 height 9
click at [575, 590] on button "button" at bounding box center [568, 587] width 16 height 16
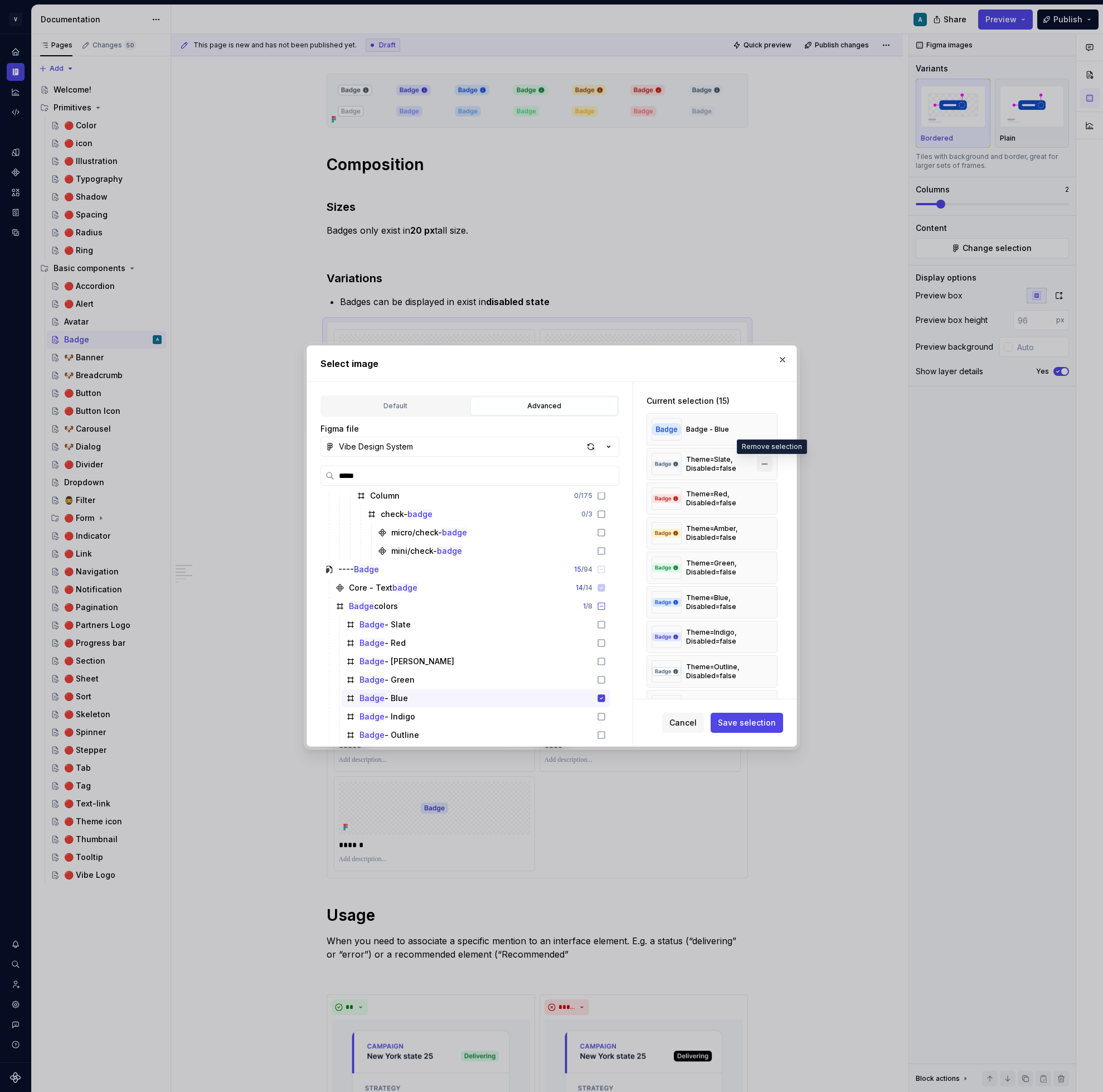
click at [766, 462] on button "button" at bounding box center [764, 464] width 16 height 16
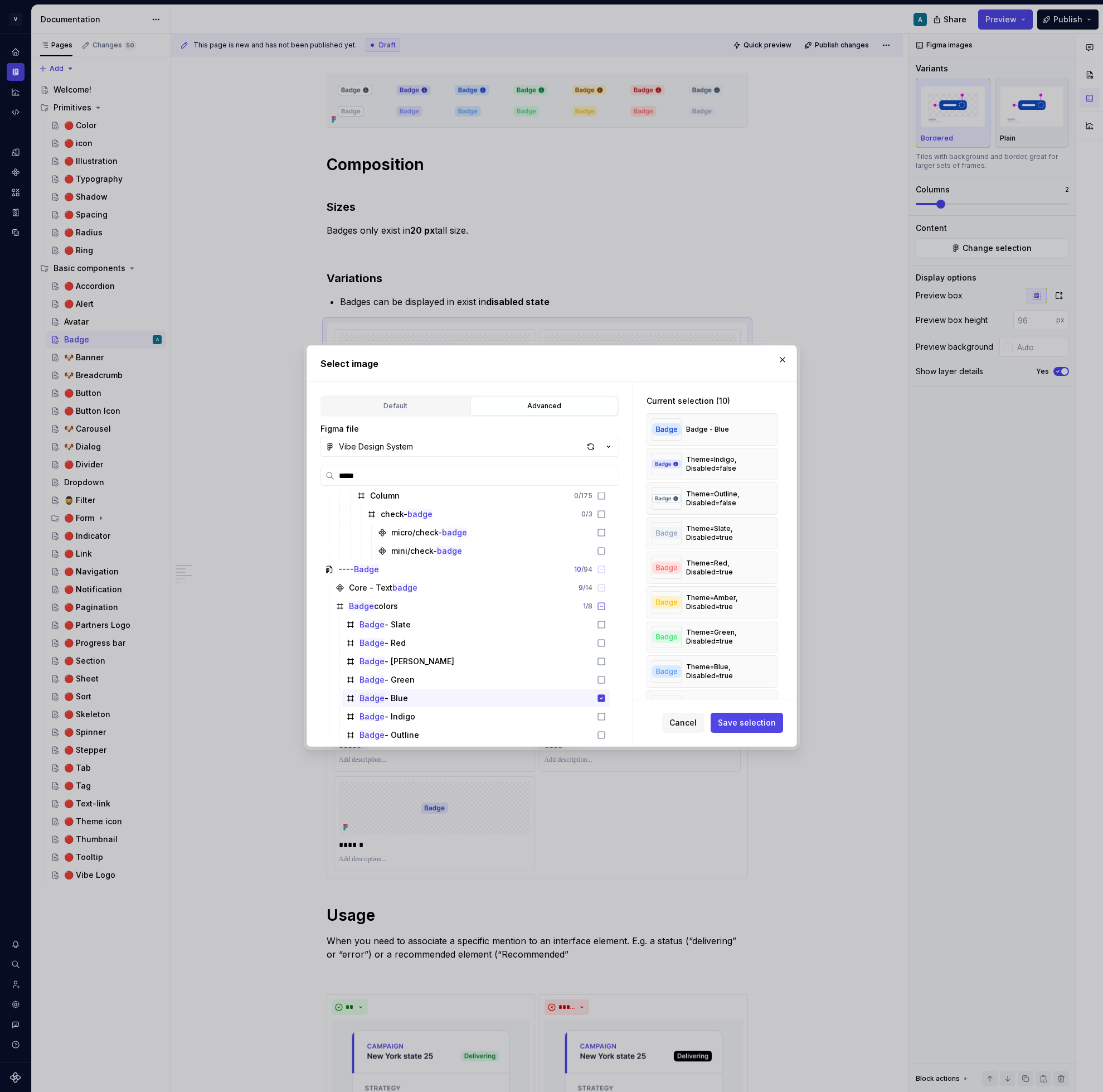
click at [766, 462] on button "button" at bounding box center [764, 464] width 16 height 16
click at [766, 461] on button "button" at bounding box center [764, 464] width 16 height 16
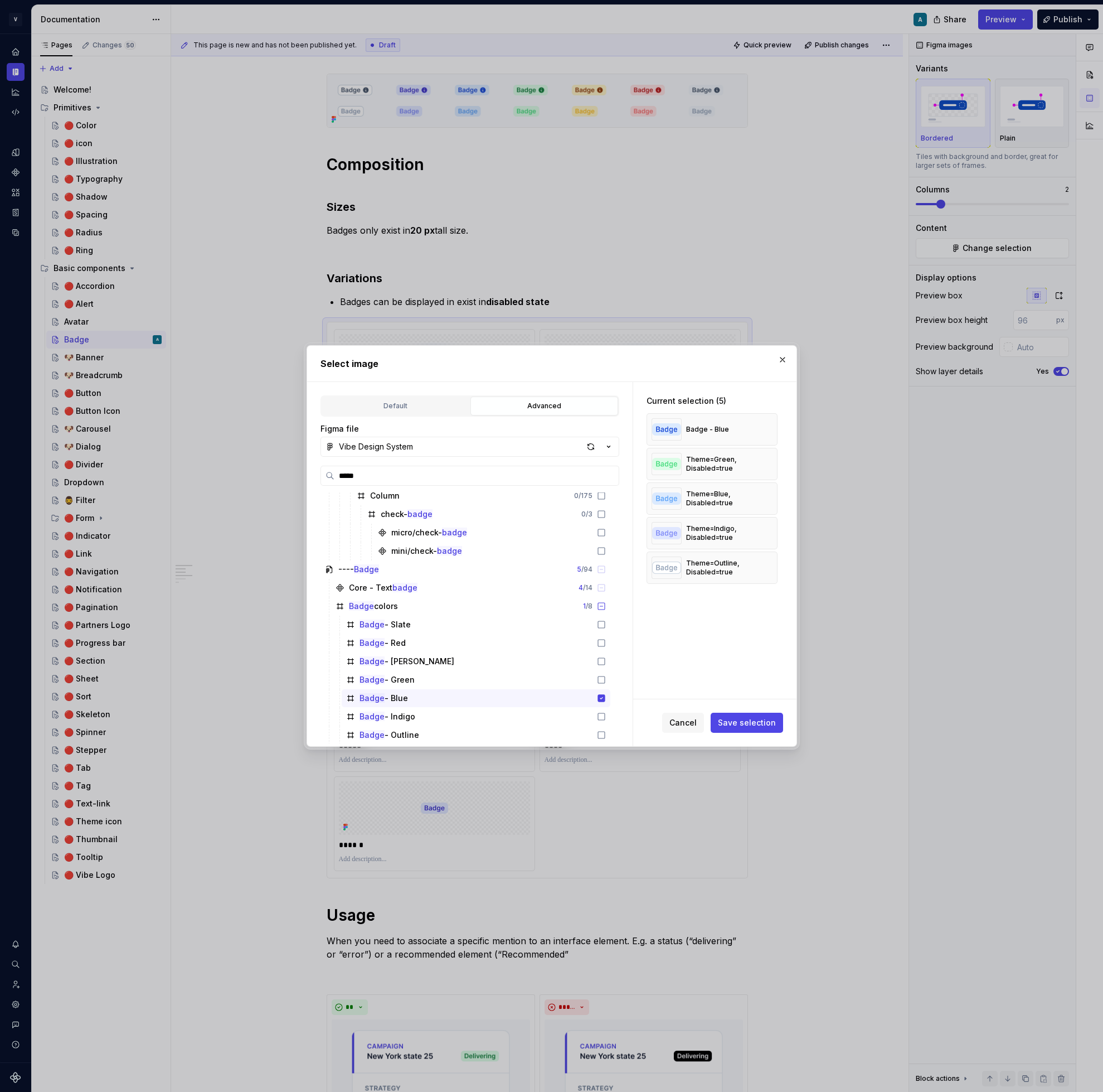
click at [766, 461] on button "button" at bounding box center [764, 464] width 16 height 16
click at [769, 500] on button "button" at bounding box center [764, 498] width 16 height 16
click at [769, 500] on button "button" at bounding box center [764, 498] width 16 height 16
type textarea "*"
click at [754, 717] on span "Save selection" at bounding box center [747, 723] width 58 height 11
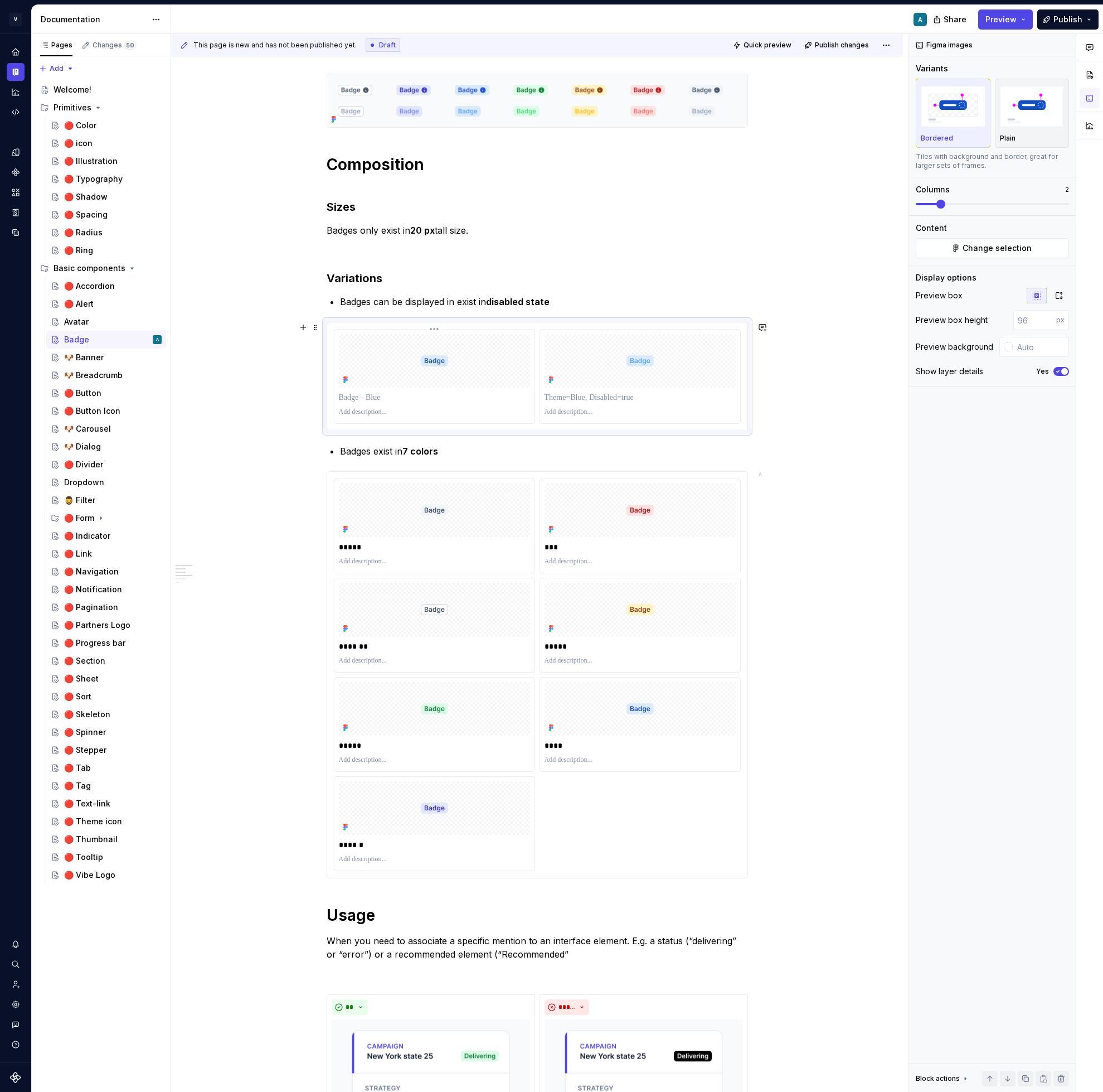
click at [369, 402] on p at bounding box center [434, 397] width 191 height 11
click at [580, 395] on p at bounding box center [640, 397] width 191 height 11
click at [830, 411] on div "**********" at bounding box center [537, 1051] width 732 height 2007
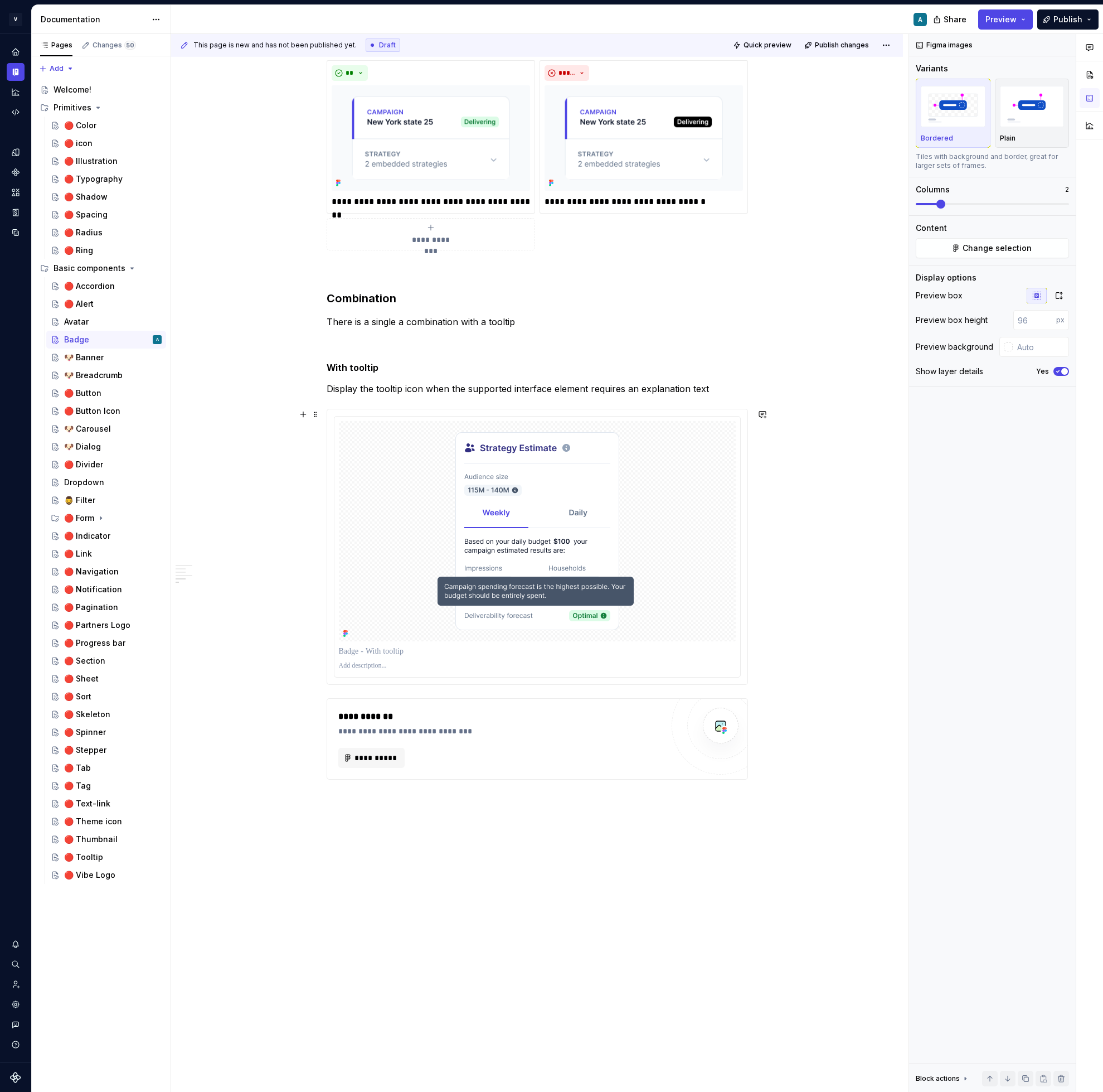
scroll to position [1105, 0]
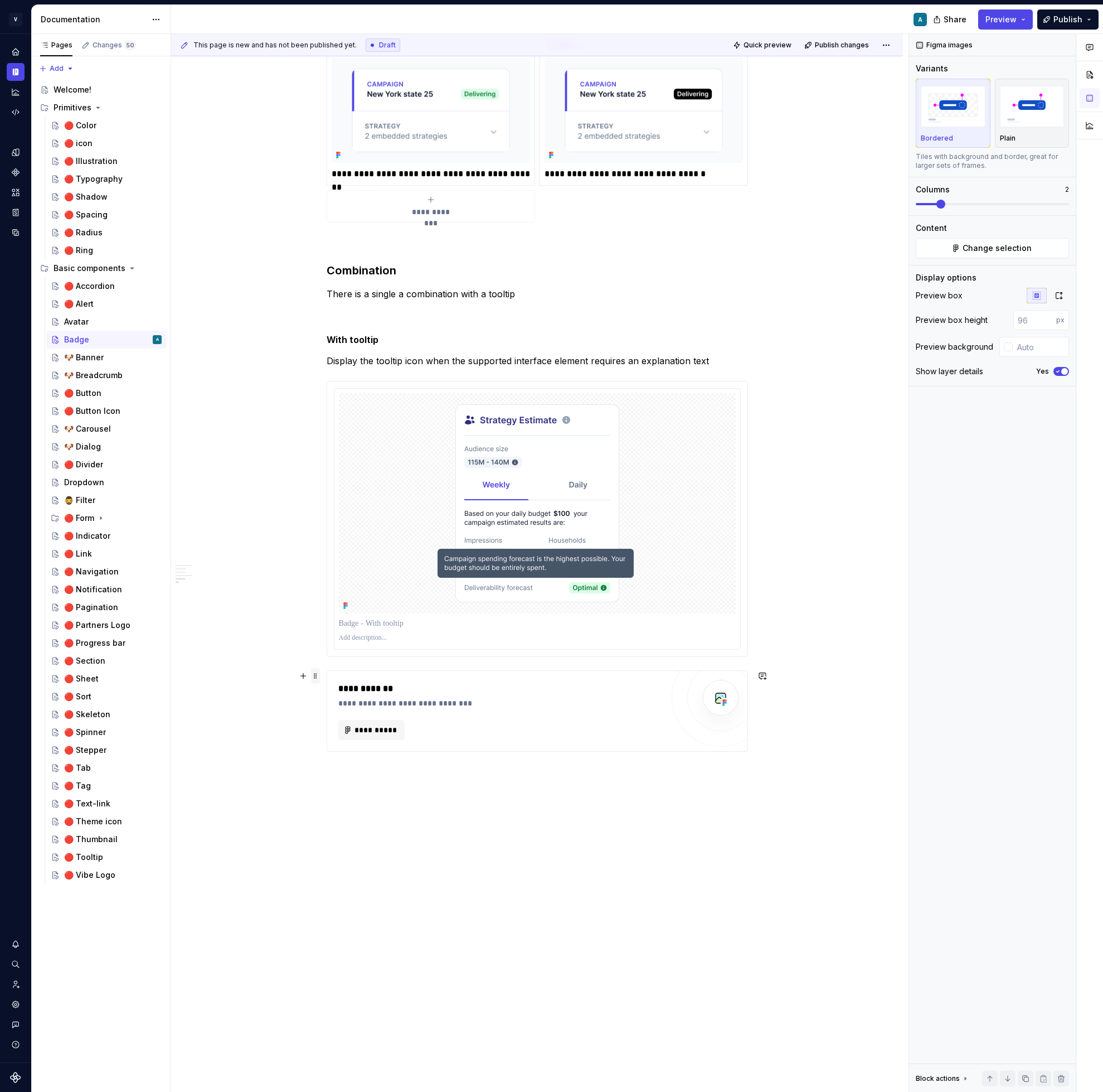
click at [320, 680] on span at bounding box center [316, 675] width 9 height 16
click at [356, 769] on div "Delete" at bounding box center [370, 774] width 73 height 11
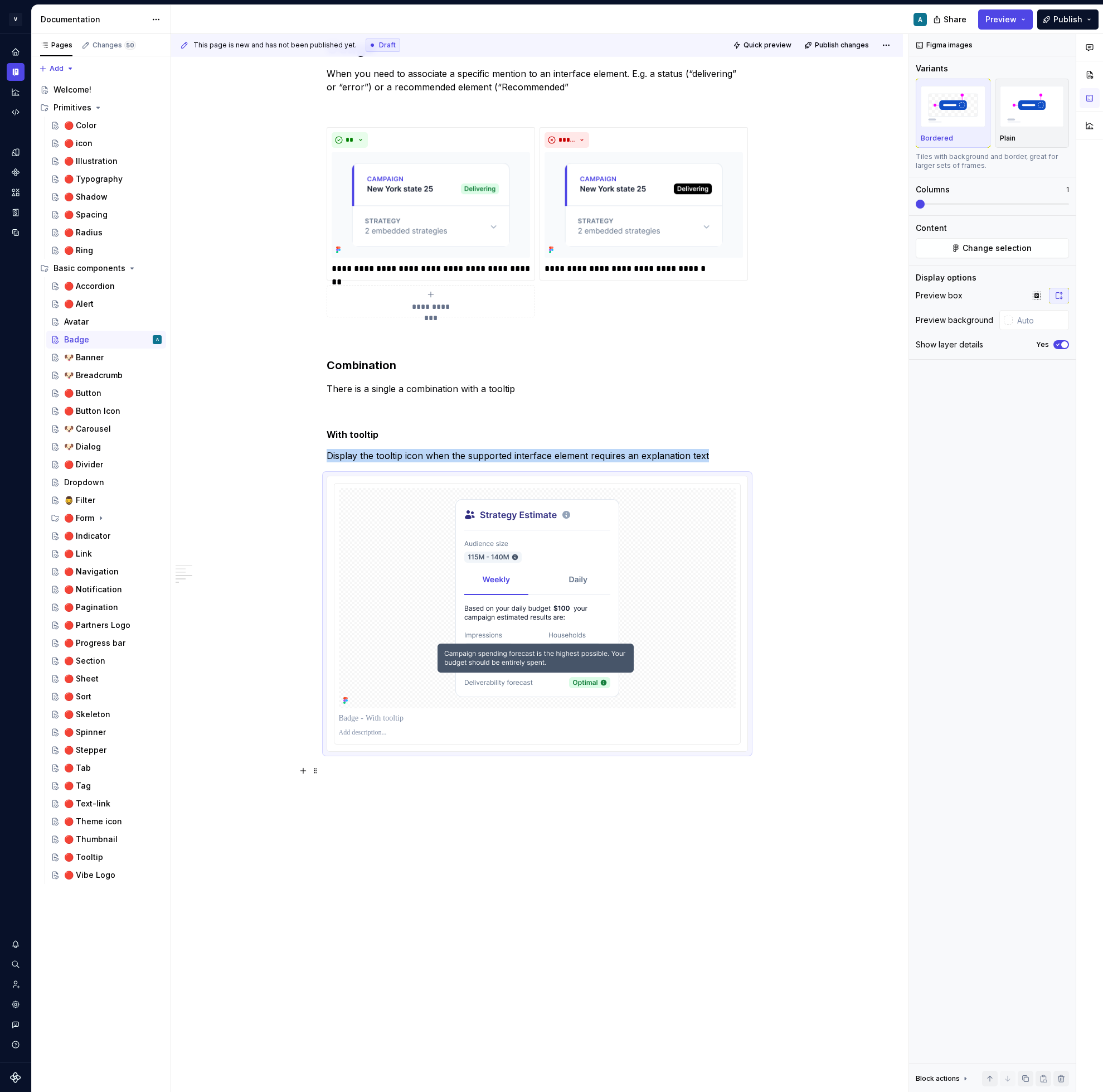
scroll to position [1011, 0]
click at [450, 820] on div "**********" at bounding box center [537, 135] width 732 height 1912
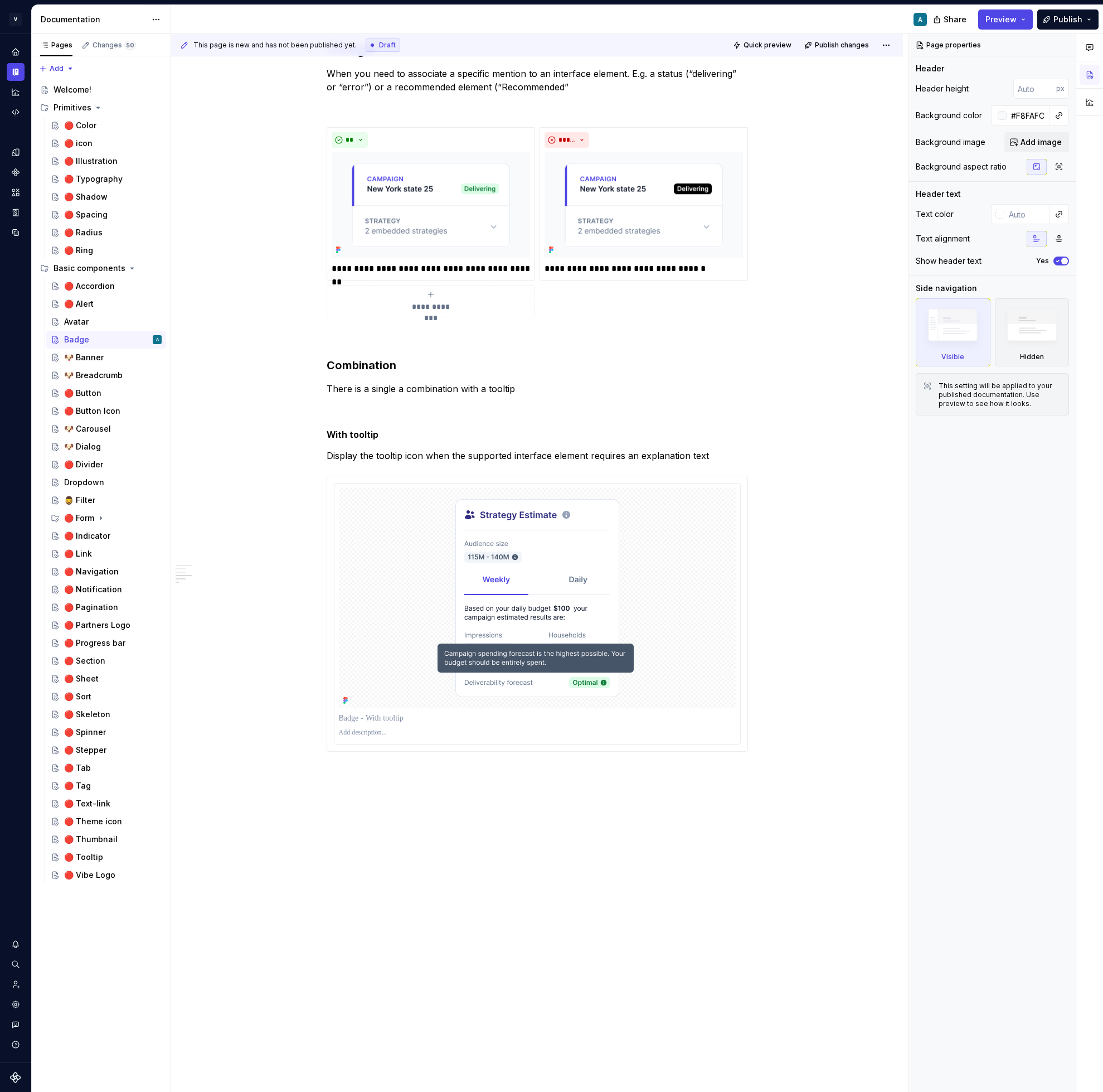
click at [434, 803] on div "**********" at bounding box center [537, 135] width 732 height 1912
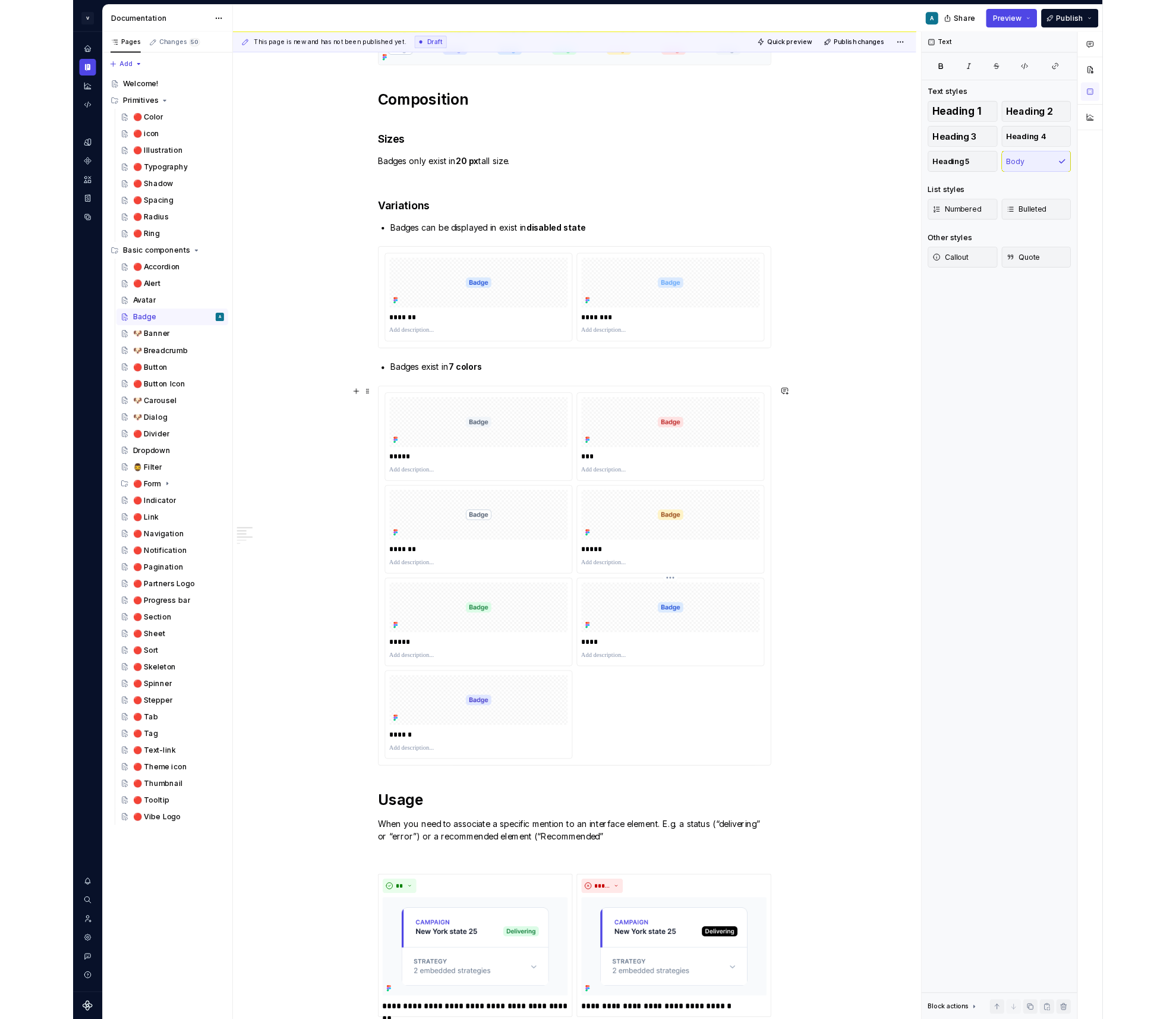
scroll to position [0, 0]
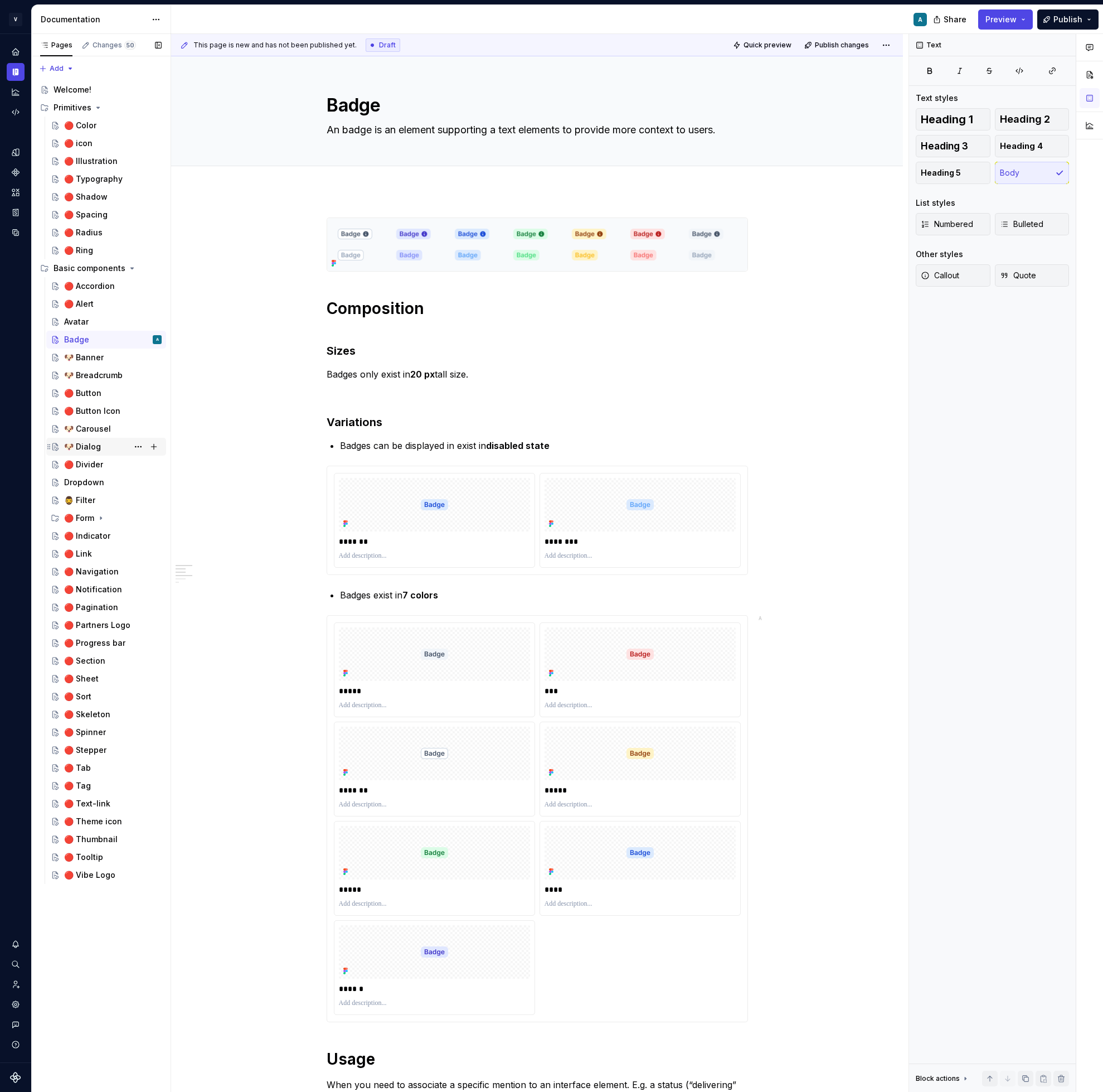
click at [95, 452] on div "🐶 Dialog" at bounding box center [82, 447] width 37 height 11
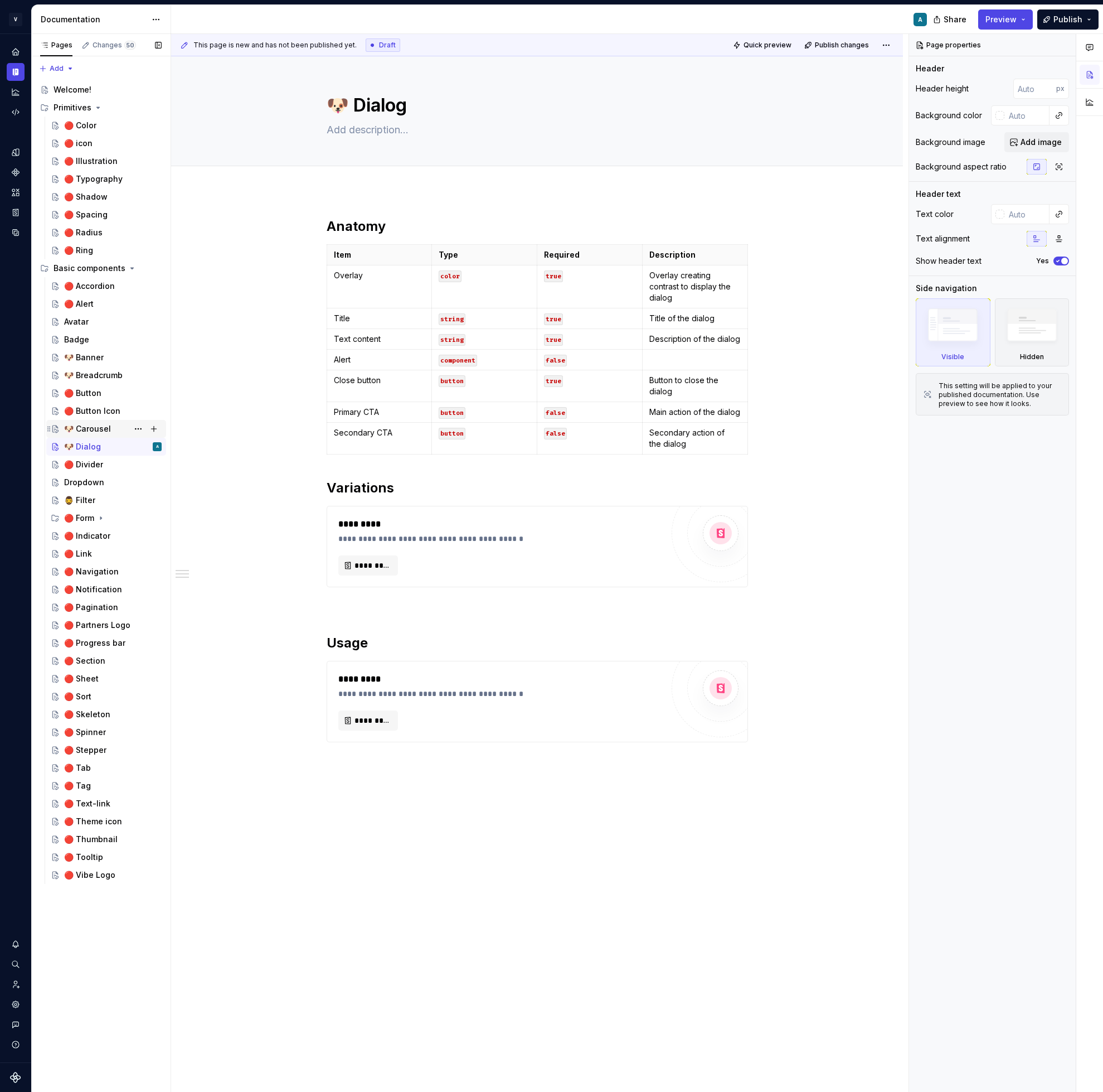
click at [99, 425] on div "🐶 Carousel" at bounding box center [87, 429] width 47 height 11
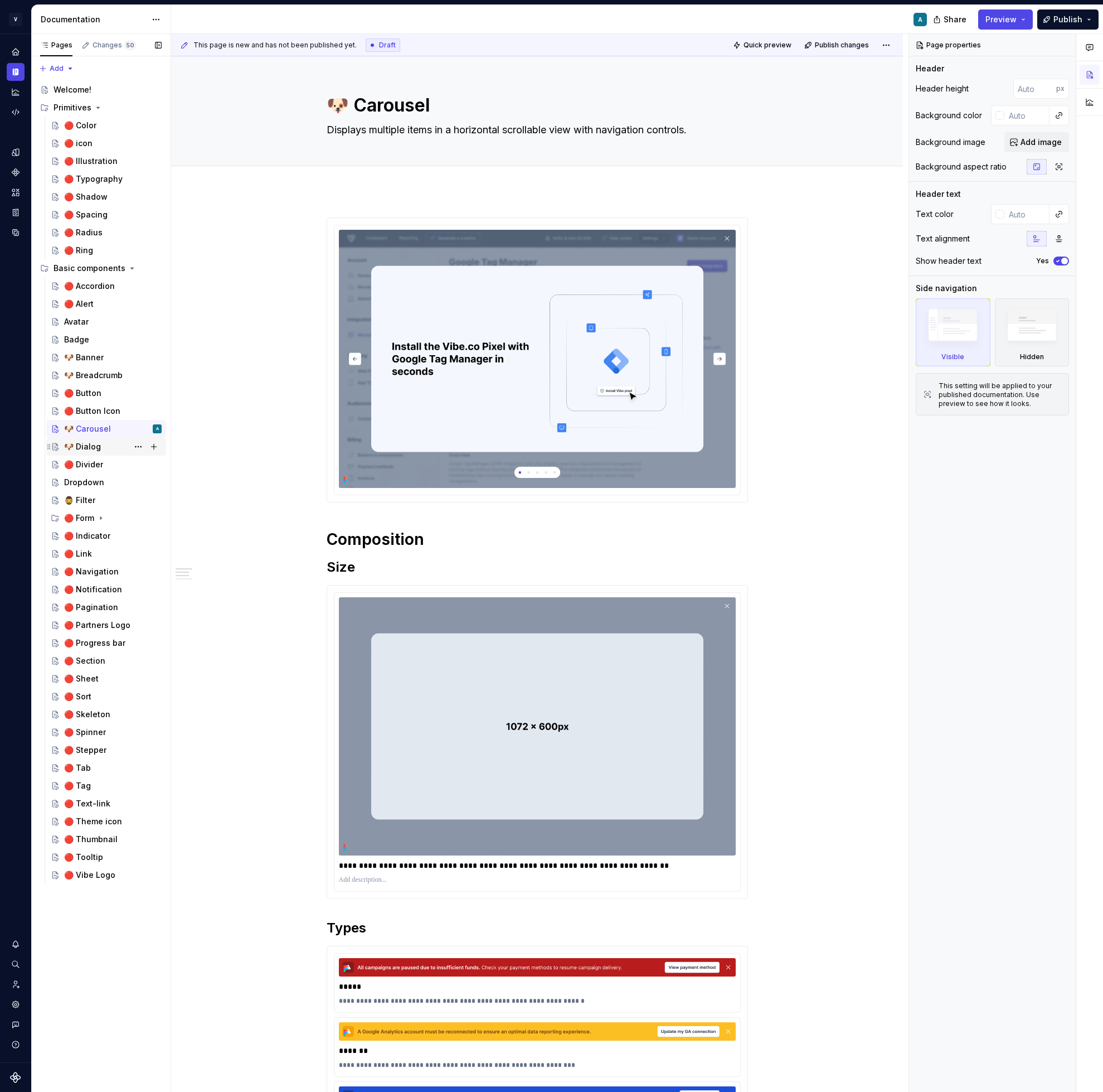
click at [96, 445] on div "🐶 Dialog" at bounding box center [82, 447] width 37 height 11
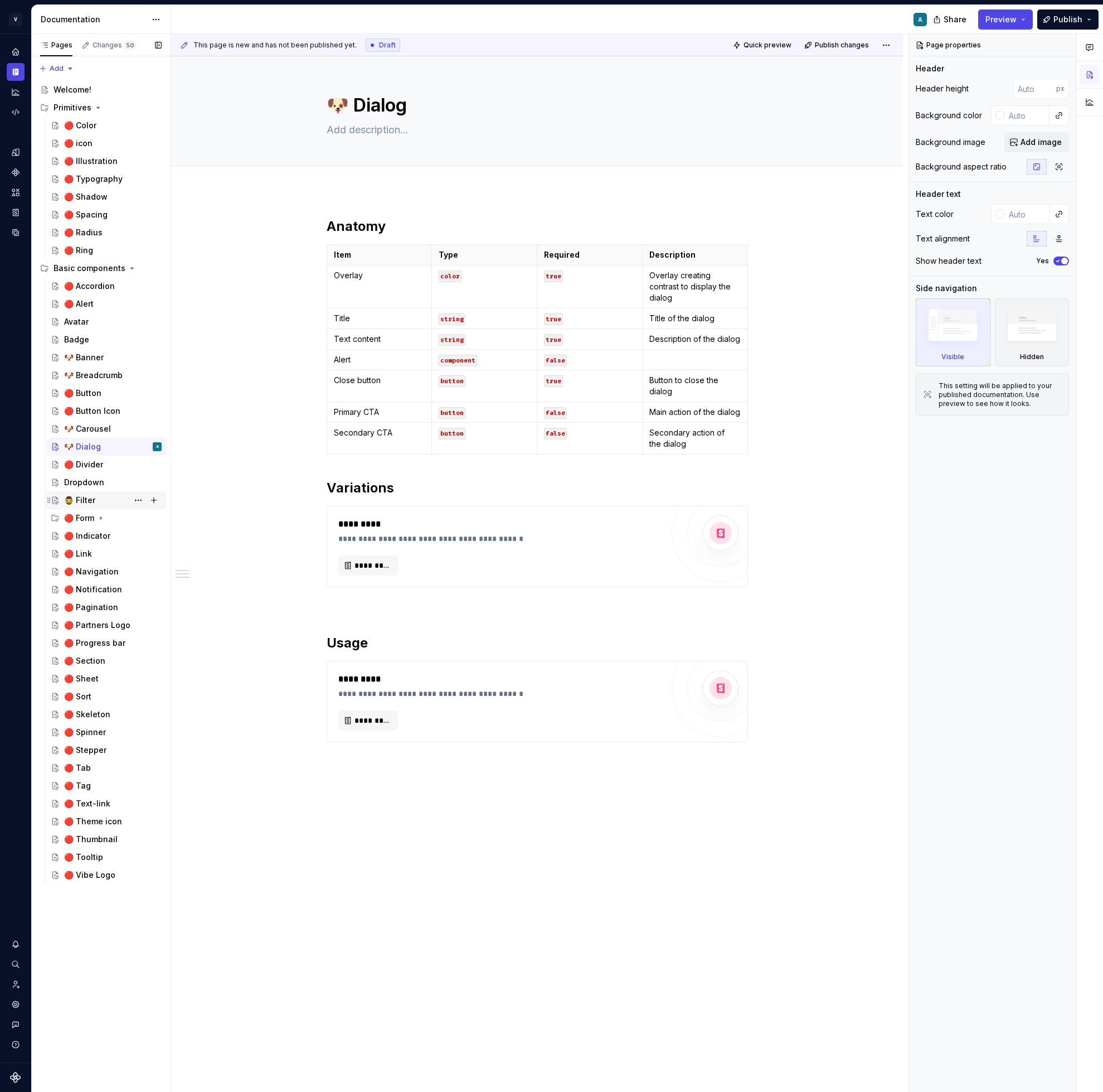
click at [99, 498] on div "🧔‍♂️ Filter" at bounding box center [113, 500] width 97 height 16
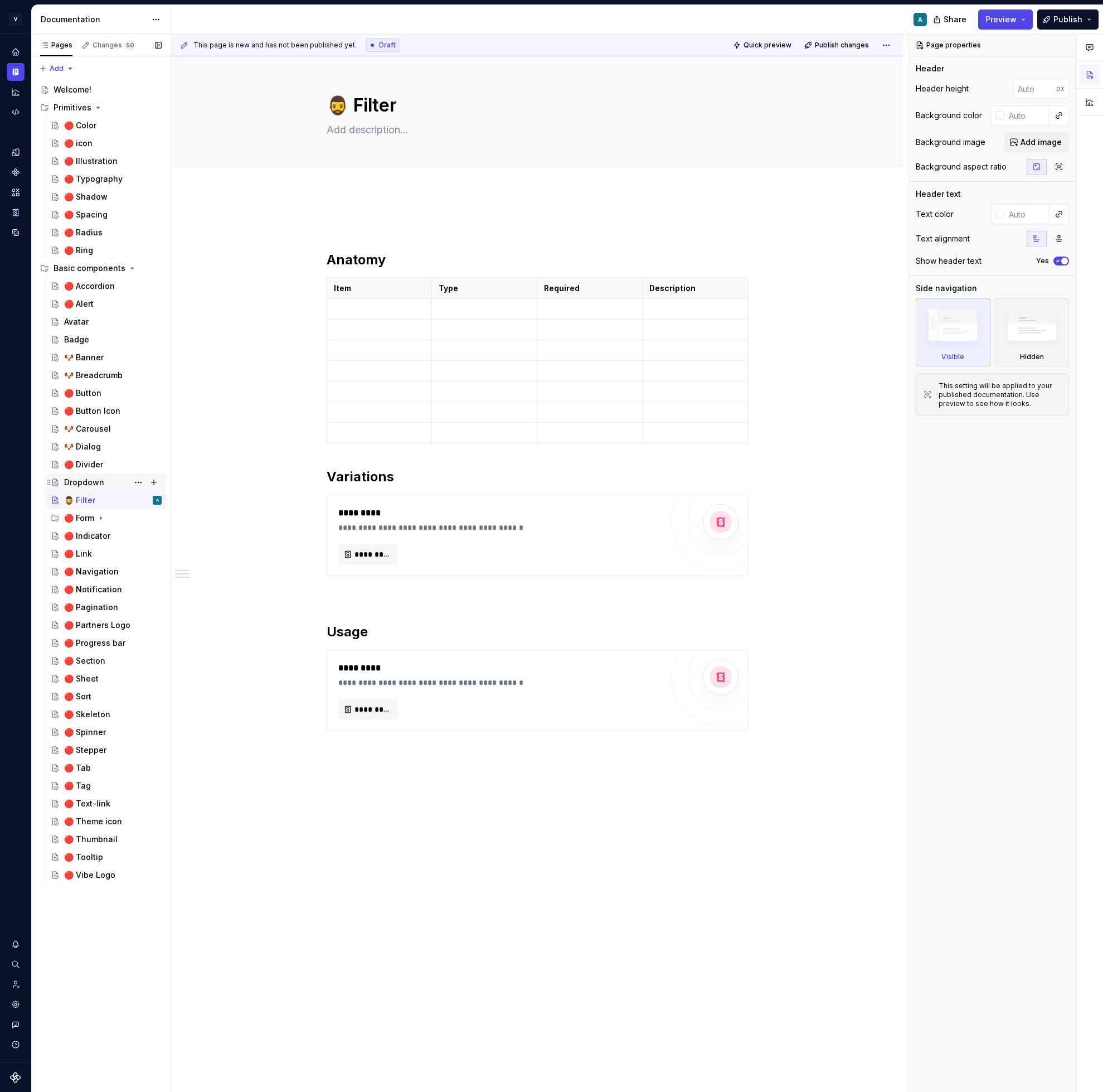
click at [94, 486] on div "Dropdown" at bounding box center [85, 482] width 40 height 11
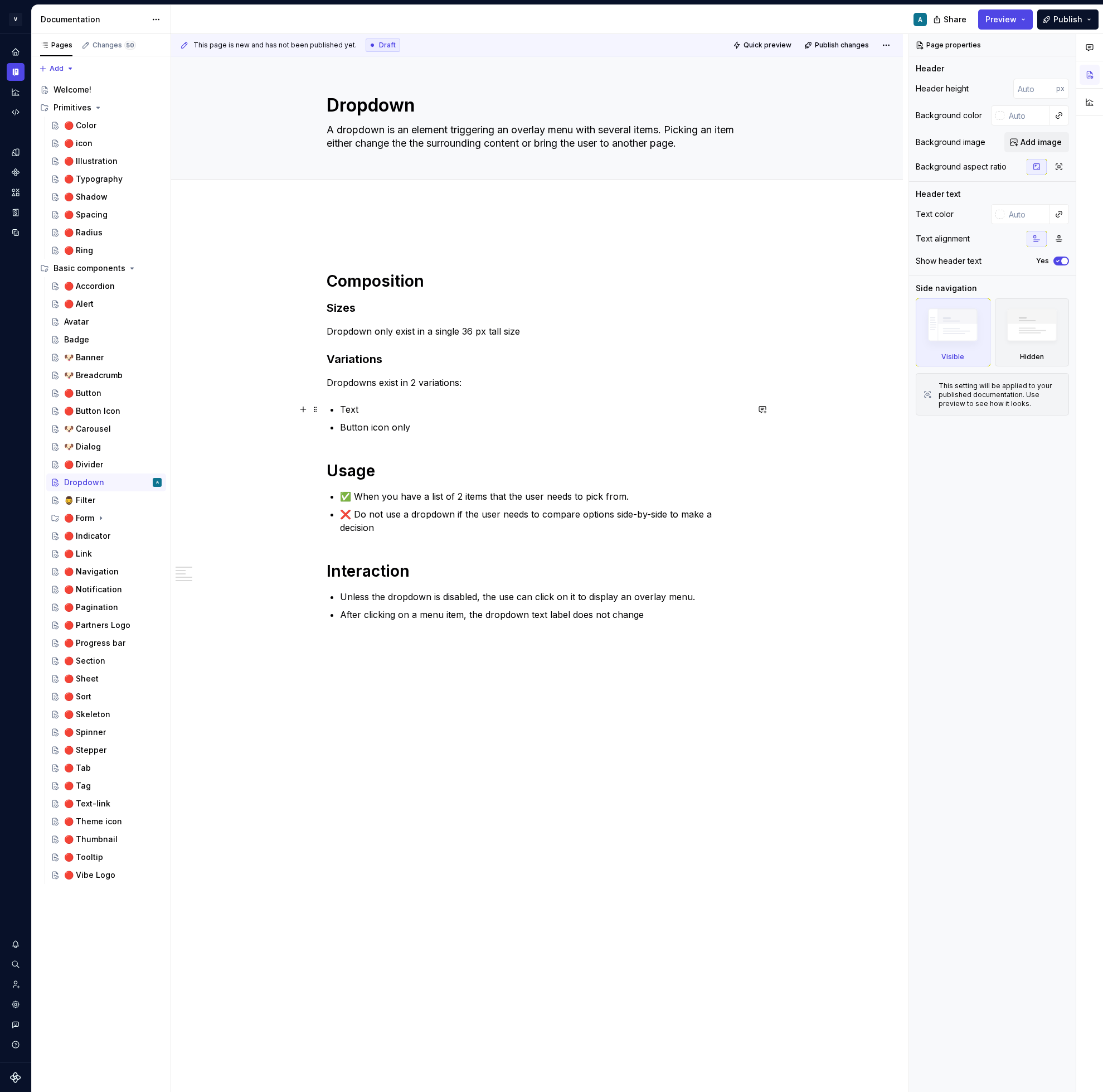
click at [474, 416] on ul "Text Button icon only" at bounding box center [544, 418] width 408 height 31
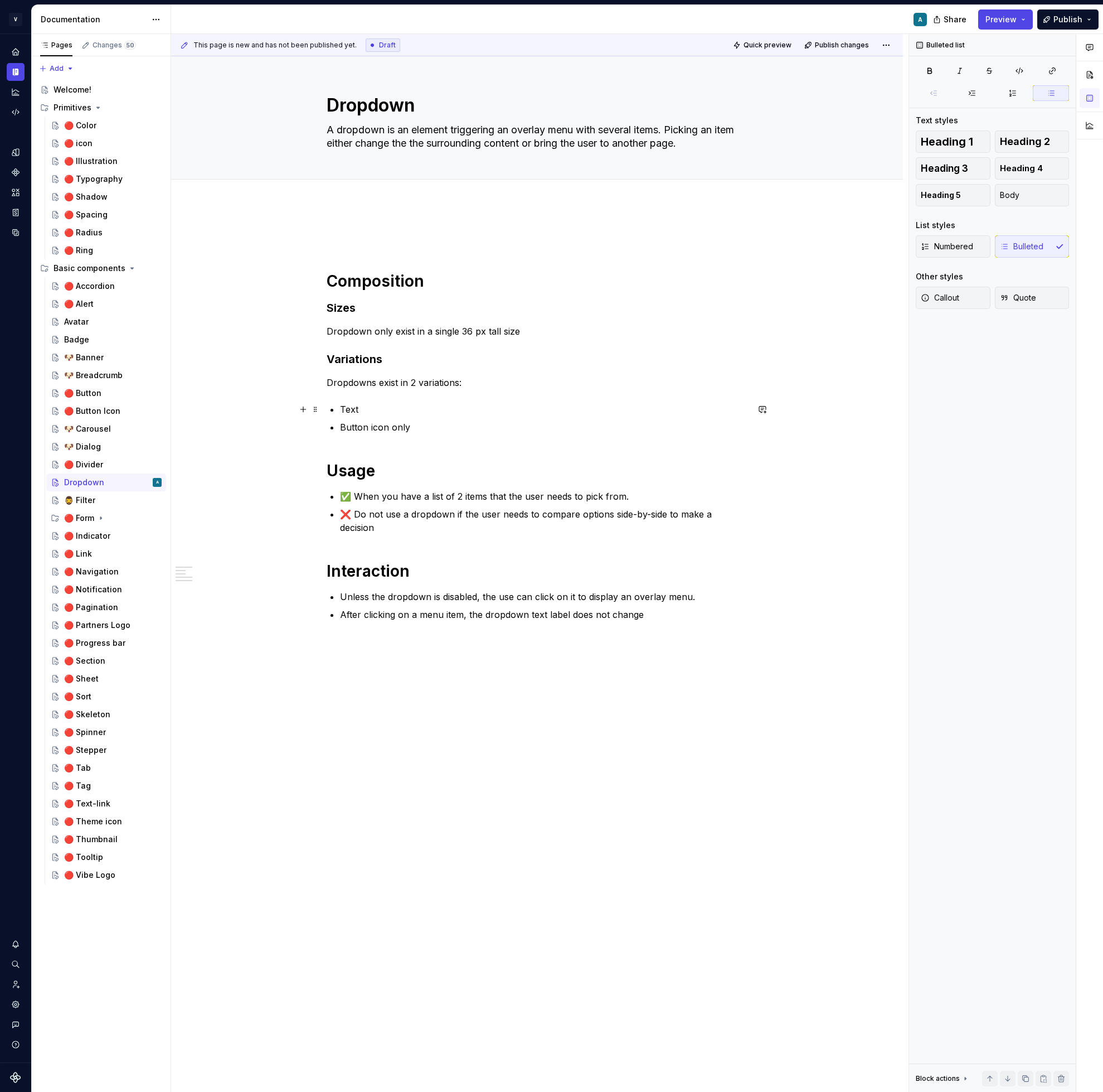
click at [348, 406] on p "Text" at bounding box center [544, 409] width 408 height 13
click at [509, 288] on h1 "Composition" at bounding box center [538, 280] width 422 height 20
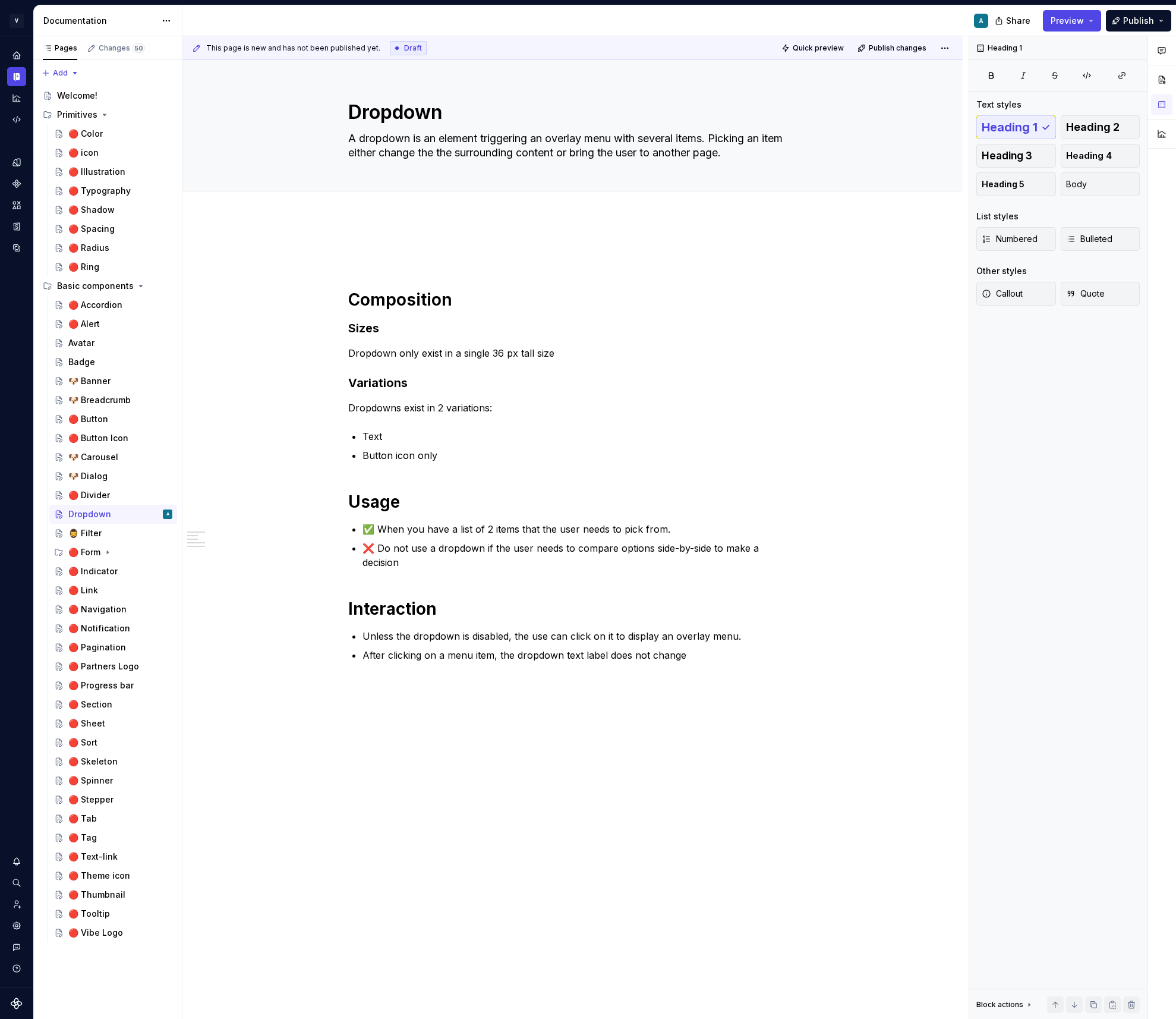
type textarea "*"
drag, startPoint x: 428, startPoint y: 405, endPoint x: 499, endPoint y: 405, distance: 71.0
click at [499, 405] on p "Dropdowns exist in 2 variations:" at bounding box center [573, 407] width 450 height 14
click at [435, 415] on div "Composition Sizes Dropdown only exist in a single 36 px tall size Variations Dr…" at bounding box center [573, 454] width 450 height 416
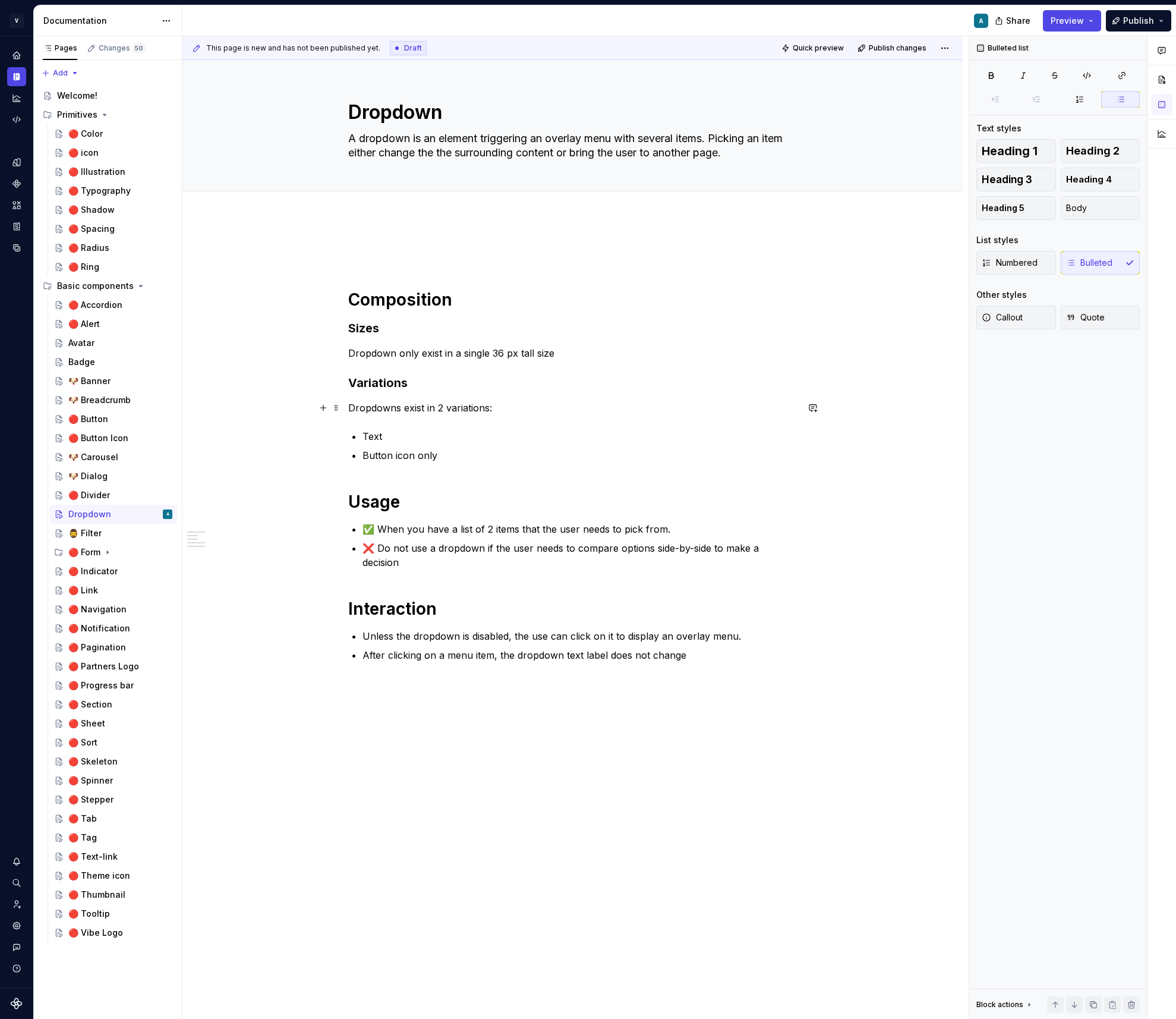
click at [403, 404] on p "Dropdowns exist in 2 variations:" at bounding box center [573, 407] width 450 height 14
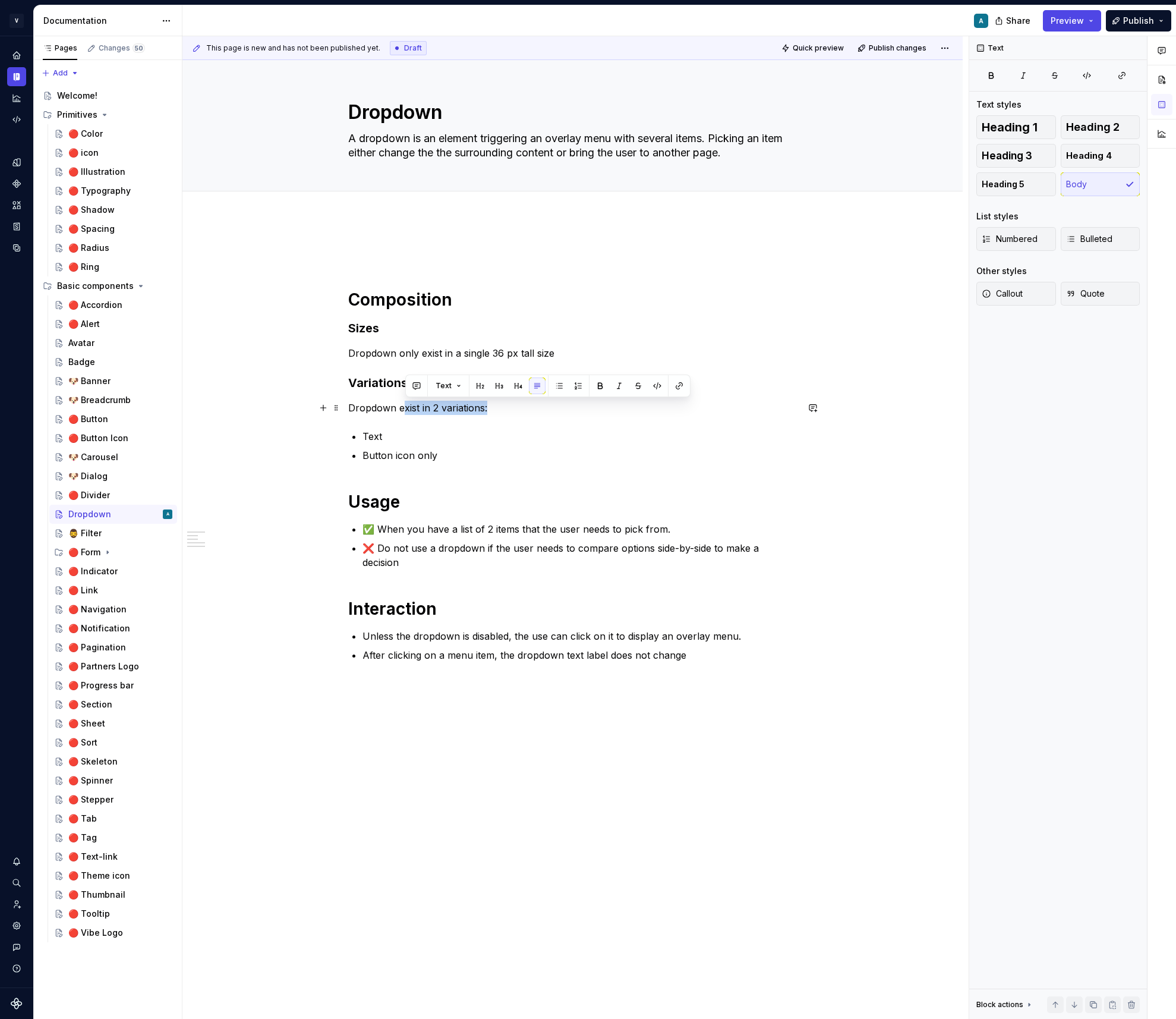
drag, startPoint x: 404, startPoint y: 407, endPoint x: 500, endPoint y: 415, distance: 96.3
click at [500, 415] on p "Dropdown exist in 2 variations:" at bounding box center [573, 407] width 450 height 14
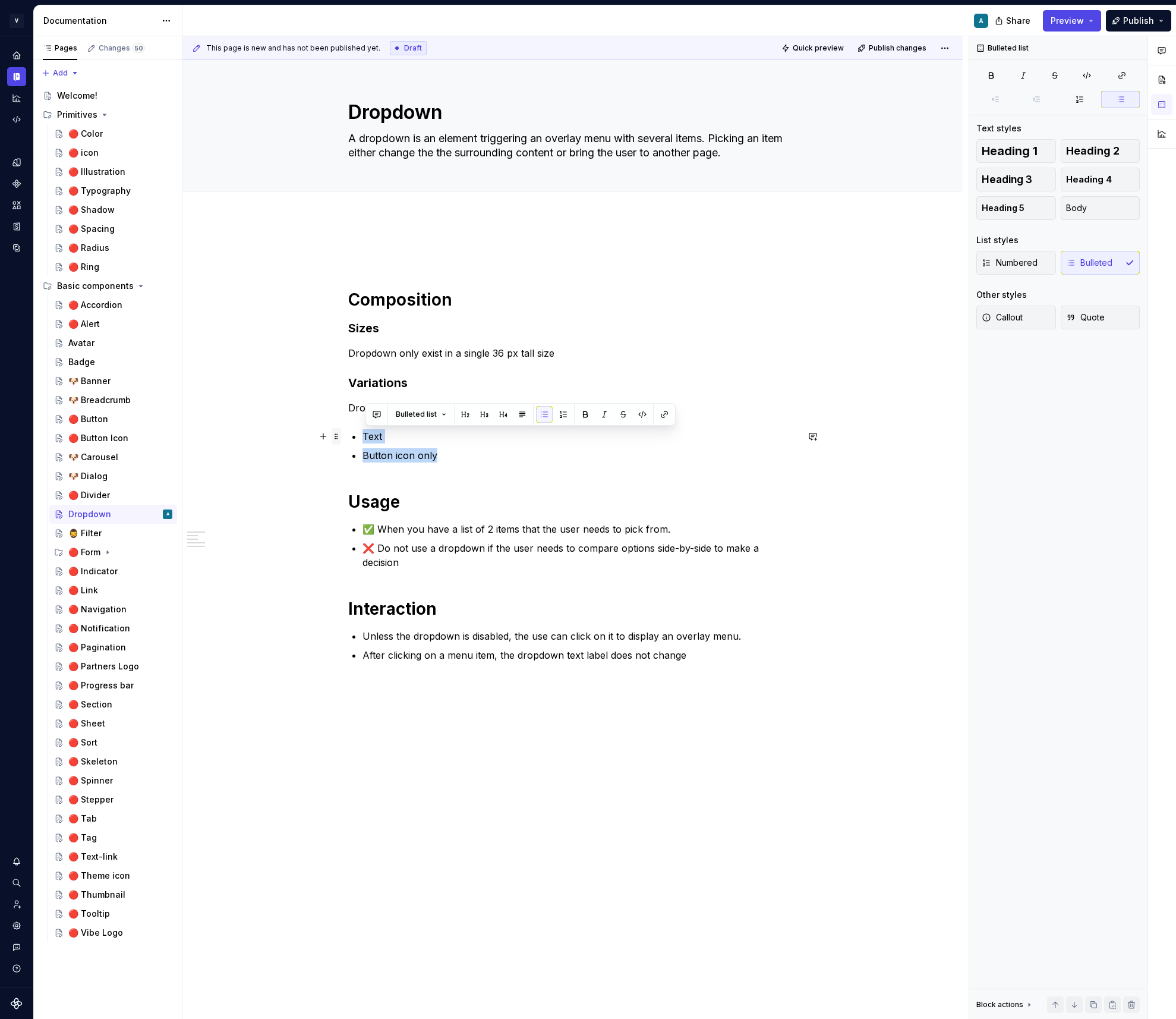
drag, startPoint x: 446, startPoint y: 459, endPoint x: 341, endPoint y: 433, distance: 108.2
click at [348, 433] on div "Composition Sizes Dropdown only exist in a single 36 px tall size Variations Dr…" at bounding box center [573, 462] width 450 height 431
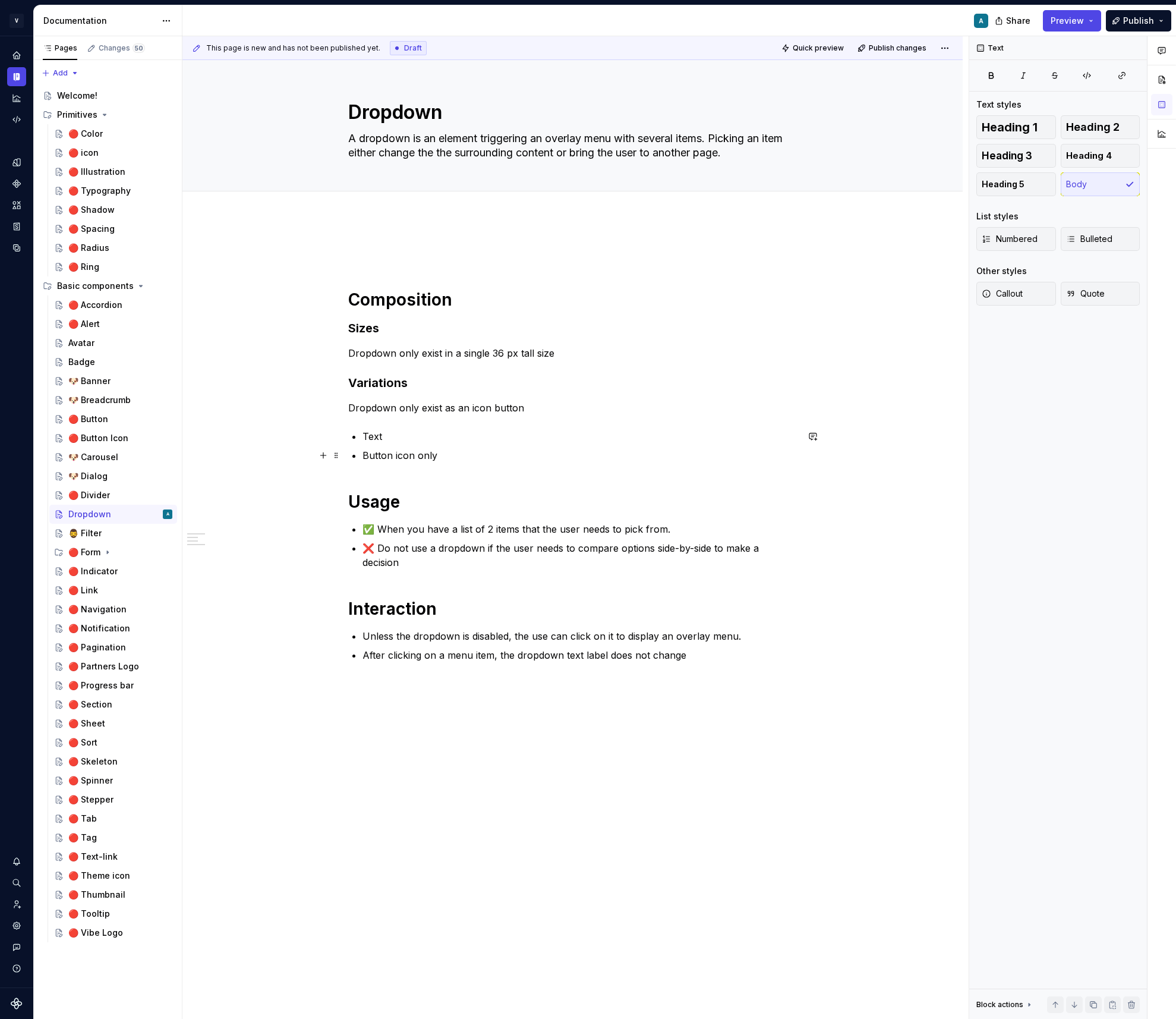
click at [466, 454] on p "Button icon only" at bounding box center [580, 455] width 435 height 14
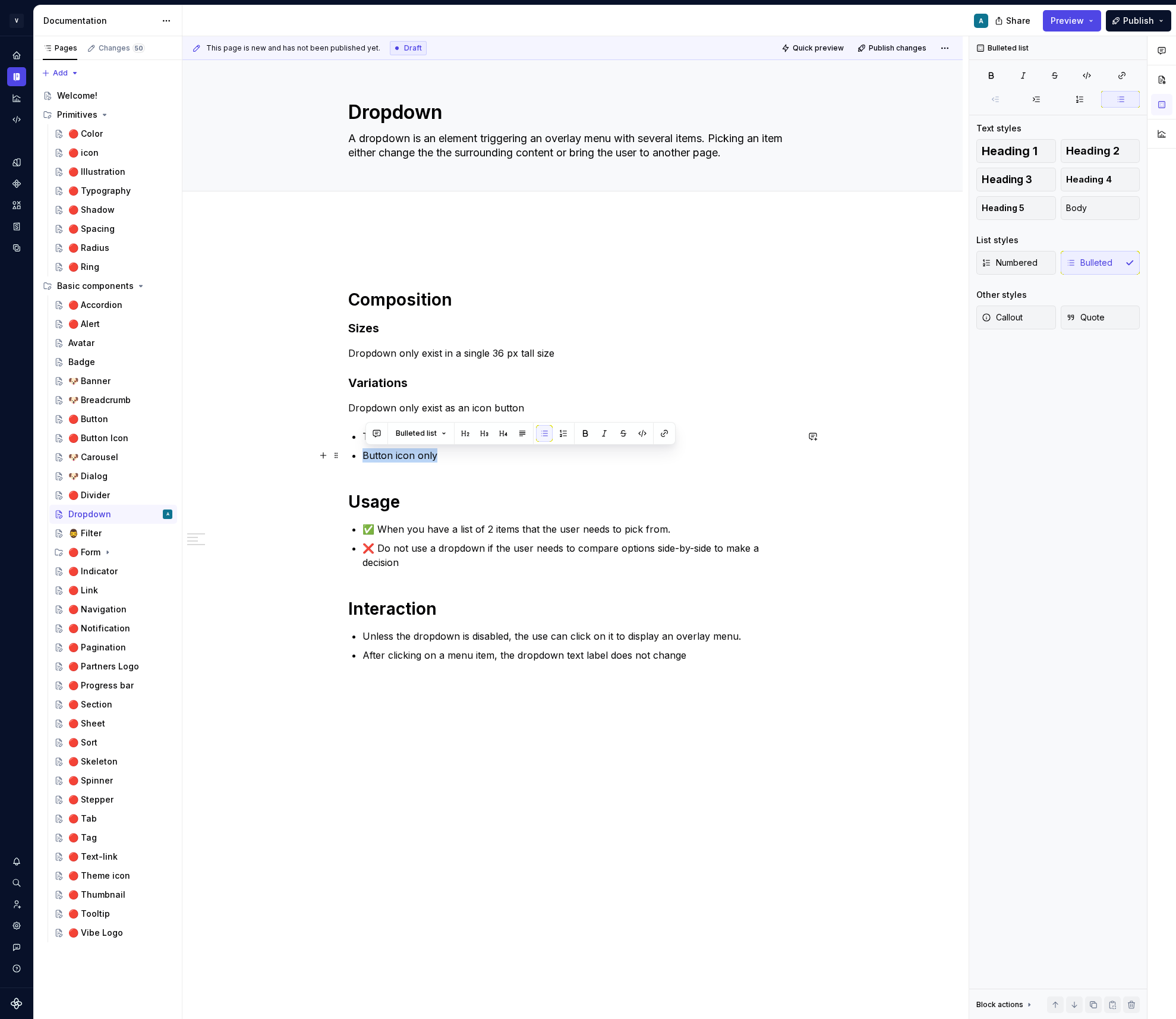
drag, startPoint x: 444, startPoint y: 455, endPoint x: 333, endPoint y: 447, distance: 111.3
click at [348, 447] on div "Composition Sizes Dropdown only exist in a single 36 px tall size Variations Dr…" at bounding box center [573, 462] width 450 height 431
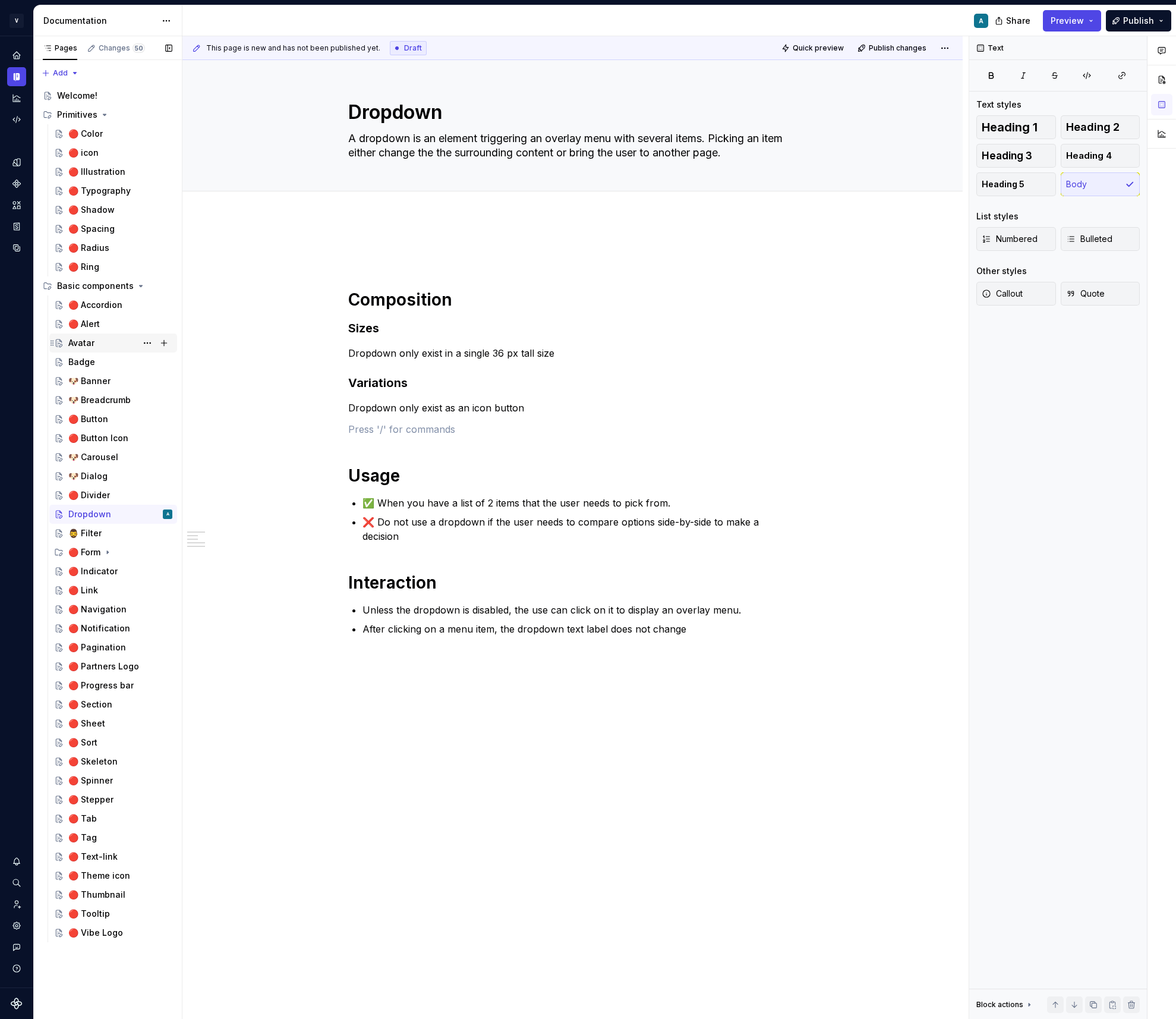
click at [88, 345] on div "Avatar" at bounding box center [81, 343] width 26 height 12
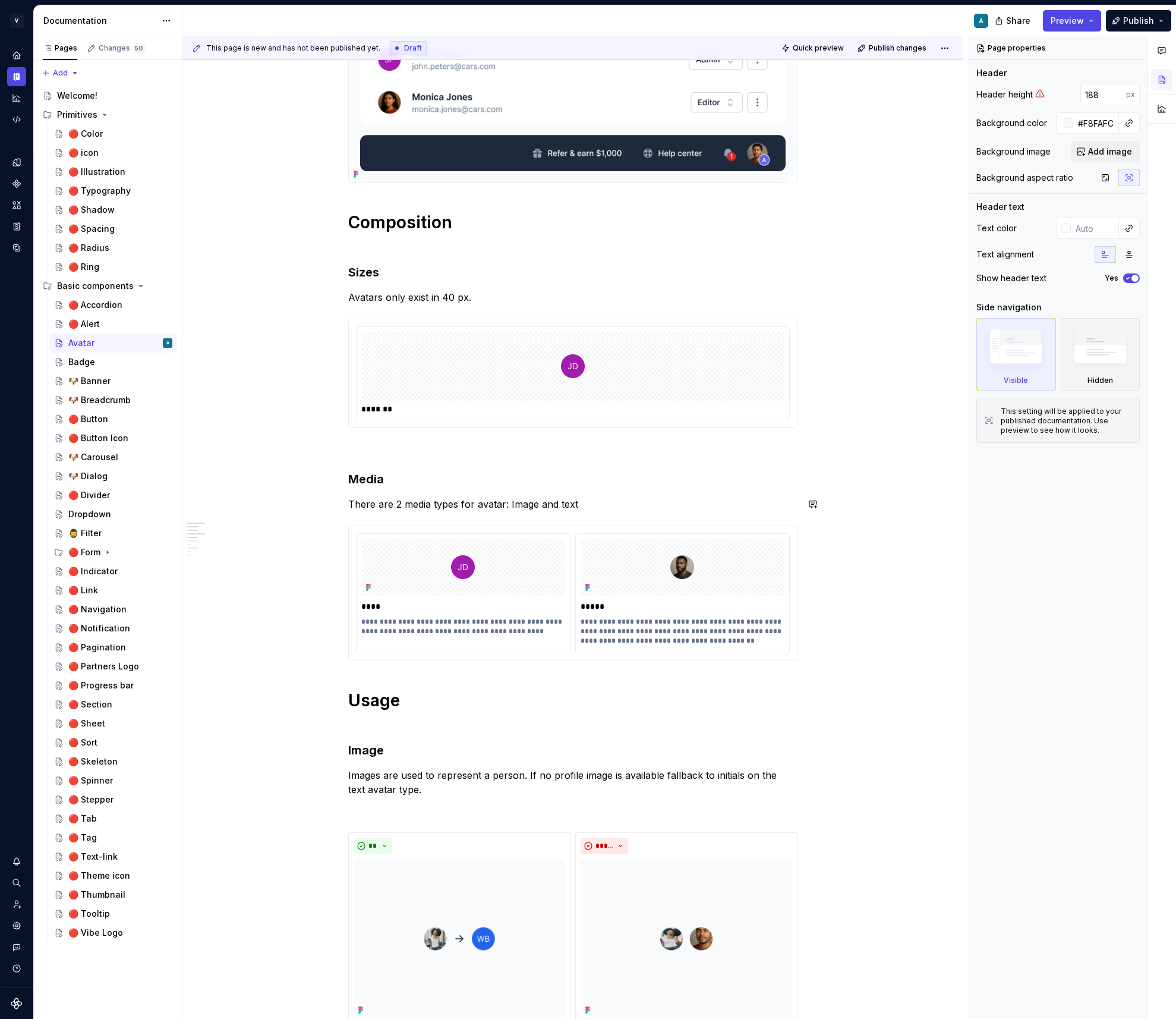
scroll to position [223, 0]
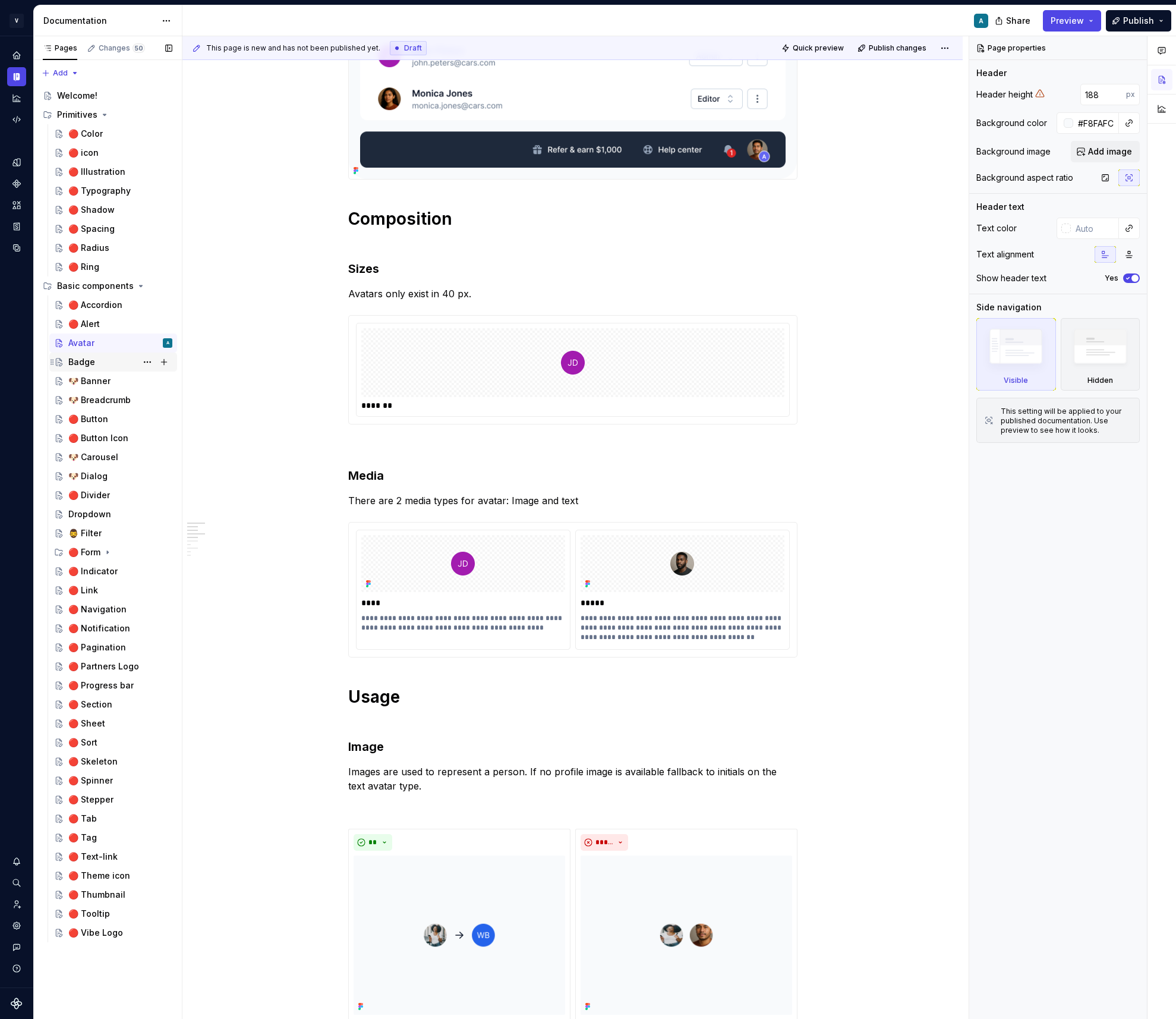
click at [82, 355] on div "Badge" at bounding box center [120, 362] width 104 height 17
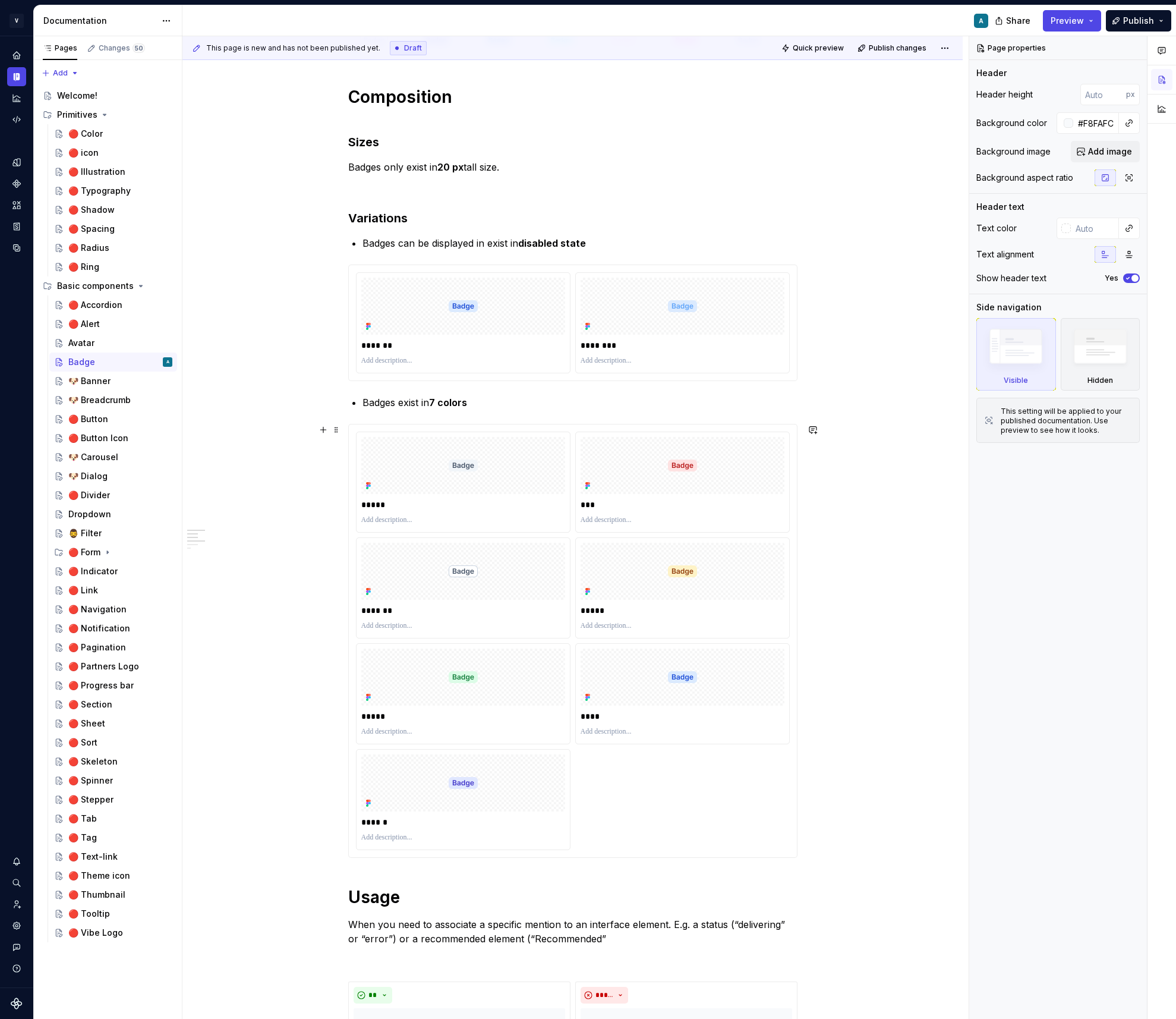
scroll to position [249, 0]
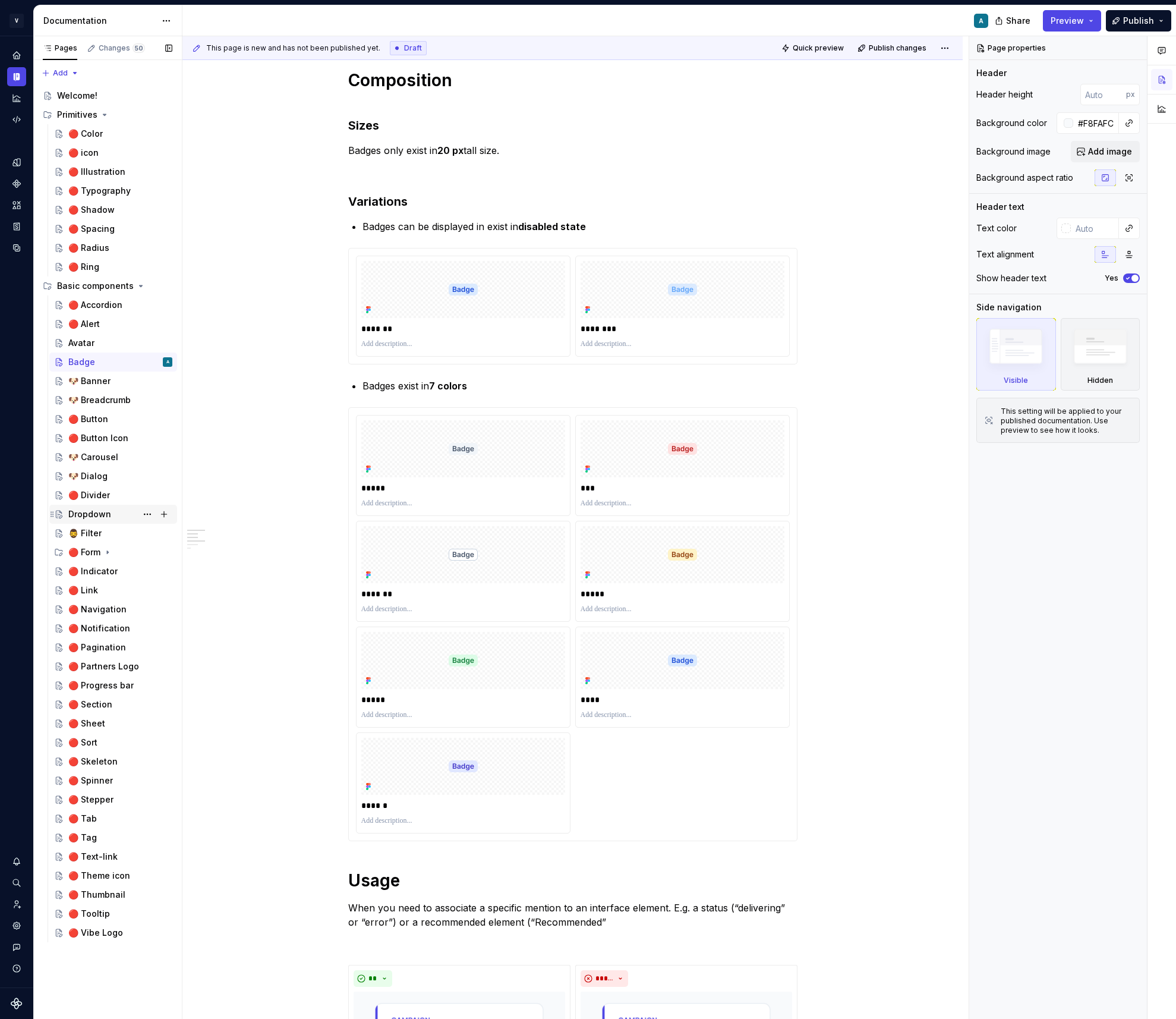
click at [97, 510] on div "Dropdown" at bounding box center [90, 513] width 43 height 12
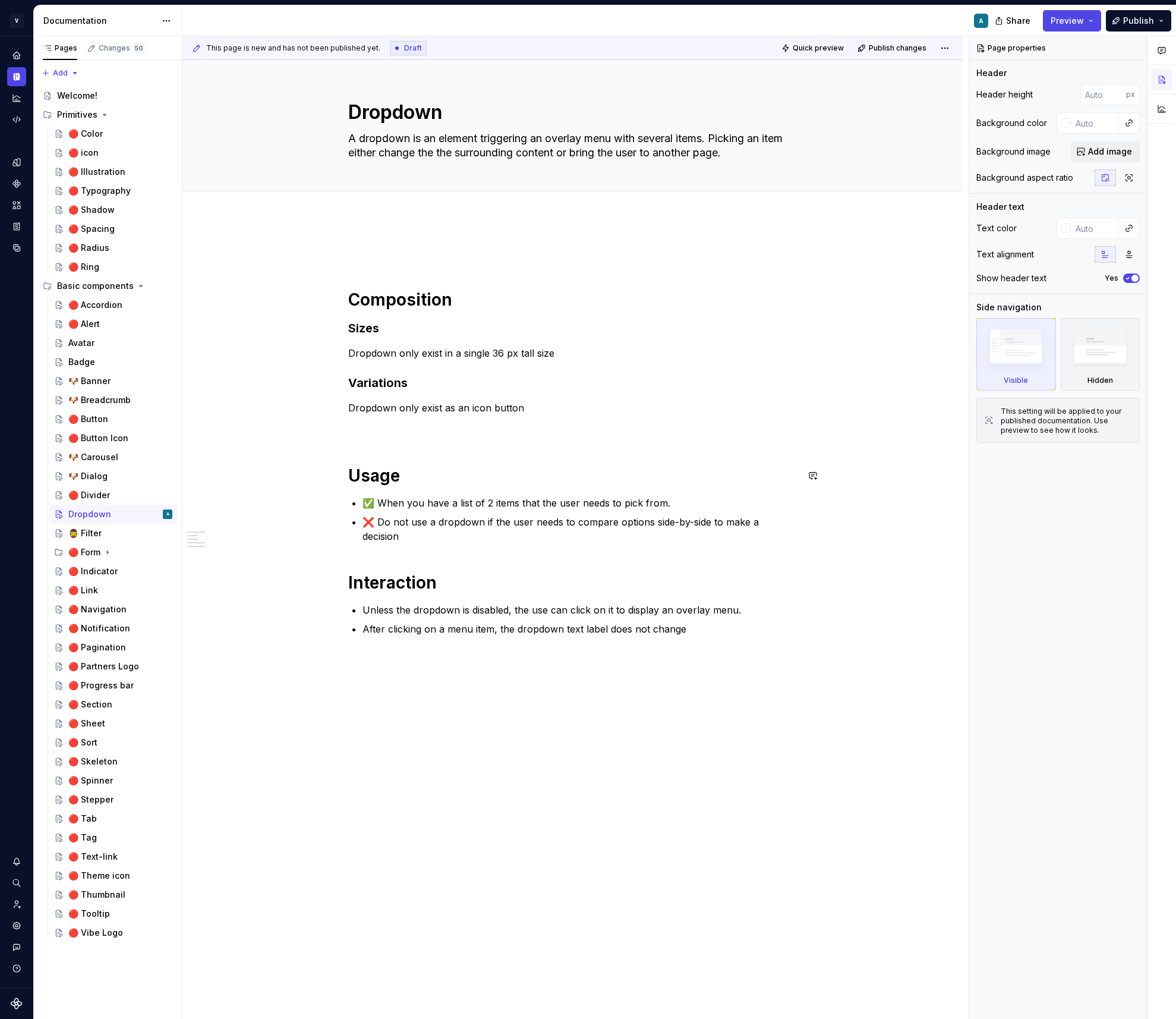
click at [384, 438] on div "Composition Sizes Dropdown only exist in a single 36 px tall size Variations Dr…" at bounding box center [573, 441] width 450 height 390
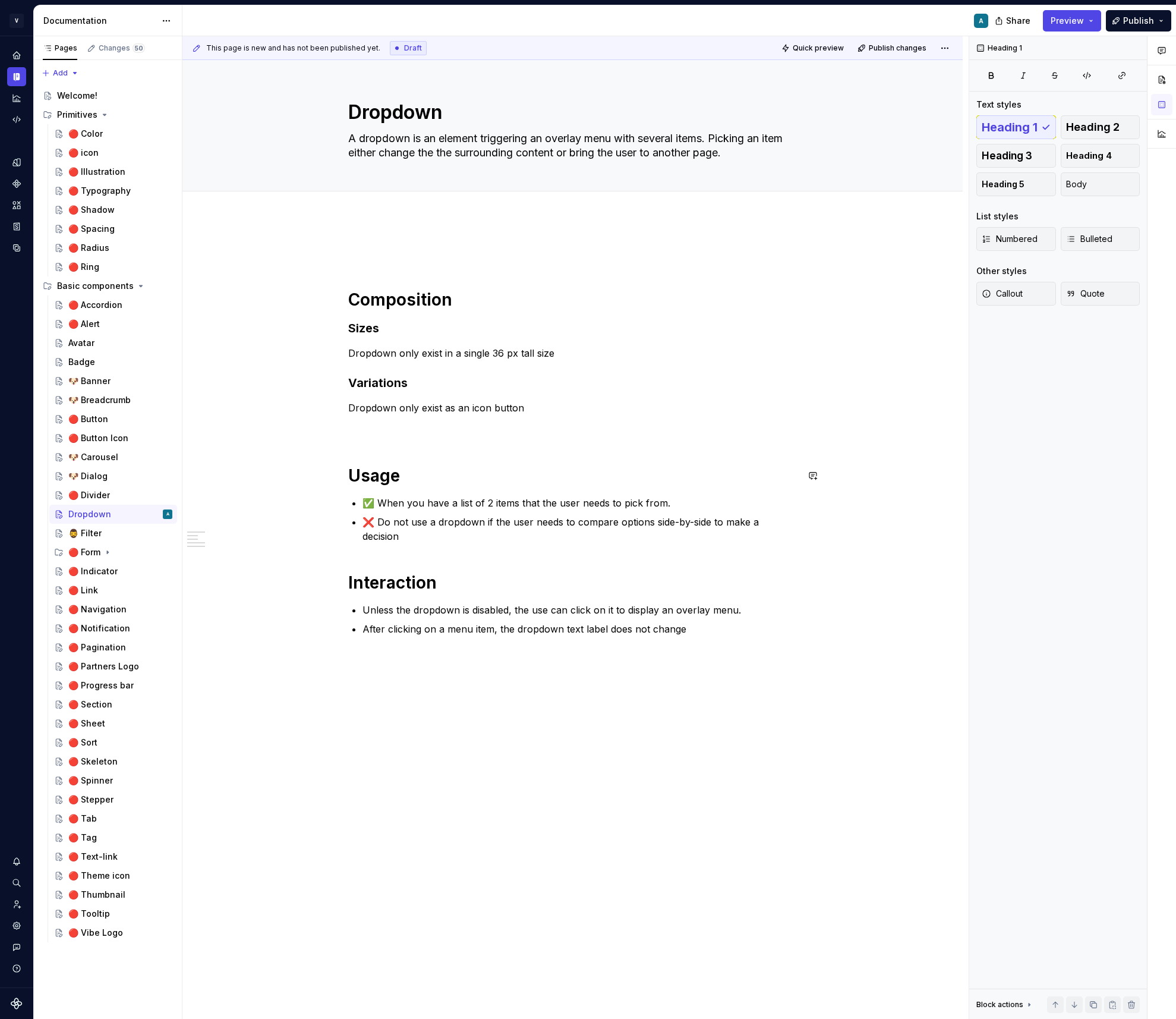
type textarea "*"
click at [389, 427] on p at bounding box center [573, 429] width 450 height 14
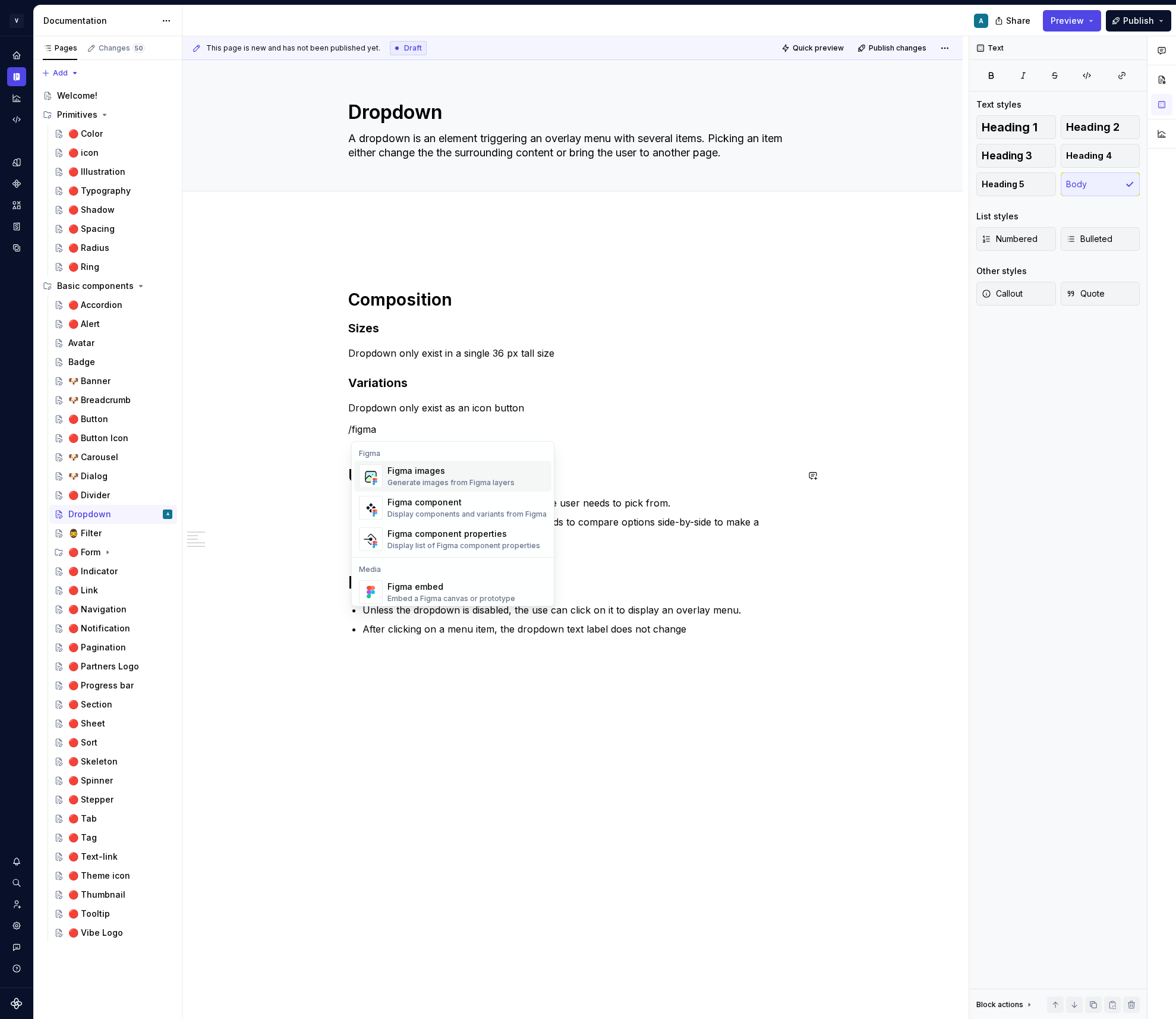
click at [447, 478] on div "Generate images from Figma layers" at bounding box center [451, 482] width 128 height 10
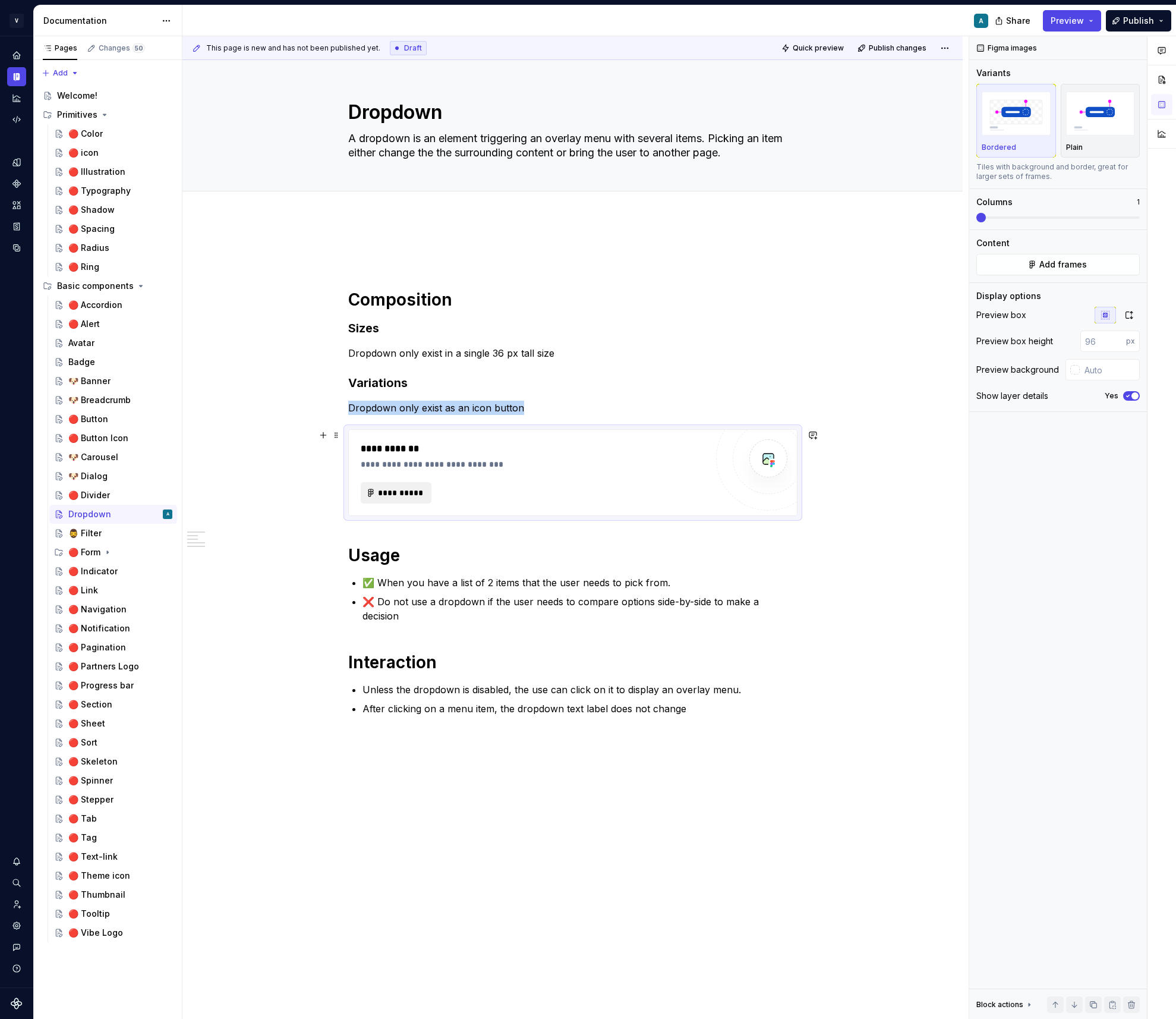
click at [400, 496] on span "**********" at bounding box center [401, 493] width 46 height 12
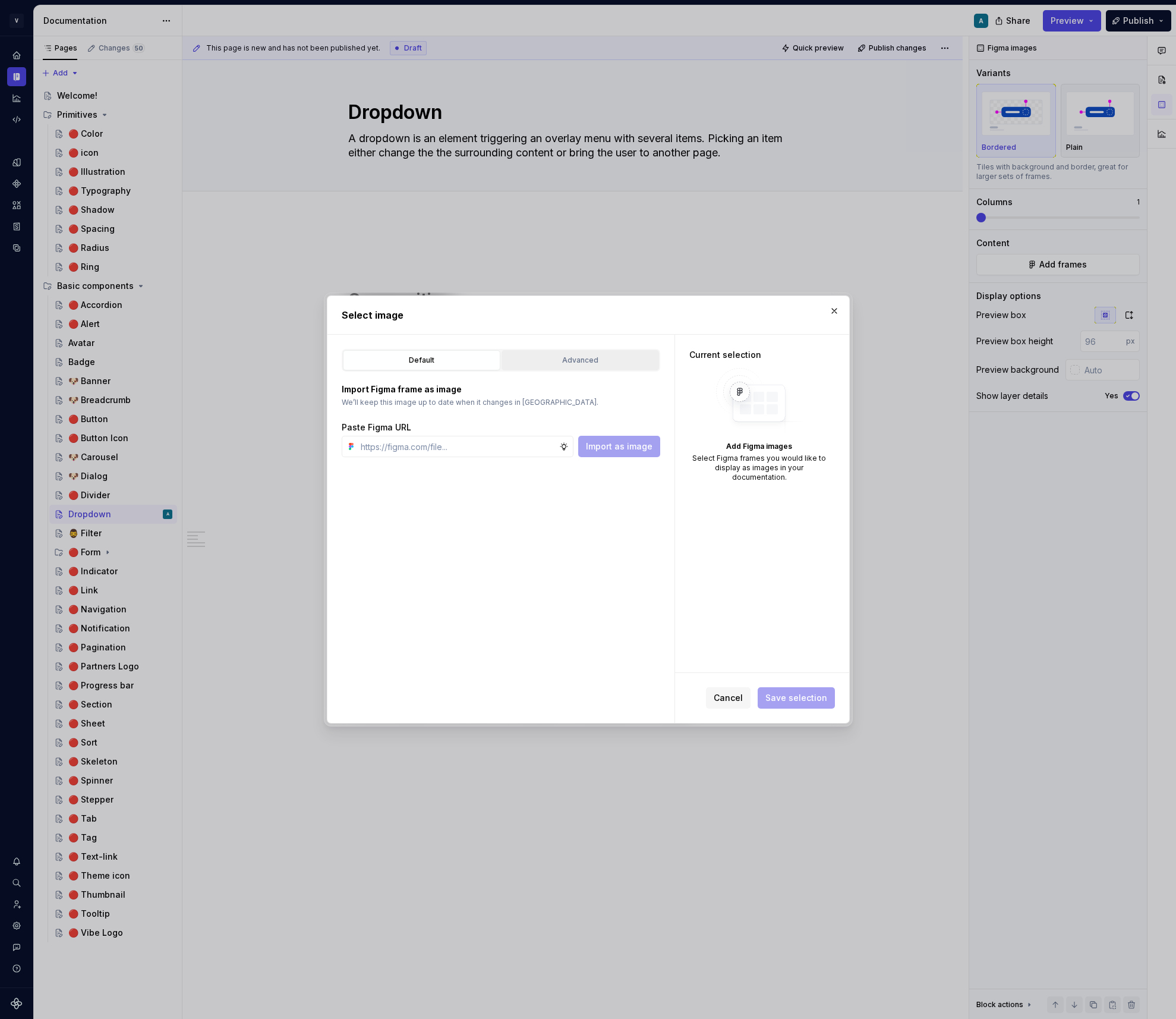
click at [547, 366] on button "Advanced" at bounding box center [580, 360] width 158 height 20
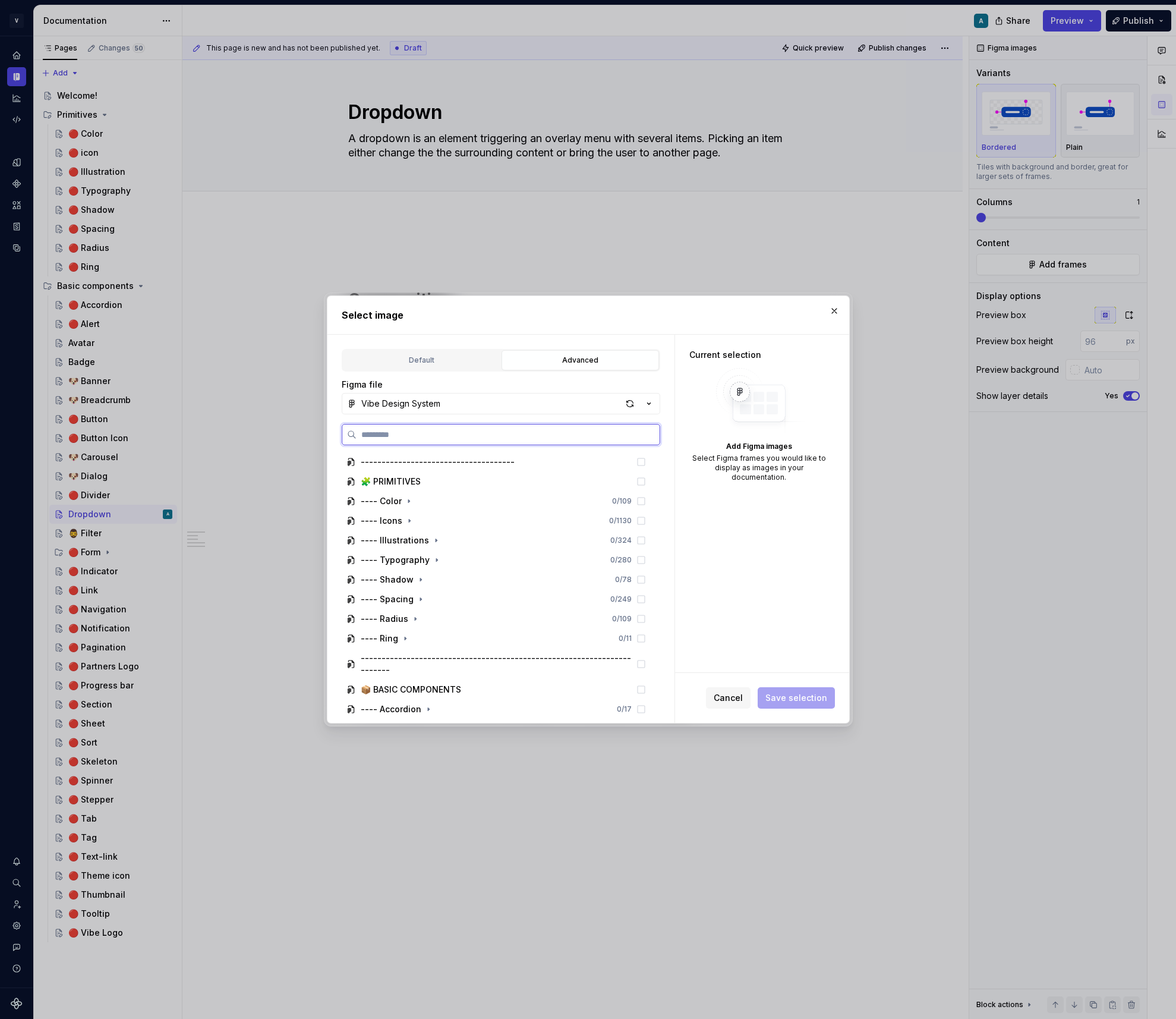
click at [470, 431] on input "search" at bounding box center [508, 434] width 303 height 12
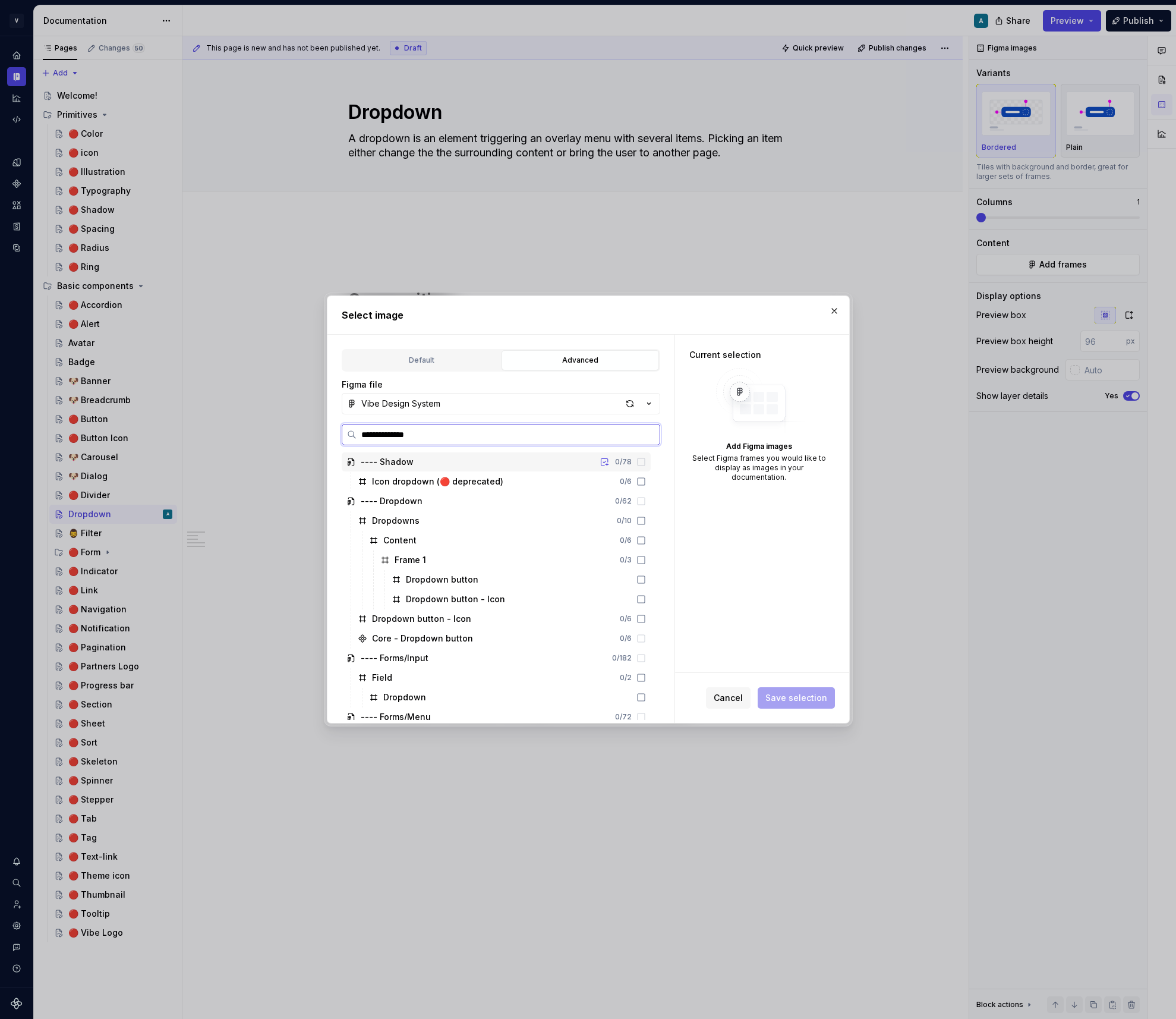
type input "**********"
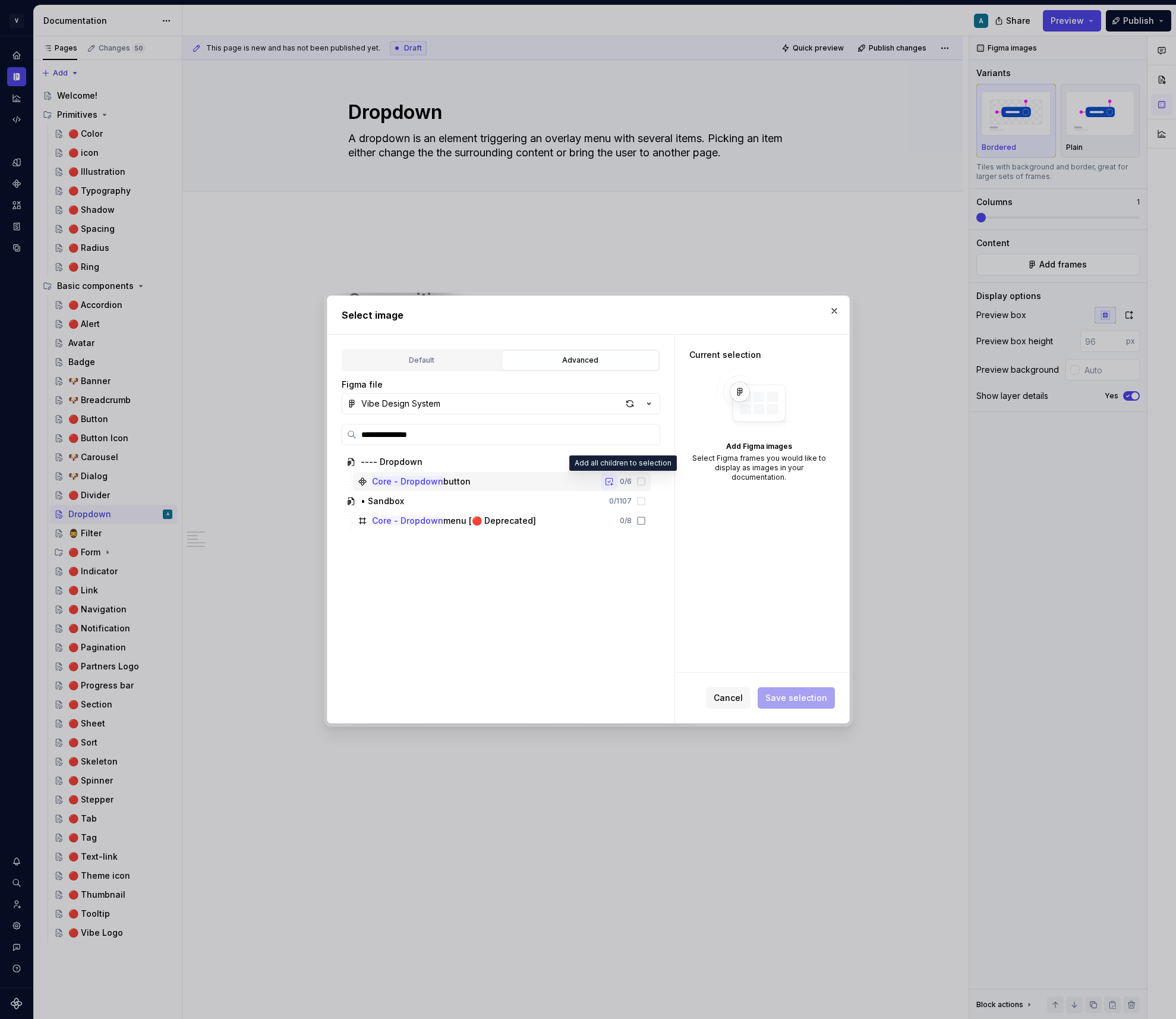
click at [616, 482] on button "button" at bounding box center [609, 481] width 17 height 17
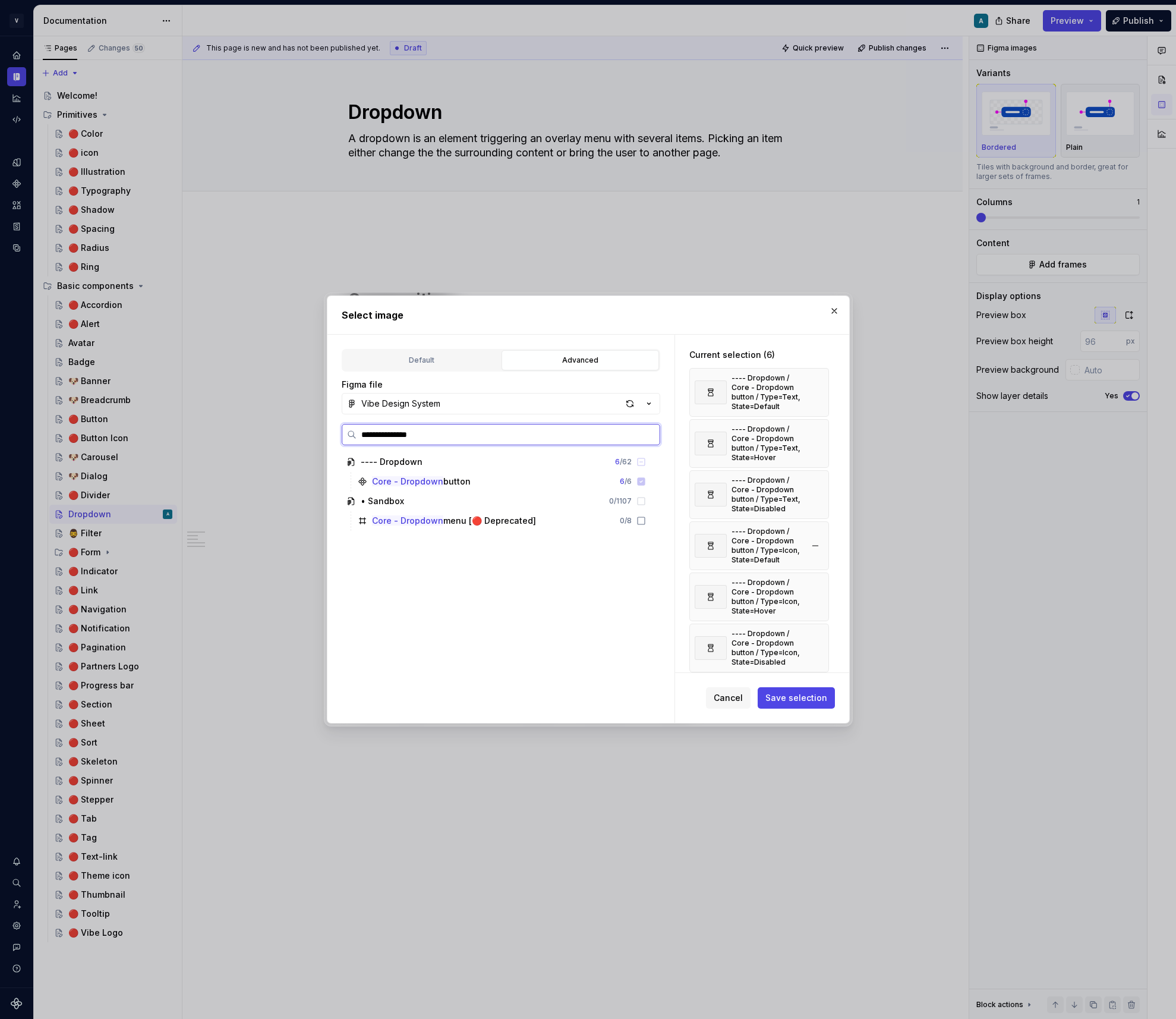
scroll to position [14, 0]
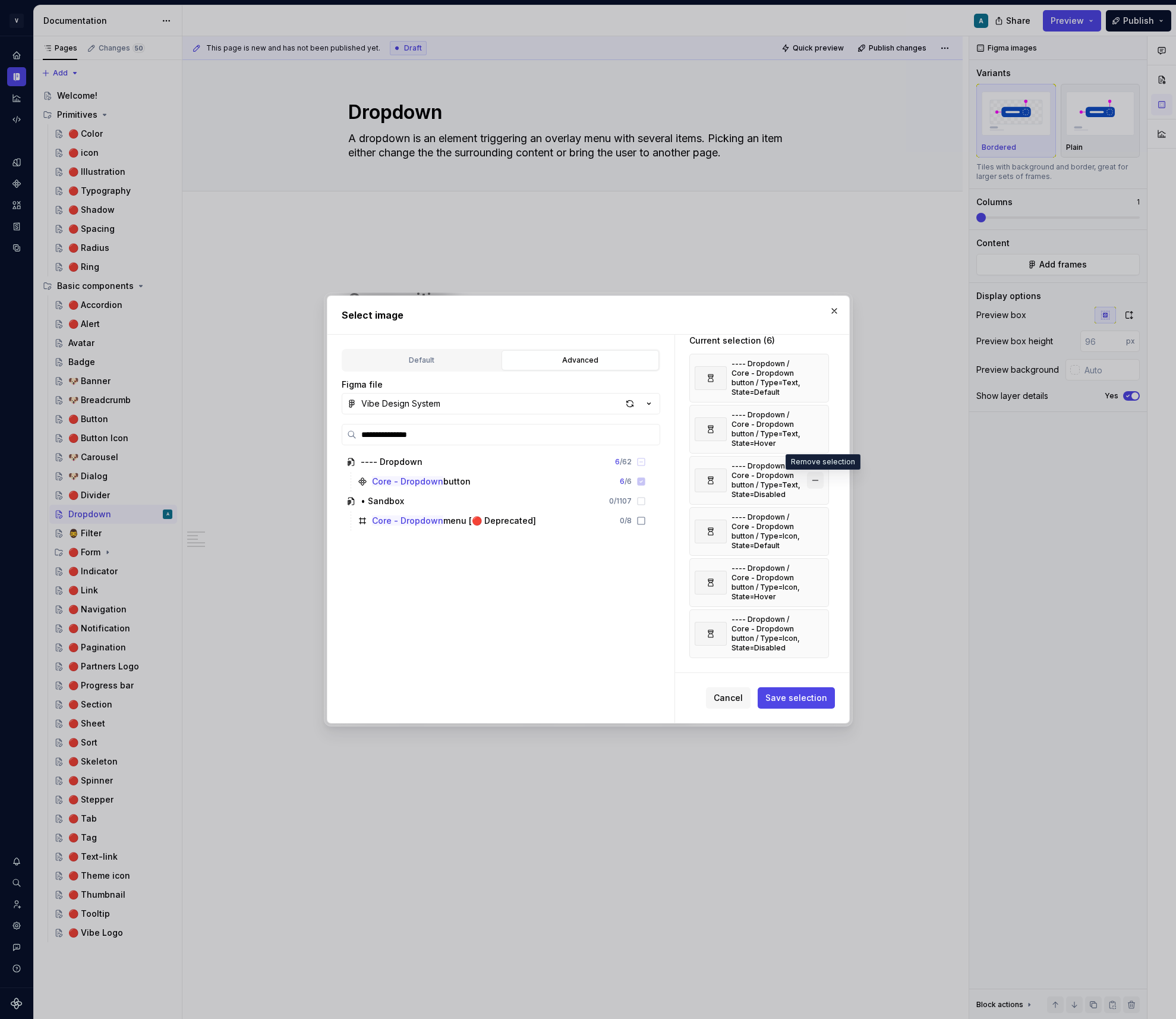
click at [823, 478] on button "button" at bounding box center [815, 480] width 17 height 17
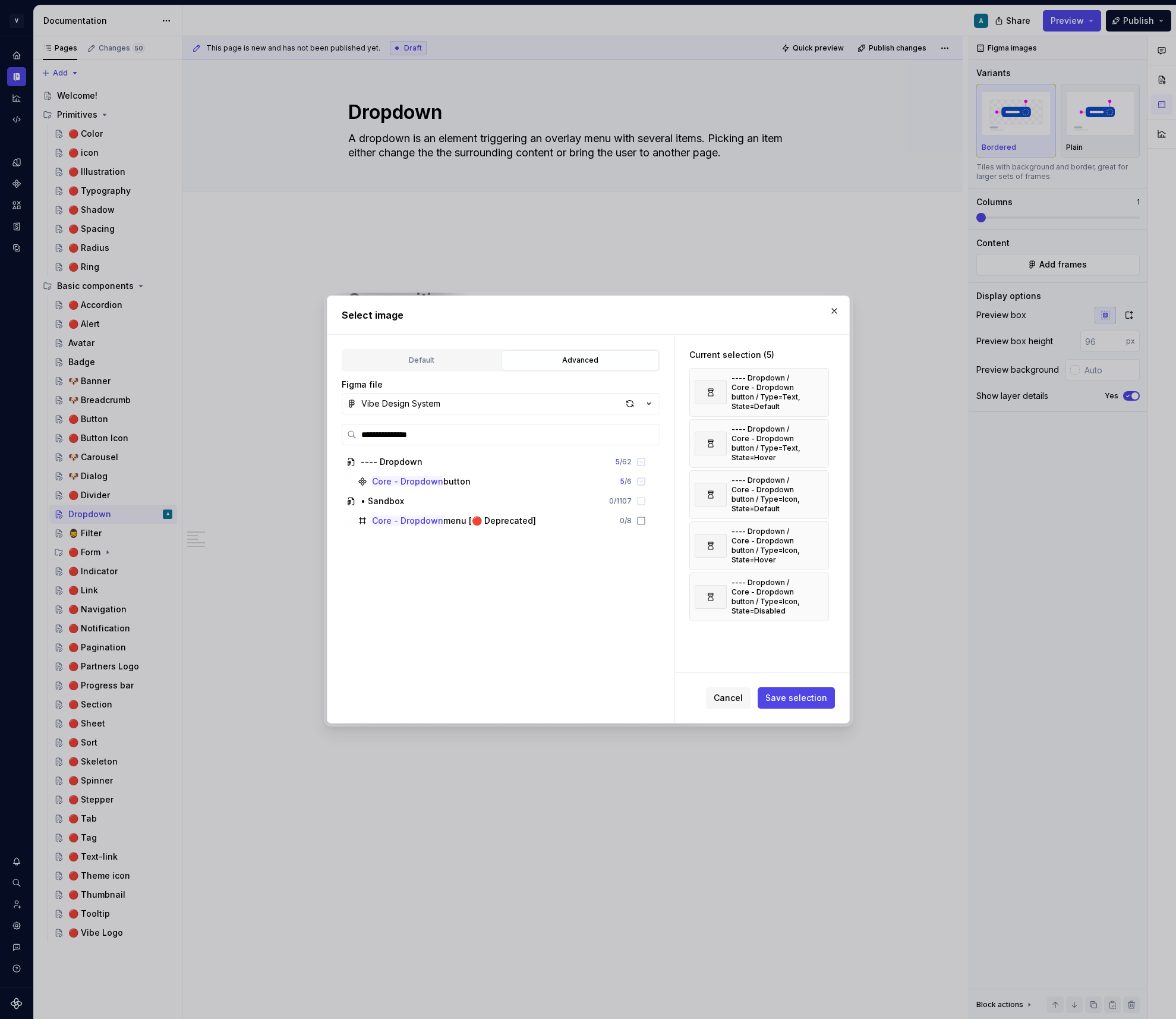
scroll to position [0, 0]
click at [822, 441] on button "button" at bounding box center [815, 443] width 17 height 17
click at [820, 391] on button "button" at bounding box center [815, 392] width 17 height 17
click at [816, 440] on button "button" at bounding box center [815, 443] width 17 height 17
click at [819, 444] on button "button" at bounding box center [815, 443] width 17 height 17
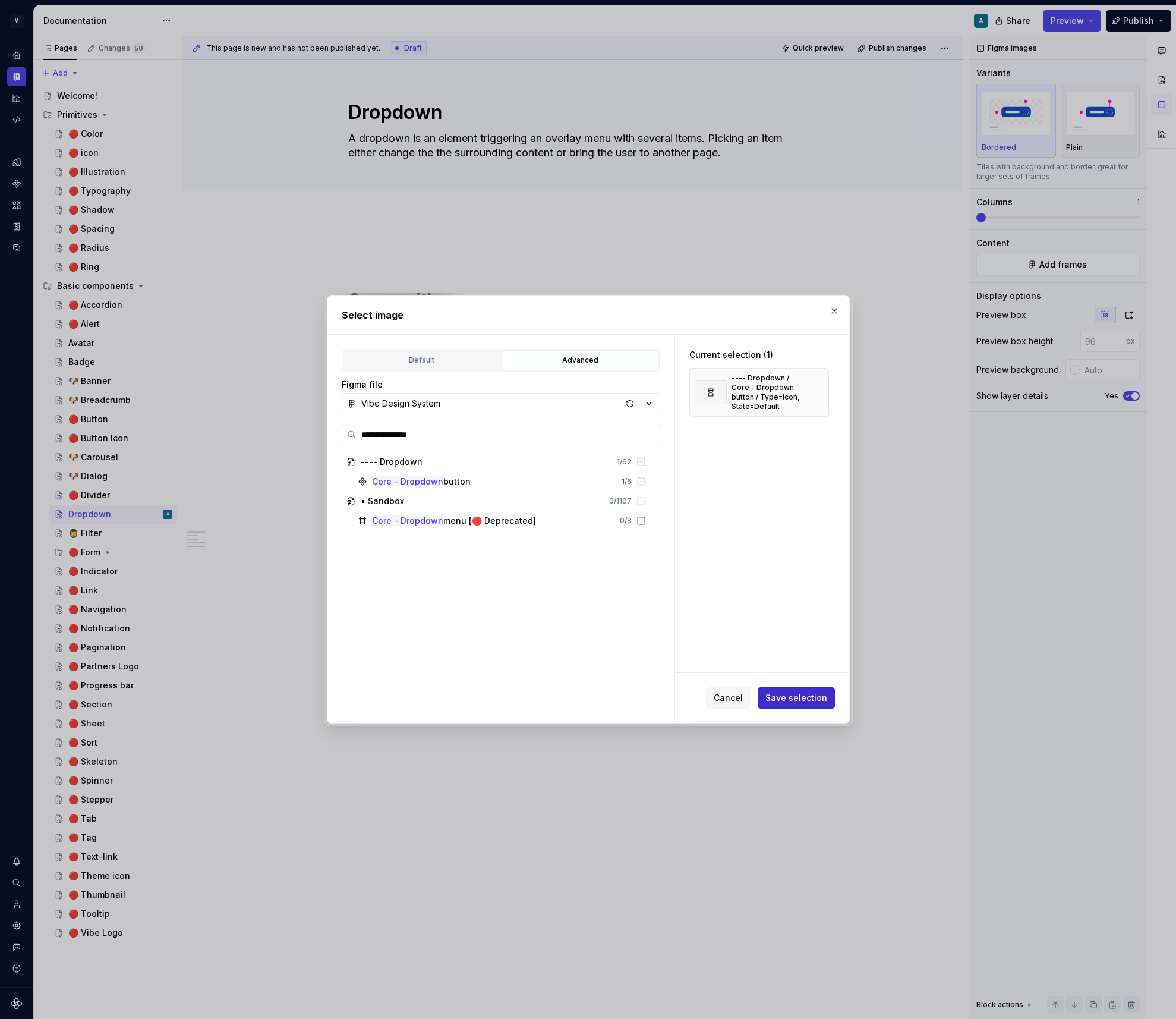
click at [800, 699] on span "Save selection" at bounding box center [796, 698] width 62 height 12
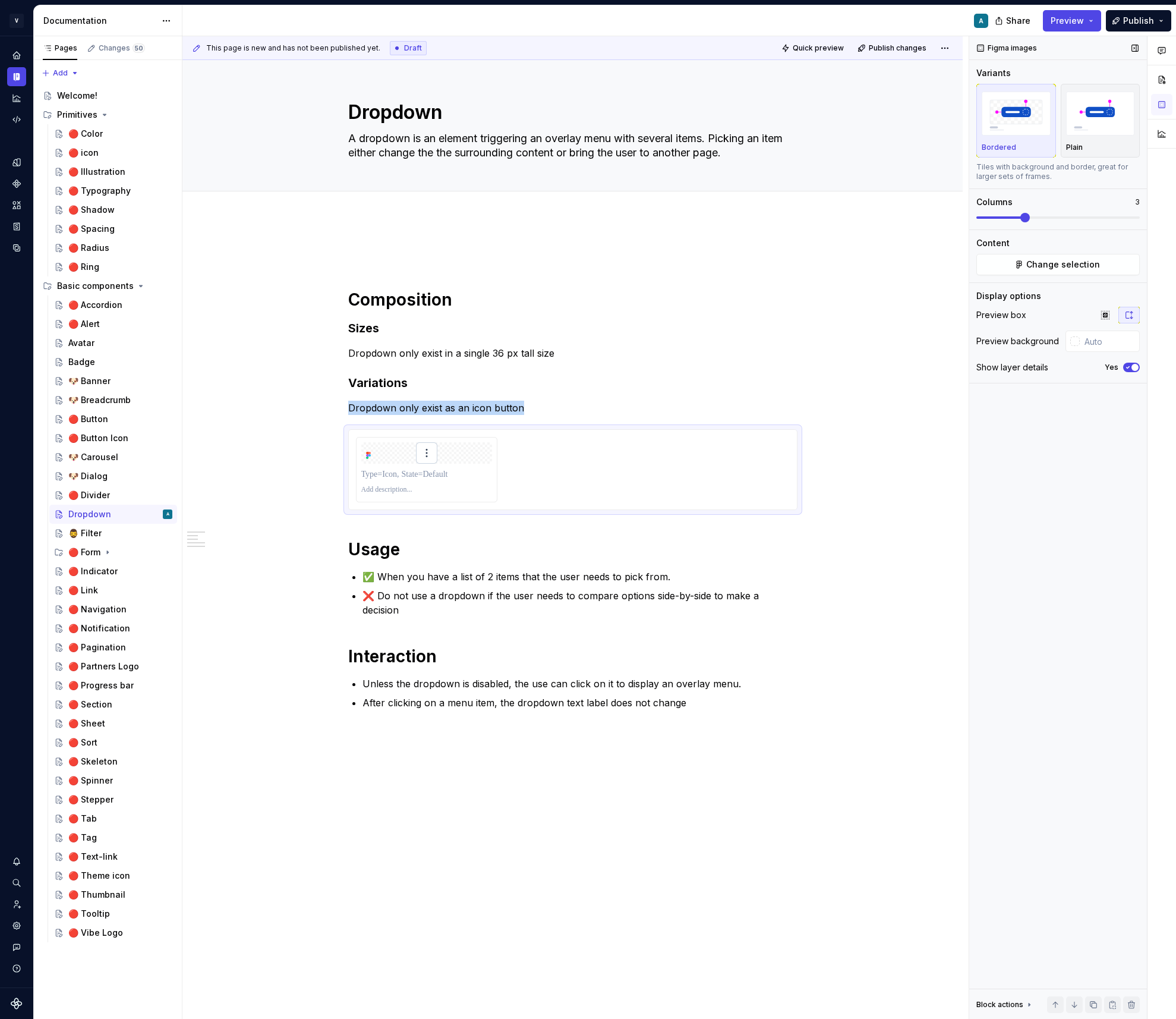
click at [1030, 222] on span at bounding box center [1025, 218] width 10 height 10
click at [98, 364] on div "Badge" at bounding box center [120, 362] width 104 height 17
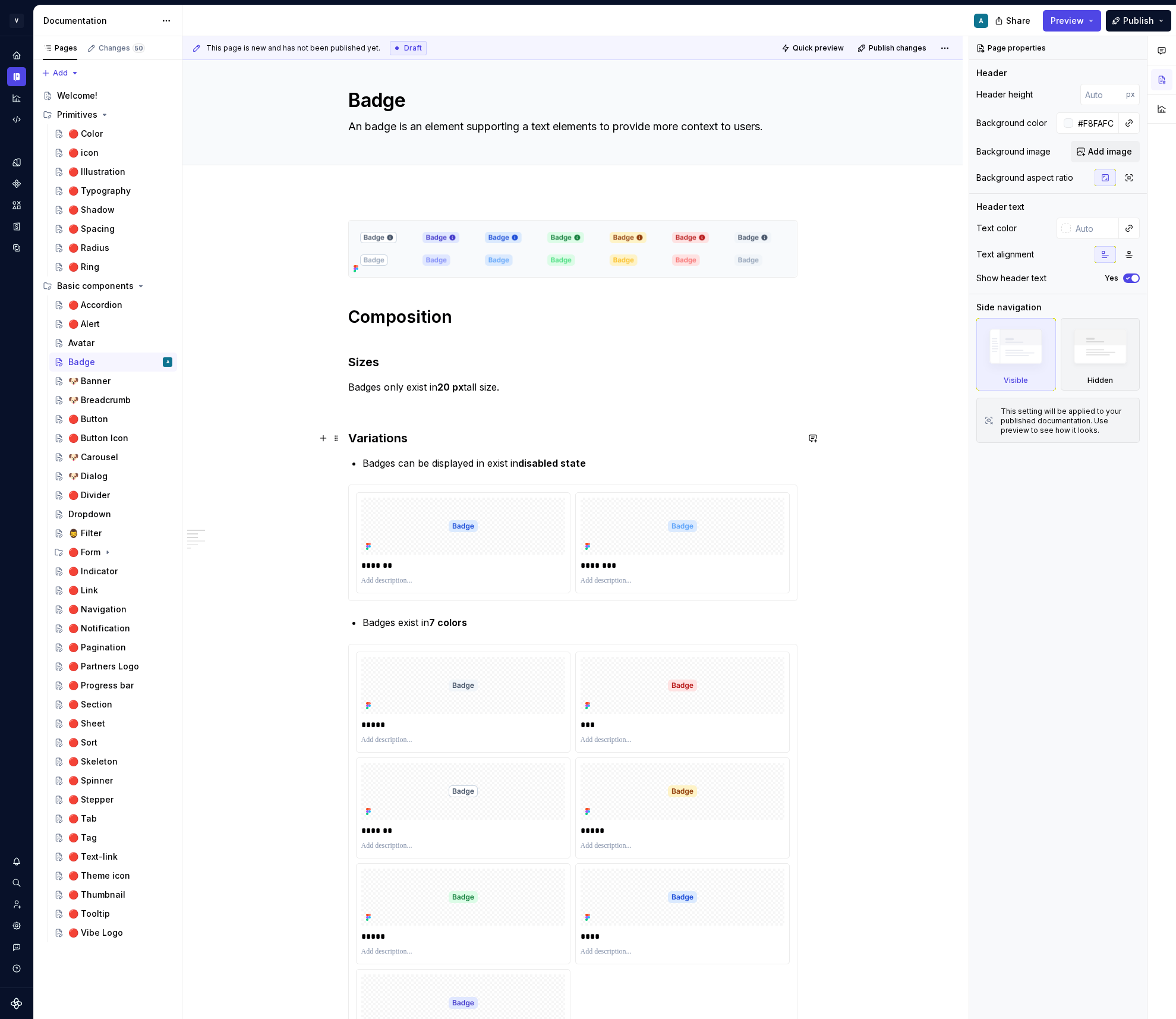
scroll to position [18, 0]
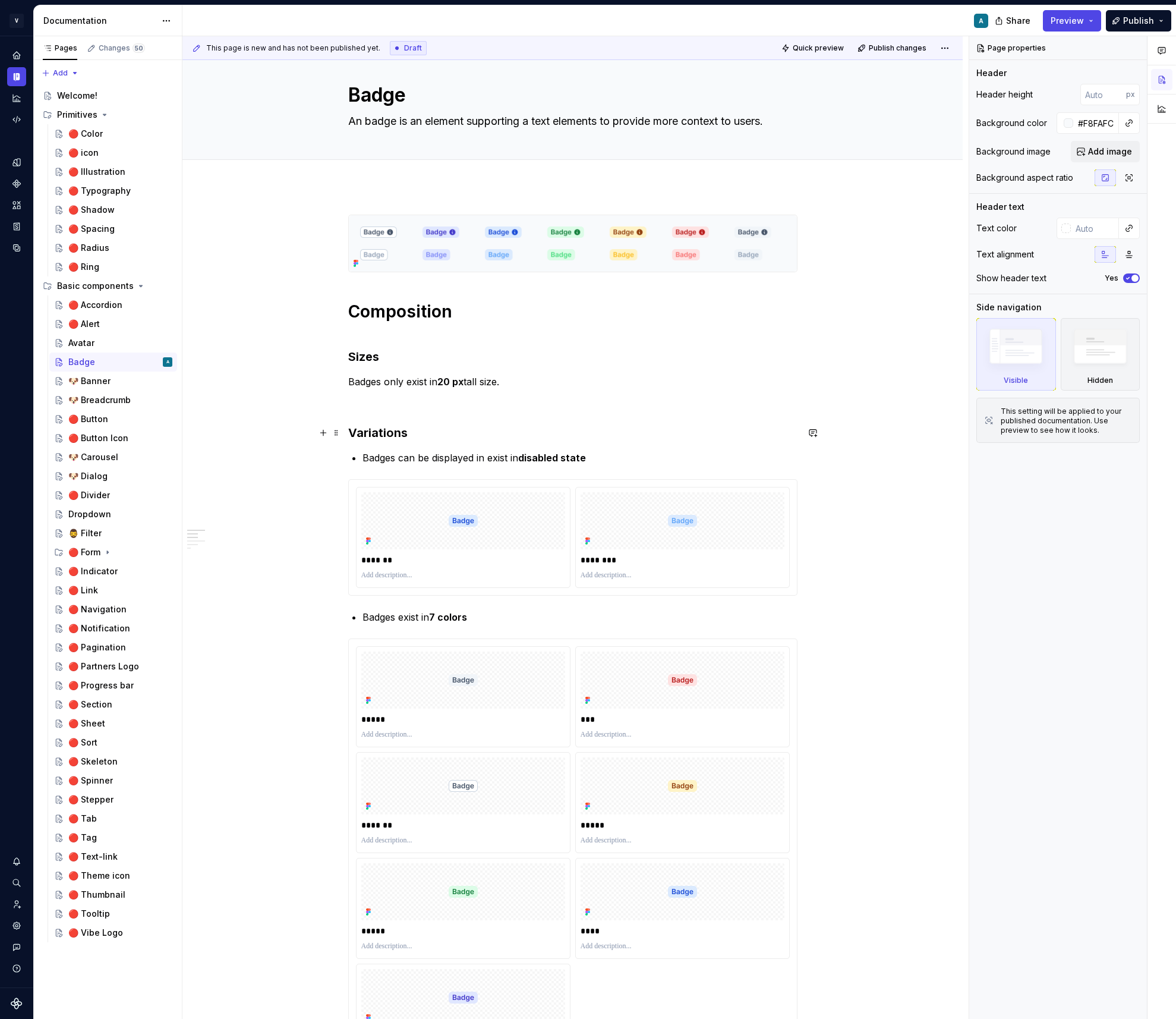
type textarea "*"
